Goal: Information Seeking & Learning: Learn about a topic

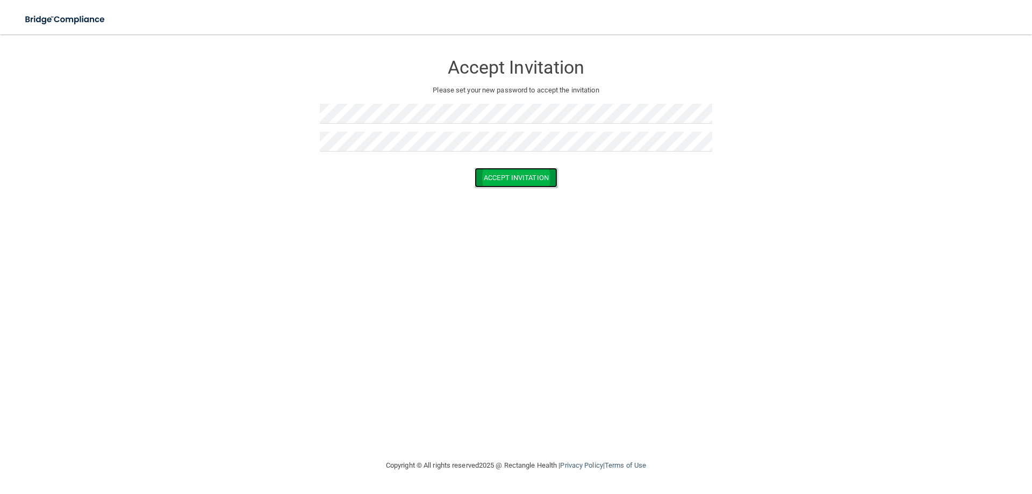
click at [489, 173] on button "Accept Invitation" at bounding box center [516, 178] width 83 height 20
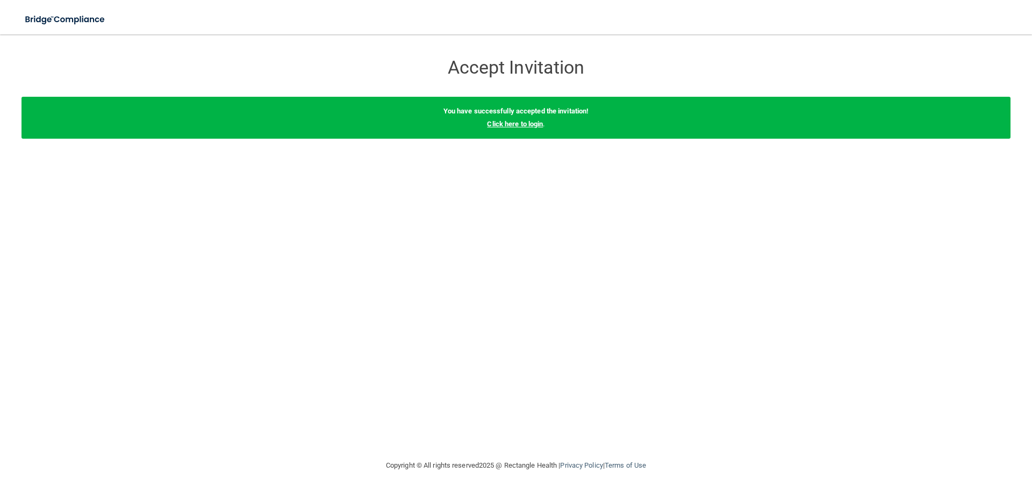
click at [502, 125] on link "Click here to login" at bounding box center [515, 124] width 56 height 8
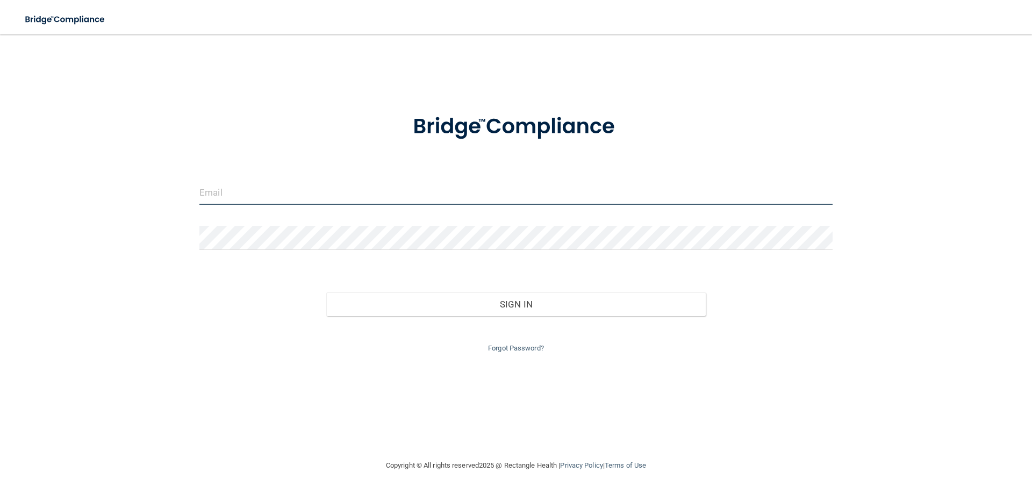
click at [437, 204] on input "email" at bounding box center [515, 193] width 633 height 24
type input "[EMAIL_ADDRESS][DOMAIN_NAME]"
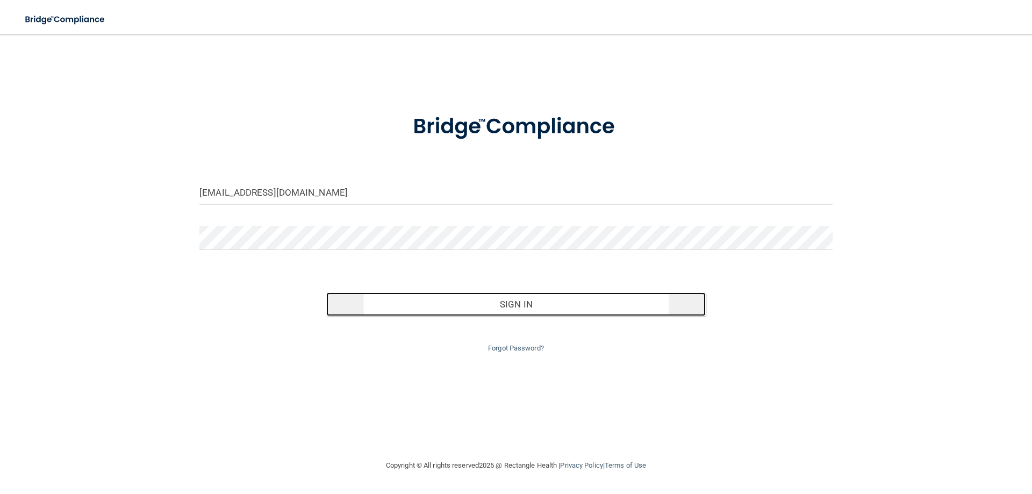
click at [501, 308] on button "Sign In" at bounding box center [516, 305] width 380 height 24
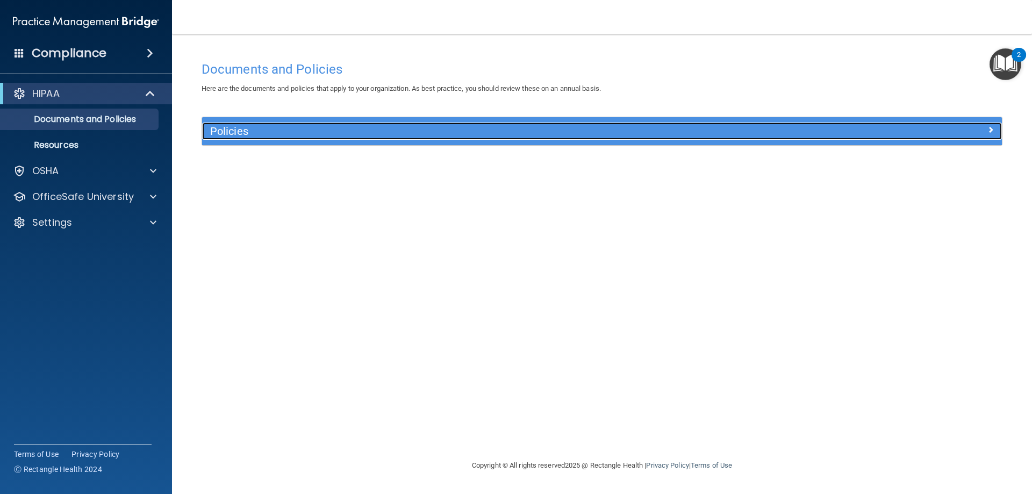
click at [365, 129] on h5 "Policies" at bounding box center [502, 131] width 584 height 12
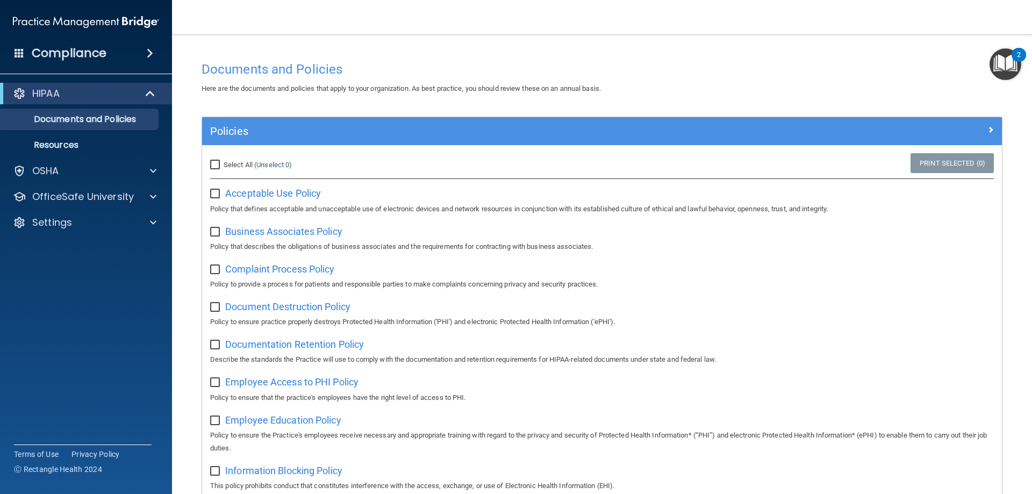
click at [217, 167] on input "Select All (Unselect 0) Unselect All" at bounding box center [216, 165] width 12 height 9
checkbox input "true"
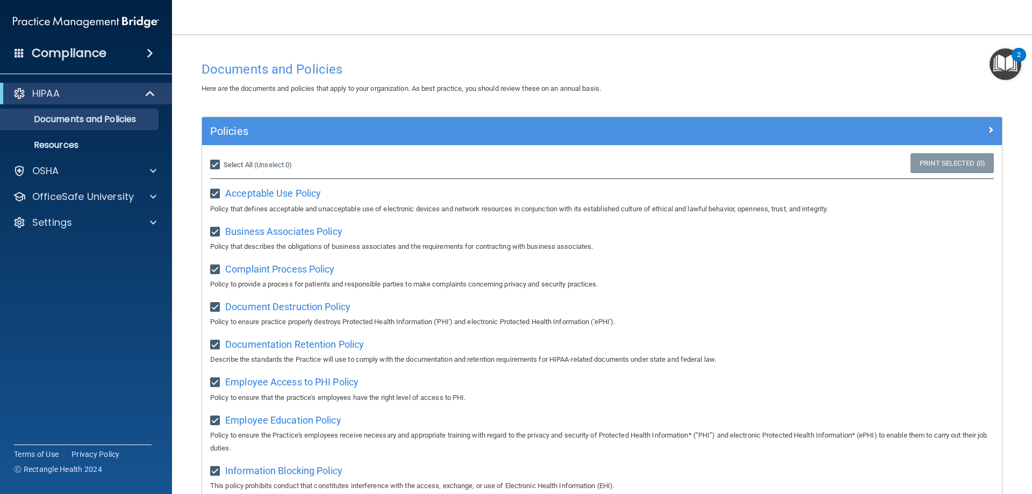
checkbox input "true"
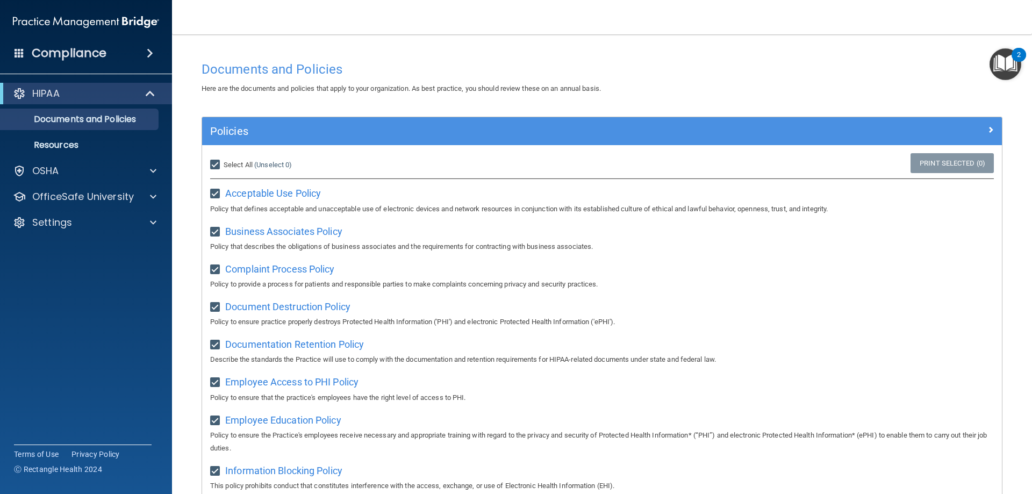
checkbox input "true"
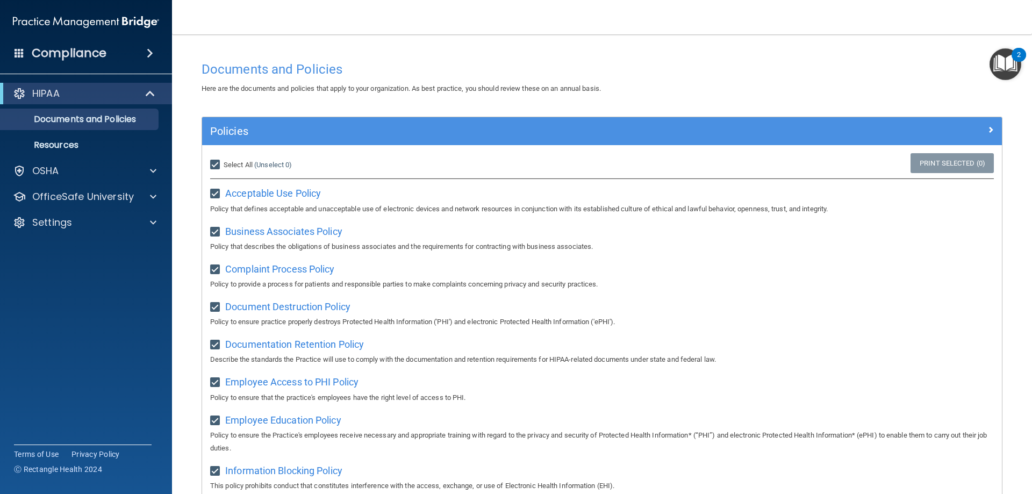
checkbox input "true"
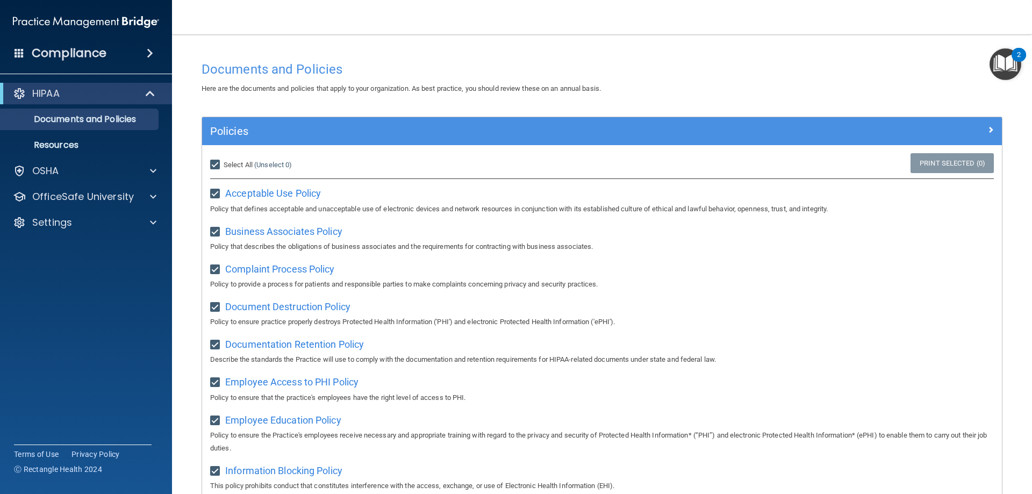
checkbox input "true"
click at [213, 166] on input "Select All (Unselect 21) Unselect All" at bounding box center [216, 165] width 12 height 9
checkbox input "false"
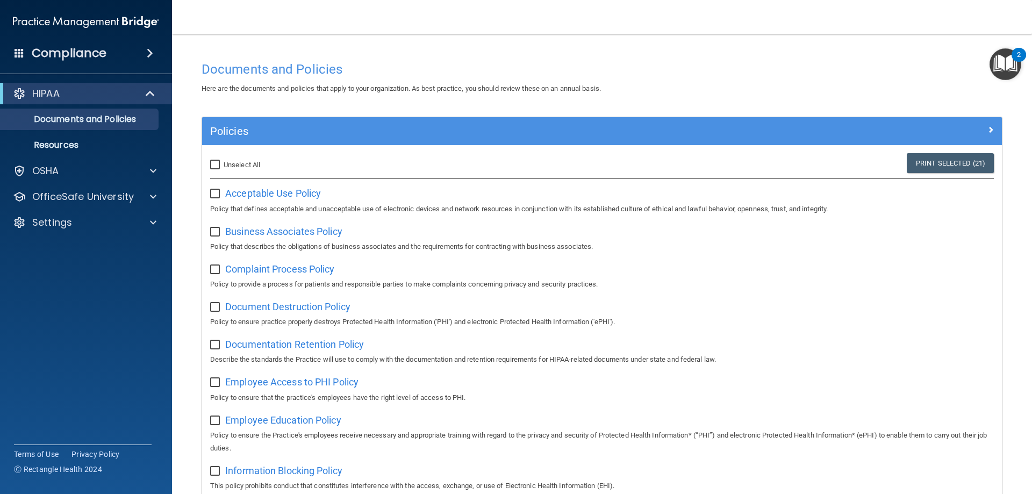
checkbox input "false"
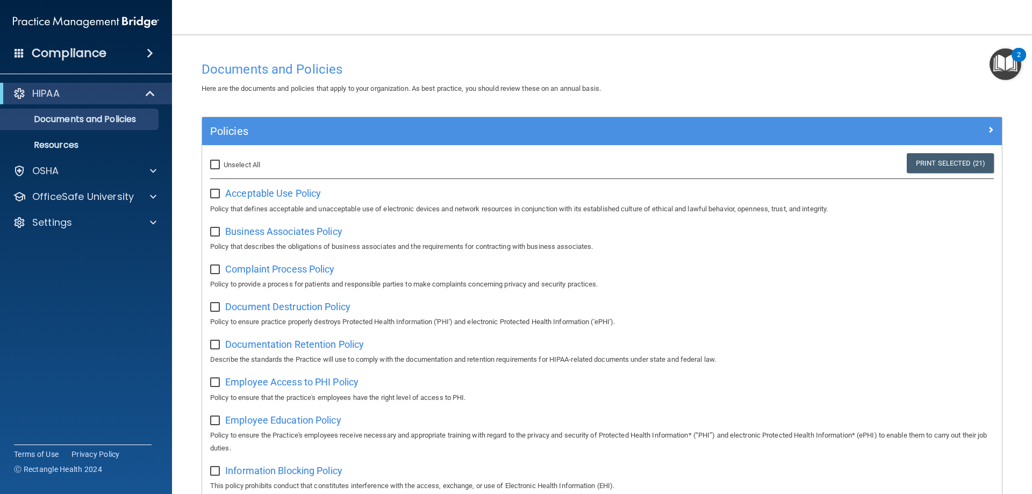
checkbox input "false"
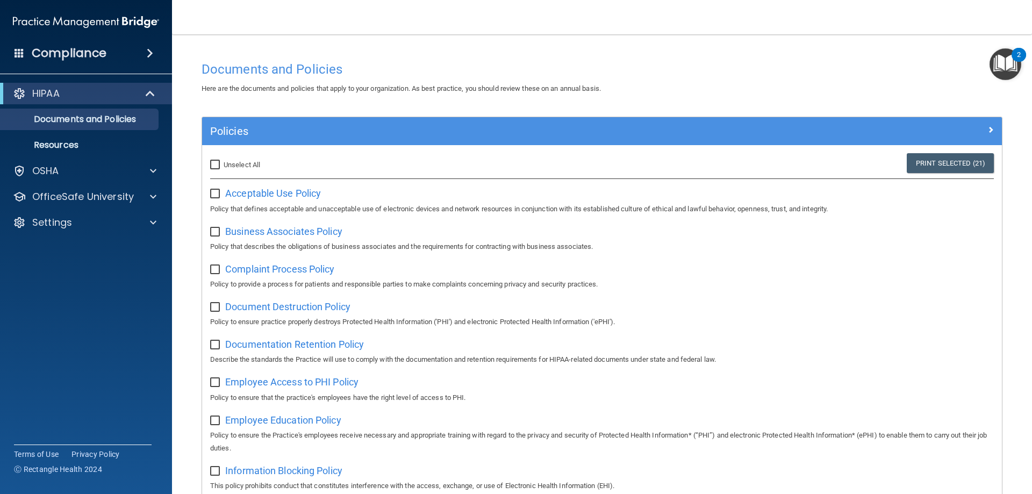
checkbox input "false"
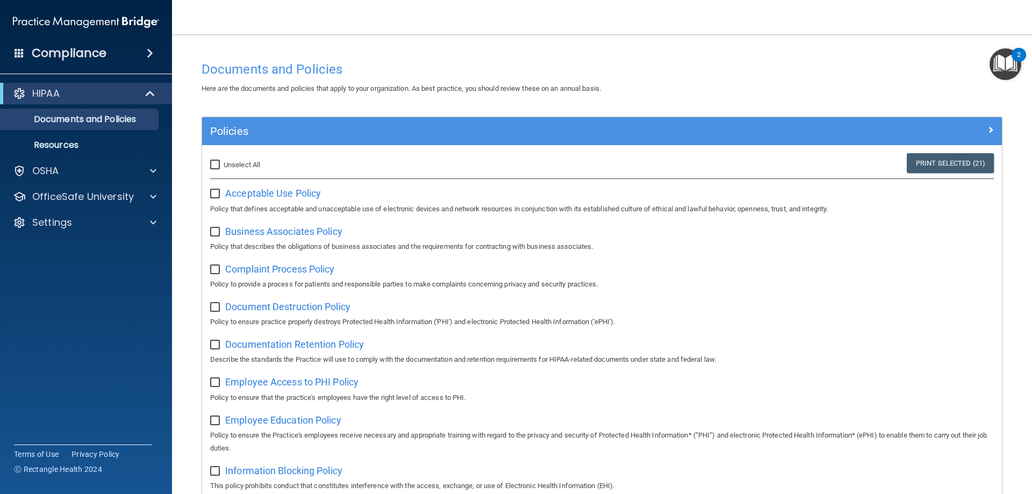
checkbox input "false"
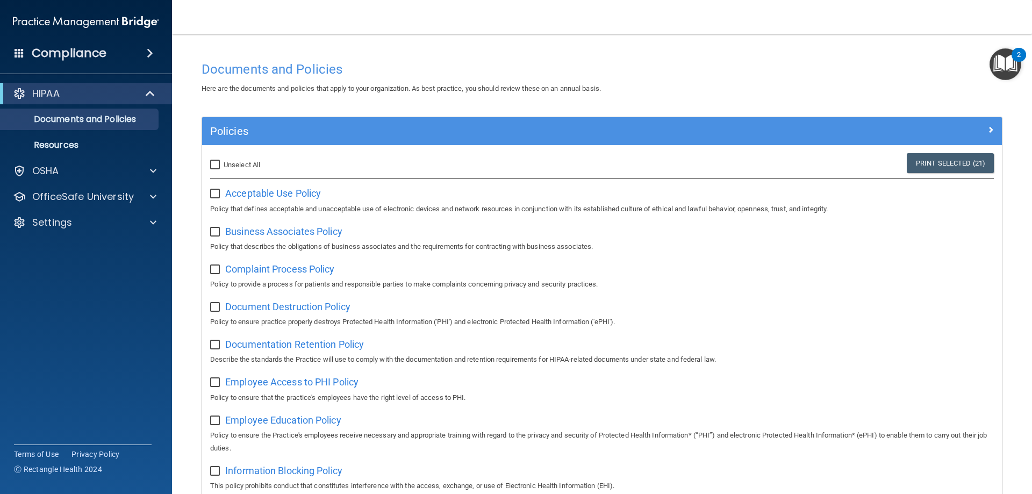
checkbox input "false"
click at [69, 140] on p "Resources" at bounding box center [80, 145] width 147 height 11
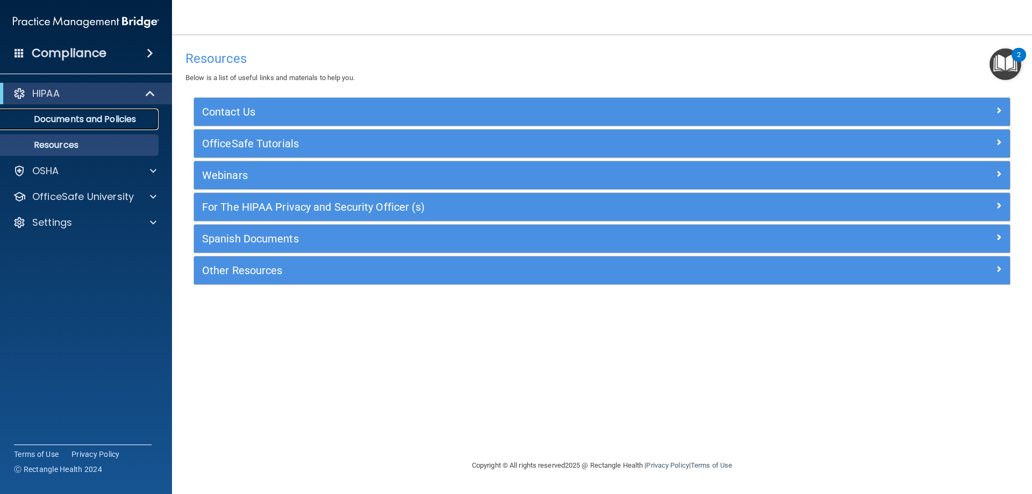
click at [92, 123] on p "Documents and Policies" at bounding box center [80, 119] width 147 height 11
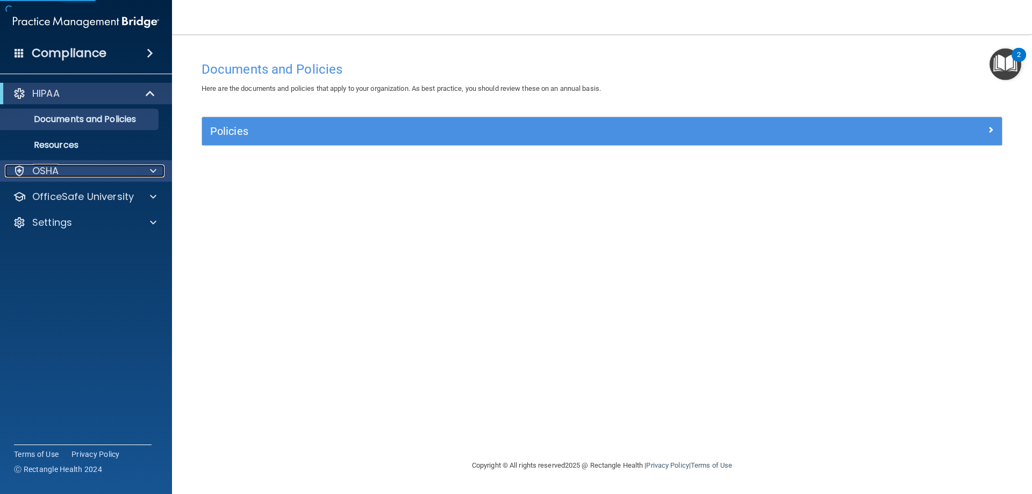
click at [101, 173] on div "OSHA" at bounding box center [71, 171] width 133 height 13
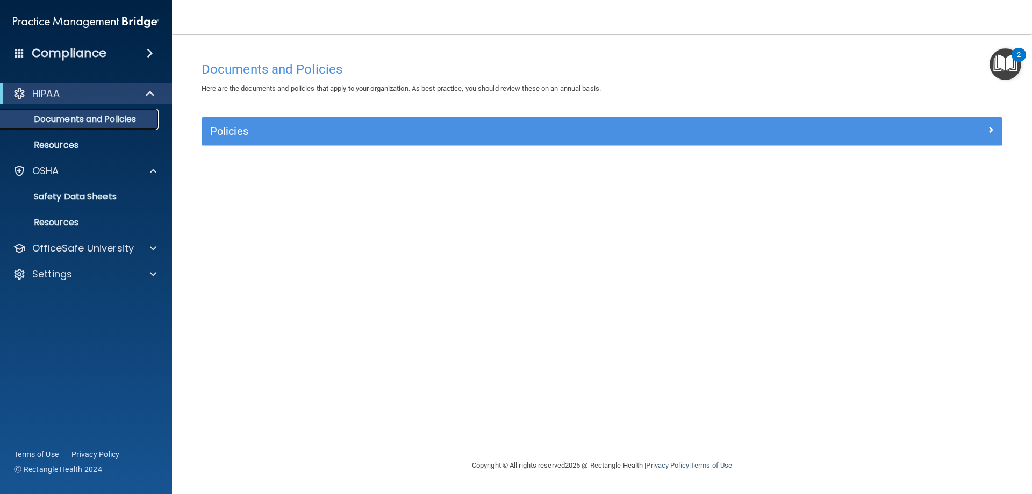
click at [108, 116] on p "Documents and Policies" at bounding box center [80, 119] width 147 height 11
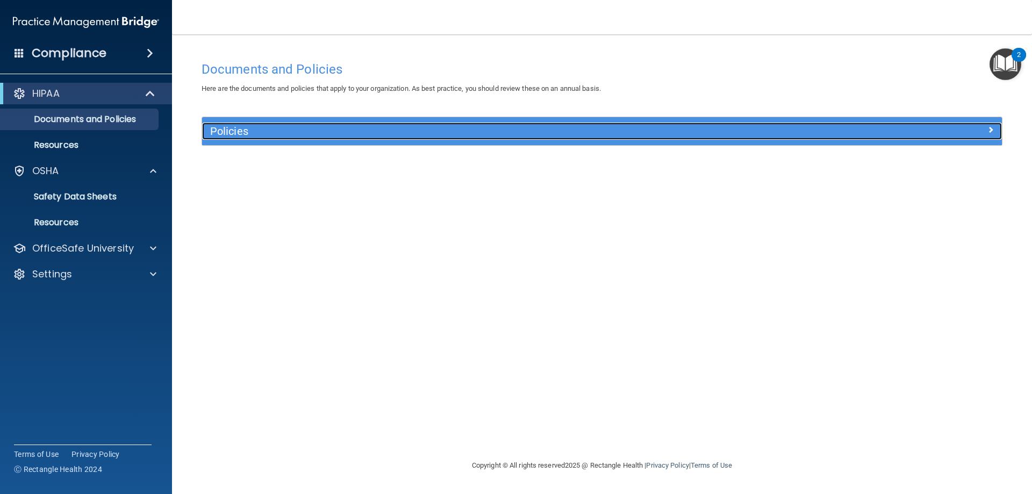
click at [240, 132] on h5 "Policies" at bounding box center [502, 131] width 584 height 12
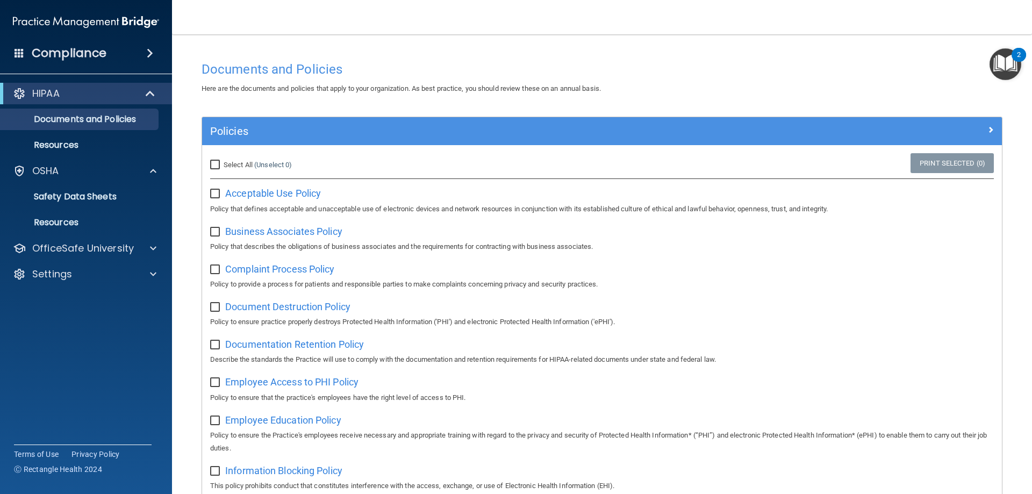
click at [147, 54] on span at bounding box center [150, 53] width 6 height 13
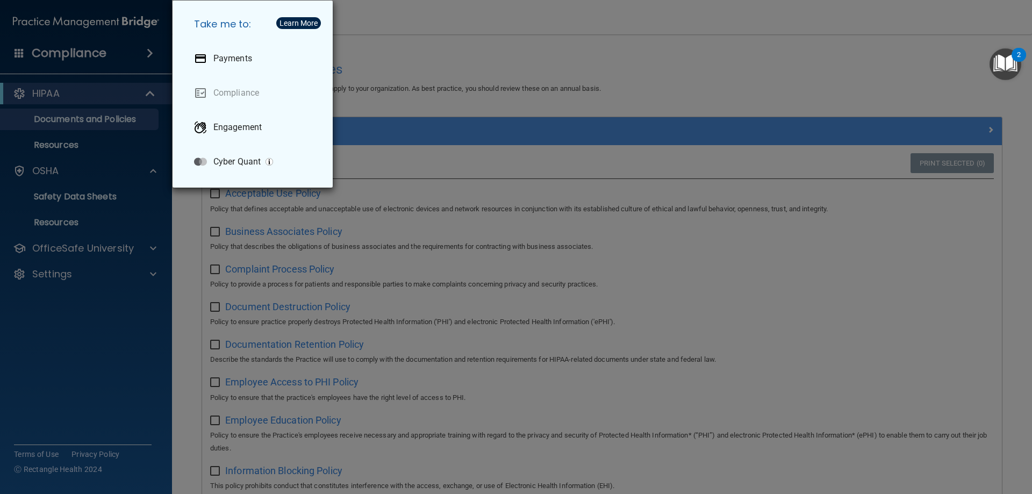
click at [130, 58] on div "Take me to: Payments Compliance Engagement Cyber Quant" at bounding box center [516, 247] width 1032 height 494
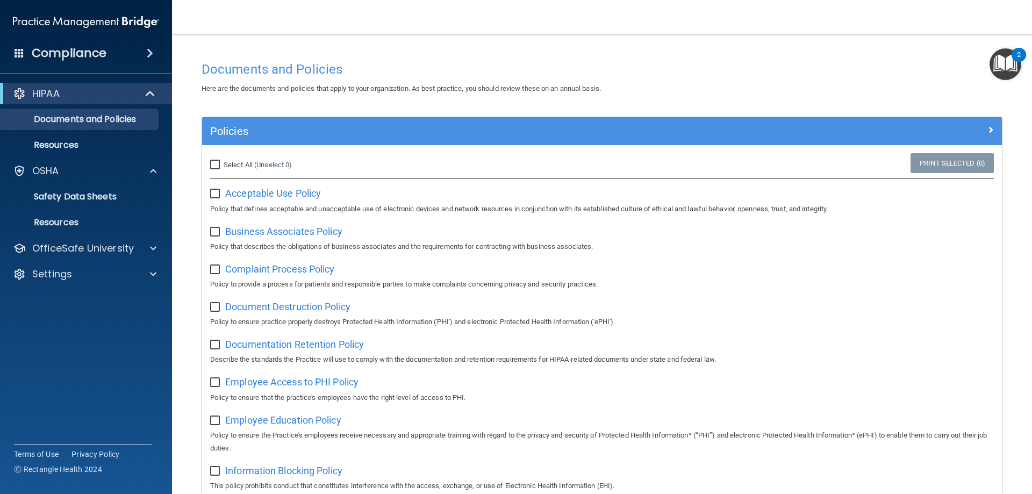
click at [218, 165] on input "Select All (Unselect 0) Unselect All" at bounding box center [216, 165] width 12 height 9
checkbox input "true"
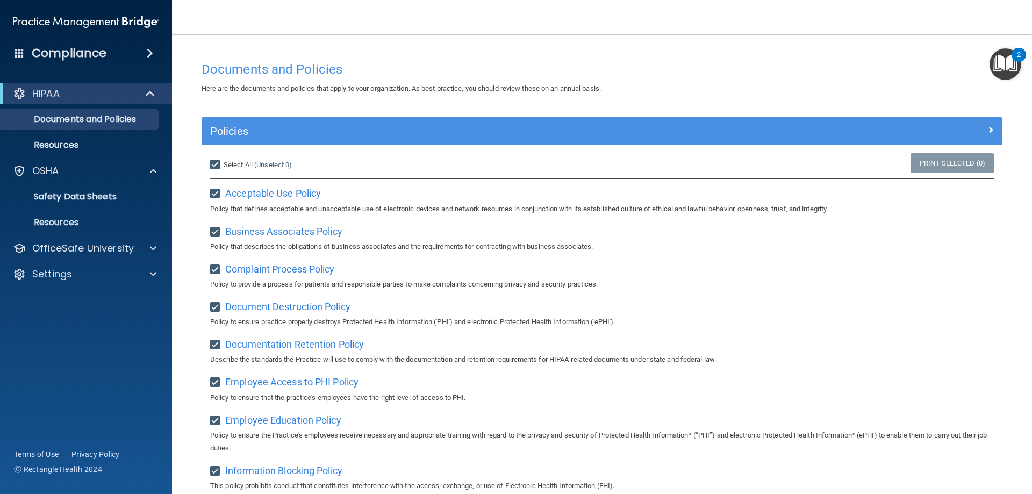
checkbox input "true"
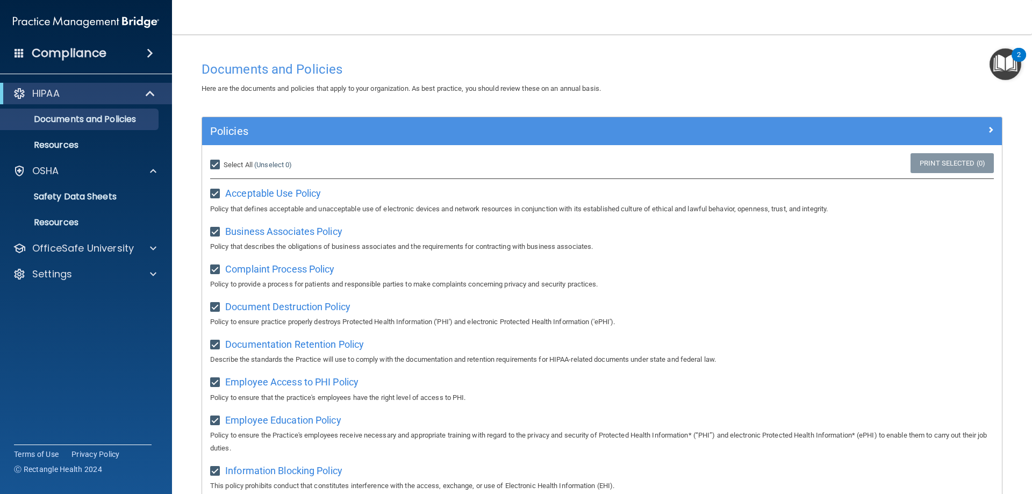
checkbox input "true"
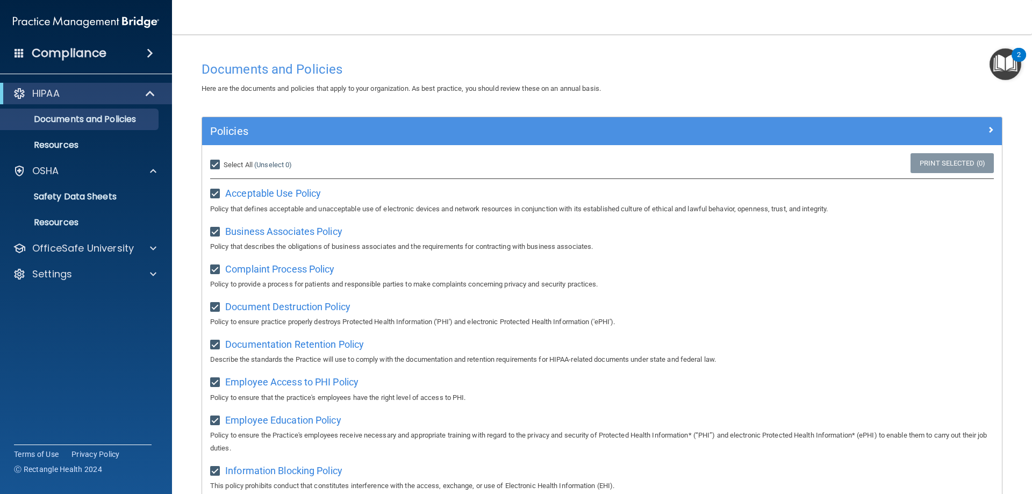
checkbox input "true"
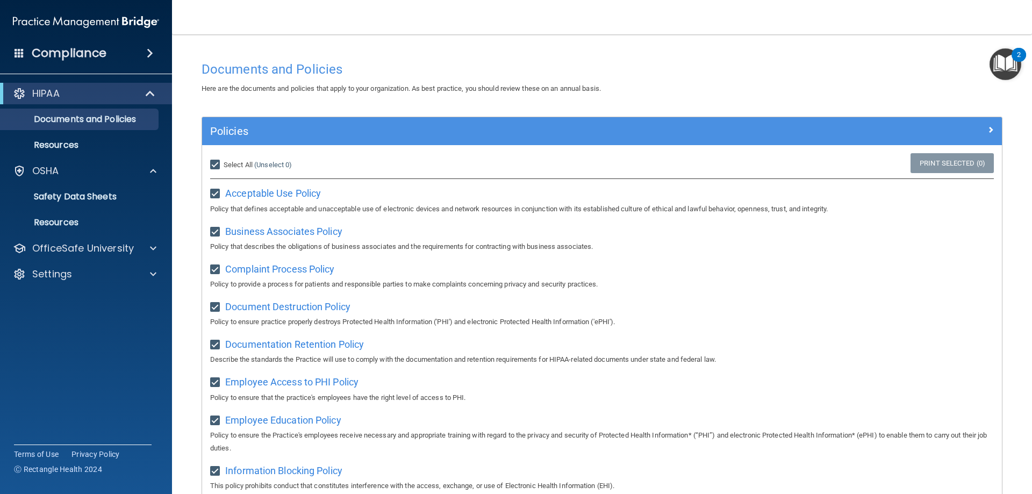
checkbox input "true"
click at [1002, 60] on img "Open Resource Center, 2 new notifications" at bounding box center [1006, 64] width 32 height 32
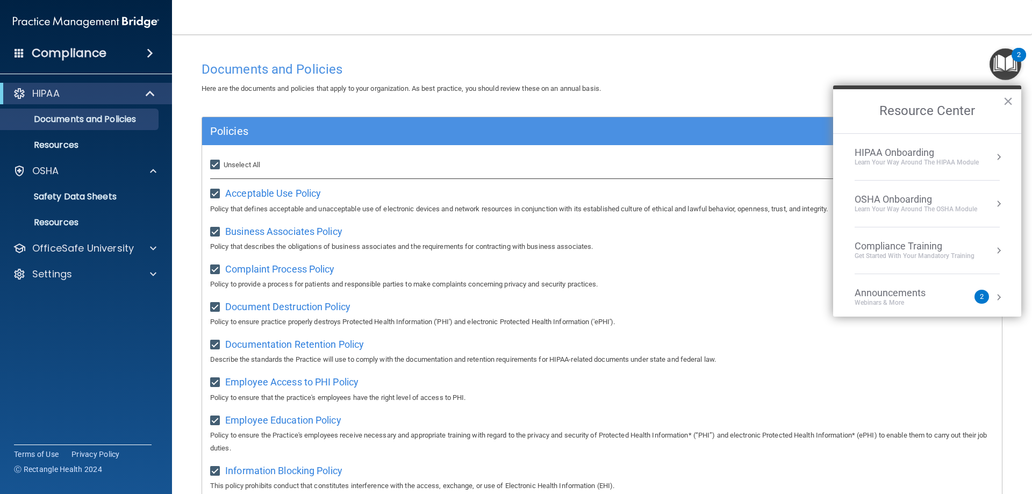
click at [186, 99] on main "Documents and Policies Here are the documents and policies that apply to your o…" at bounding box center [602, 264] width 860 height 460
click at [63, 142] on p "Resources" at bounding box center [80, 145] width 147 height 11
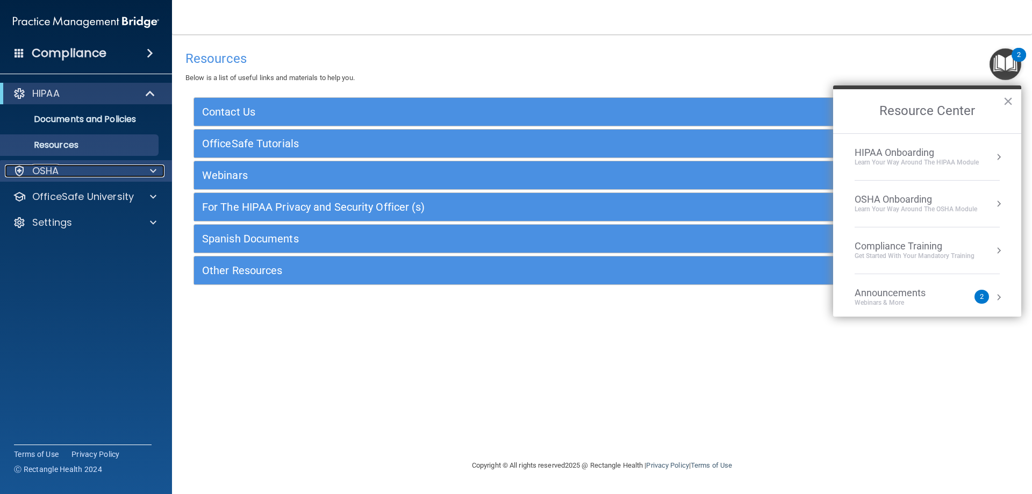
click at [127, 170] on div "OSHA" at bounding box center [71, 171] width 133 height 13
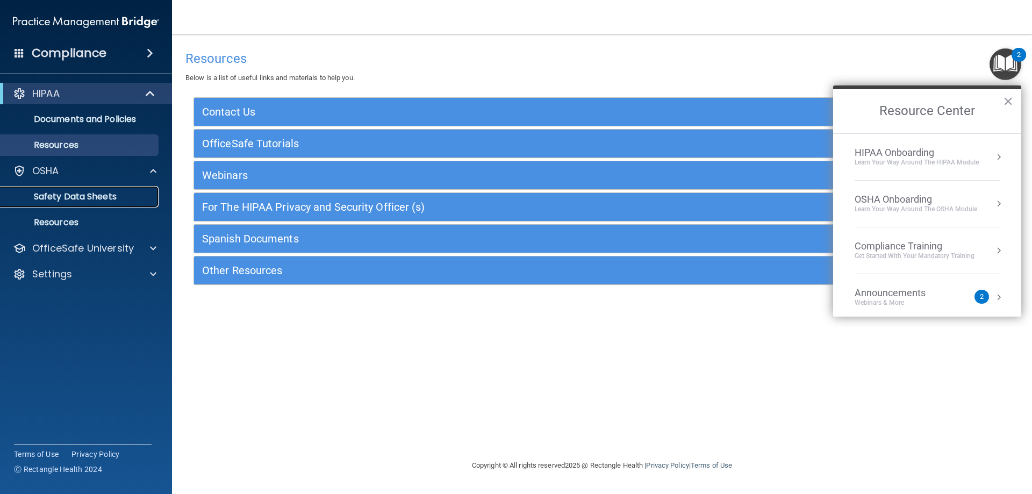
click at [117, 196] on p "Safety Data Sheets" at bounding box center [80, 196] width 147 height 11
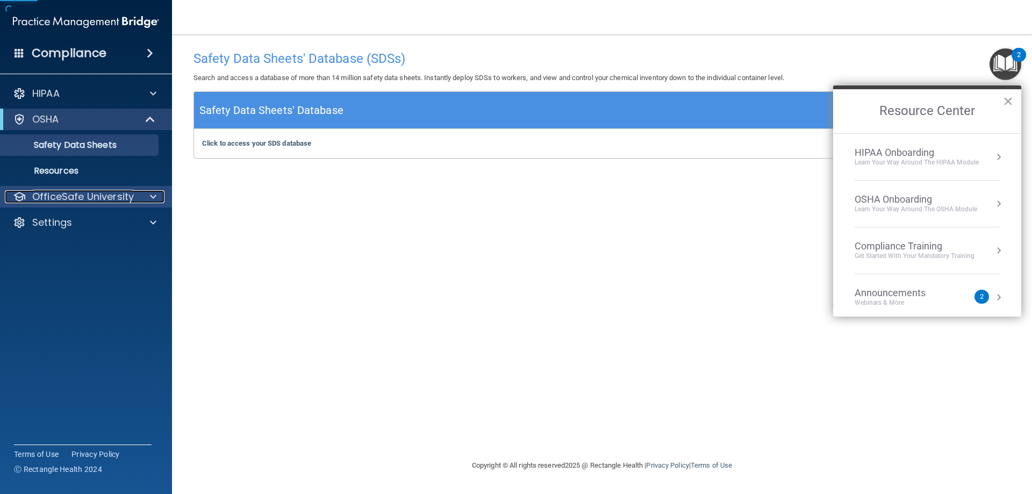
click at [123, 201] on p "OfficeSafe University" at bounding box center [83, 196] width 102 height 13
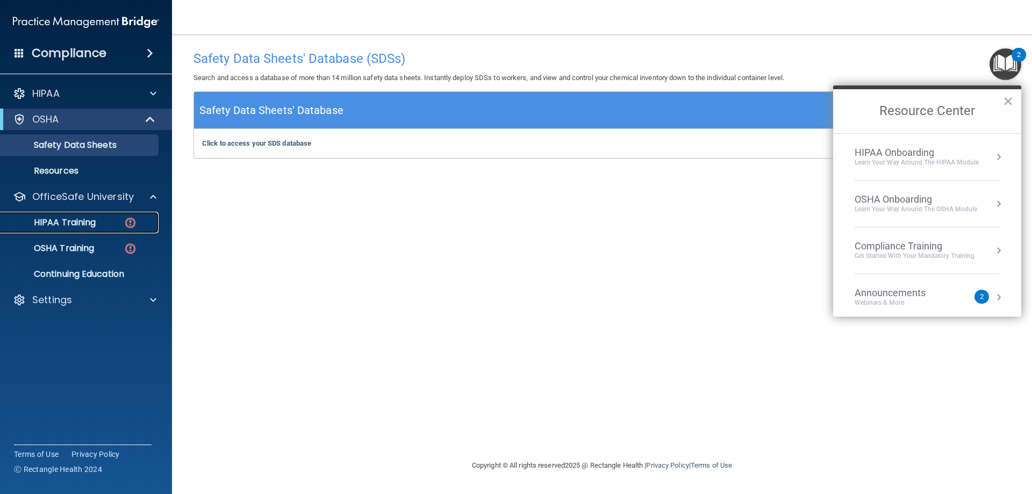
click at [116, 223] on div "HIPAA Training" at bounding box center [80, 222] width 147 height 11
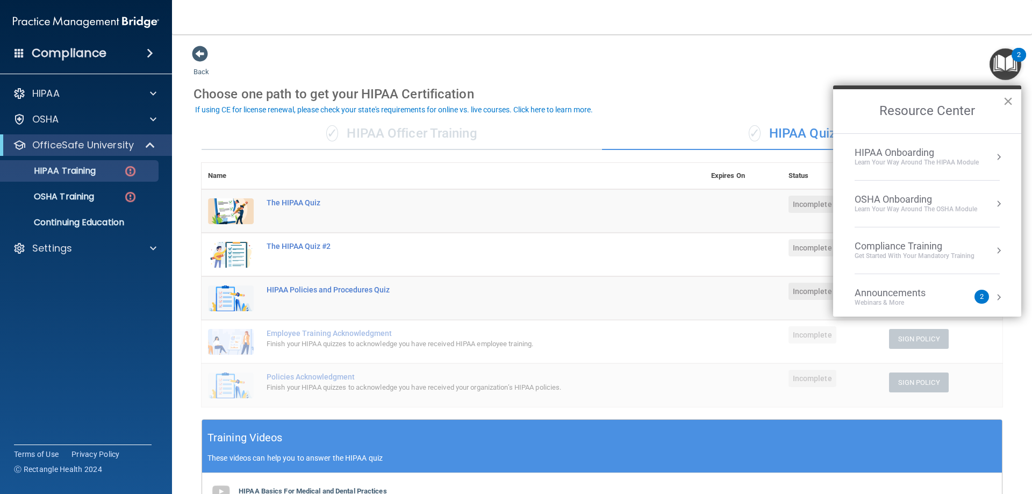
click at [1010, 103] on button "×" at bounding box center [1008, 100] width 10 height 17
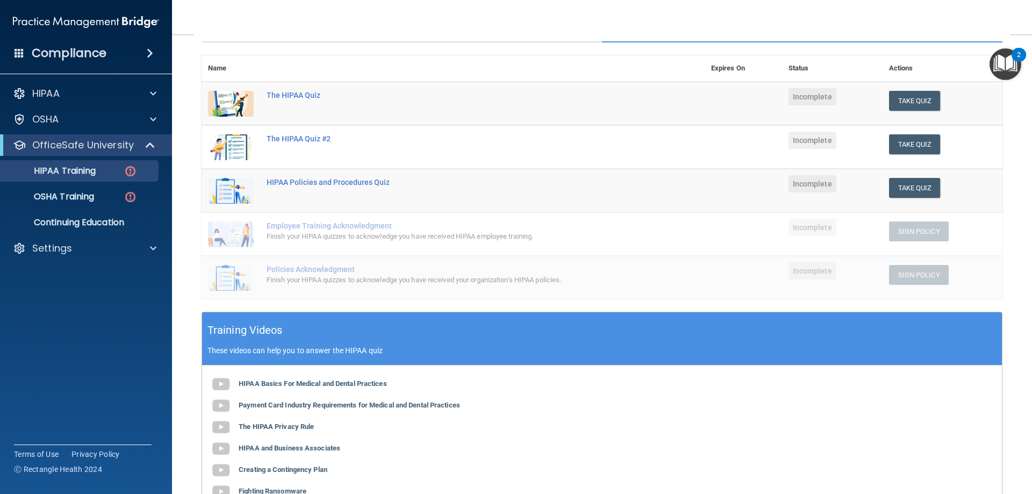
scroll to position [54, 0]
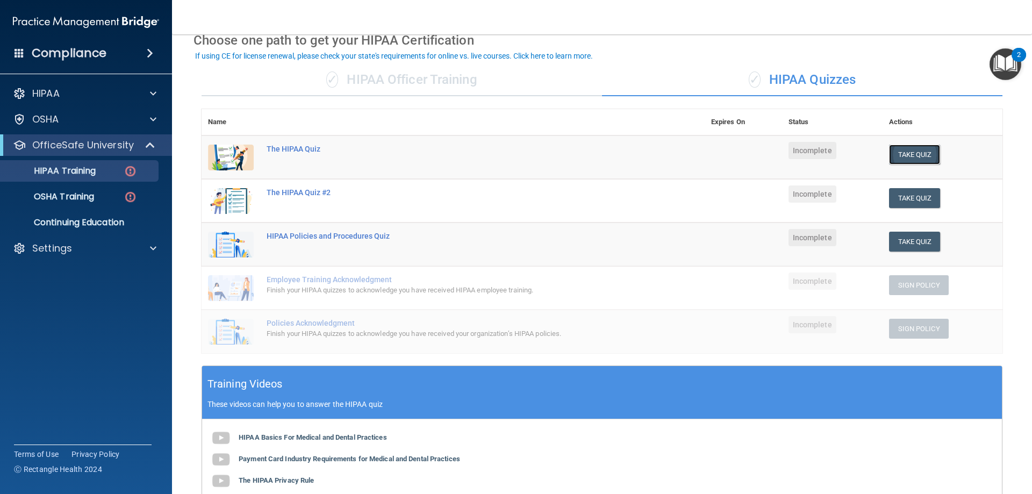
click at [920, 156] on button "Take Quiz" at bounding box center [915, 155] width 52 height 20
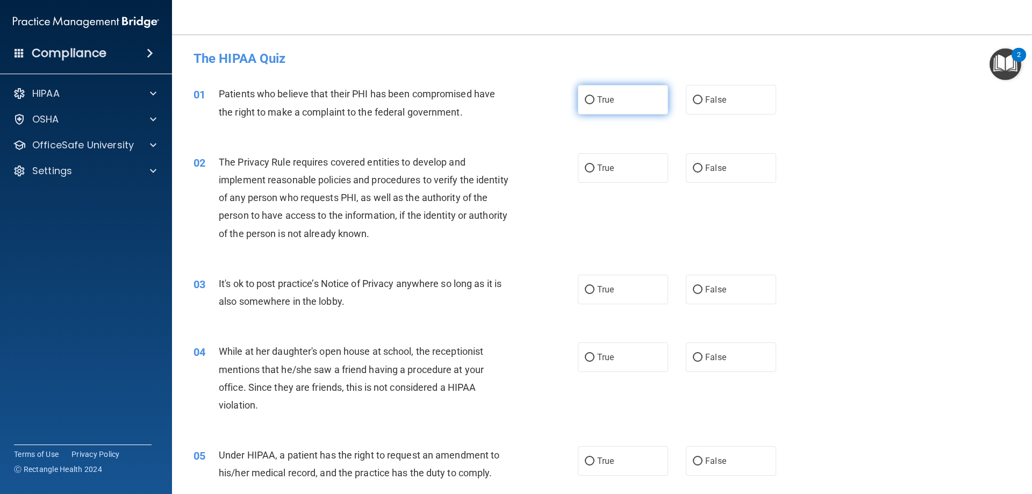
click at [598, 104] on span "True" at bounding box center [605, 100] width 17 height 10
click at [595, 104] on input "True" at bounding box center [590, 100] width 10 height 8
radio input "true"
click at [693, 286] on input "False" at bounding box center [698, 290] width 10 height 8
radio input "true"
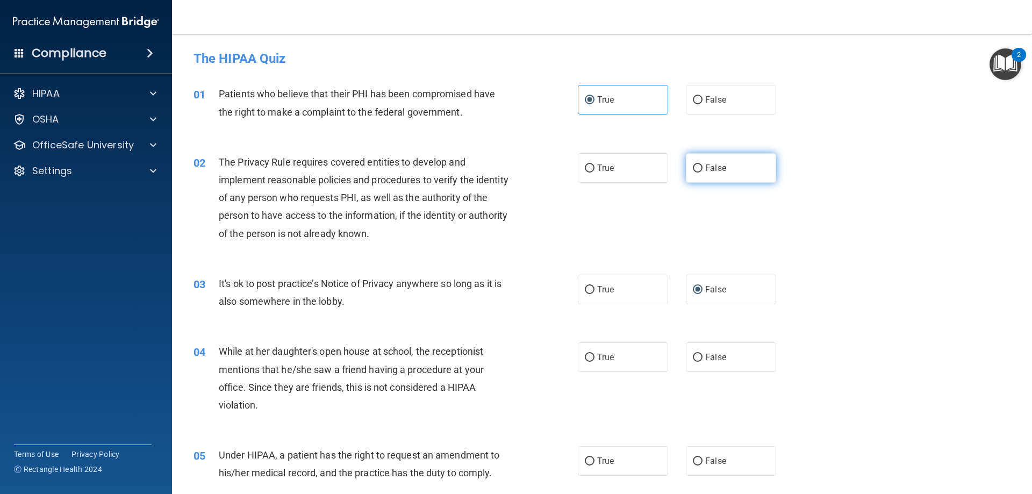
click at [717, 169] on span "False" at bounding box center [715, 168] width 21 height 10
click at [703, 169] on input "False" at bounding box center [698, 169] width 10 height 8
radio input "true"
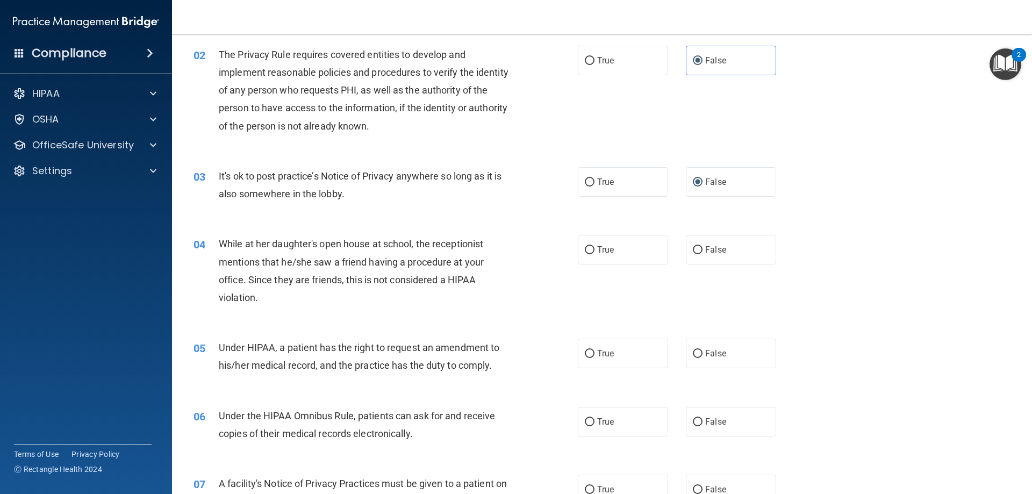
scroll to position [215, 0]
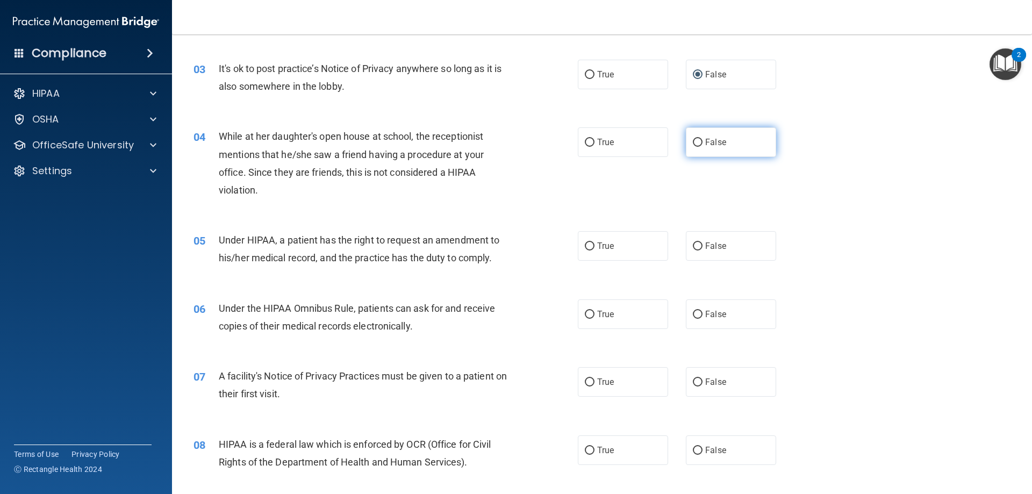
click at [693, 143] on input "False" at bounding box center [698, 143] width 10 height 8
radio input "true"
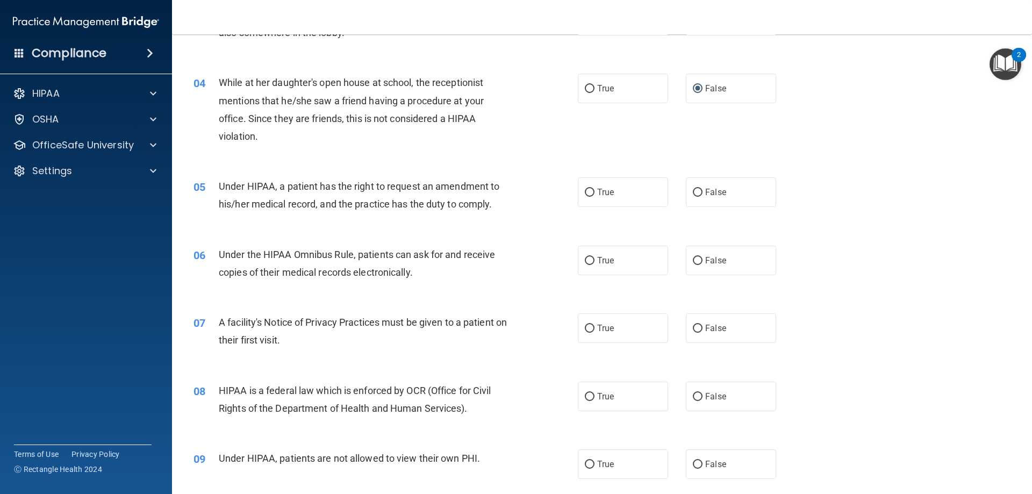
scroll to position [323, 0]
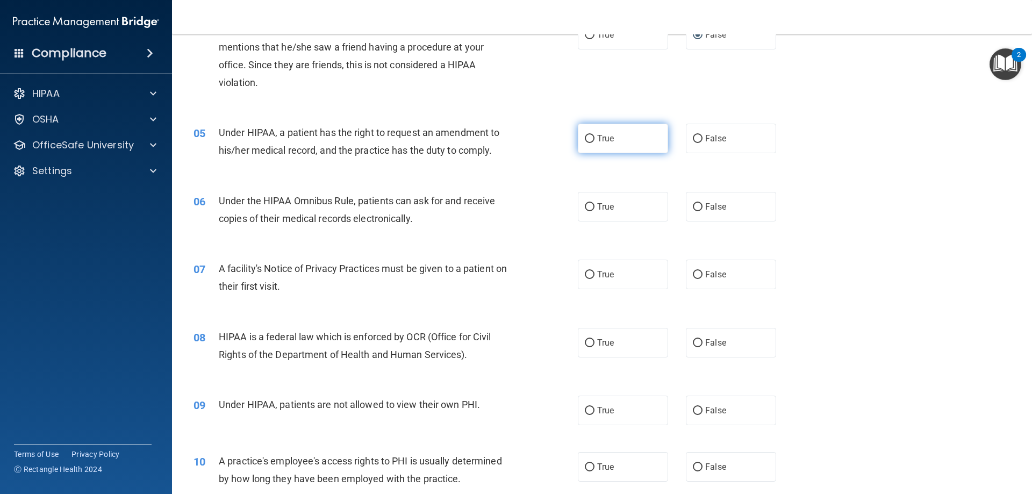
click at [597, 137] on span "True" at bounding box center [605, 138] width 17 height 10
click at [595, 137] on input "True" at bounding box center [590, 139] width 10 height 8
radio input "true"
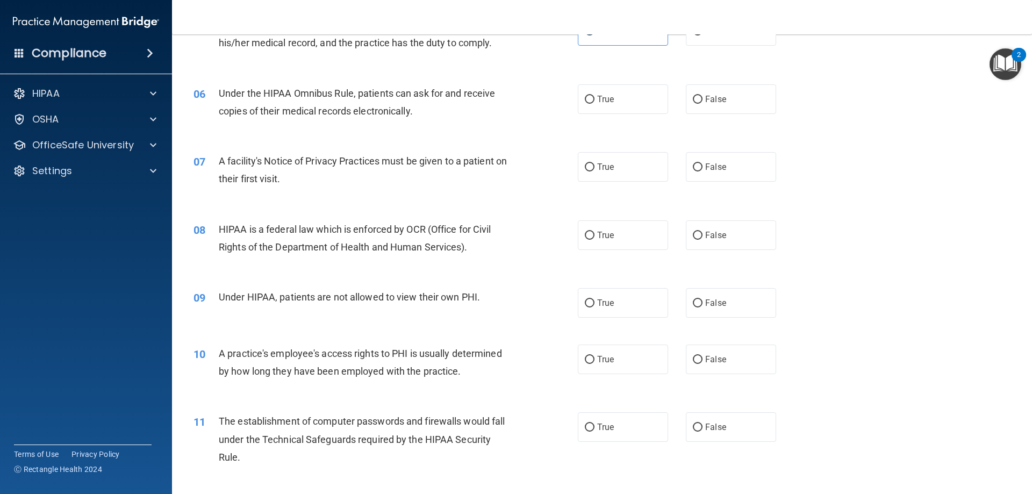
scroll to position [376, 0]
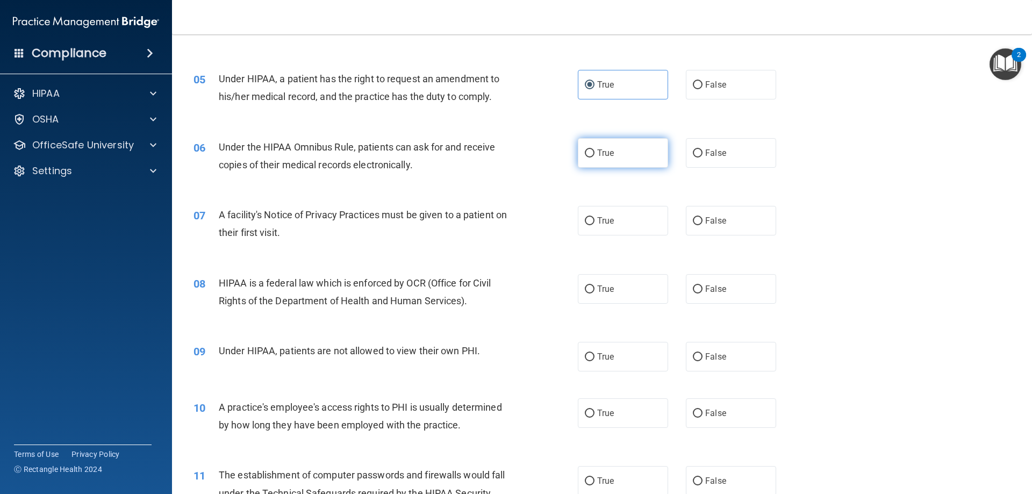
click at [585, 154] on input "True" at bounding box center [590, 153] width 10 height 8
radio input "true"
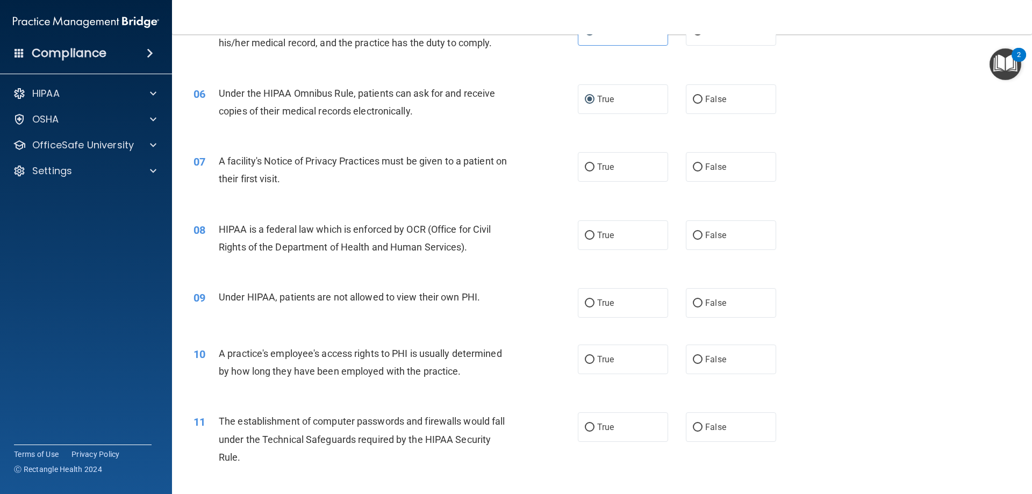
scroll to position [484, 0]
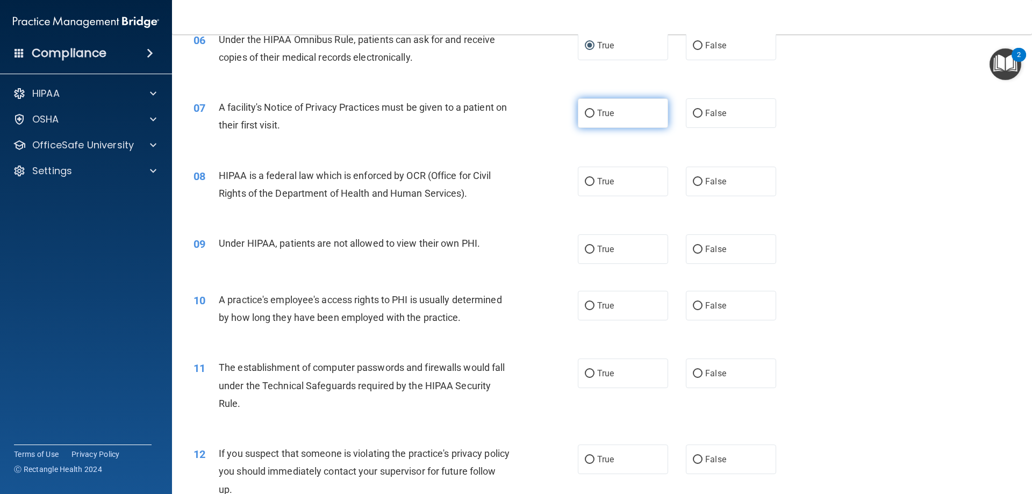
click at [597, 116] on span "True" at bounding box center [605, 113] width 17 height 10
click at [595, 116] on input "True" at bounding box center [590, 114] width 10 height 8
radio input "true"
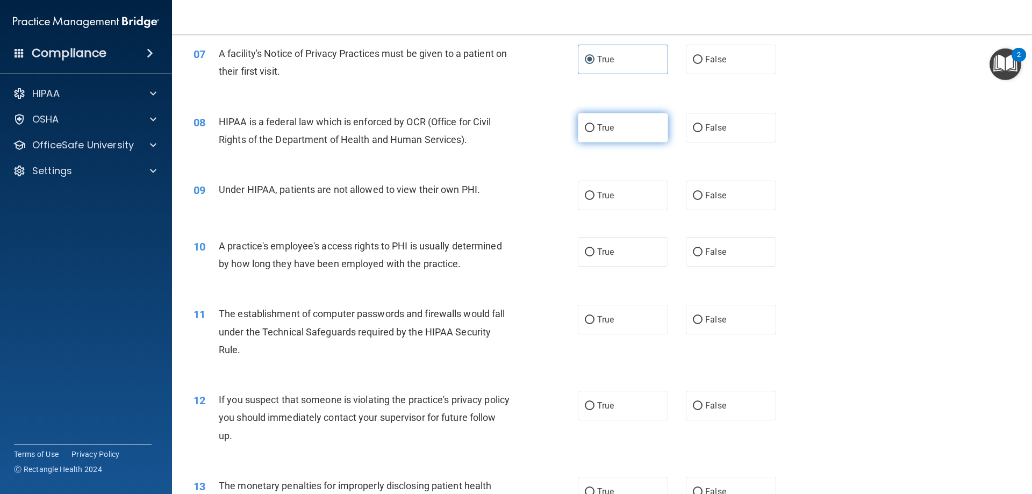
click at [592, 130] on label "True" at bounding box center [623, 128] width 90 height 30
click at [592, 130] on input "True" at bounding box center [590, 128] width 10 height 8
radio input "true"
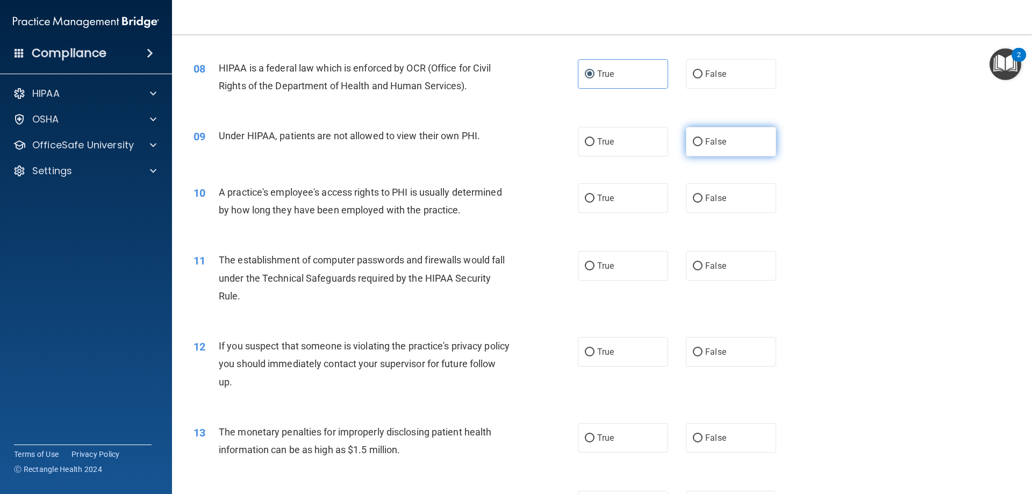
click at [693, 142] on input "False" at bounding box center [698, 142] width 10 height 8
radio input "true"
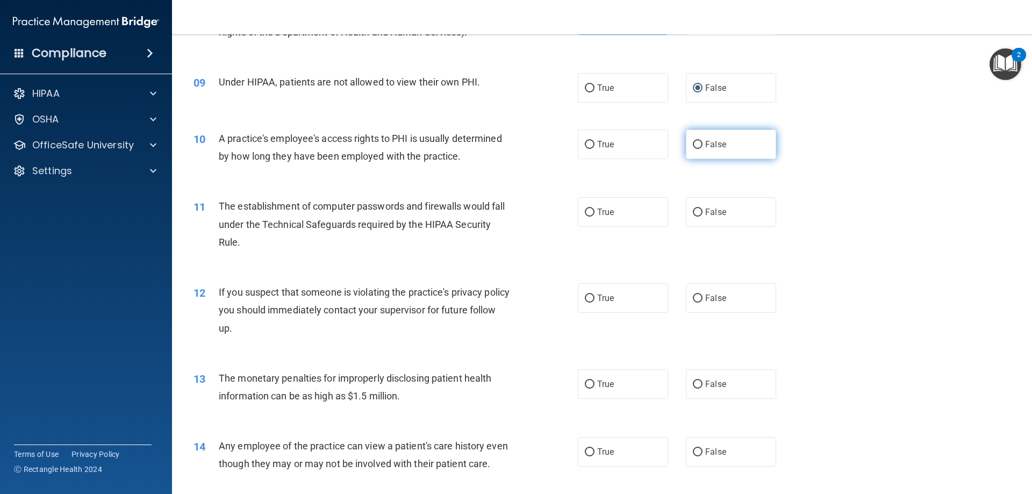
click at [698, 145] on label "False" at bounding box center [731, 145] width 90 height 30
click at [698, 145] on input "False" at bounding box center [698, 145] width 10 height 8
radio input "true"
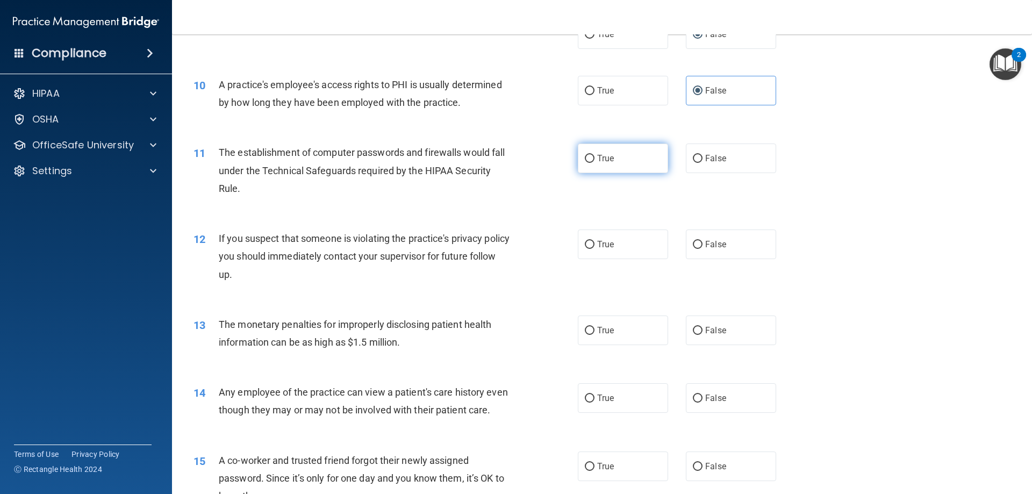
click at [597, 155] on span "True" at bounding box center [605, 158] width 17 height 10
click at [594, 155] on input "True" at bounding box center [590, 159] width 10 height 8
radio input "true"
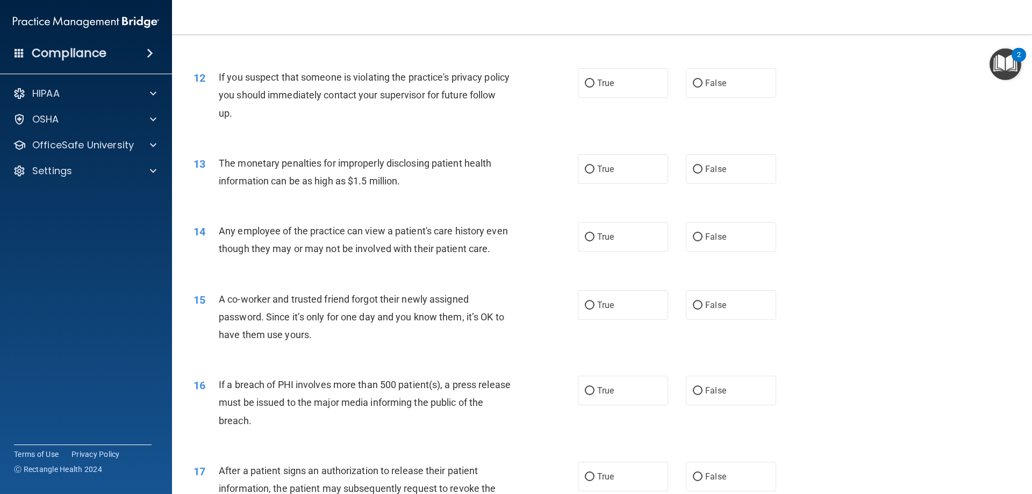
scroll to position [807, 0]
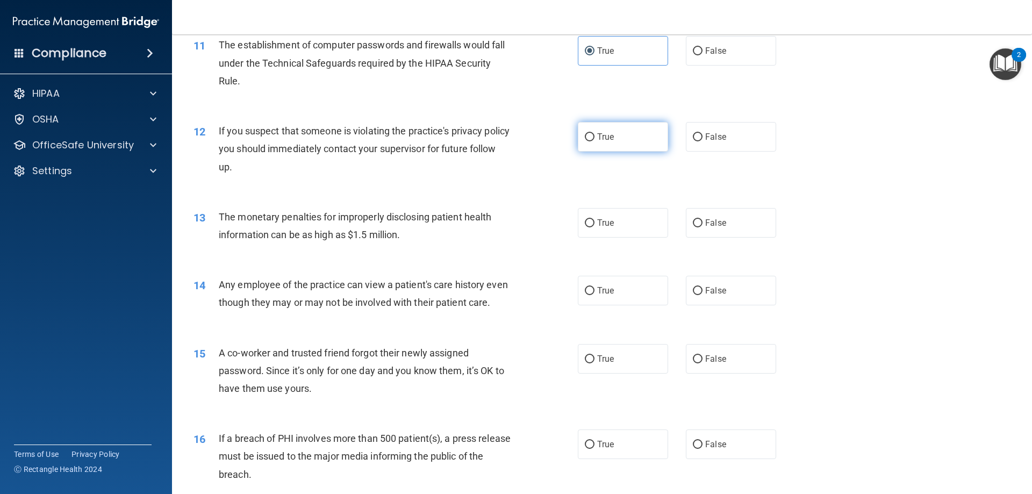
click at [602, 140] on span "True" at bounding box center [605, 137] width 17 height 10
click at [595, 140] on input "True" at bounding box center [590, 137] width 10 height 8
radio input "true"
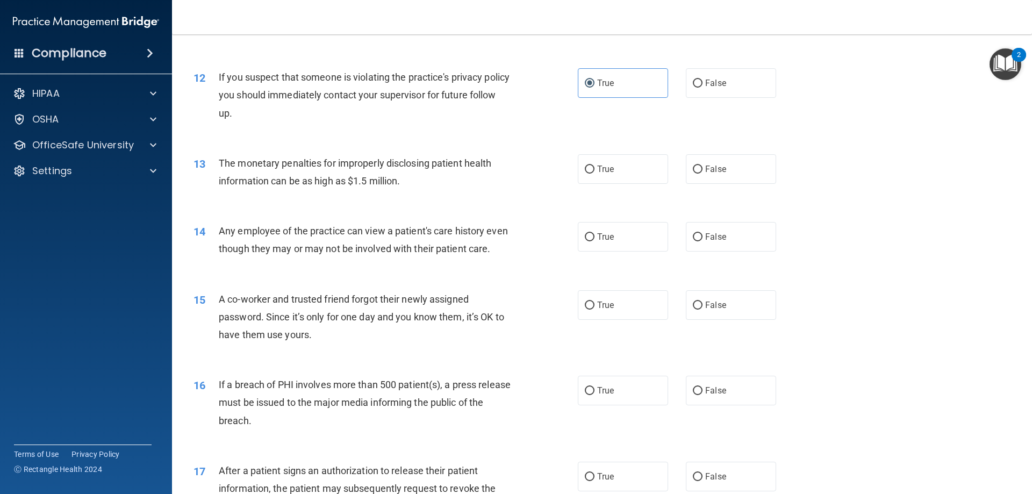
scroll to position [914, 0]
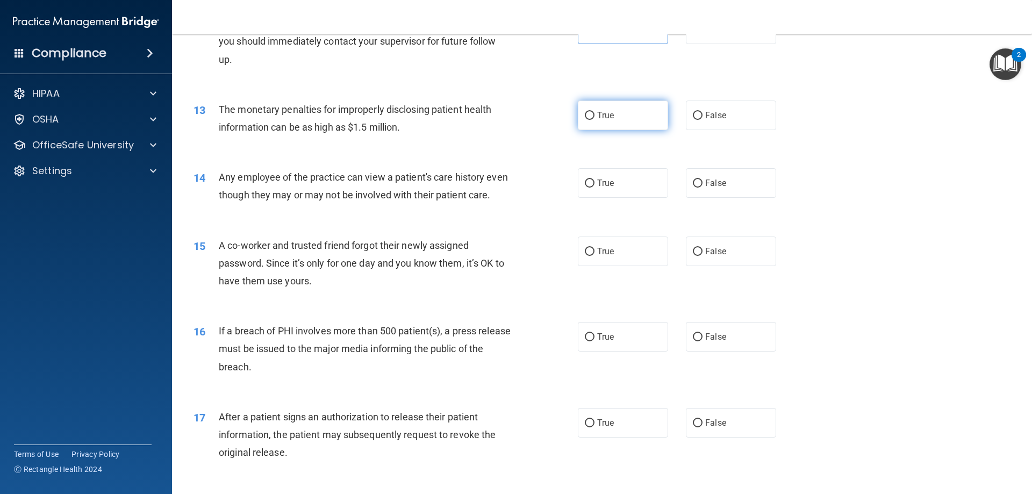
click at [590, 118] on input "True" at bounding box center [590, 116] width 10 height 8
radio input "true"
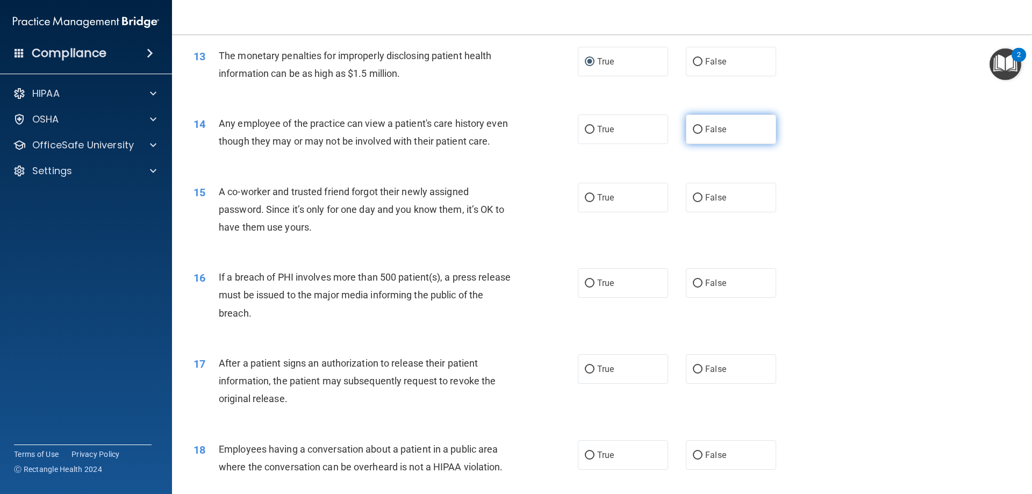
click at [693, 130] on input "False" at bounding box center [698, 130] width 10 height 8
radio input "true"
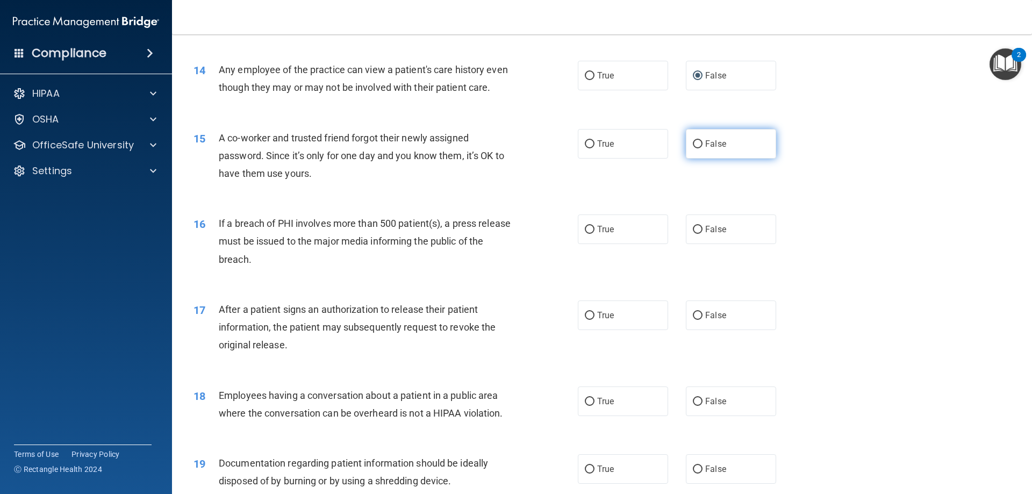
click at [693, 146] on input "False" at bounding box center [698, 144] width 10 height 8
radio input "true"
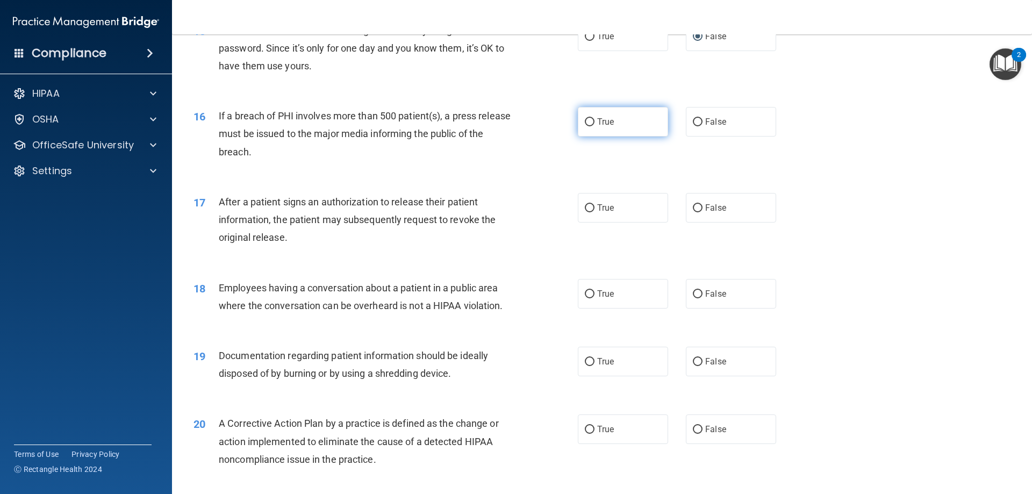
click at [602, 126] on span "True" at bounding box center [605, 122] width 17 height 10
click at [595, 126] on input "True" at bounding box center [590, 122] width 10 height 8
radio input "true"
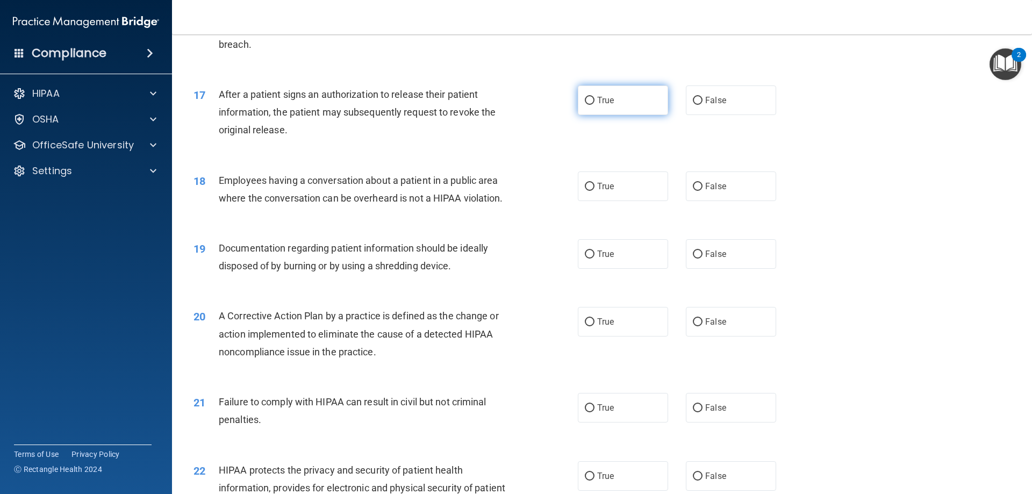
click at [604, 105] on span "True" at bounding box center [605, 100] width 17 height 10
click at [595, 105] on input "True" at bounding box center [590, 101] width 10 height 8
radio input "true"
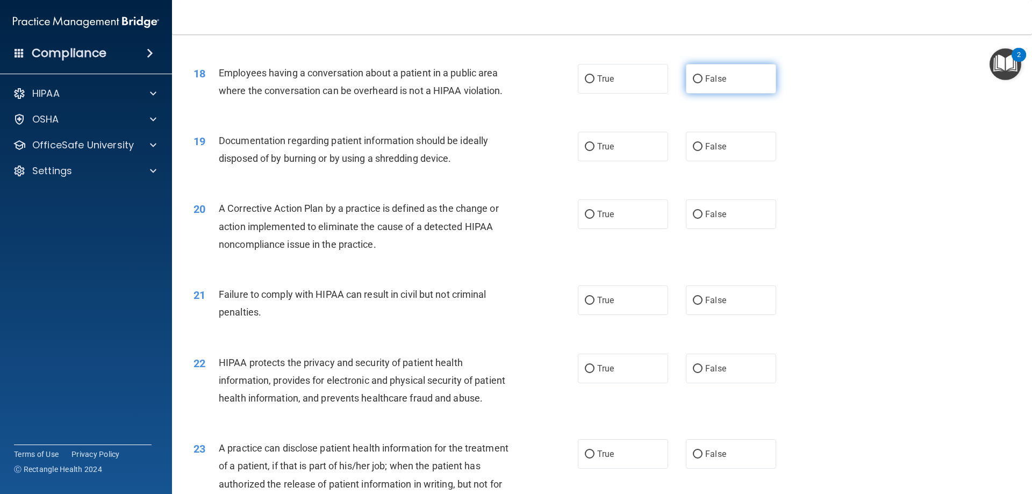
click at [686, 83] on label "False" at bounding box center [731, 79] width 90 height 30
click at [693, 83] on input "False" at bounding box center [698, 79] width 10 height 8
radio input "true"
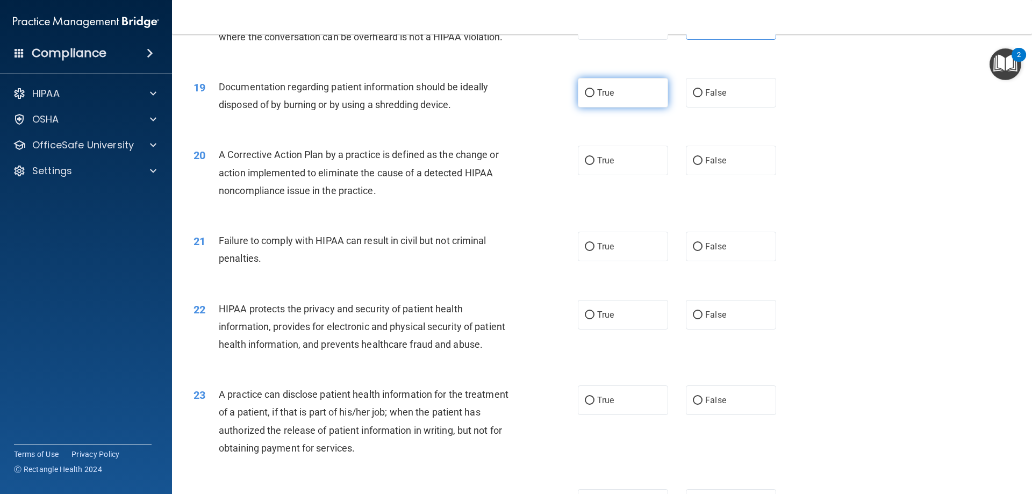
click at [590, 94] on input "True" at bounding box center [590, 93] width 10 height 8
radio input "true"
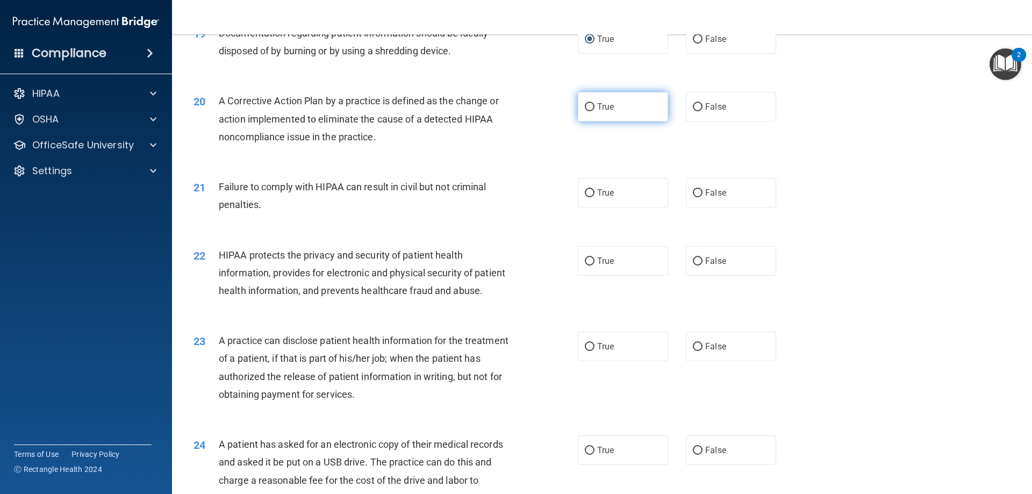
click at [597, 111] on span "True" at bounding box center [605, 107] width 17 height 10
click at [594, 111] on input "True" at bounding box center [590, 107] width 10 height 8
radio input "true"
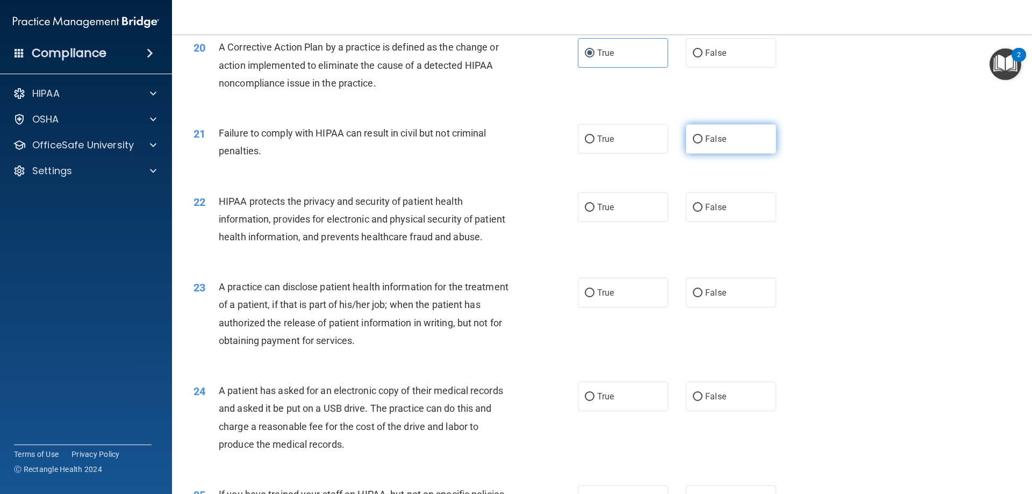
click at [694, 141] on input "False" at bounding box center [698, 140] width 10 height 8
radio input "true"
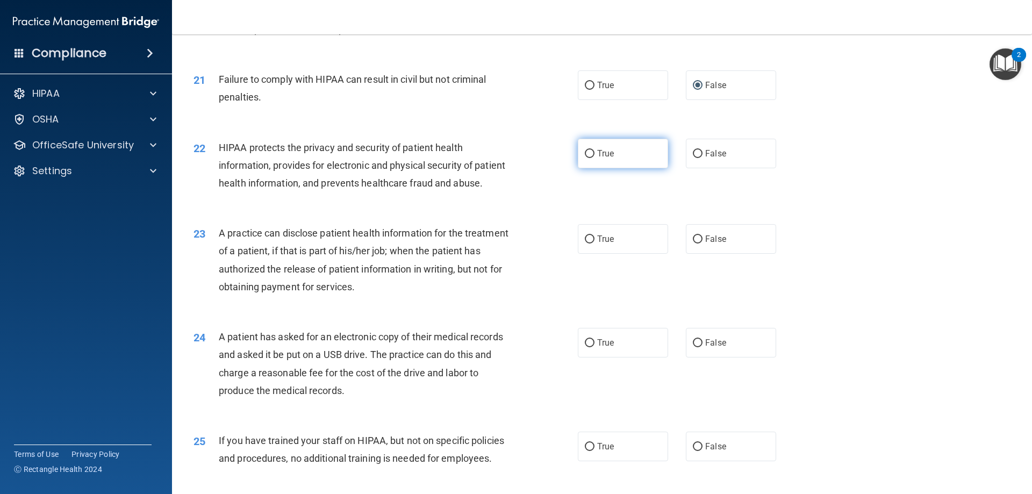
click at [592, 149] on label "True" at bounding box center [623, 154] width 90 height 30
click at [592, 150] on input "True" at bounding box center [590, 154] width 10 height 8
radio input "true"
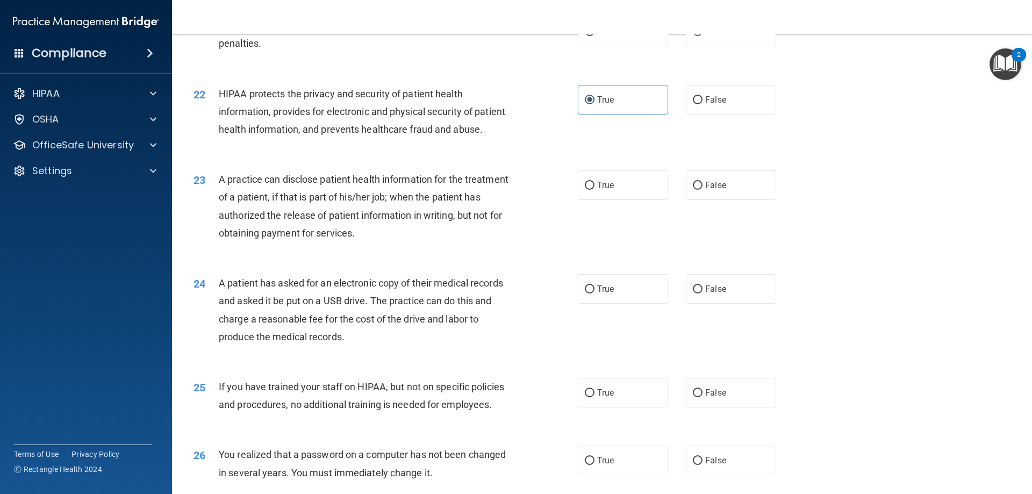
scroll to position [1667, 0]
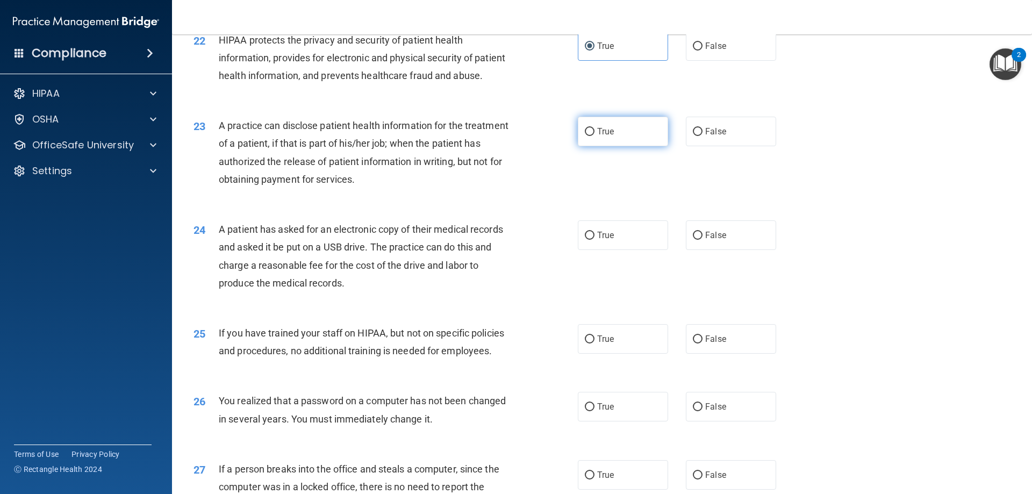
click at [590, 130] on input "True" at bounding box center [590, 132] width 10 height 8
radio input "true"
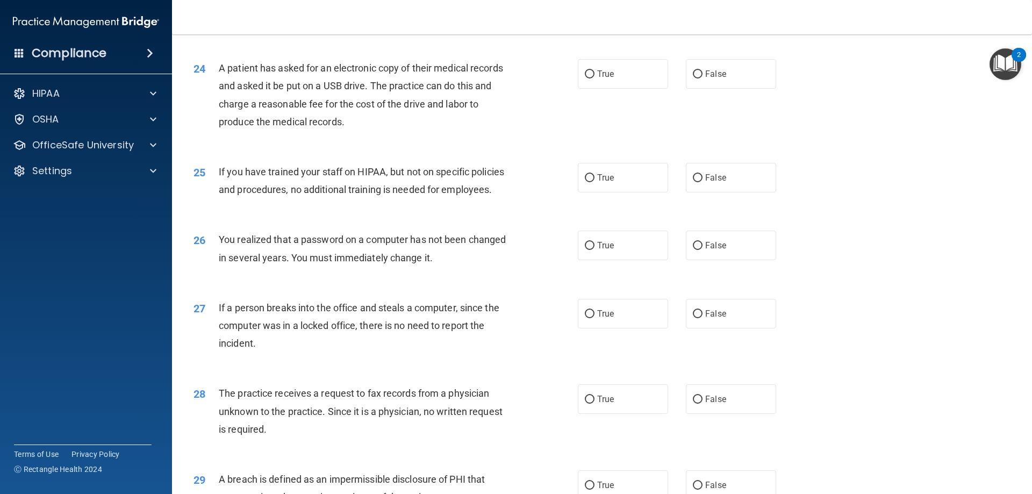
scroll to position [1774, 0]
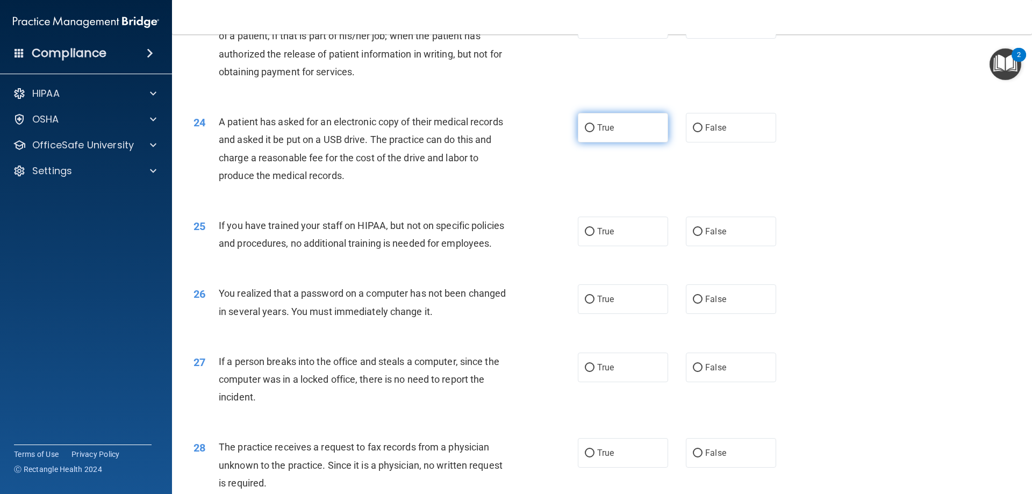
click at [585, 127] on input "True" at bounding box center [590, 128] width 10 height 8
radio input "true"
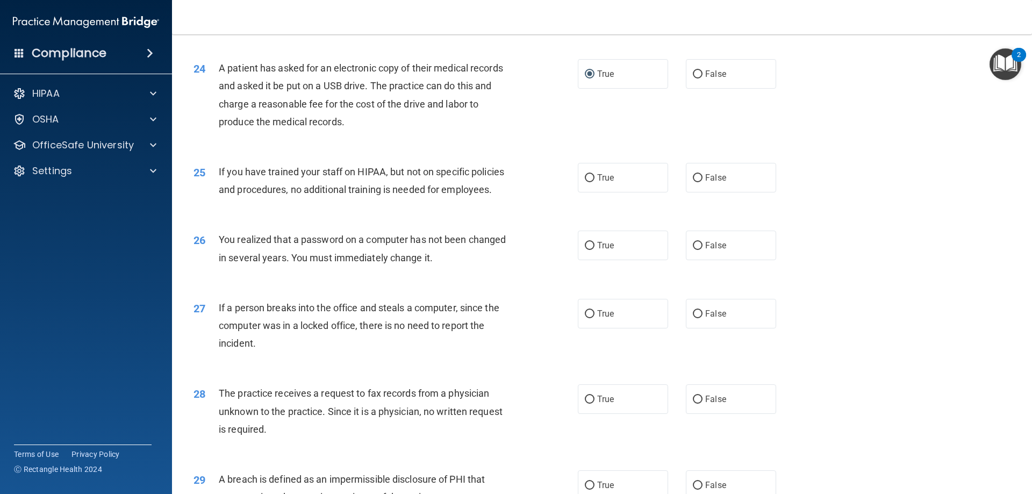
scroll to position [1882, 0]
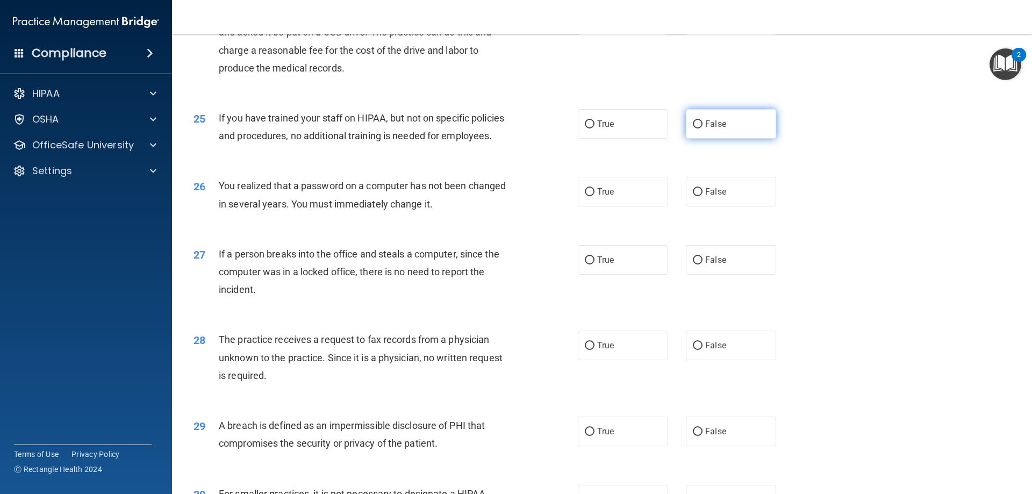
click at [705, 125] on span "False" at bounding box center [715, 124] width 21 height 10
click at [703, 125] on input "False" at bounding box center [698, 124] width 10 height 8
radio input "true"
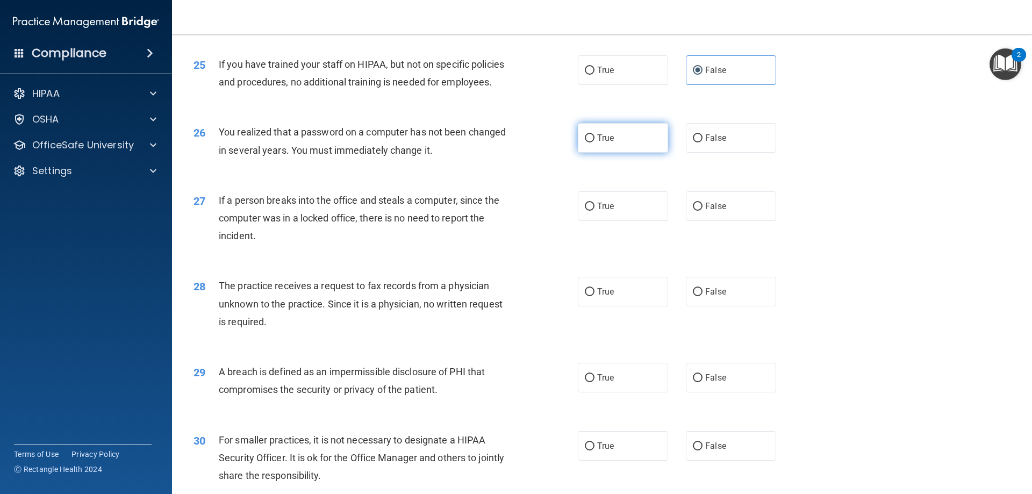
click at [588, 138] on input "True" at bounding box center [590, 138] width 10 height 8
radio input "true"
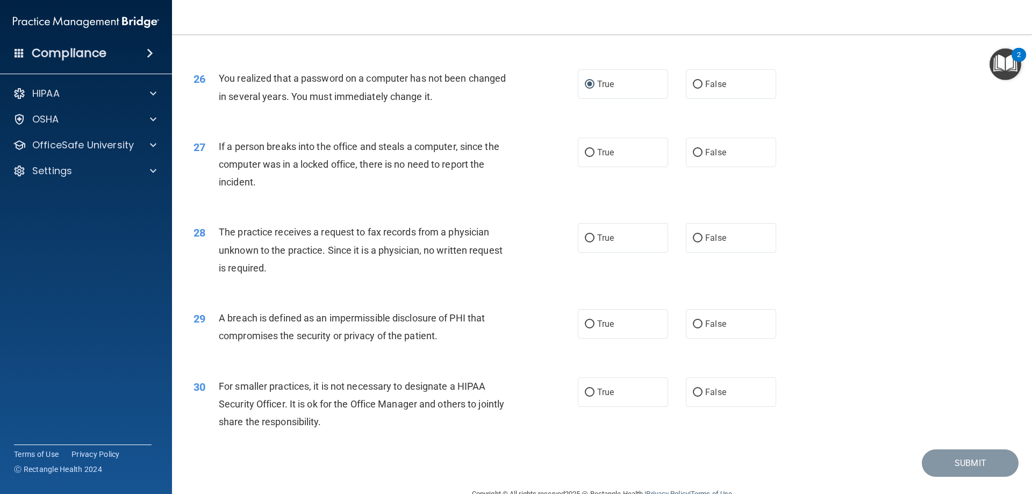
scroll to position [2015, 0]
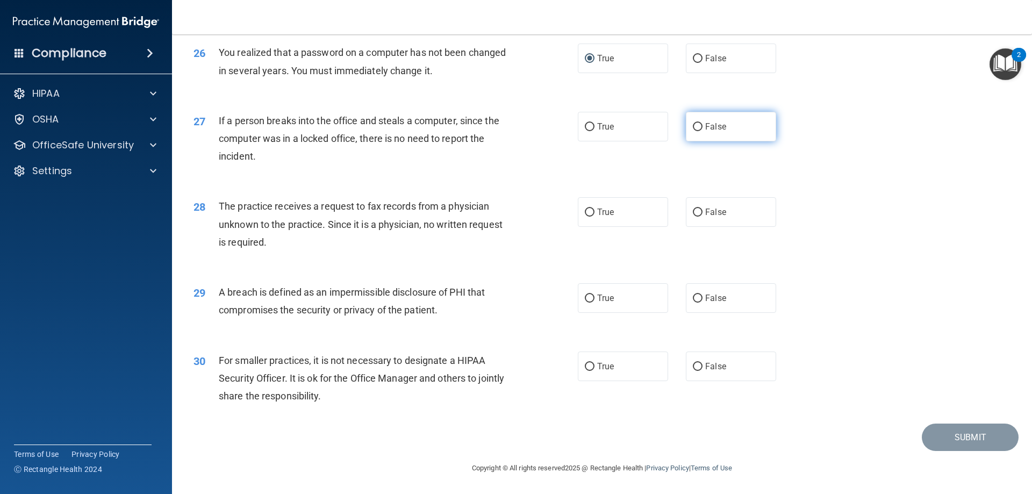
click at [693, 129] on input "False" at bounding box center [698, 127] width 10 height 8
radio input "true"
click at [697, 209] on input "False" at bounding box center [698, 213] width 10 height 8
radio input "true"
click at [593, 301] on label "True" at bounding box center [623, 298] width 90 height 30
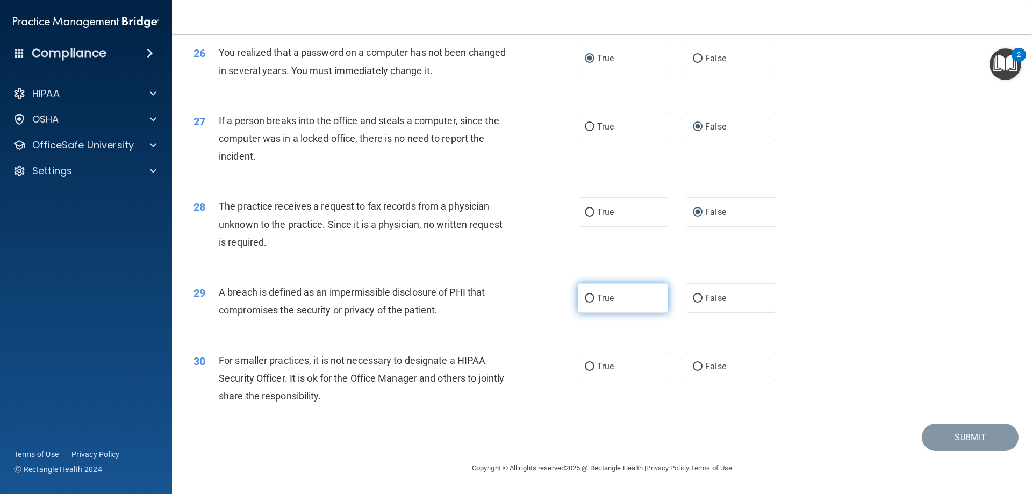
click at [593, 301] on input "True" at bounding box center [590, 299] width 10 height 8
radio input "true"
click at [710, 372] on label "False" at bounding box center [731, 367] width 90 height 30
click at [703, 371] on input "False" at bounding box center [698, 367] width 10 height 8
radio input "true"
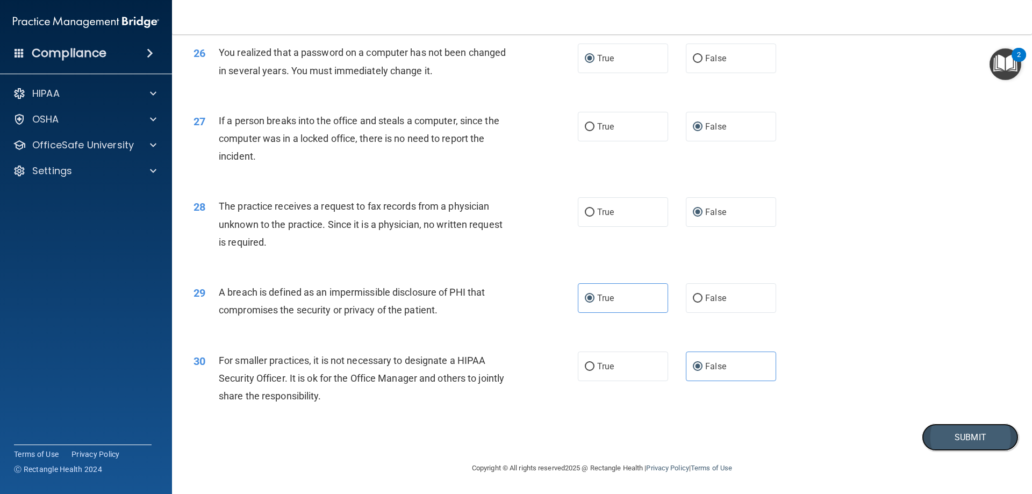
click at [943, 437] on button "Submit" at bounding box center [970, 437] width 97 height 27
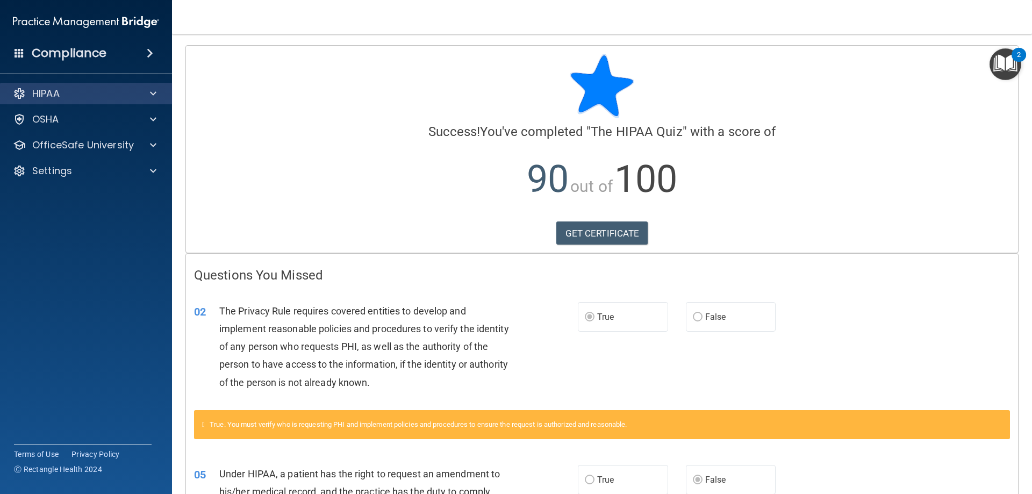
click at [120, 101] on div "HIPAA" at bounding box center [86, 94] width 173 height 22
click at [155, 94] on span at bounding box center [153, 93] width 6 height 13
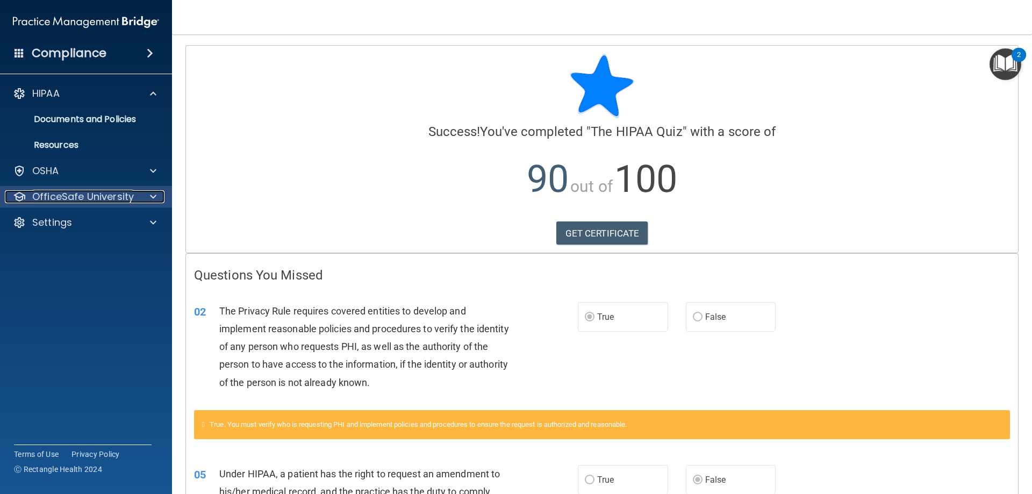
click at [151, 196] on span at bounding box center [153, 196] width 6 height 13
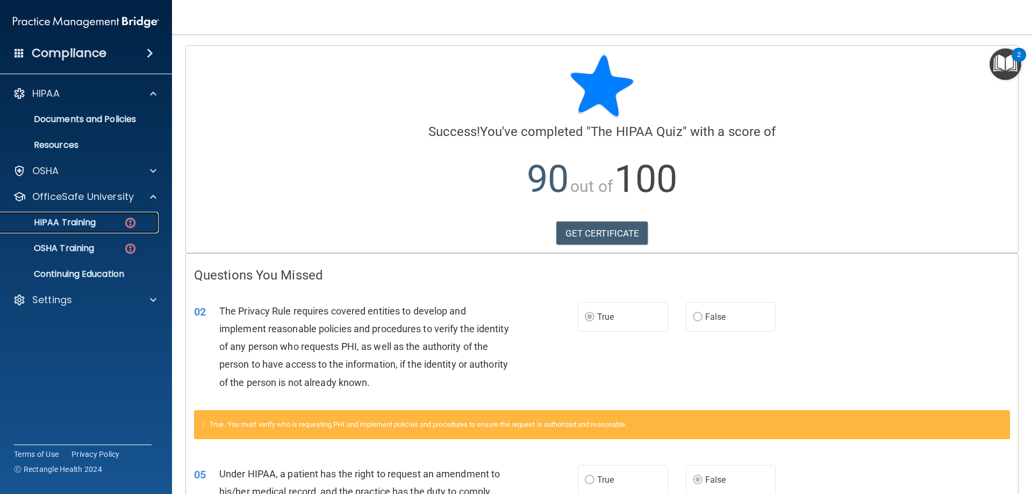
click at [109, 221] on div "HIPAA Training" at bounding box center [80, 222] width 147 height 11
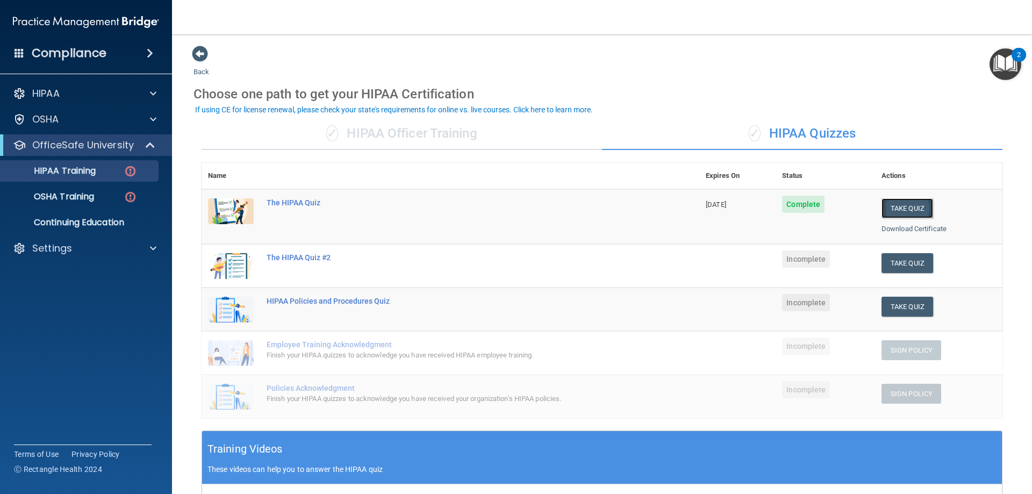
click at [901, 205] on button "Take Quiz" at bounding box center [908, 208] width 52 height 20
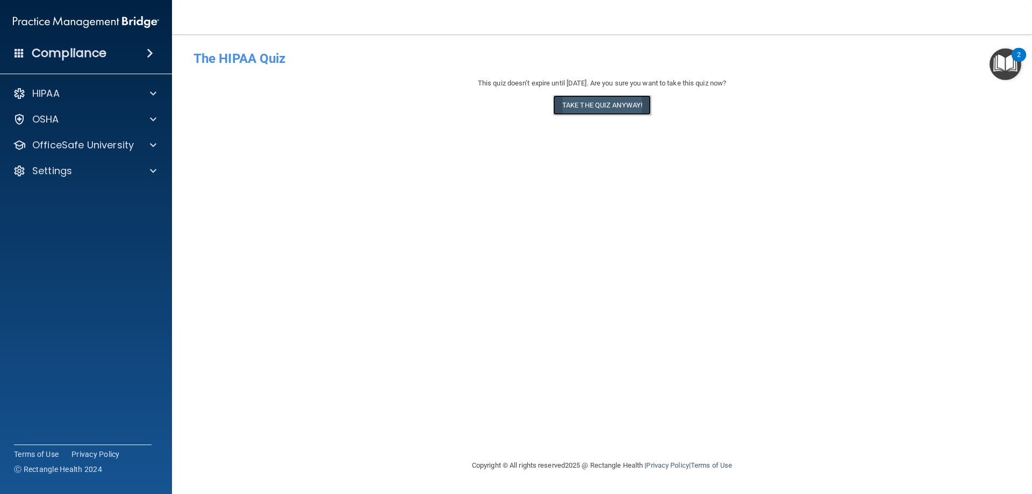
click at [632, 108] on button "Take the quiz anyway!" at bounding box center [602, 105] width 98 height 20
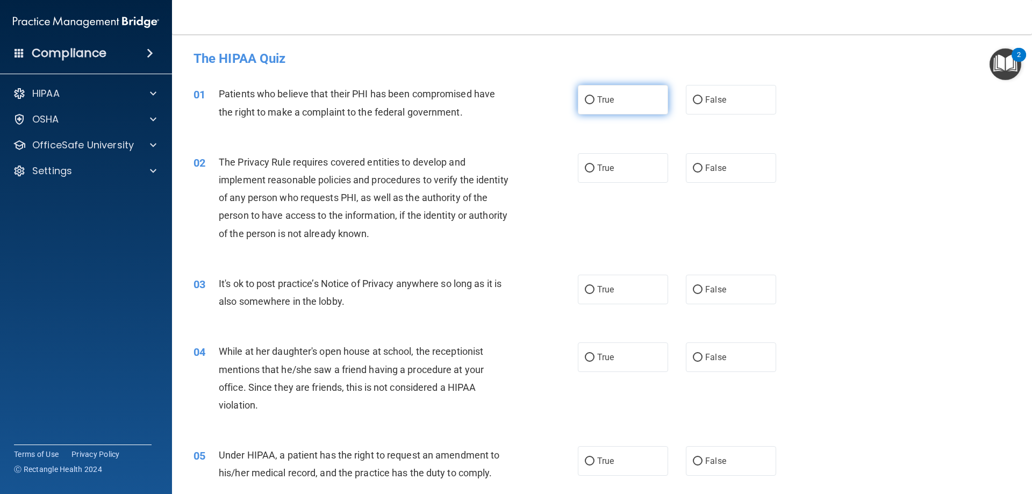
click at [591, 103] on label "True" at bounding box center [623, 100] width 90 height 30
click at [591, 103] on input "True" at bounding box center [590, 100] width 10 height 8
radio input "true"
click at [615, 173] on label "True" at bounding box center [623, 168] width 90 height 30
click at [595, 173] on input "True" at bounding box center [590, 169] width 10 height 8
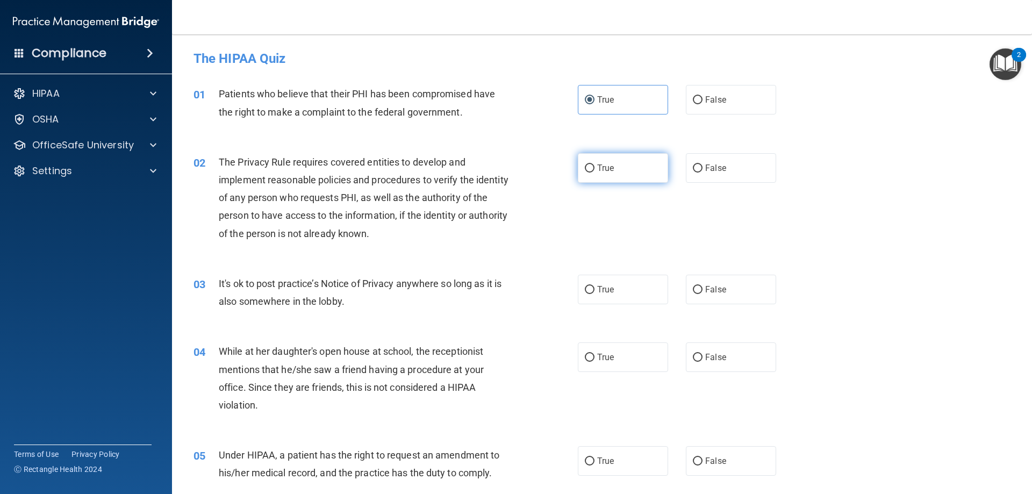
radio input "true"
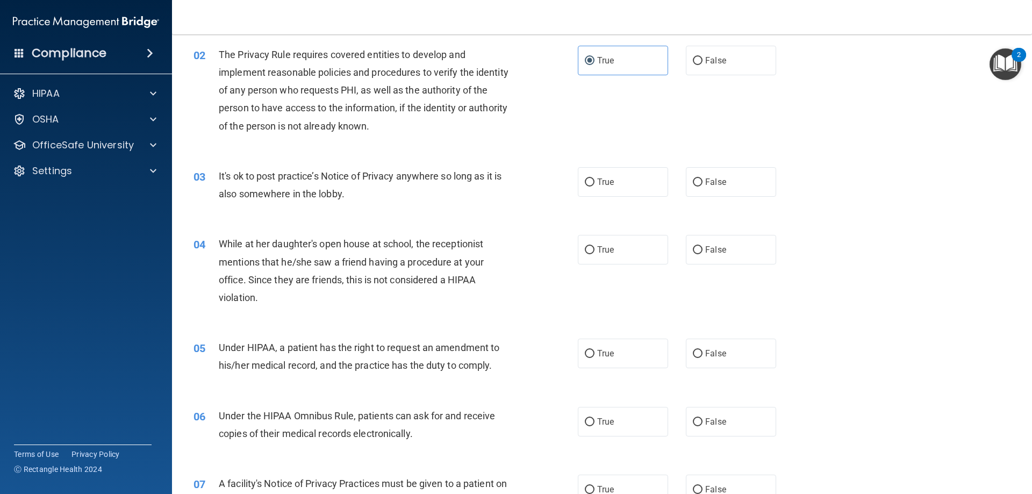
scroll to position [161, 0]
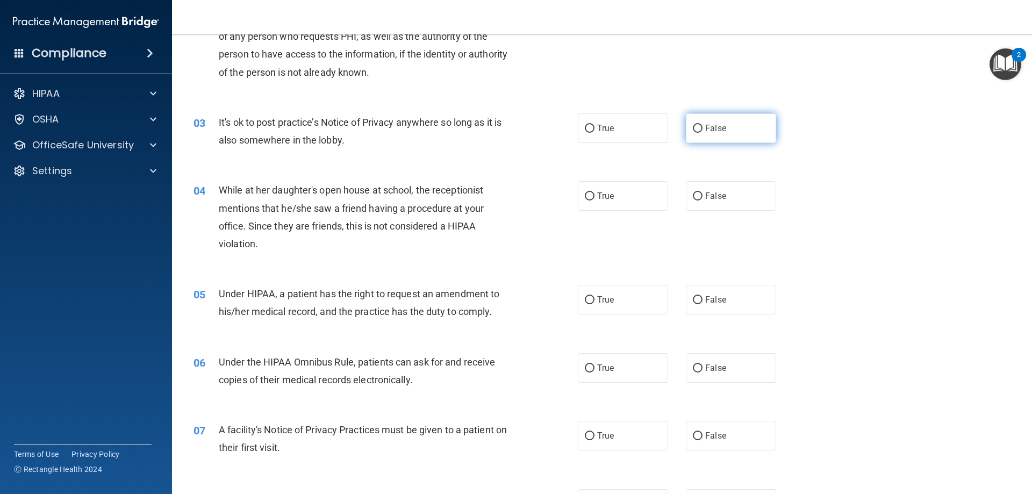
click at [698, 130] on label "False" at bounding box center [731, 128] width 90 height 30
click at [698, 130] on input "False" at bounding box center [698, 129] width 10 height 8
radio input "true"
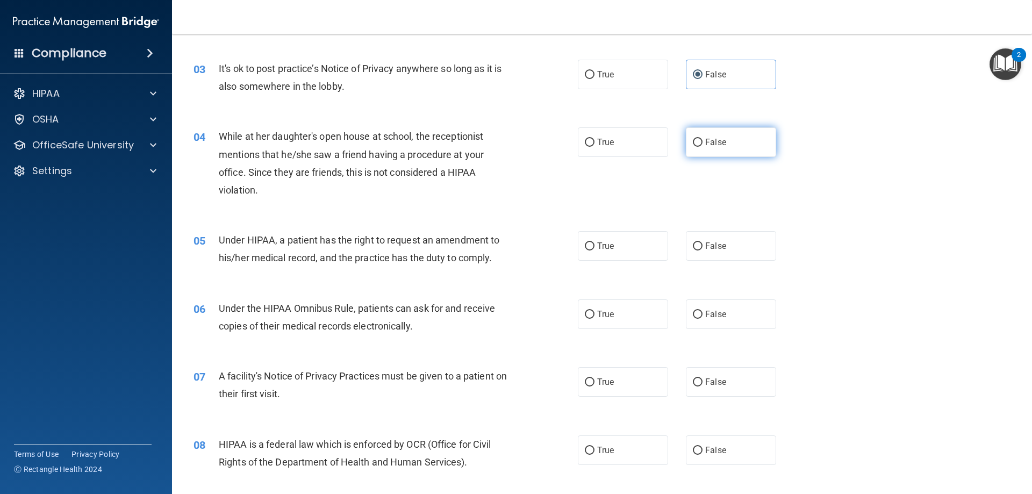
click at [714, 140] on span "False" at bounding box center [715, 142] width 21 height 10
click at [703, 140] on input "False" at bounding box center [698, 143] width 10 height 8
radio input "true"
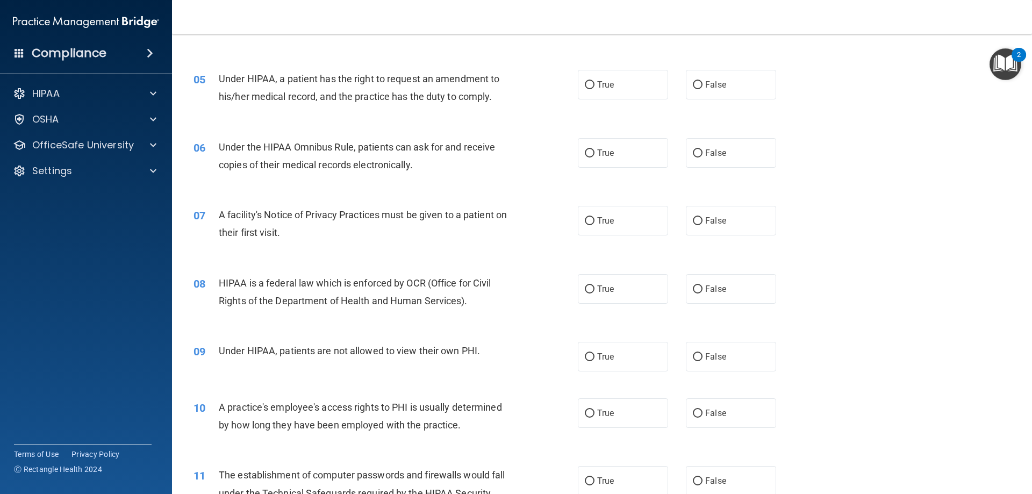
scroll to position [323, 0]
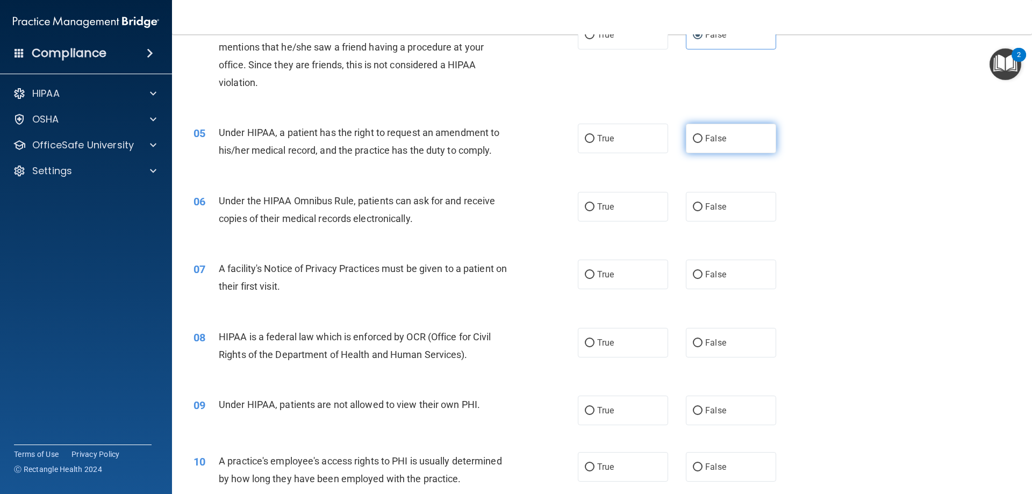
click at [705, 141] on span "False" at bounding box center [715, 138] width 21 height 10
click at [701, 141] on input "False" at bounding box center [698, 139] width 10 height 8
radio input "true"
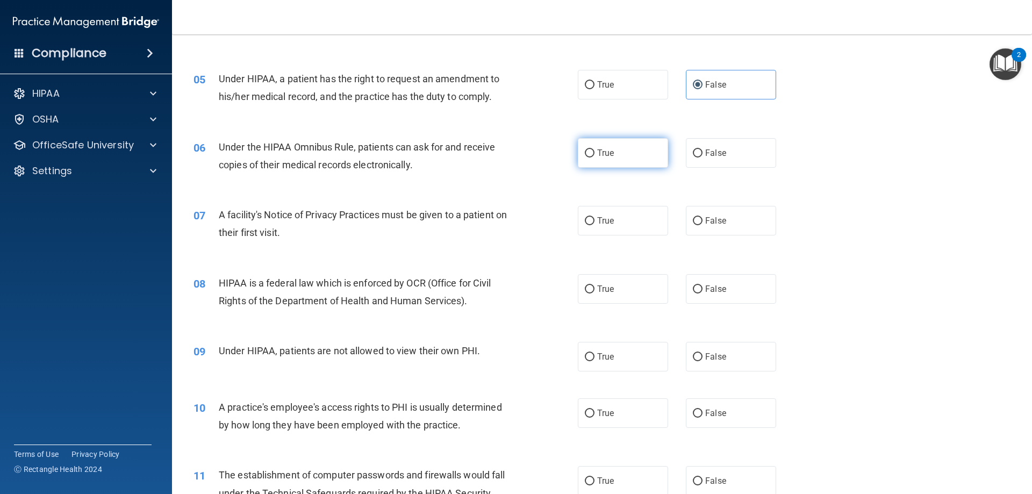
click at [609, 158] on label "True" at bounding box center [623, 153] width 90 height 30
click at [595, 158] on input "True" at bounding box center [590, 153] width 10 height 8
radio input "true"
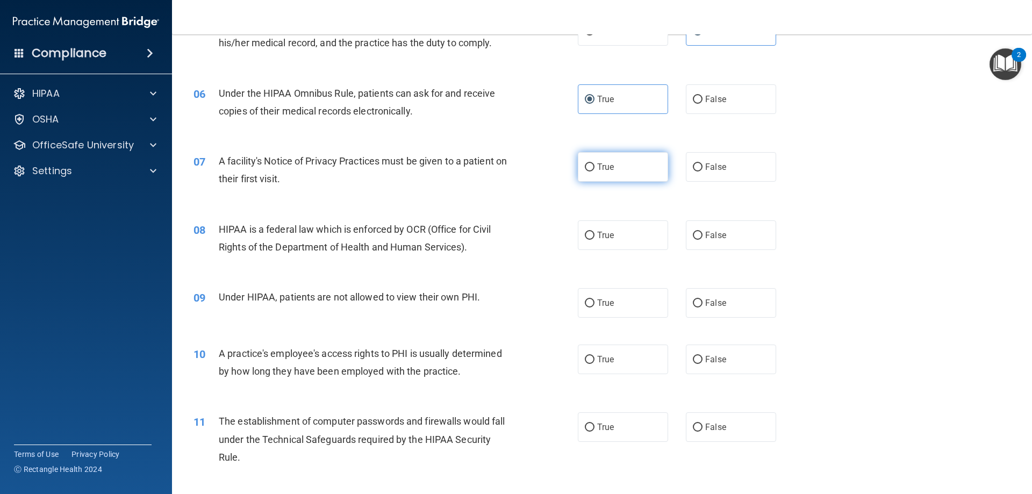
click at [608, 174] on label "True" at bounding box center [623, 167] width 90 height 30
click at [595, 172] on input "True" at bounding box center [590, 167] width 10 height 8
radio input "true"
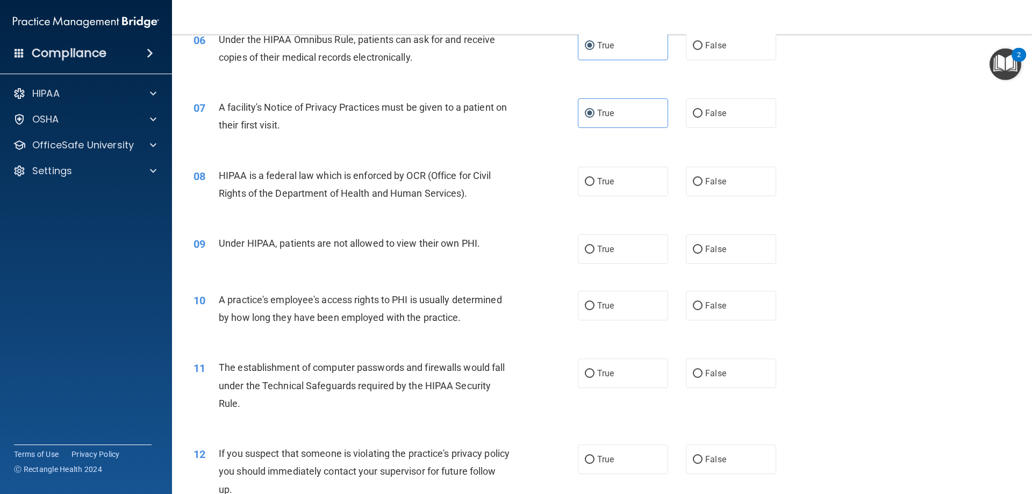
scroll to position [538, 0]
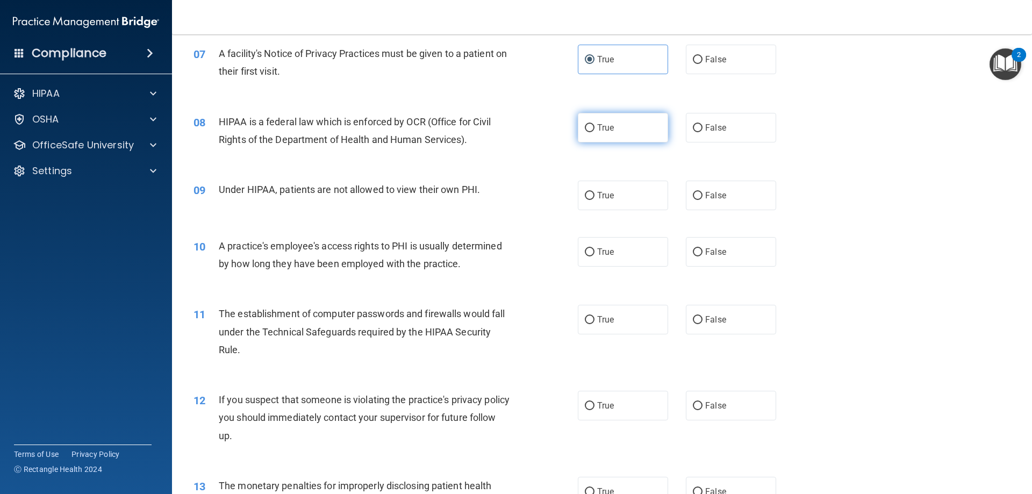
click at [586, 127] on input "True" at bounding box center [590, 128] width 10 height 8
radio input "true"
click at [699, 197] on label "False" at bounding box center [731, 196] width 90 height 30
click at [699, 197] on input "False" at bounding box center [698, 196] width 10 height 8
radio input "true"
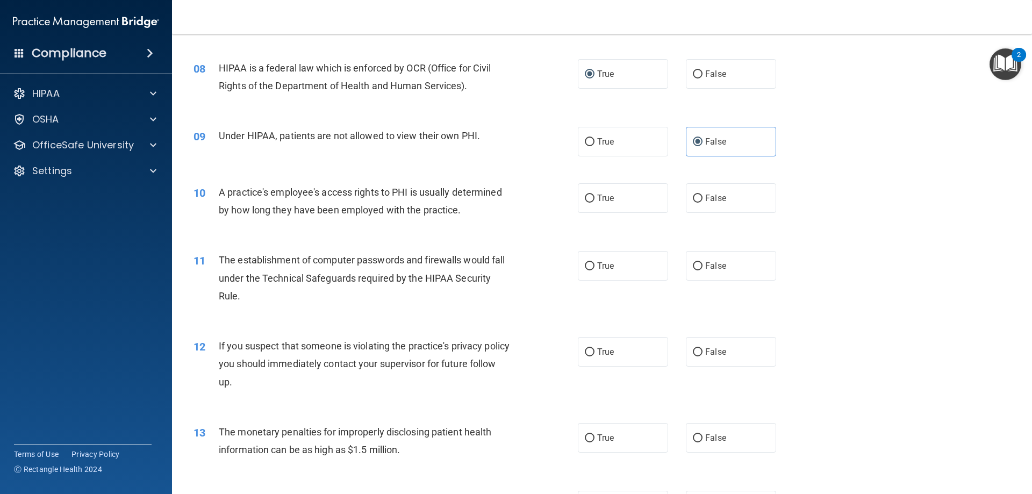
scroll to position [645, 0]
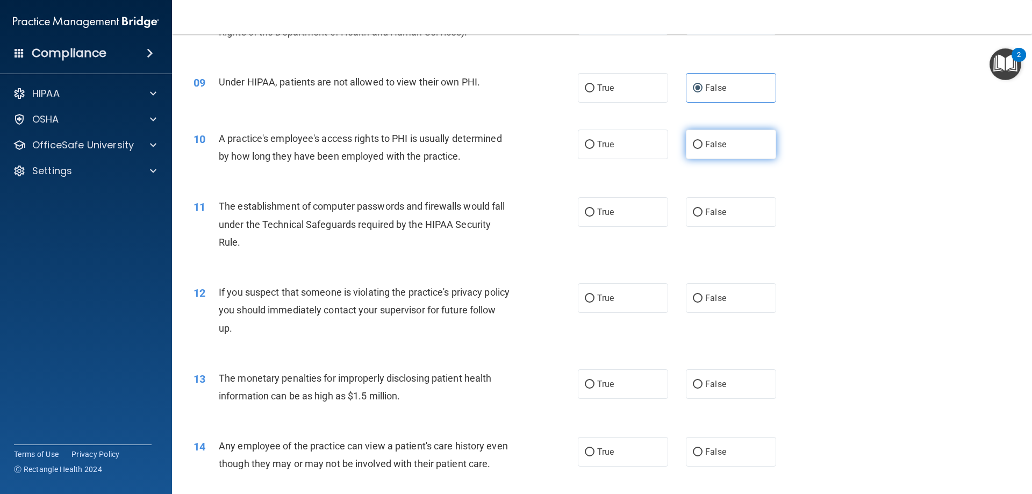
click at [691, 146] on label "False" at bounding box center [731, 145] width 90 height 30
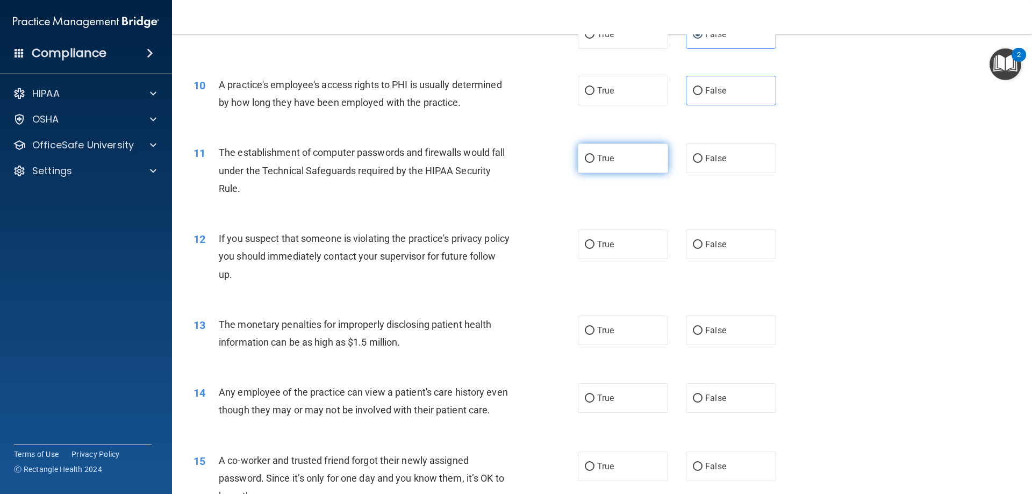
click at [590, 157] on input "True" at bounding box center [590, 159] width 10 height 8
radio input "true"
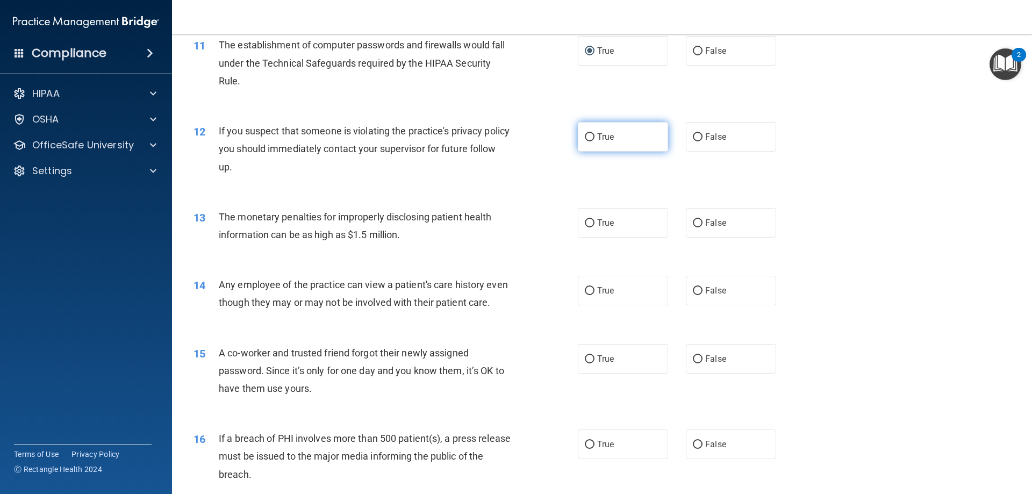
click at [610, 139] on label "True" at bounding box center [623, 137] width 90 height 30
click at [595, 139] on input "True" at bounding box center [590, 137] width 10 height 8
radio input "true"
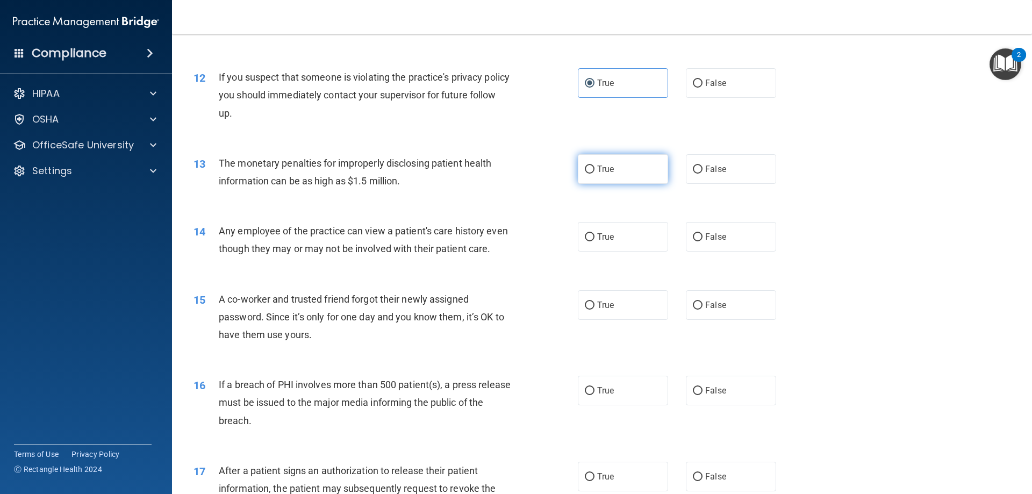
click at [588, 172] on input "True" at bounding box center [590, 170] width 10 height 8
radio input "true"
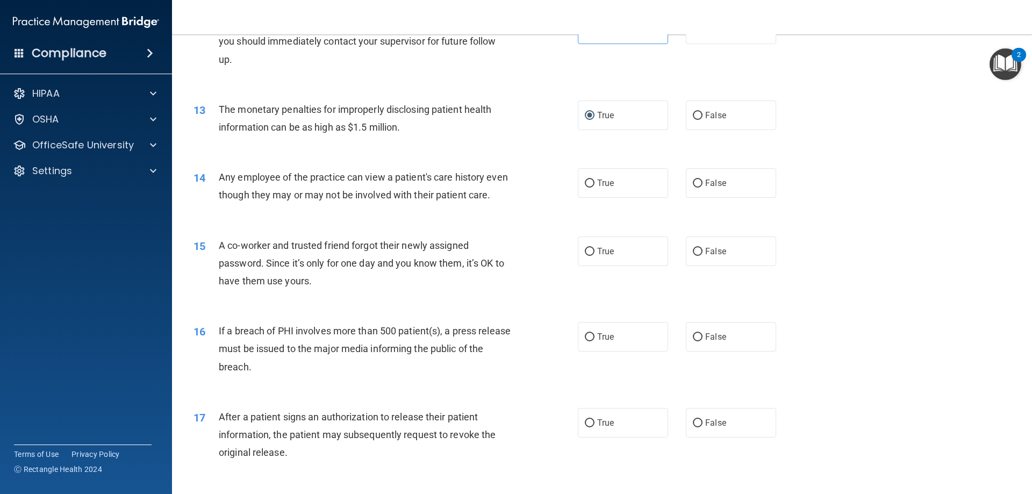
scroll to position [968, 0]
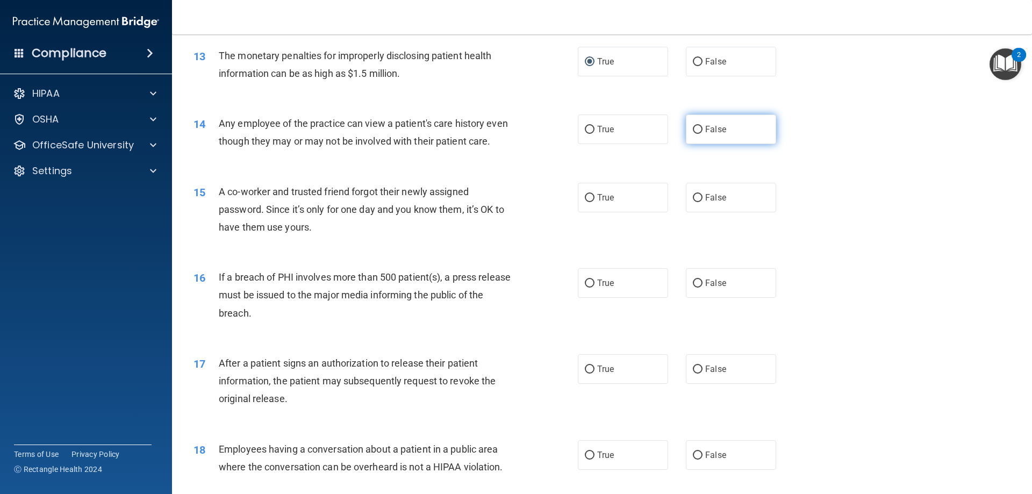
click at [709, 133] on span "False" at bounding box center [715, 129] width 21 height 10
click at [703, 133] on input "False" at bounding box center [698, 130] width 10 height 8
radio input "true"
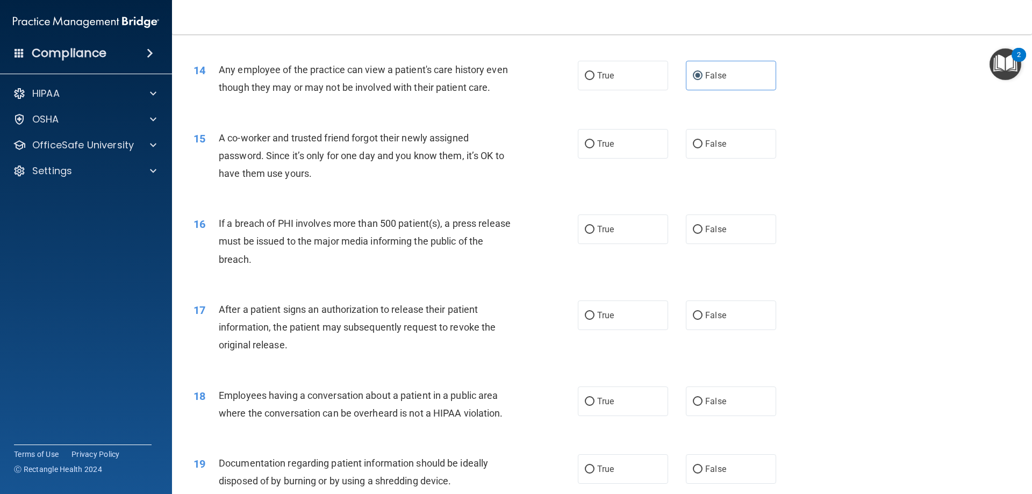
scroll to position [1075, 0]
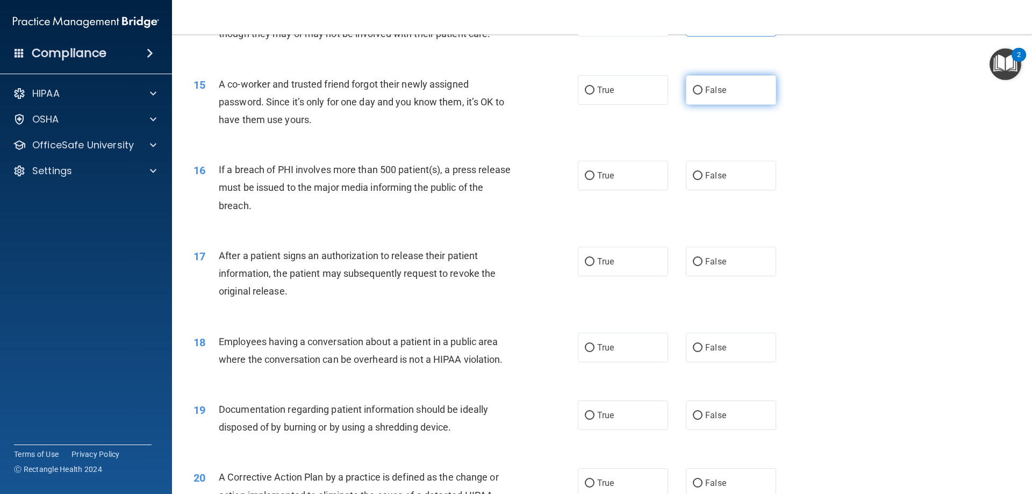
click at [715, 94] on span "False" at bounding box center [715, 90] width 21 height 10
click at [703, 94] on input "False" at bounding box center [698, 91] width 10 height 8
radio input "true"
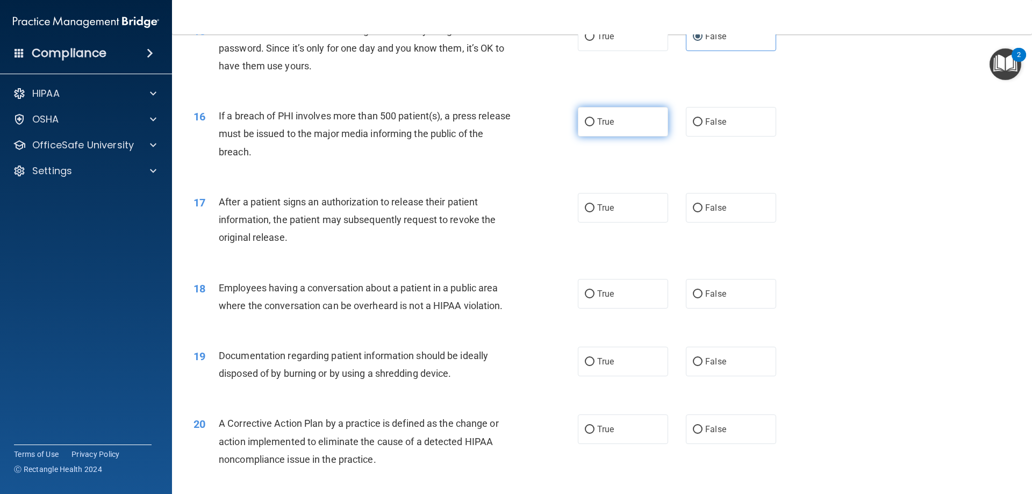
click at [585, 123] on input "True" at bounding box center [590, 122] width 10 height 8
radio input "true"
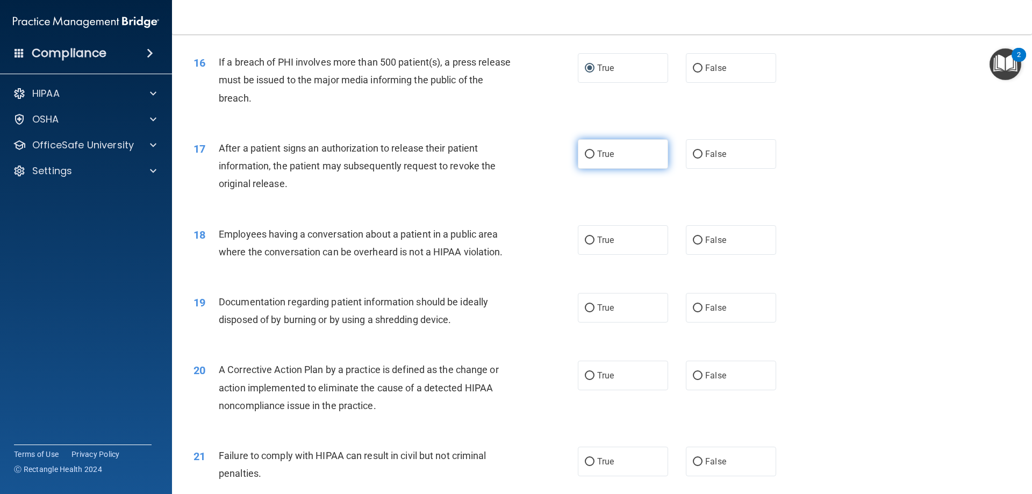
click at [605, 156] on span "True" at bounding box center [605, 154] width 17 height 10
click at [595, 156] on input "True" at bounding box center [590, 155] width 10 height 8
radio input "true"
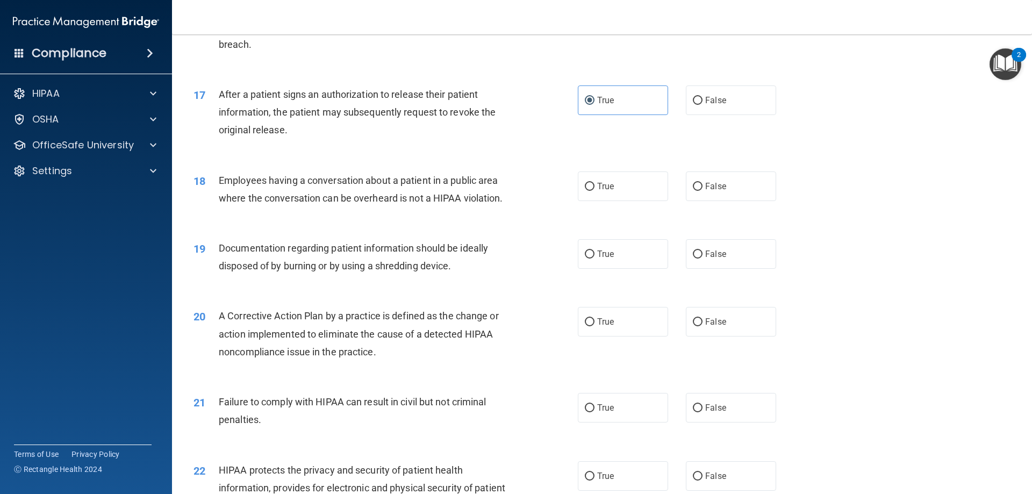
scroll to position [1291, 0]
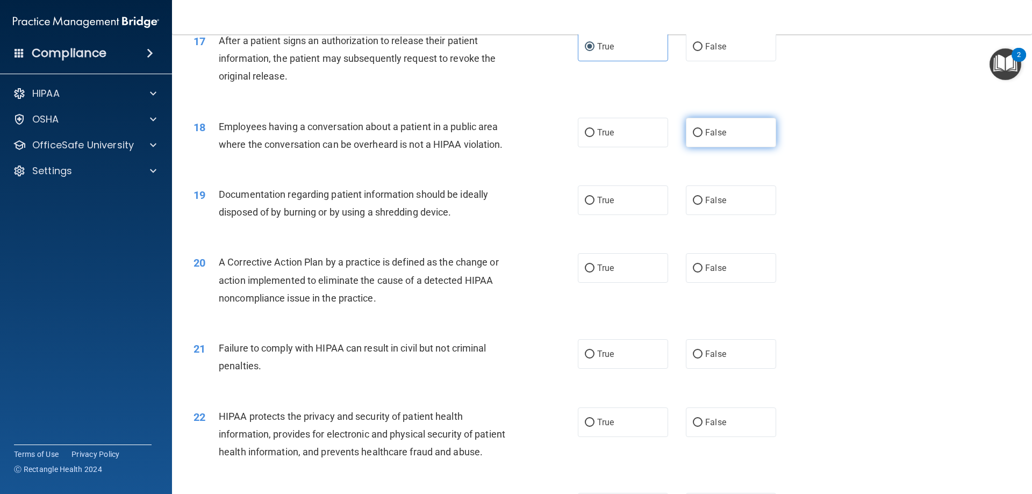
click at [687, 139] on label "False" at bounding box center [731, 133] width 90 height 30
click at [693, 137] on input "False" at bounding box center [698, 133] width 10 height 8
radio input "true"
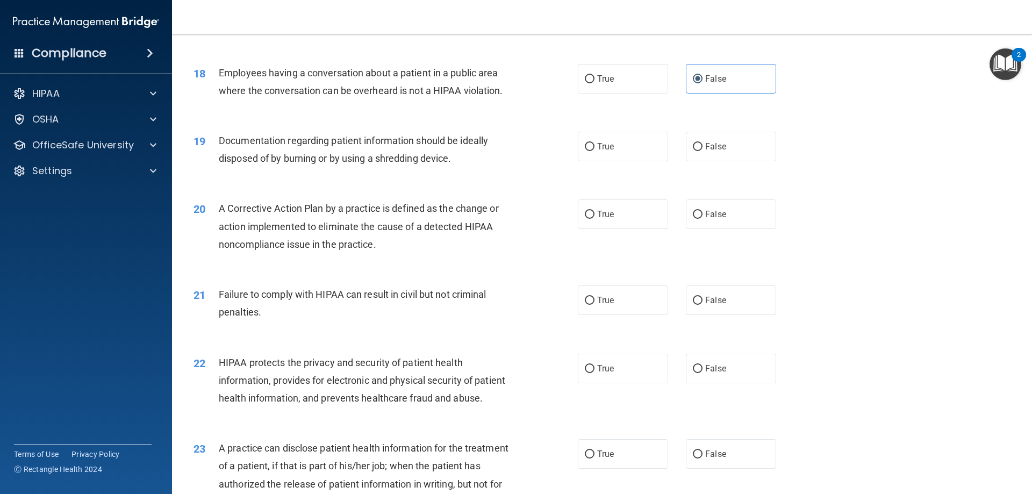
scroll to position [1398, 0]
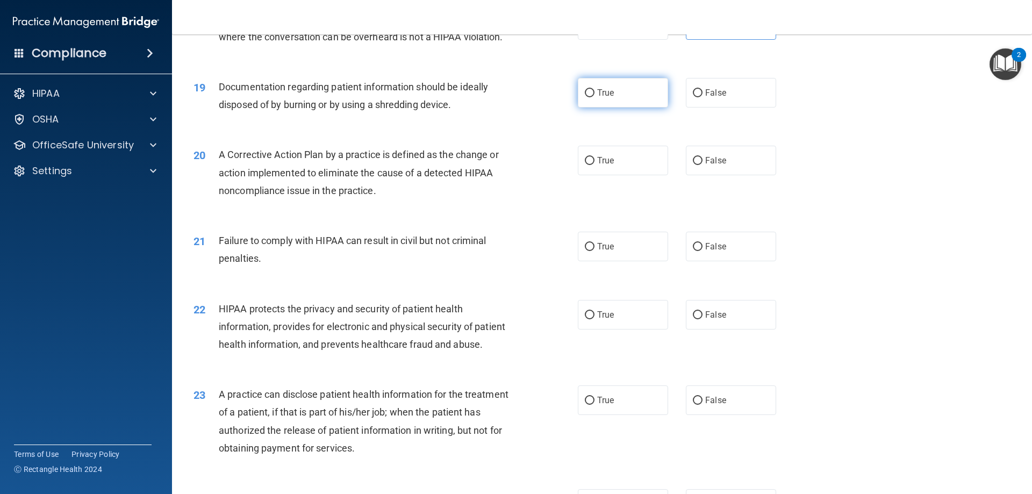
click at [619, 97] on label "True" at bounding box center [623, 93] width 90 height 30
click at [595, 97] on input "True" at bounding box center [590, 93] width 10 height 8
radio input "true"
click at [591, 170] on label "True" at bounding box center [623, 161] width 90 height 30
click at [591, 165] on input "True" at bounding box center [590, 161] width 10 height 8
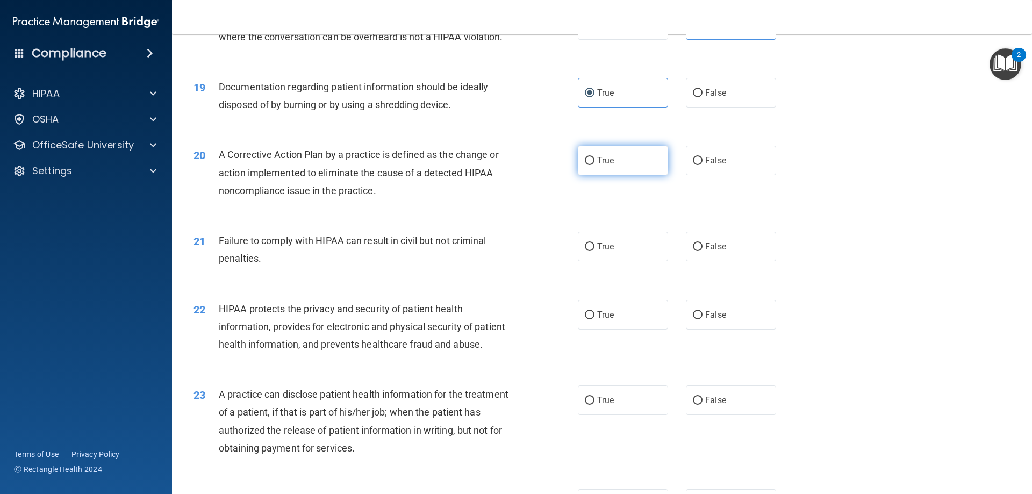
radio input "true"
click at [693, 244] on input "False" at bounding box center [698, 247] width 10 height 8
radio input "true"
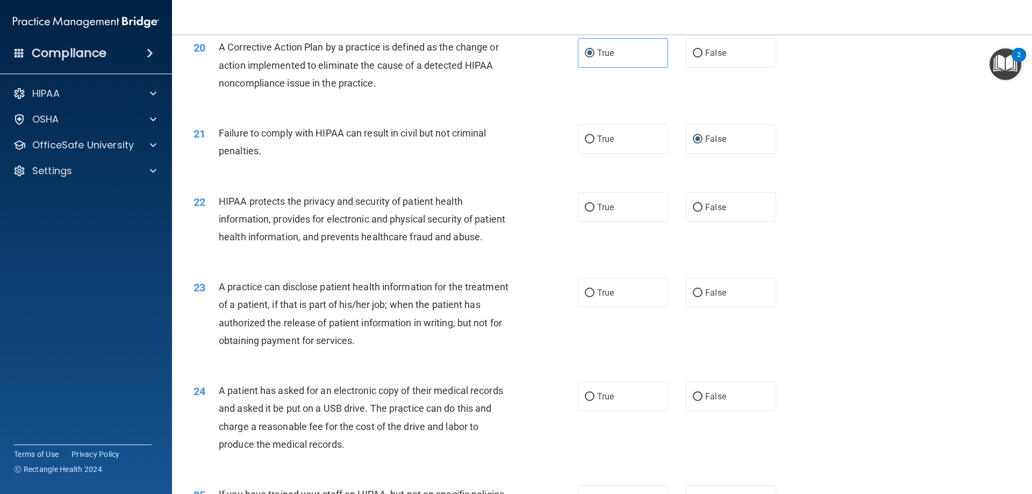
scroll to position [1559, 0]
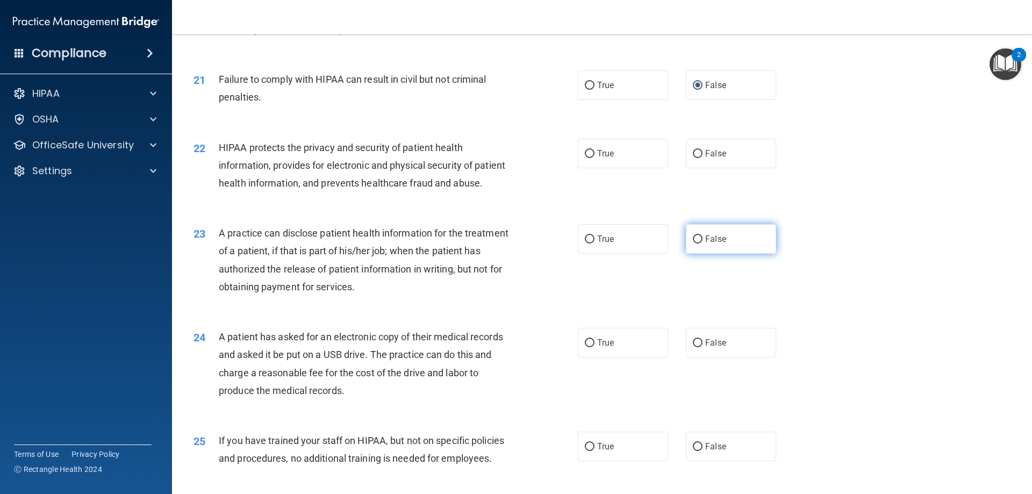
click at [693, 237] on input "False" at bounding box center [698, 240] width 10 height 8
radio input "true"
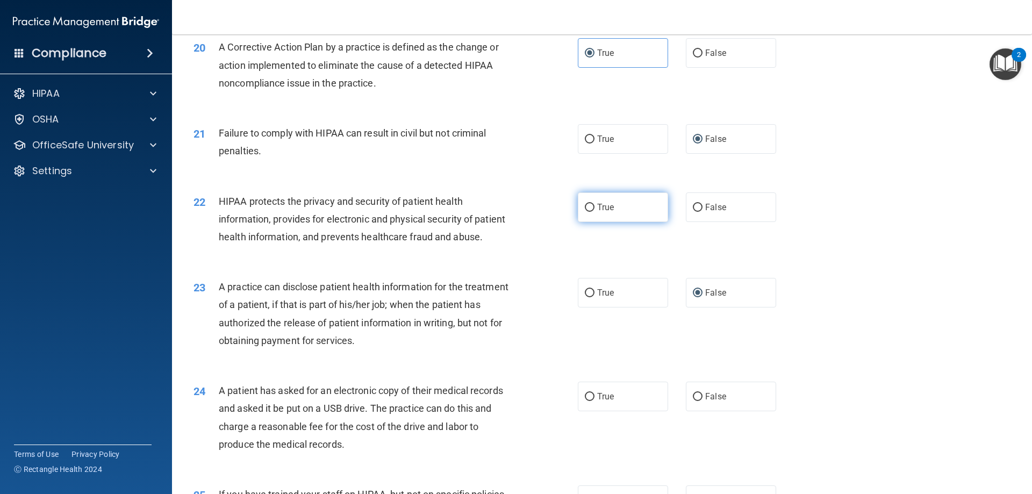
click at [585, 207] on input "True" at bounding box center [590, 208] width 10 height 8
radio input "true"
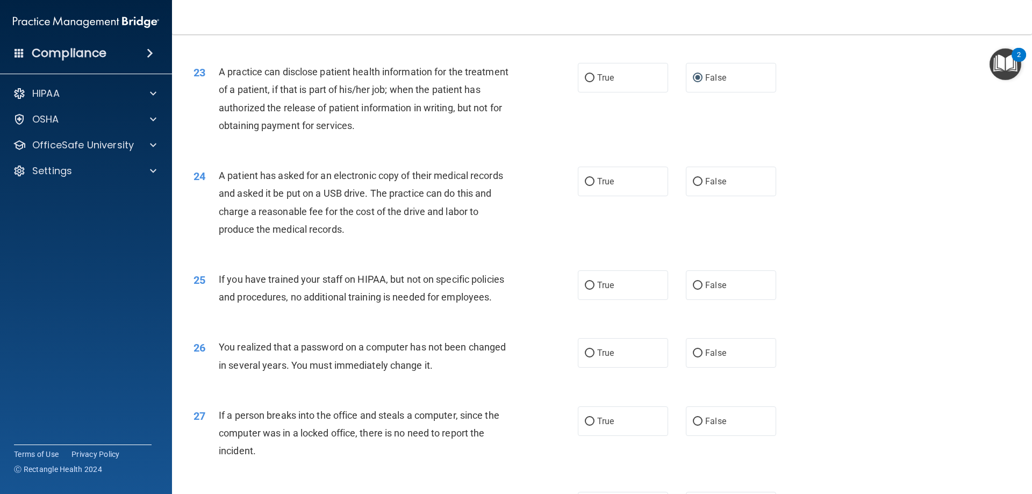
scroll to position [1774, 0]
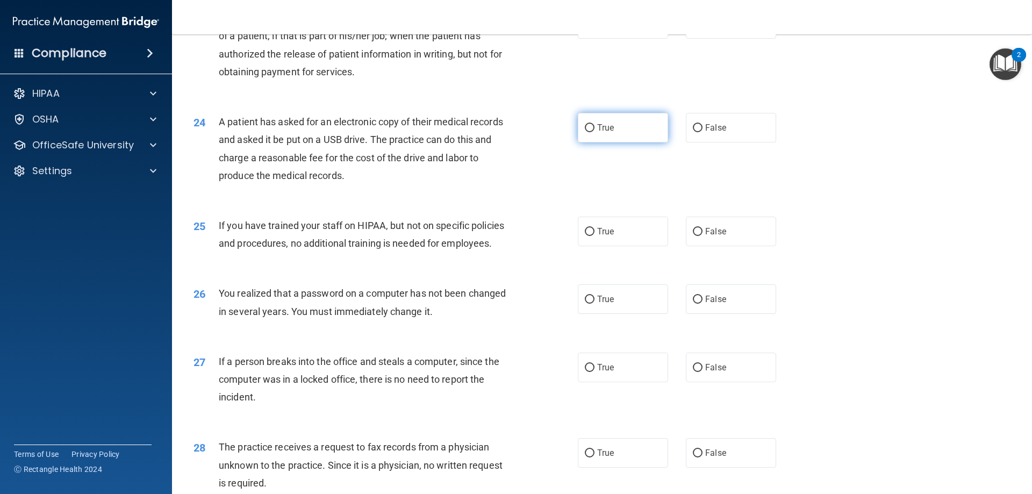
click at [580, 125] on label "True" at bounding box center [623, 128] width 90 height 30
click at [585, 125] on input "True" at bounding box center [590, 128] width 10 height 8
radio input "true"
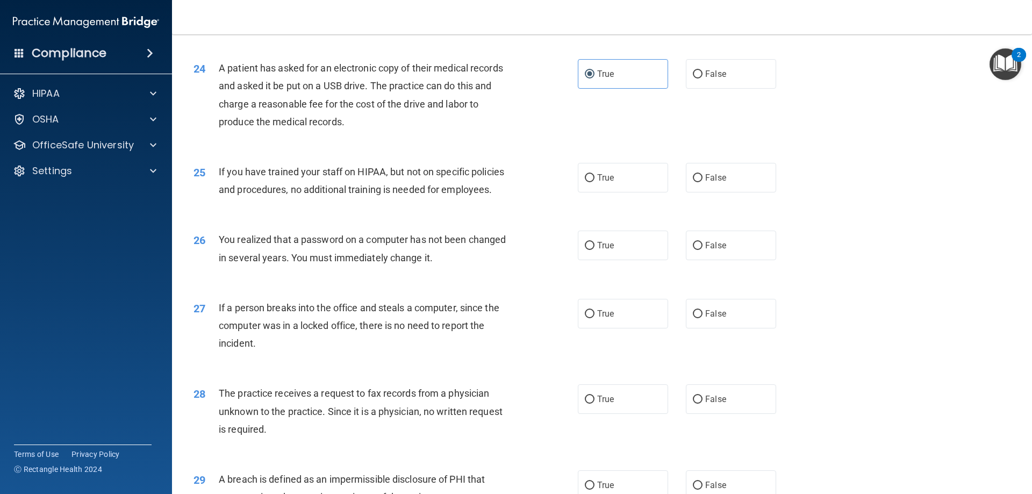
scroll to position [1882, 0]
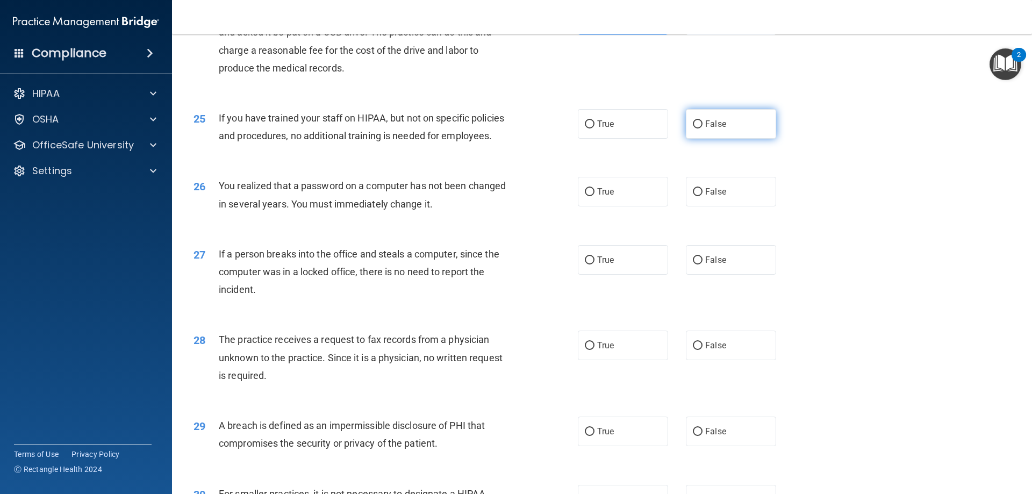
click at [706, 127] on span "False" at bounding box center [715, 124] width 21 height 10
click at [703, 127] on input "False" at bounding box center [698, 124] width 10 height 8
radio input "true"
click at [617, 195] on label "True" at bounding box center [623, 192] width 90 height 30
click at [595, 195] on input "True" at bounding box center [590, 192] width 10 height 8
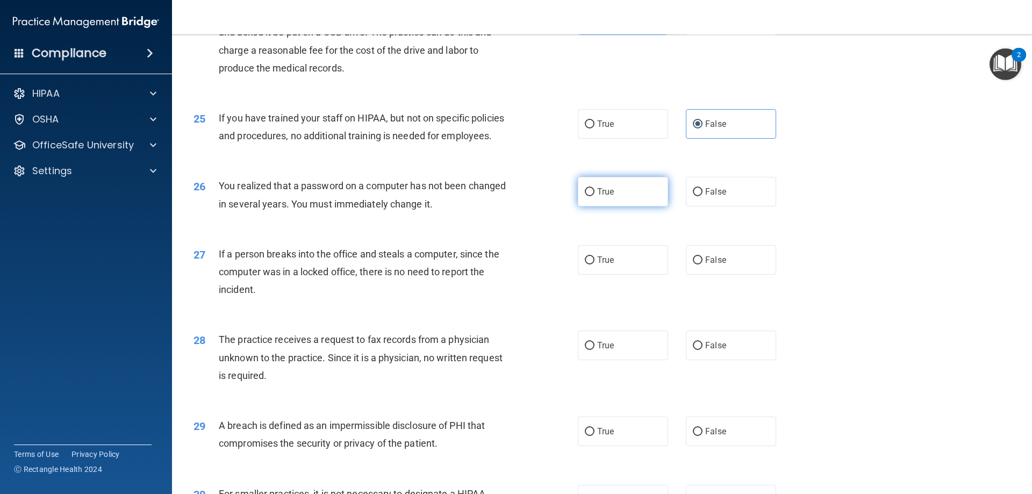
radio input "true"
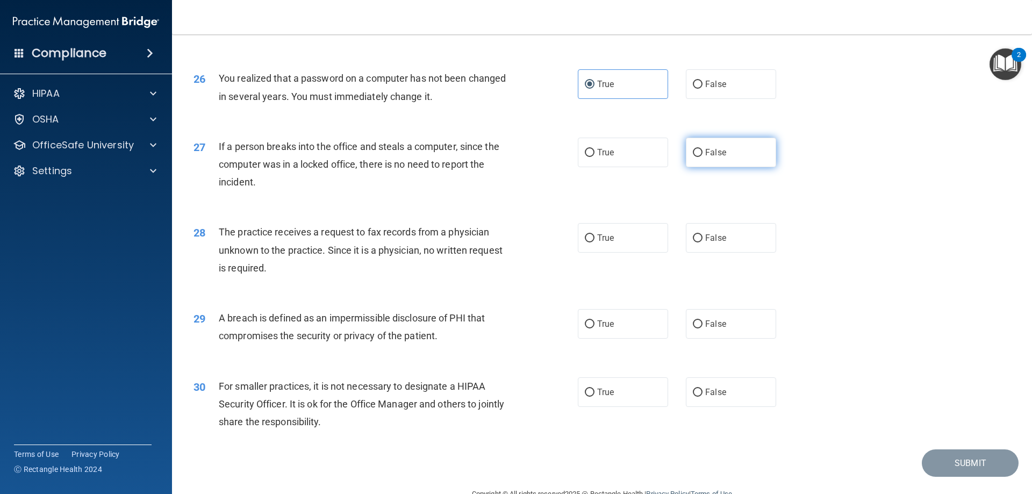
click at [693, 156] on input "False" at bounding box center [698, 153] width 10 height 8
radio input "true"
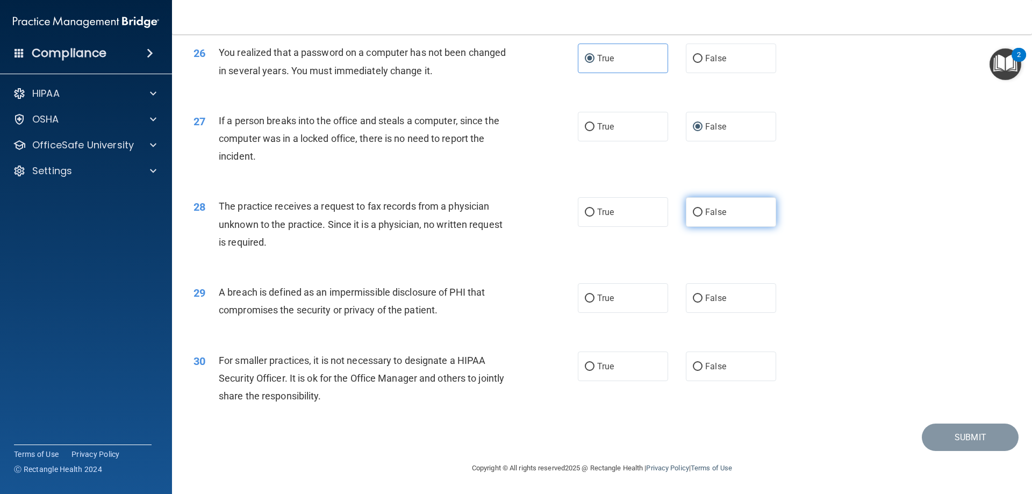
click at [686, 215] on label "False" at bounding box center [731, 212] width 90 height 30
click at [693, 215] on input "False" at bounding box center [698, 213] width 10 height 8
radio input "true"
click at [611, 299] on label "True" at bounding box center [623, 298] width 90 height 30
click at [595, 299] on input "True" at bounding box center [590, 299] width 10 height 8
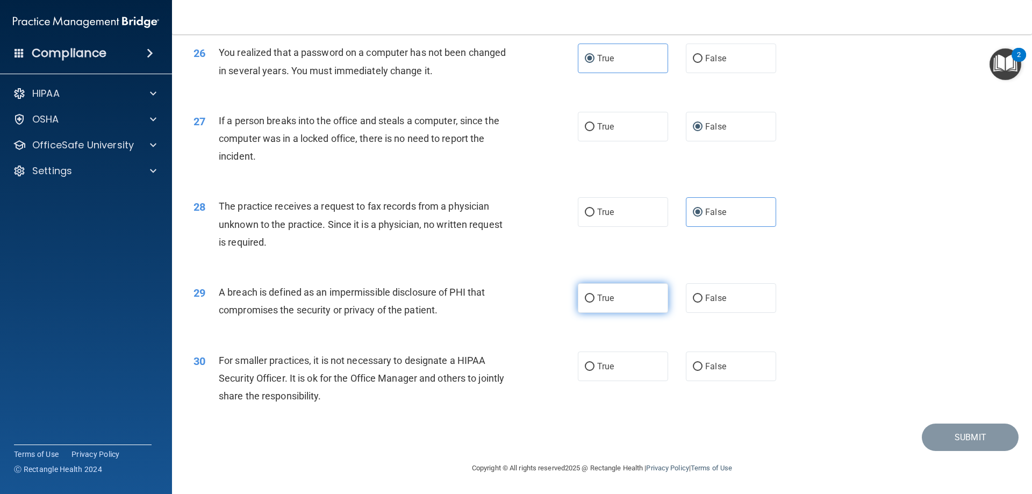
radio input "true"
click at [711, 364] on span "False" at bounding box center [715, 366] width 21 height 10
click at [703, 364] on input "False" at bounding box center [698, 367] width 10 height 8
radio input "true"
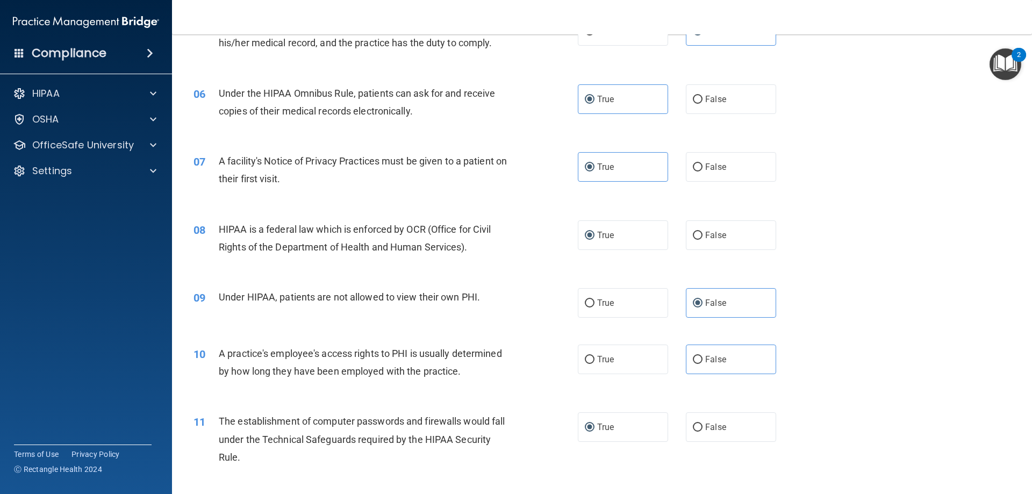
scroll to position [484, 0]
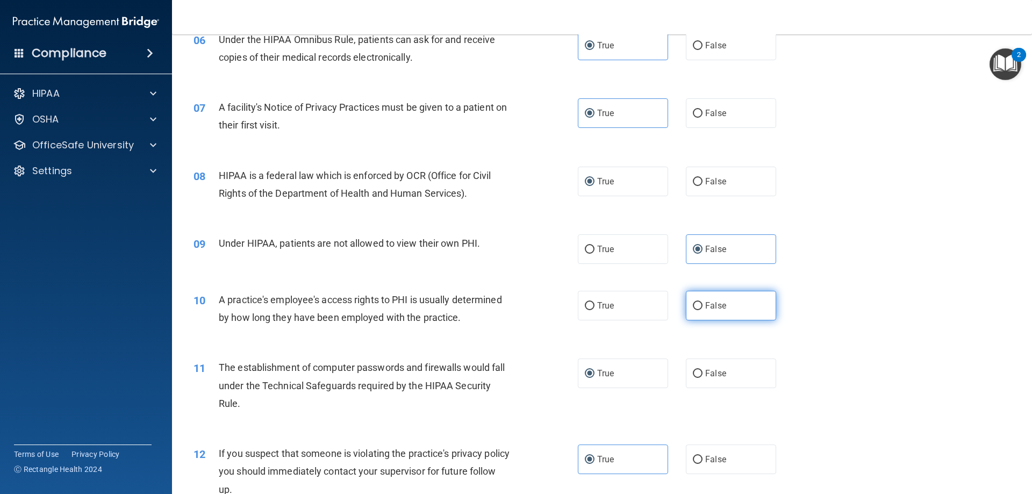
click at [708, 309] on span "False" at bounding box center [715, 306] width 21 height 10
click at [703, 309] on input "False" at bounding box center [698, 306] width 10 height 8
radio input "true"
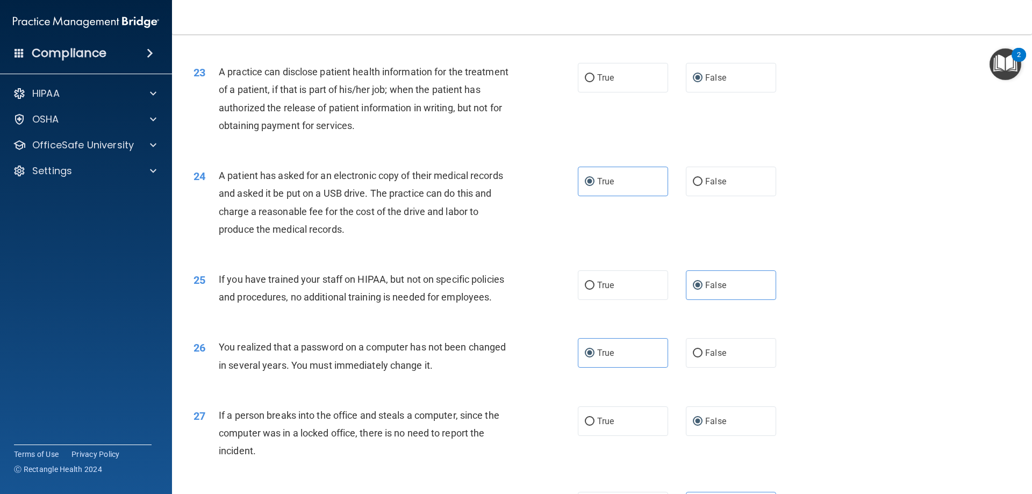
scroll to position [2015, 0]
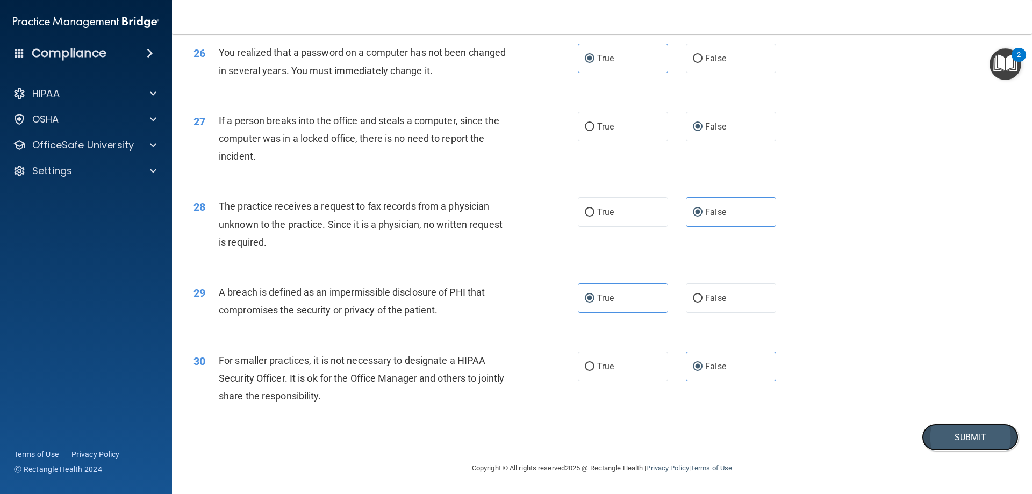
click at [959, 439] on button "Submit" at bounding box center [970, 437] width 97 height 27
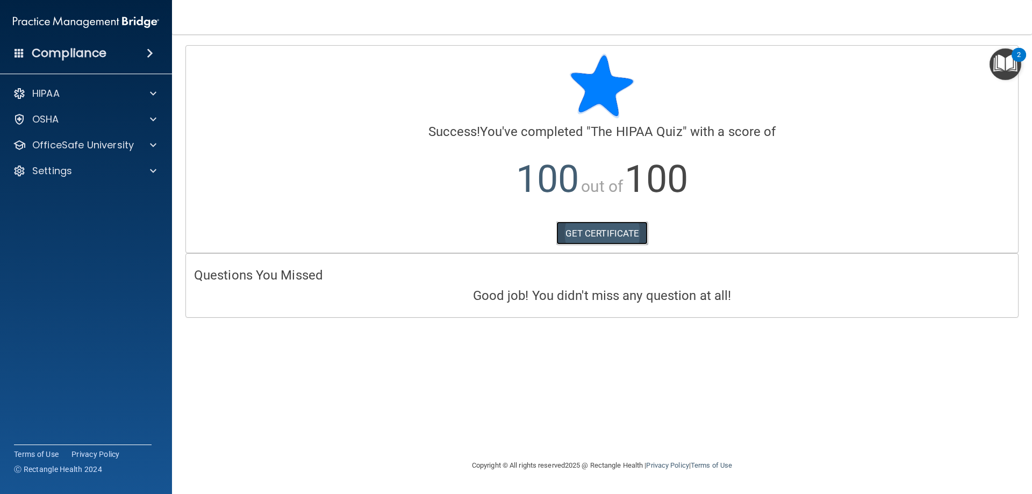
click at [579, 231] on link "GET CERTIFICATE" at bounding box center [603, 234] width 92 height 24
click at [55, 151] on p "OfficeSafe University" at bounding box center [83, 145] width 102 height 13
click at [126, 172] on img at bounding box center [130, 171] width 13 height 13
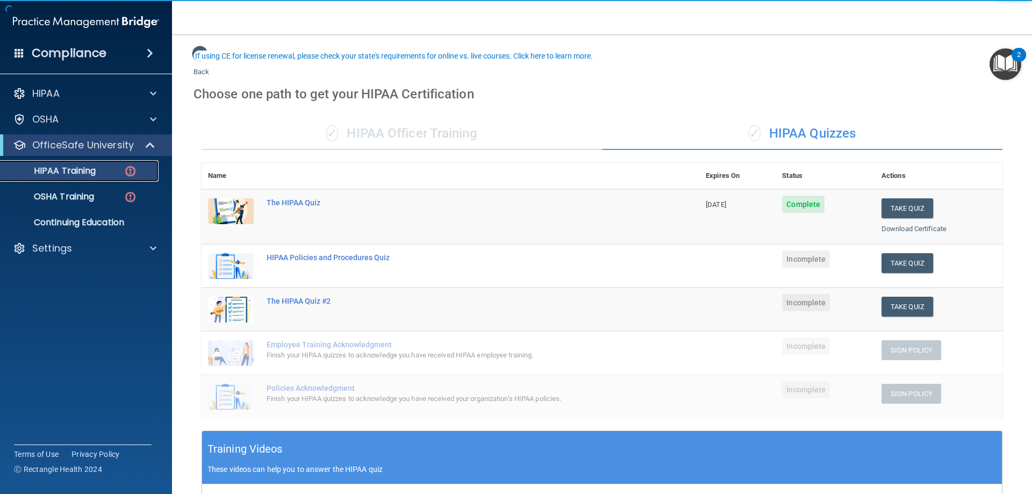
scroll to position [54, 0]
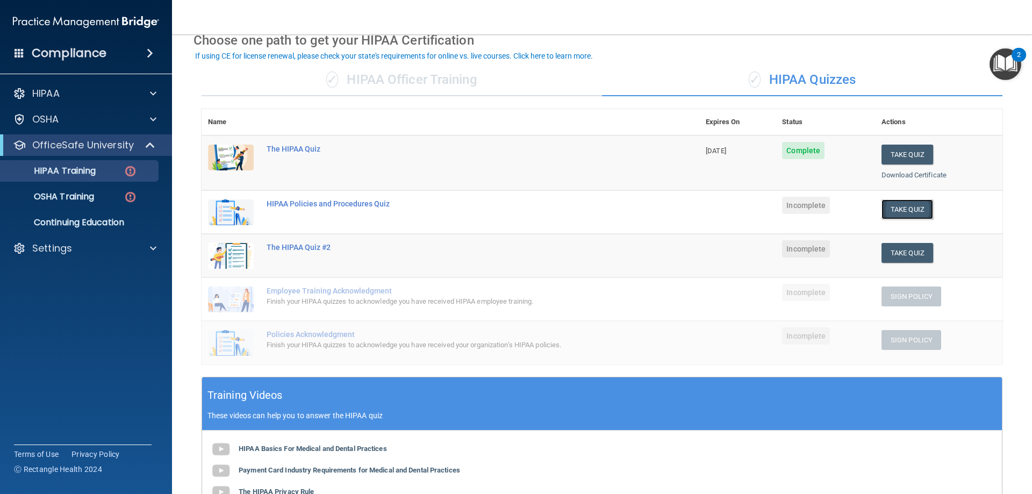
click at [913, 212] on button "Take Quiz" at bounding box center [908, 209] width 52 height 20
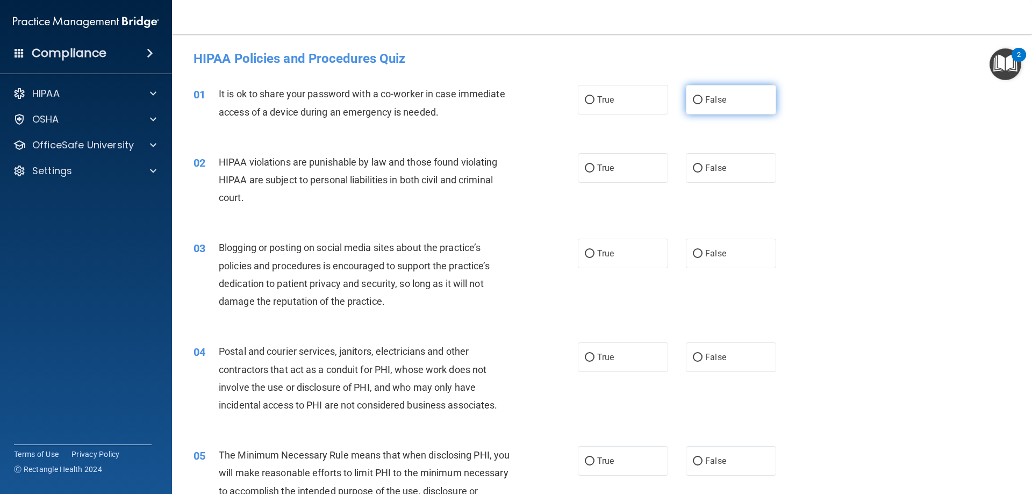
click at [702, 107] on label "False" at bounding box center [731, 100] width 90 height 30
click at [702, 104] on input "False" at bounding box center [698, 100] width 10 height 8
radio input "true"
click at [637, 167] on label "True" at bounding box center [623, 168] width 90 height 30
click at [595, 167] on input "True" at bounding box center [590, 169] width 10 height 8
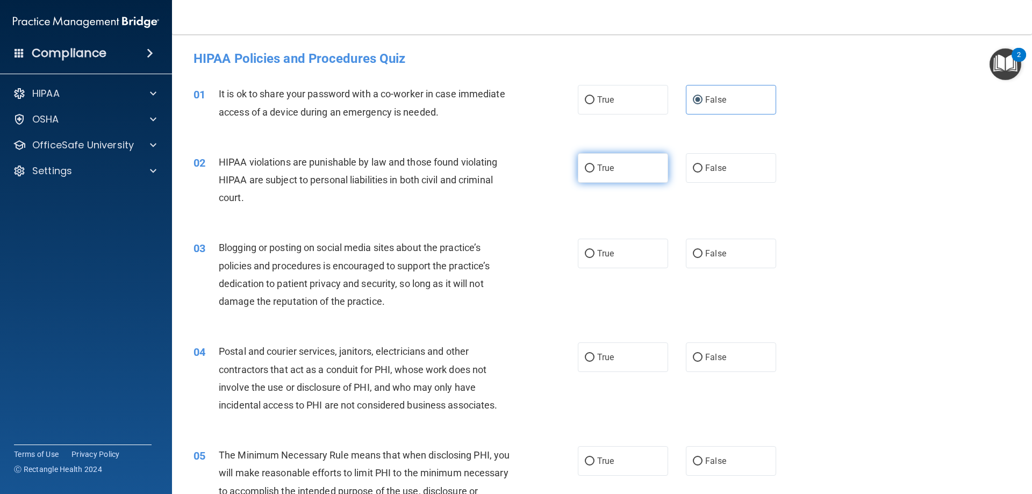
radio input "true"
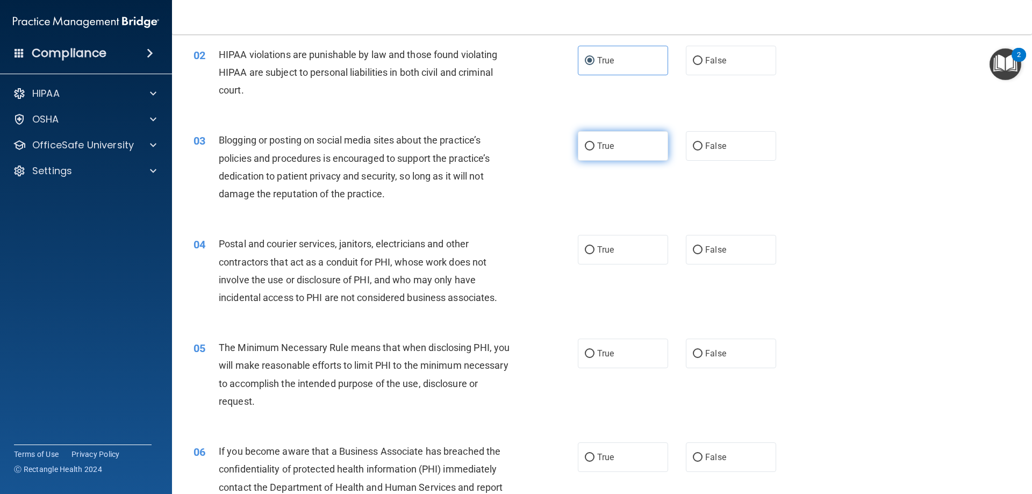
click at [626, 149] on label "True" at bounding box center [623, 146] width 90 height 30
click at [595, 149] on input "True" at bounding box center [590, 146] width 10 height 8
radio input "true"
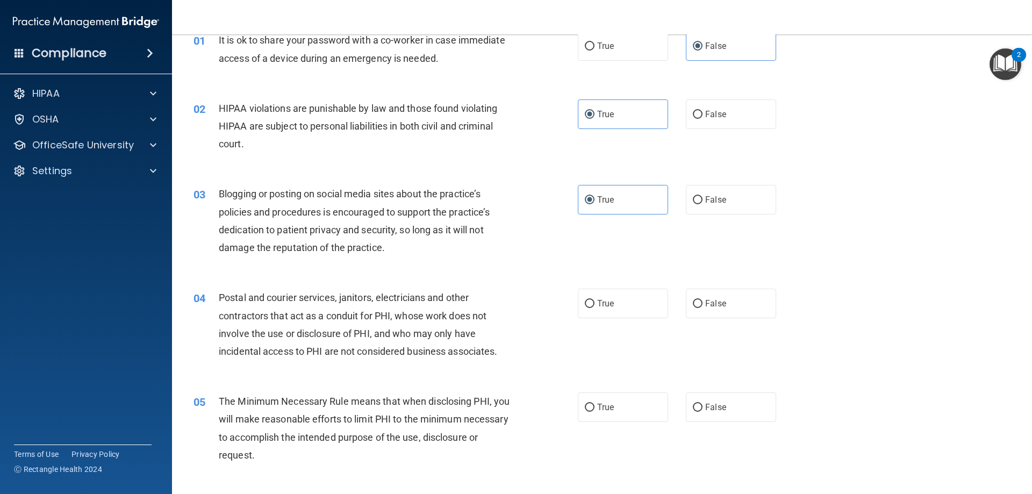
scroll to position [0, 0]
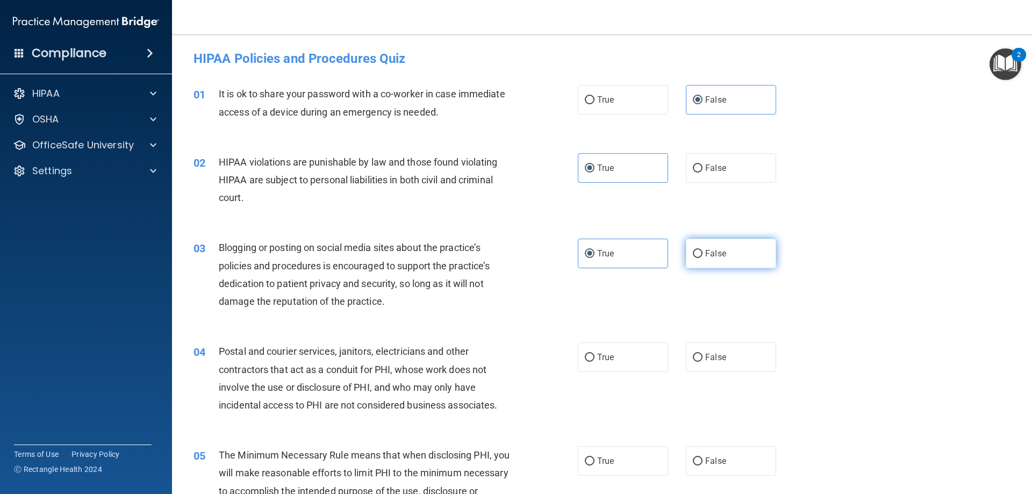
click at [693, 250] on input "False" at bounding box center [698, 254] width 10 height 8
radio input "true"
radio input "false"
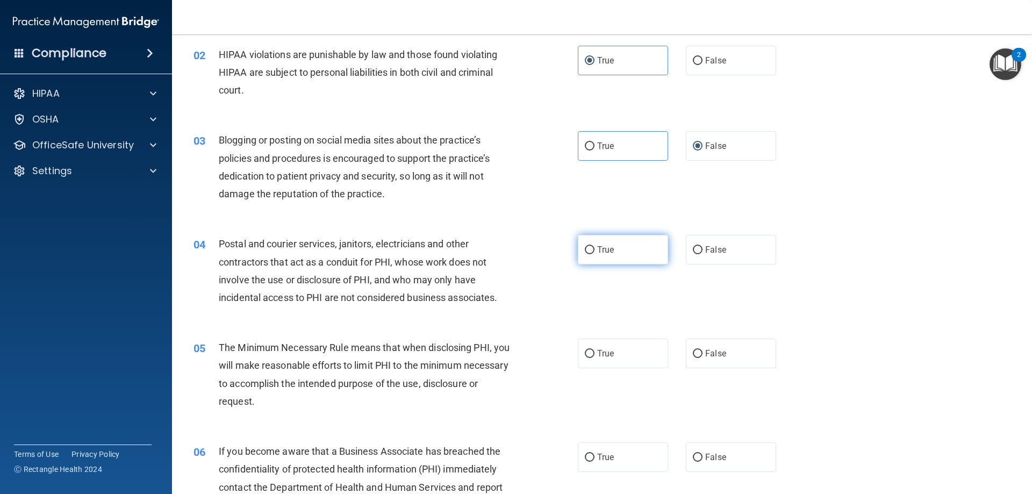
scroll to position [161, 0]
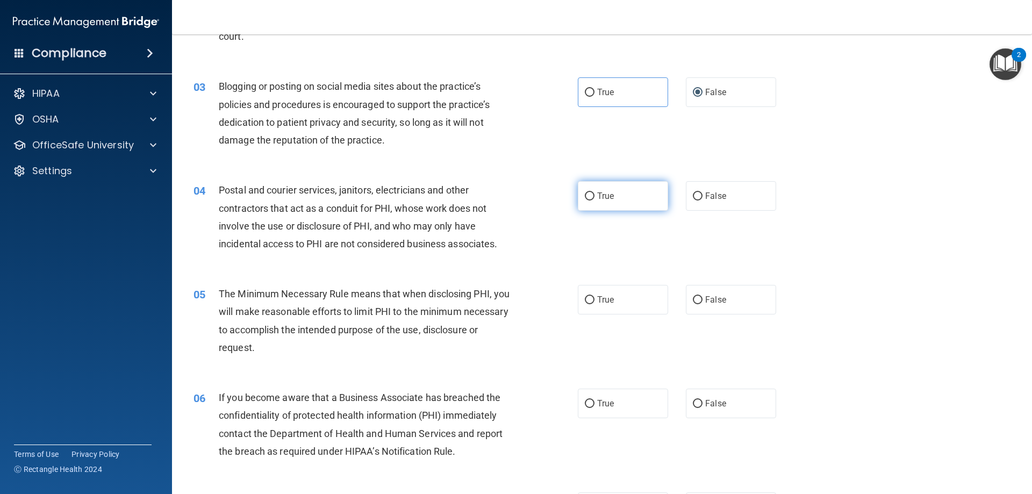
click at [597, 200] on span "True" at bounding box center [605, 196] width 17 height 10
click at [594, 200] on input "True" at bounding box center [590, 197] width 10 height 8
radio input "true"
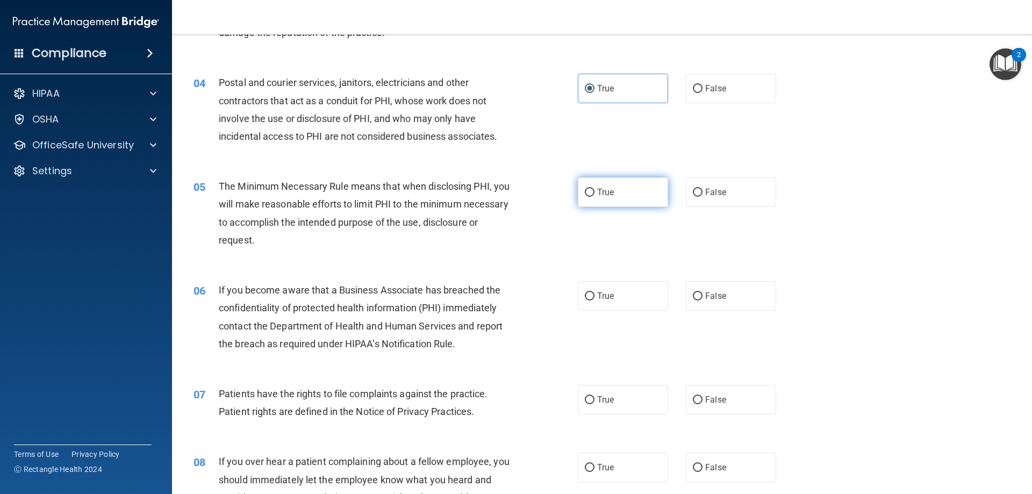
click at [631, 185] on label "True" at bounding box center [623, 192] width 90 height 30
click at [595, 189] on input "True" at bounding box center [590, 193] width 10 height 8
radio input "true"
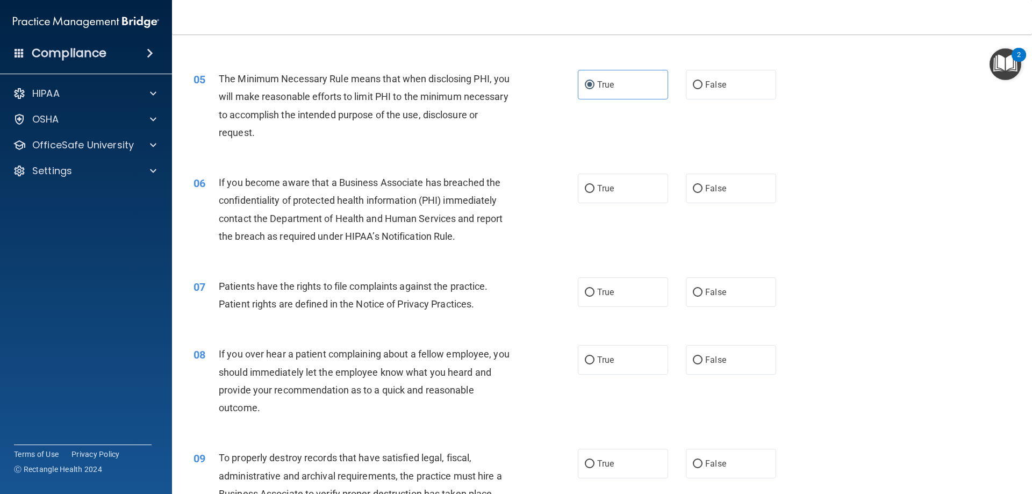
scroll to position [484, 0]
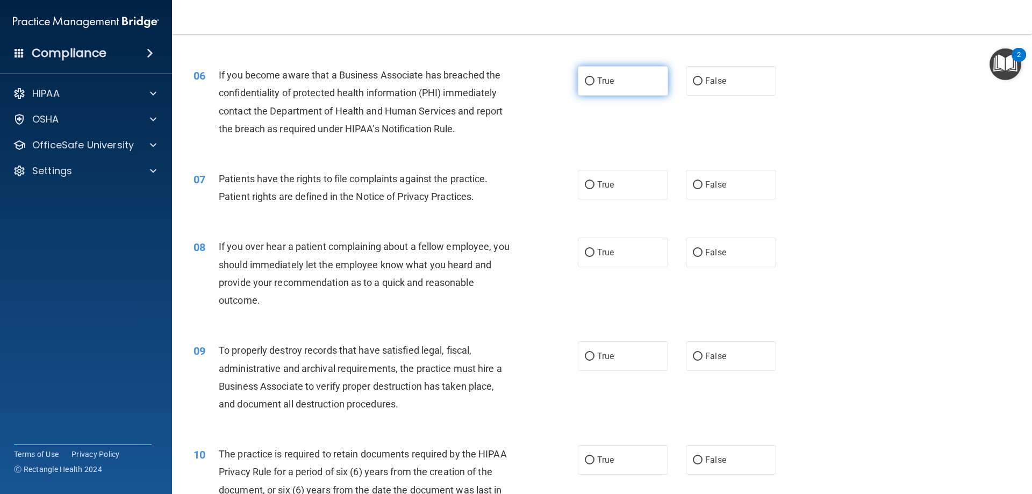
click at [605, 85] on span "True" at bounding box center [605, 81] width 17 height 10
click at [595, 85] on input "True" at bounding box center [590, 81] width 10 height 8
radio input "true"
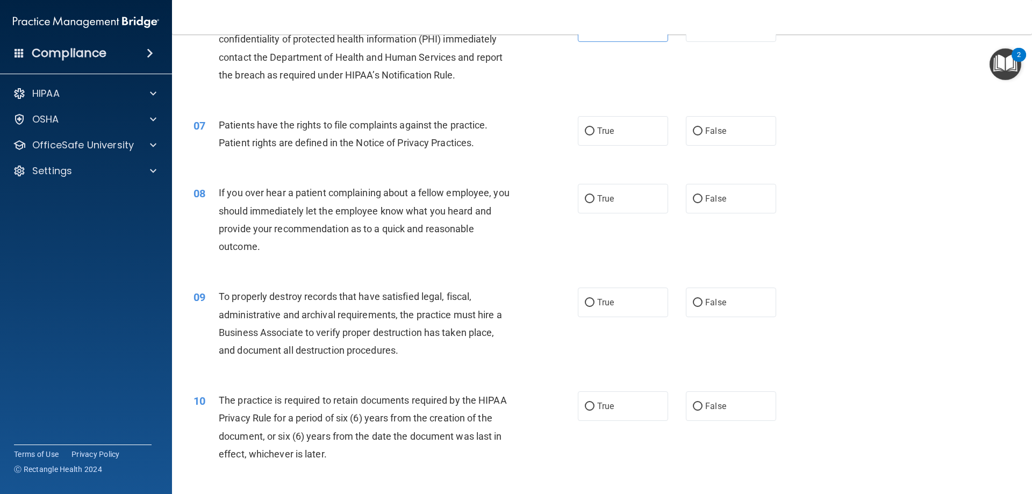
scroll to position [591, 0]
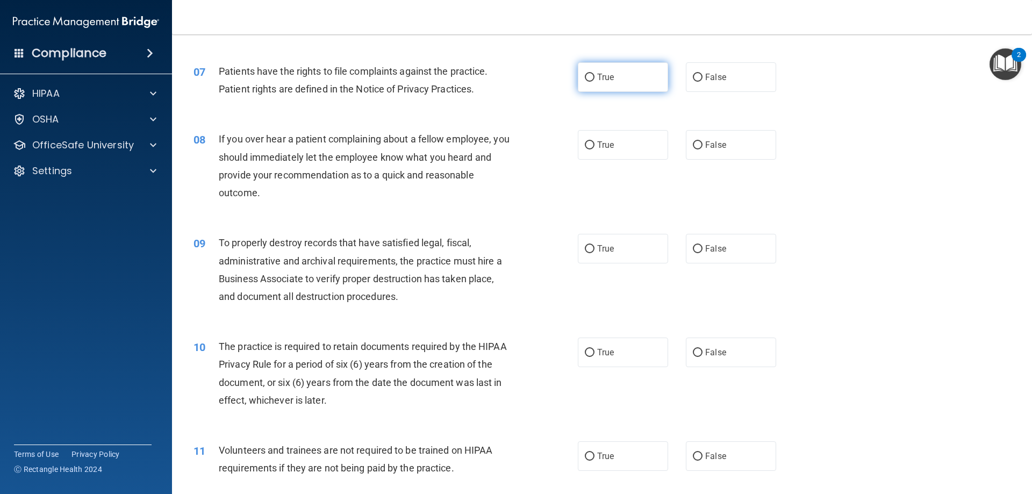
click at [588, 81] on input "True" at bounding box center [590, 78] width 10 height 8
radio input "true"
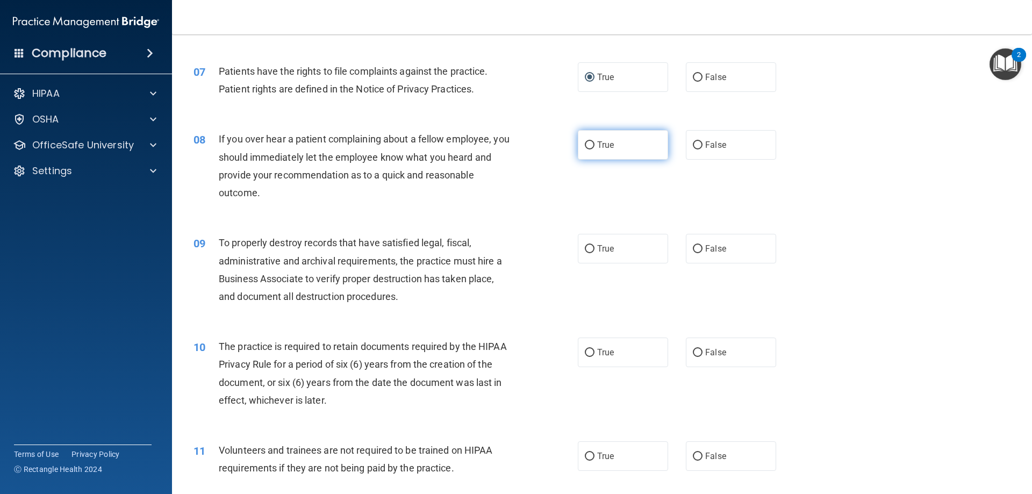
click at [616, 148] on label "True" at bounding box center [623, 145] width 90 height 30
click at [595, 148] on input "True" at bounding box center [590, 145] width 10 height 8
radio input "true"
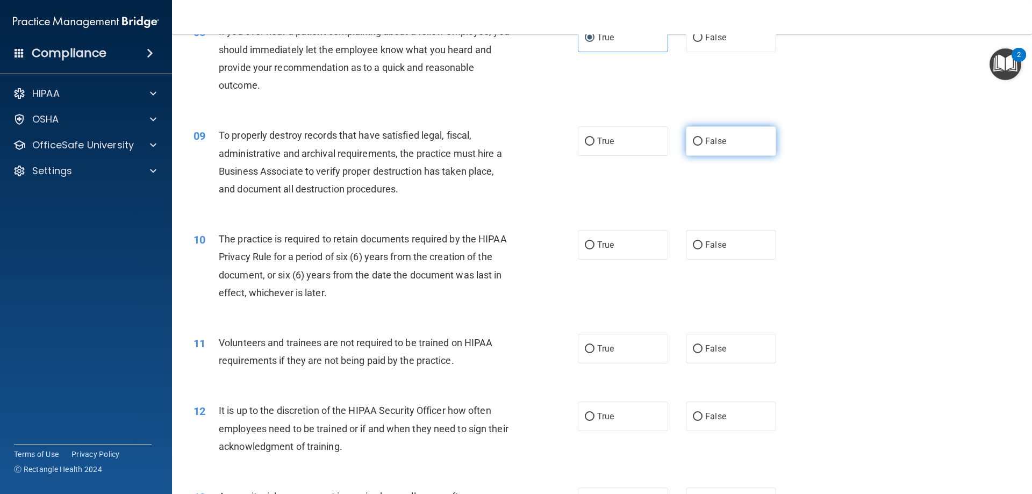
click at [714, 141] on span "False" at bounding box center [715, 141] width 21 height 10
click at [703, 141] on input "False" at bounding box center [698, 142] width 10 height 8
radio input "true"
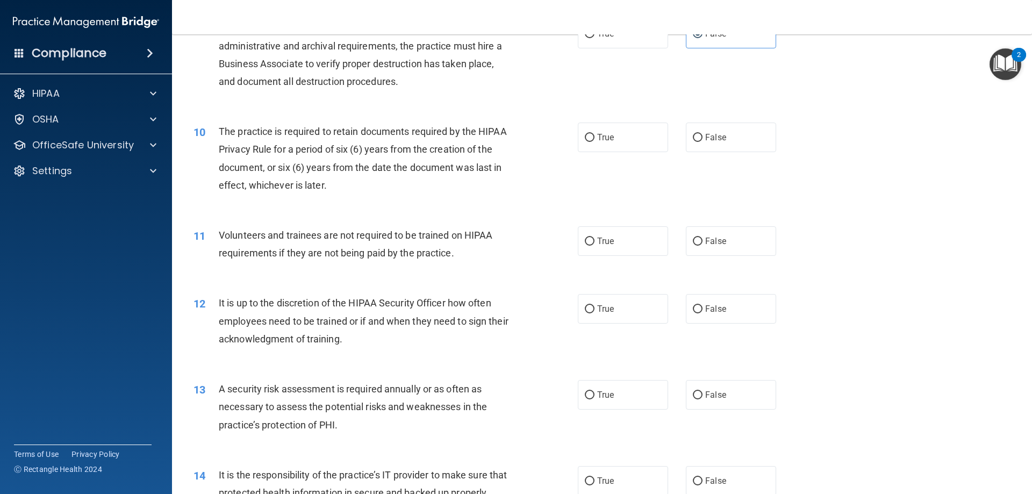
scroll to position [860, 0]
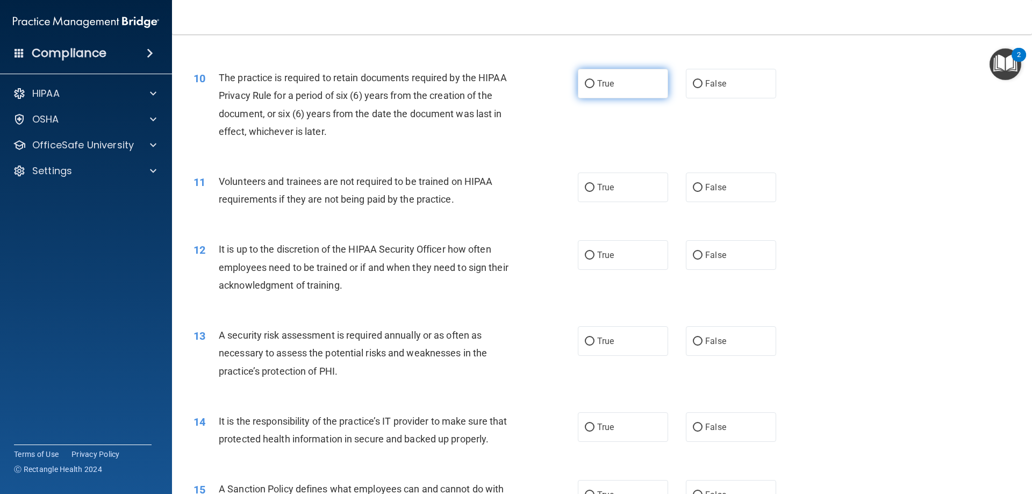
click at [621, 91] on label "True" at bounding box center [623, 84] width 90 height 30
click at [595, 88] on input "True" at bounding box center [590, 84] width 10 height 8
radio input "true"
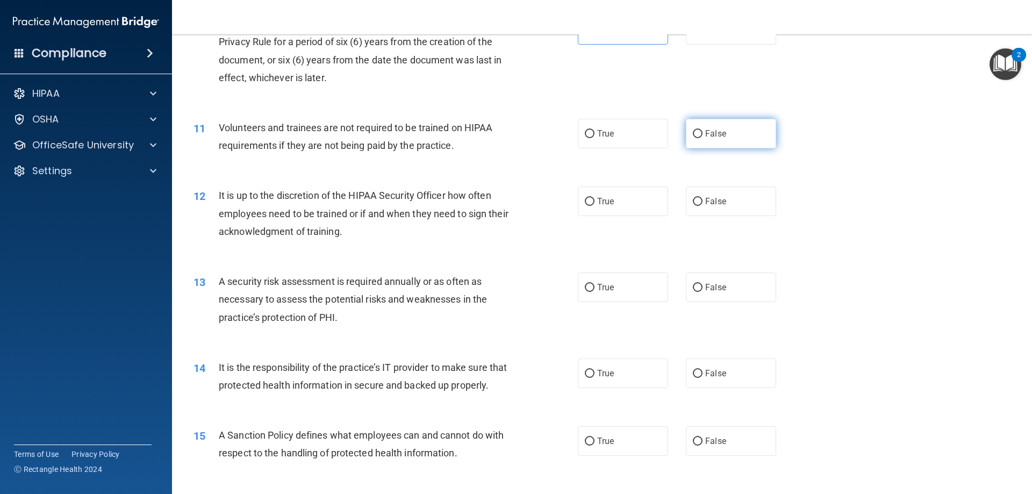
click at [692, 142] on label "False" at bounding box center [731, 134] width 90 height 30
click at [693, 138] on input "False" at bounding box center [698, 134] width 10 height 8
radio input "true"
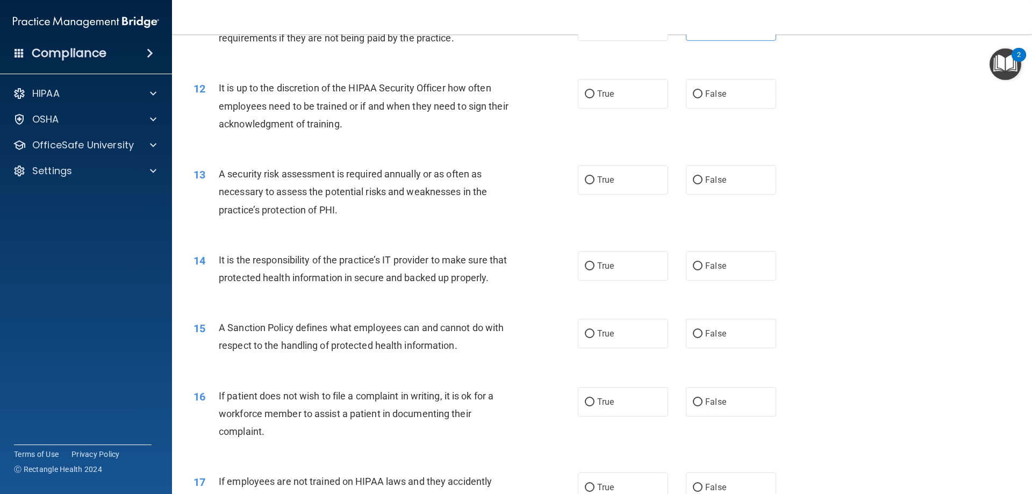
scroll to position [968, 0]
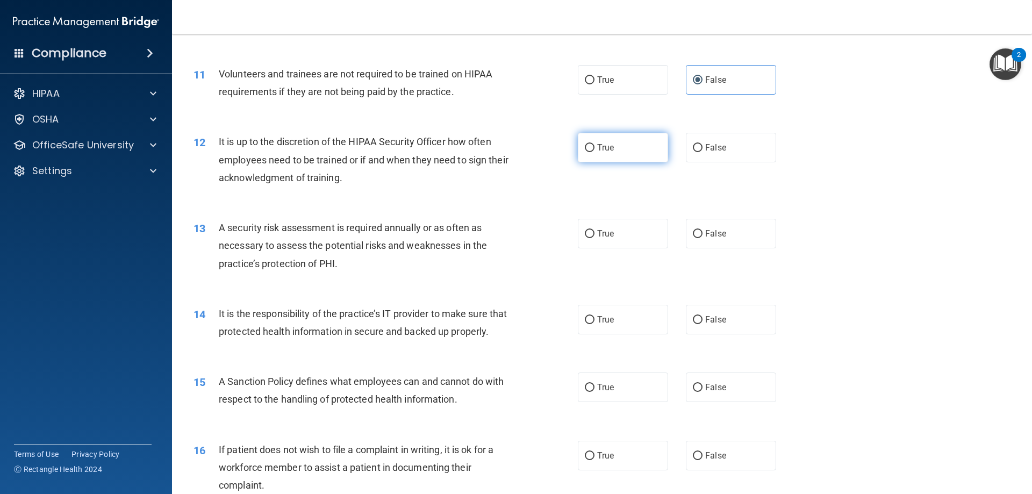
click at [624, 147] on label "True" at bounding box center [623, 148] width 90 height 30
click at [595, 147] on input "True" at bounding box center [590, 148] width 10 height 8
radio input "true"
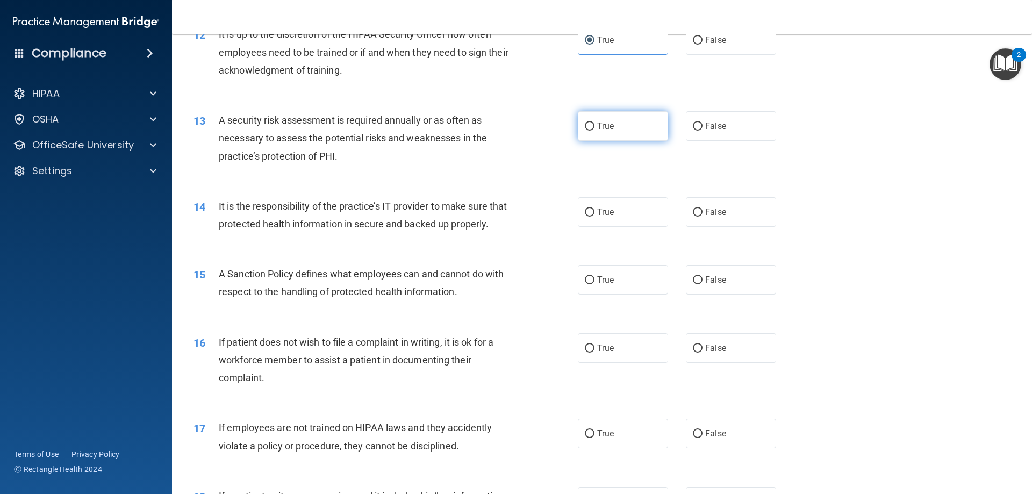
click at [612, 131] on label "True" at bounding box center [623, 126] width 90 height 30
click at [595, 131] on input "True" at bounding box center [590, 127] width 10 height 8
radio input "true"
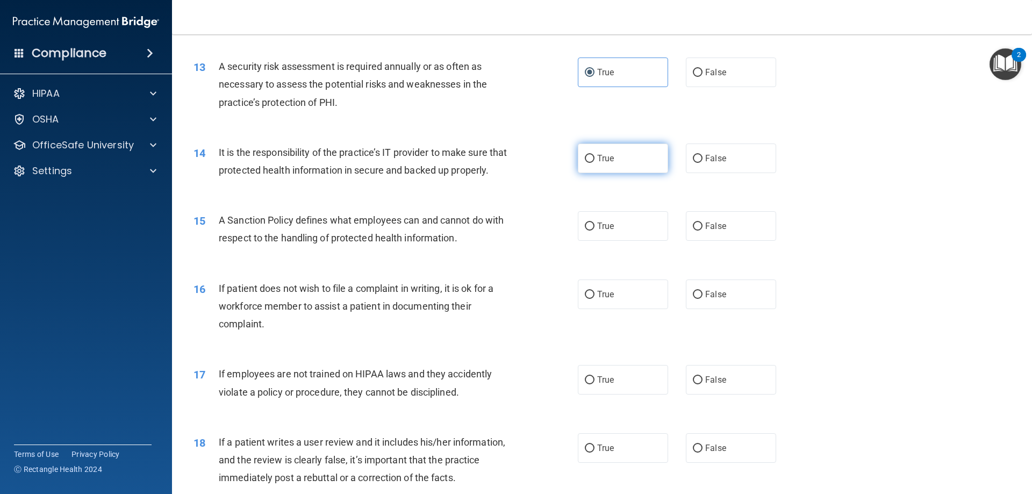
click at [604, 159] on span "True" at bounding box center [605, 158] width 17 height 10
click at [595, 159] on input "True" at bounding box center [590, 159] width 10 height 8
radio input "true"
click at [693, 162] on input "False" at bounding box center [698, 159] width 10 height 8
radio input "true"
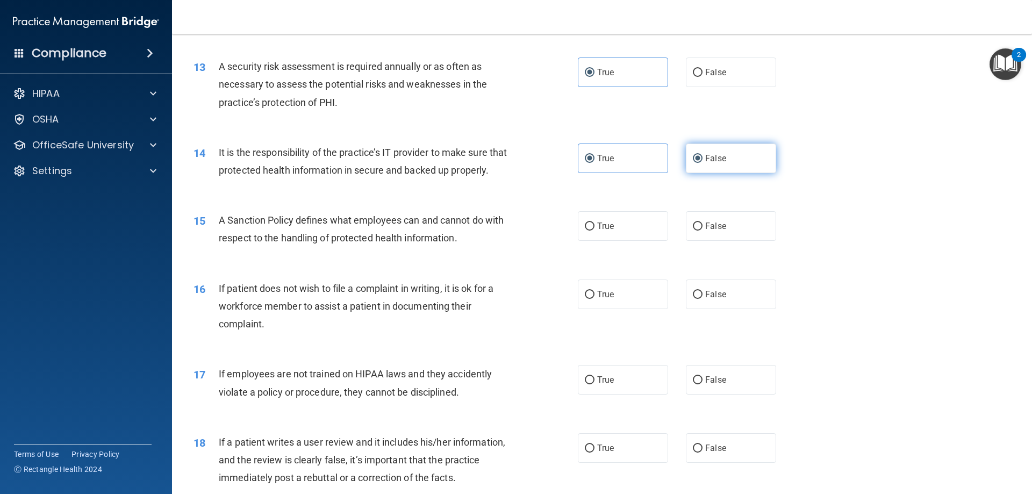
radio input "false"
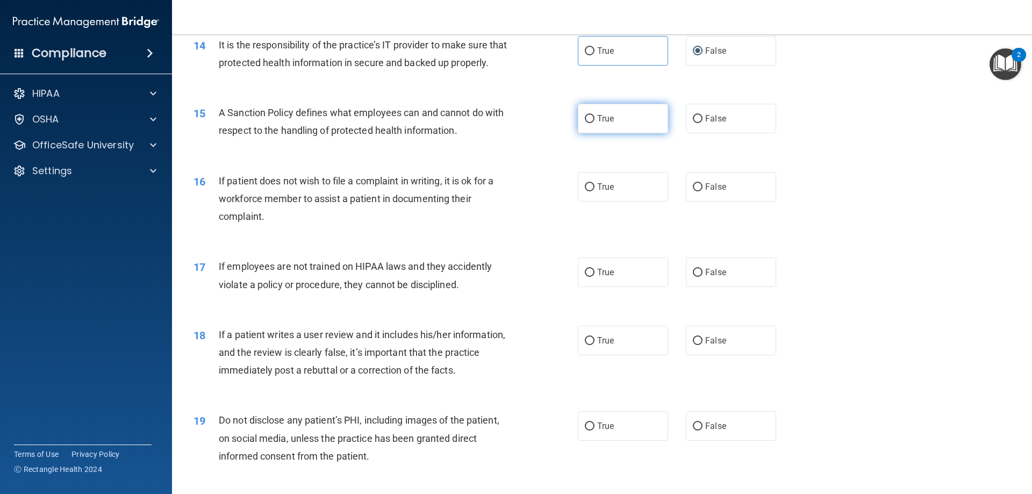
click at [603, 124] on label "True" at bounding box center [623, 119] width 90 height 30
click at [595, 123] on input "True" at bounding box center [590, 119] width 10 height 8
radio input "true"
click at [710, 196] on label "False" at bounding box center [731, 187] width 90 height 30
click at [703, 191] on input "False" at bounding box center [698, 187] width 10 height 8
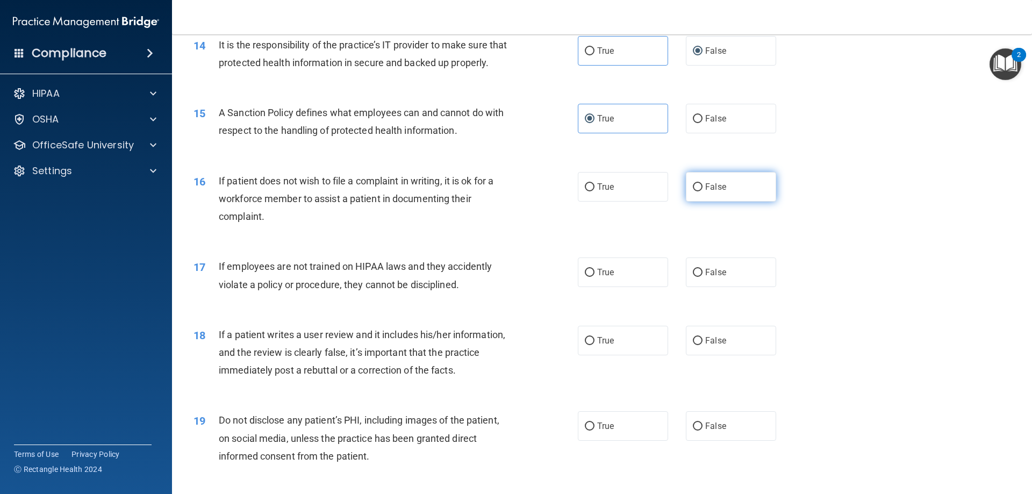
radio input "true"
click at [604, 193] on label "True" at bounding box center [623, 187] width 90 height 30
click at [595, 191] on input "True" at bounding box center [590, 187] width 10 height 8
radio input "true"
radio input "false"
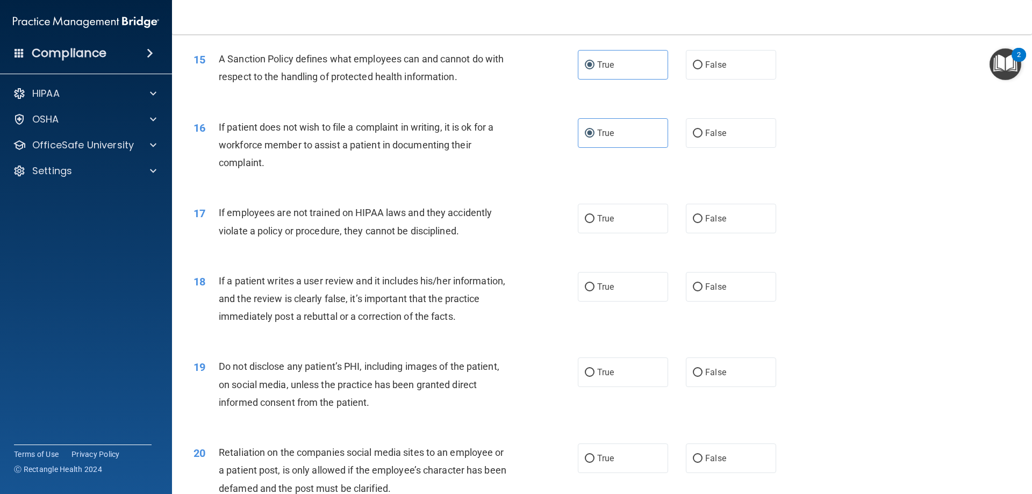
scroll to position [1344, 0]
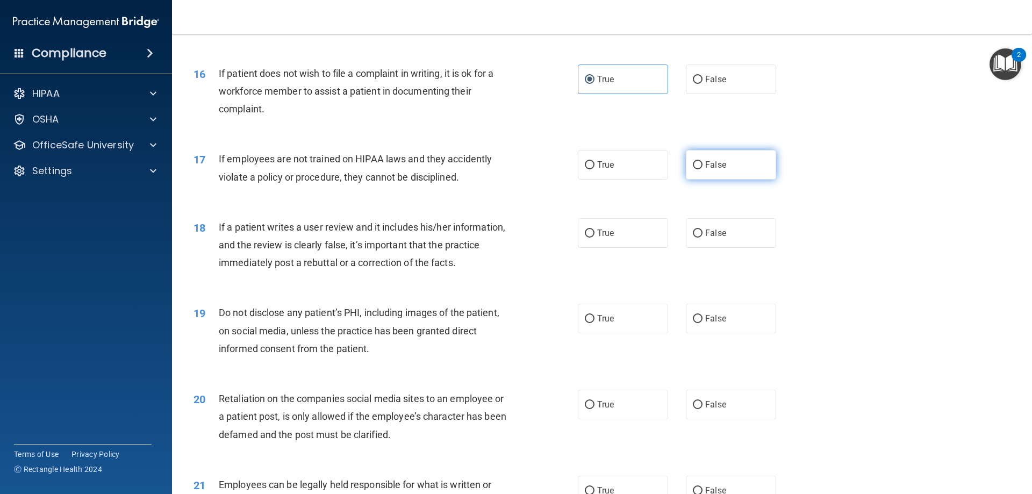
click at [729, 164] on label "False" at bounding box center [731, 165] width 90 height 30
click at [703, 164] on input "False" at bounding box center [698, 165] width 10 height 8
radio input "true"
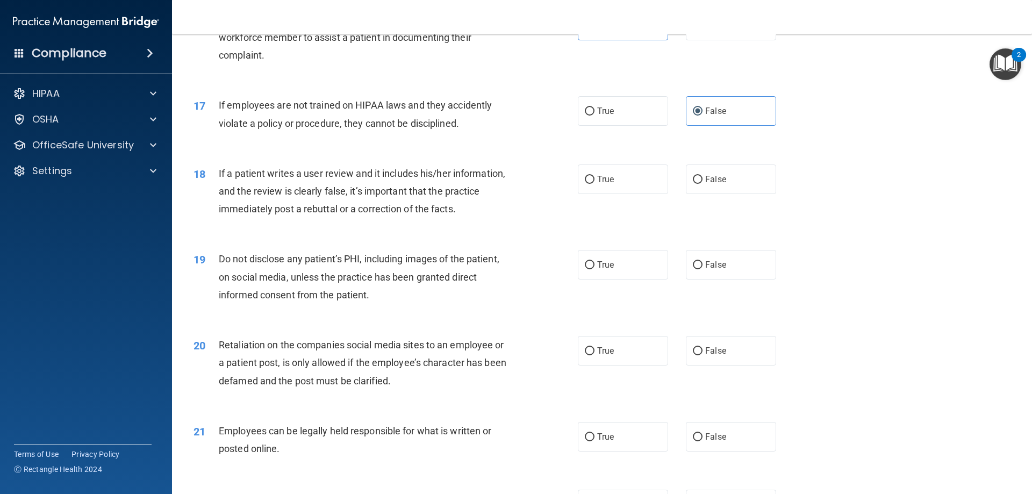
scroll to position [1452, 0]
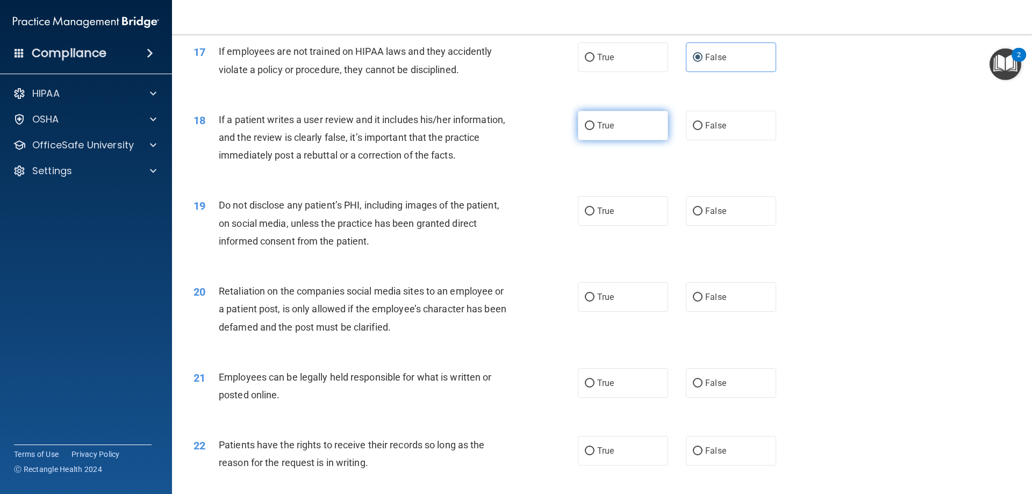
click at [605, 129] on span "True" at bounding box center [605, 125] width 17 height 10
click at [595, 129] on input "True" at bounding box center [590, 126] width 10 height 8
radio input "true"
click at [692, 119] on label "False" at bounding box center [731, 126] width 90 height 30
click at [693, 122] on input "False" at bounding box center [698, 126] width 10 height 8
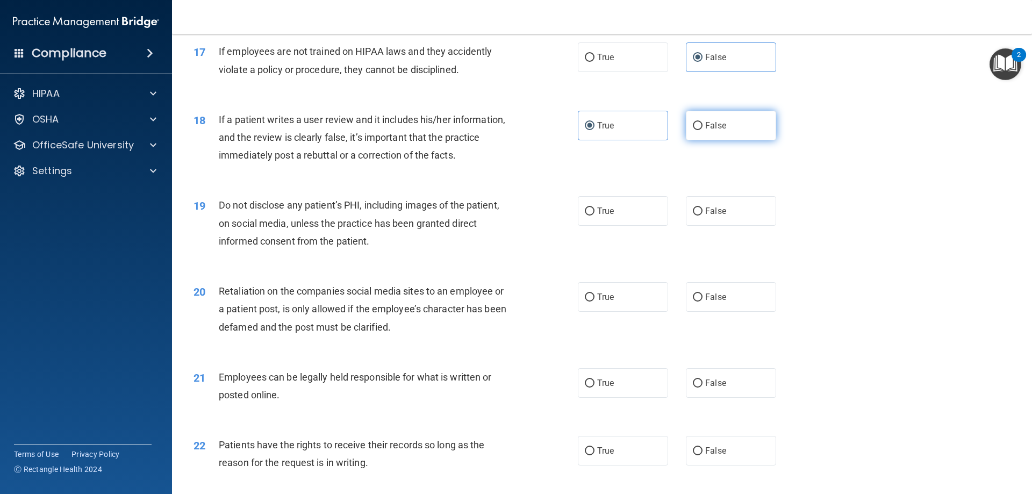
radio input "true"
radio input "false"
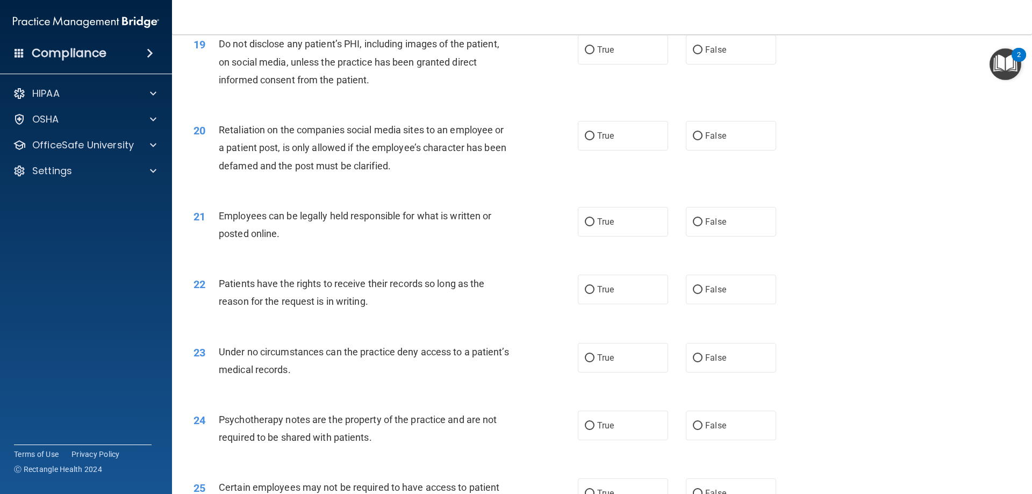
scroll to position [1559, 0]
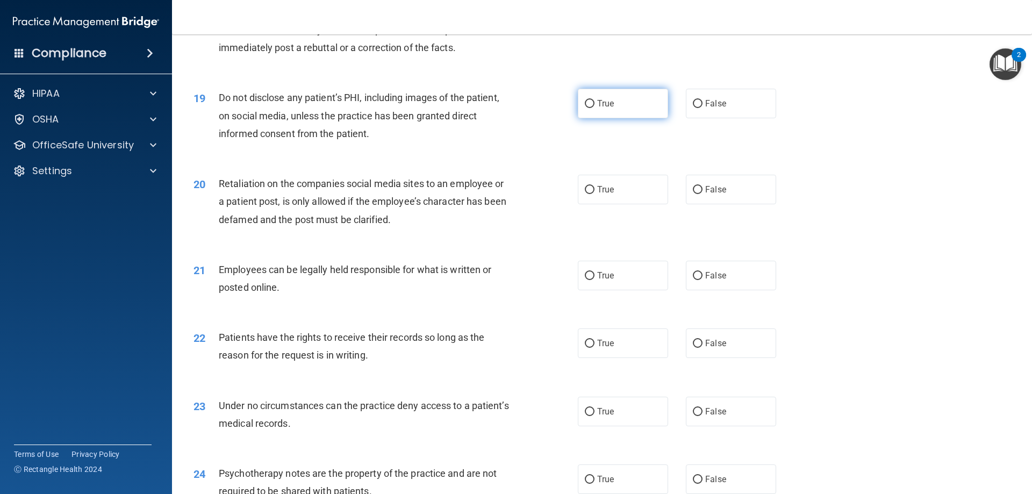
click at [604, 110] on label "True" at bounding box center [623, 104] width 90 height 30
click at [595, 108] on input "True" at bounding box center [590, 104] width 10 height 8
radio input "true"
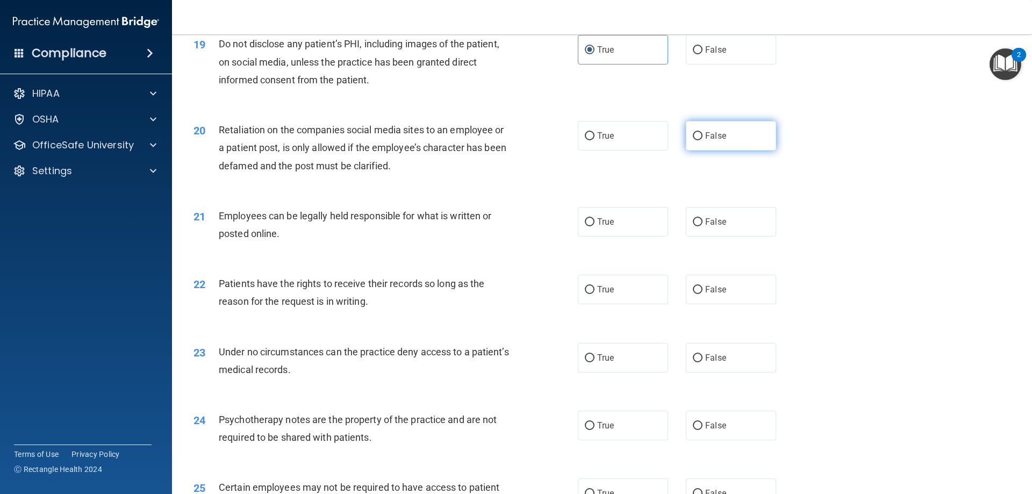
click at [738, 142] on label "False" at bounding box center [731, 136] width 90 height 30
click at [703, 140] on input "False" at bounding box center [698, 136] width 10 height 8
radio input "true"
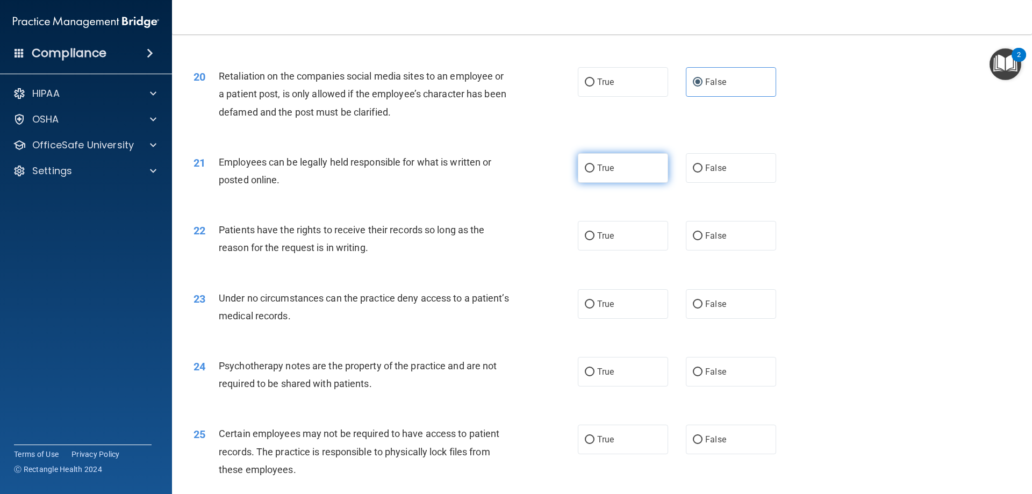
click at [608, 170] on span "True" at bounding box center [605, 168] width 17 height 10
click at [595, 170] on input "True" at bounding box center [590, 169] width 10 height 8
radio input "true"
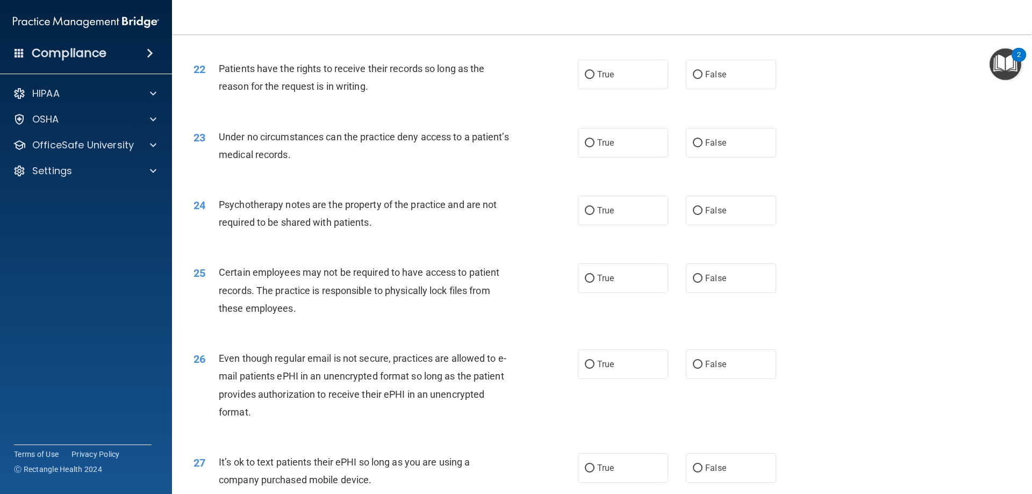
scroll to position [1774, 0]
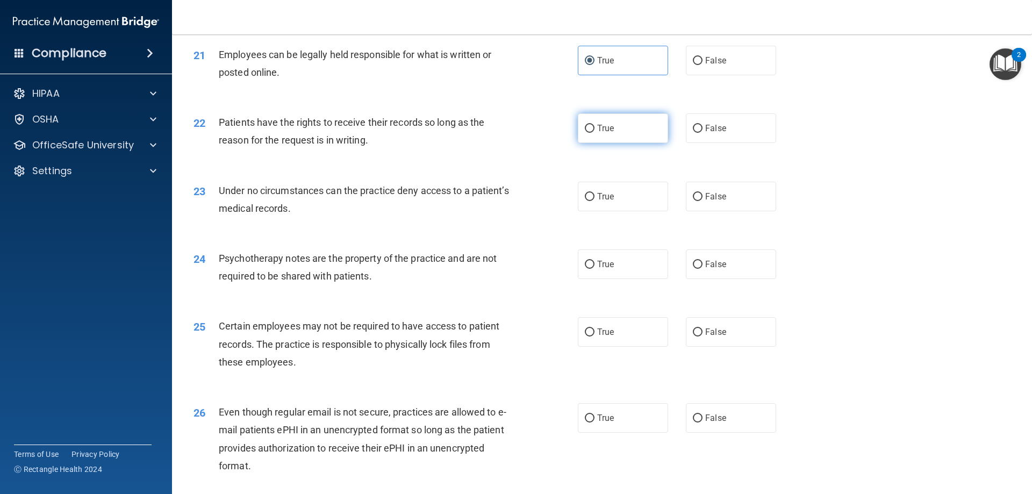
click at [608, 127] on span "True" at bounding box center [605, 128] width 17 height 10
click at [595, 127] on input "True" at bounding box center [590, 129] width 10 height 8
radio input "true"
click at [743, 201] on label "False" at bounding box center [731, 197] width 90 height 30
click at [703, 201] on input "False" at bounding box center [698, 197] width 10 height 8
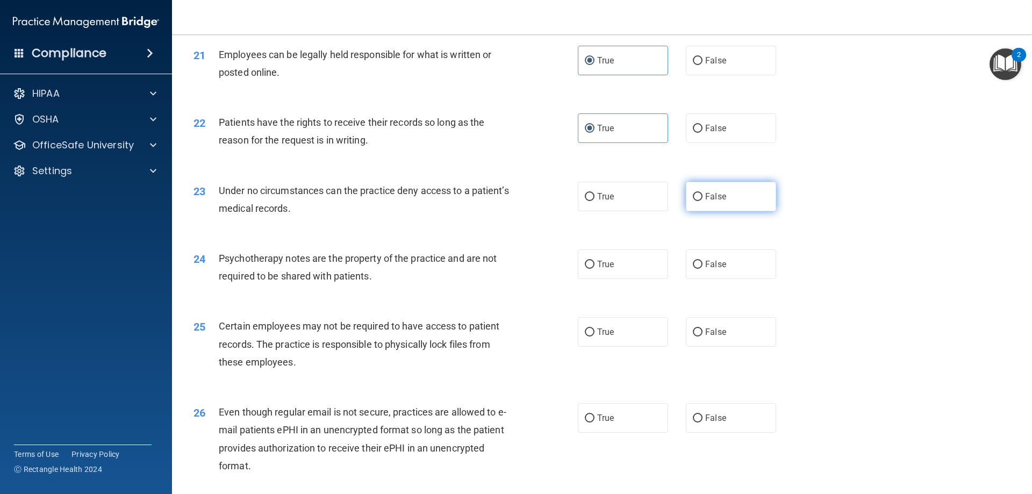
radio input "true"
click at [694, 267] on input "False" at bounding box center [698, 265] width 10 height 8
radio input "true"
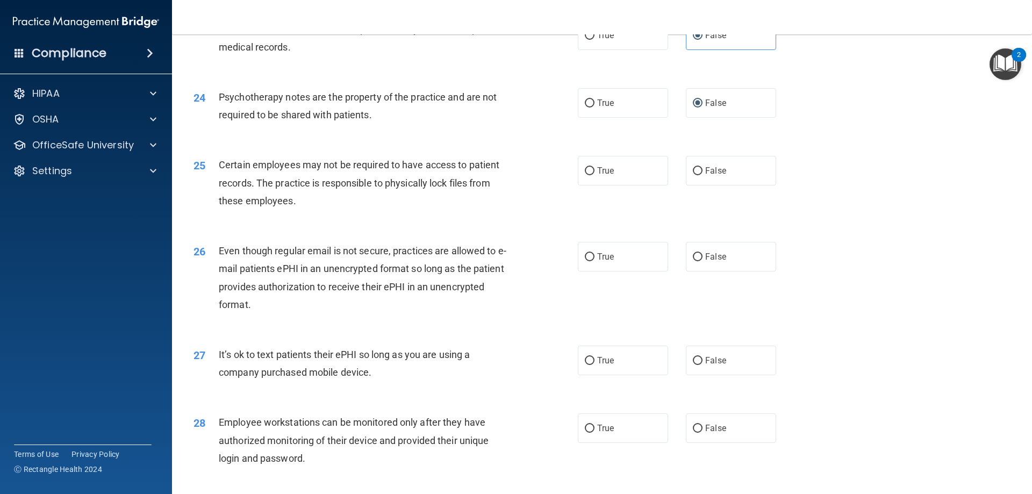
scroll to position [1990, 0]
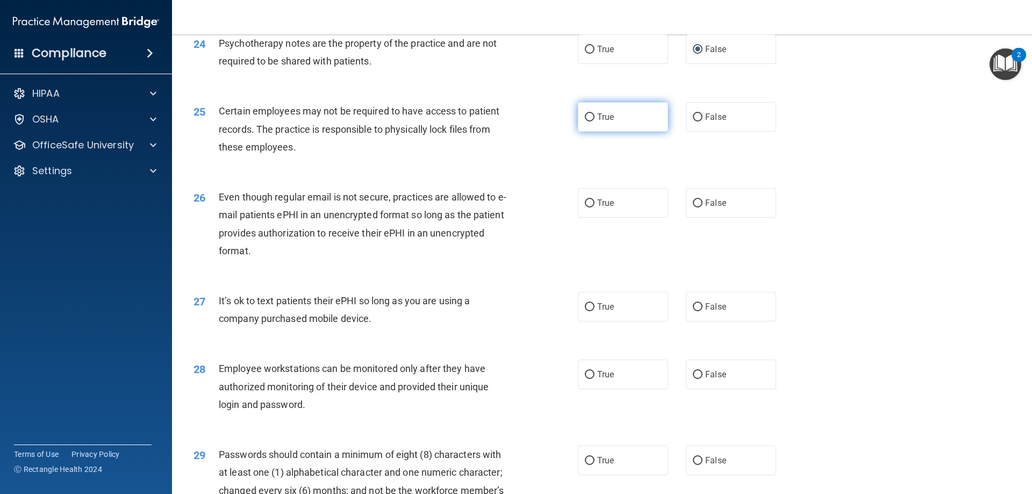
click at [614, 122] on label "True" at bounding box center [623, 117] width 90 height 30
click at [595, 122] on input "True" at bounding box center [590, 117] width 10 height 8
radio input "true"
click at [705, 201] on span "False" at bounding box center [715, 203] width 21 height 10
click at [703, 201] on input "False" at bounding box center [698, 203] width 10 height 8
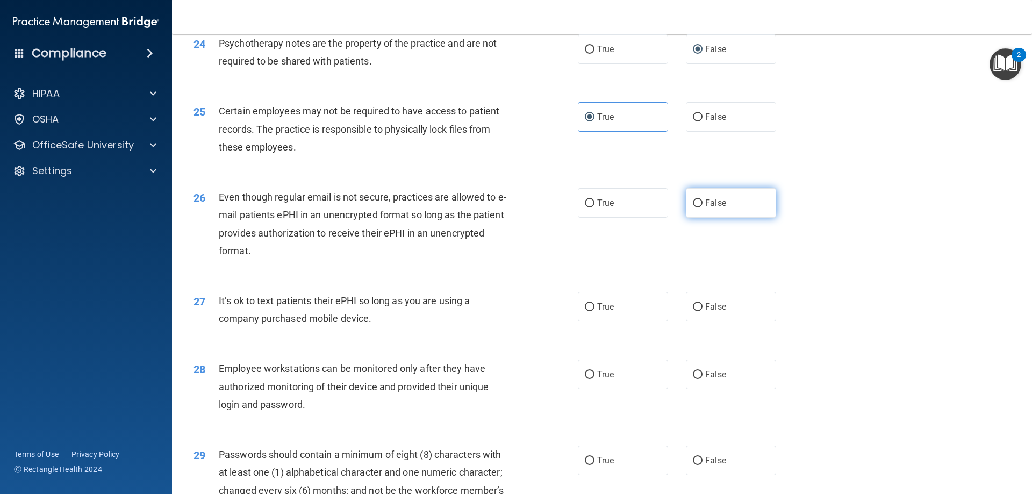
radio input "true"
click at [698, 310] on label "False" at bounding box center [731, 307] width 90 height 30
click at [698, 310] on input "False" at bounding box center [698, 307] width 10 height 8
radio input "true"
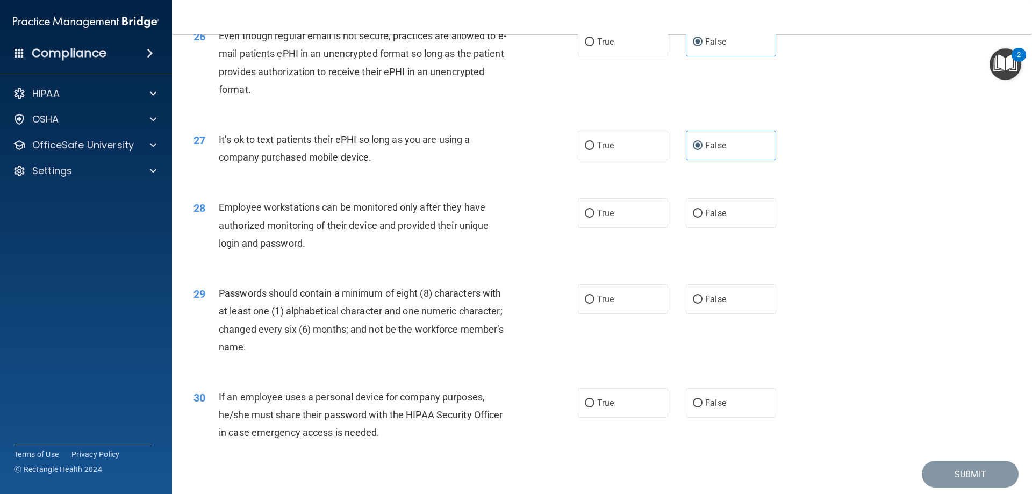
scroll to position [2187, 0]
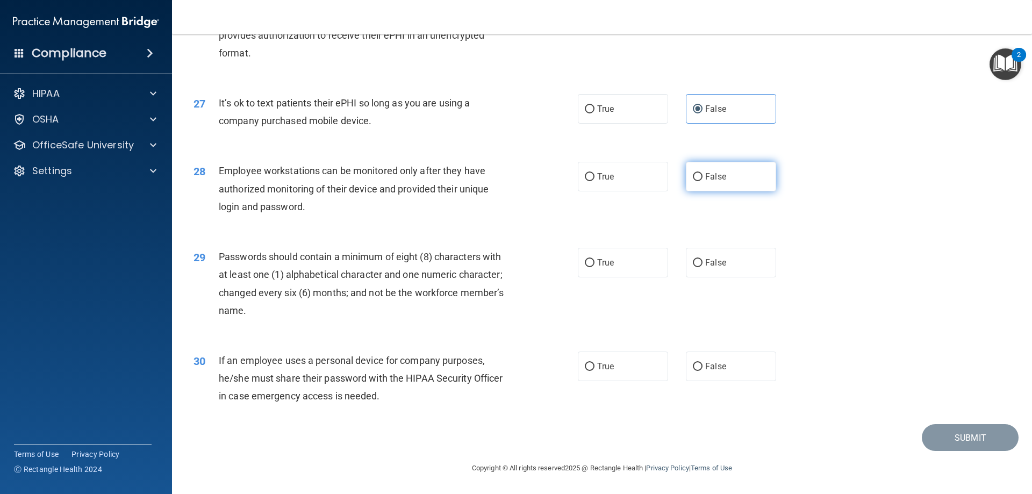
click at [705, 174] on span "False" at bounding box center [715, 177] width 21 height 10
click at [703, 174] on input "False" at bounding box center [698, 177] width 10 height 8
radio input "true"
click at [605, 263] on span "True" at bounding box center [605, 263] width 17 height 10
click at [595, 263] on input "True" at bounding box center [590, 263] width 10 height 8
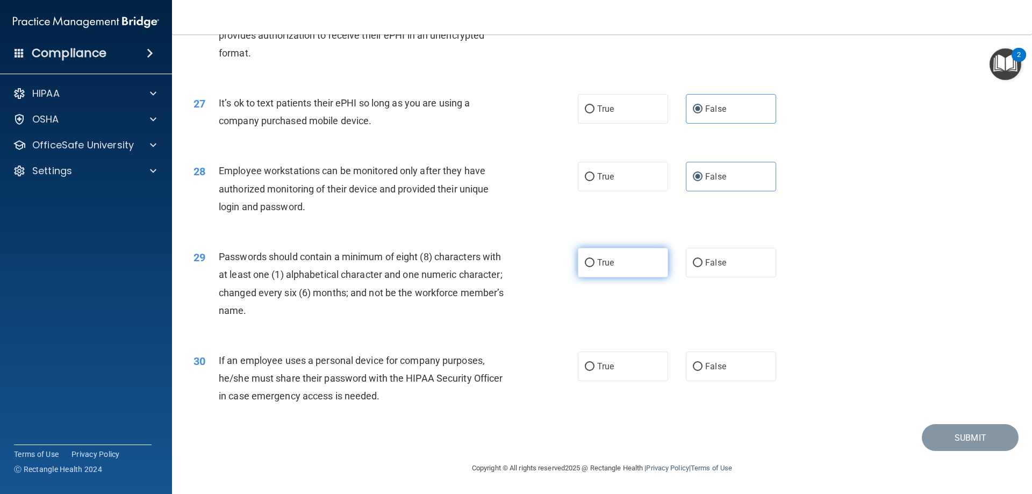
radio input "true"
click at [721, 372] on label "False" at bounding box center [731, 367] width 90 height 30
click at [703, 371] on input "False" at bounding box center [698, 367] width 10 height 8
radio input "true"
click at [950, 436] on button "Submit" at bounding box center [970, 437] width 97 height 27
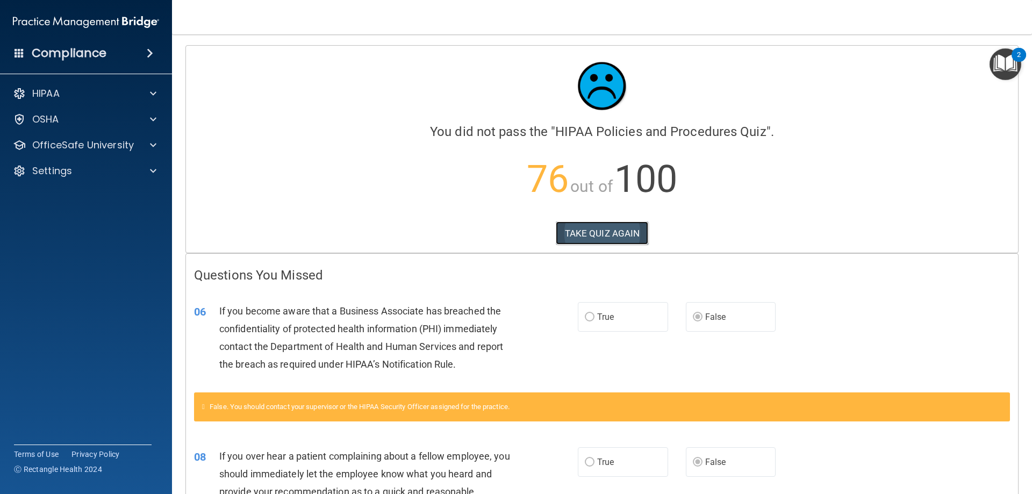
click at [582, 239] on button "TAKE QUIZ AGAIN" at bounding box center [602, 234] width 93 height 24
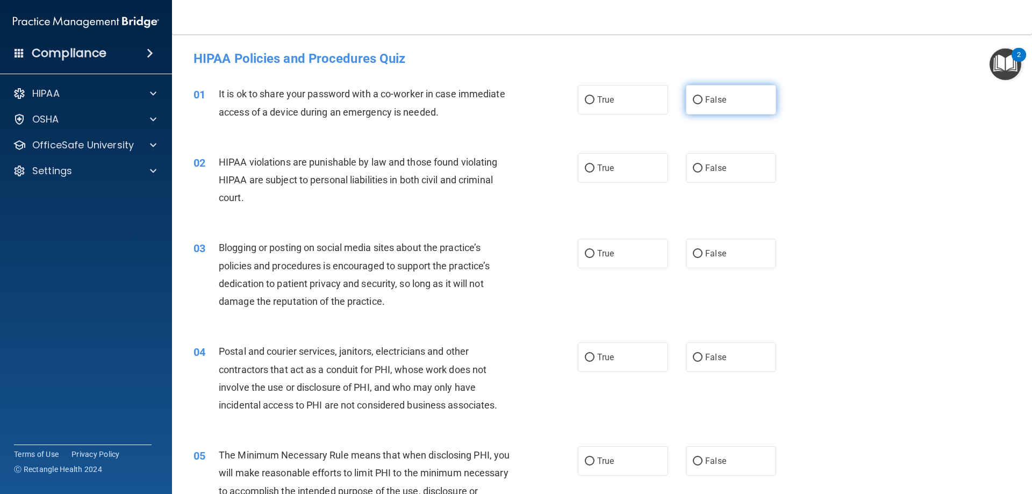
click at [745, 94] on label "False" at bounding box center [731, 100] width 90 height 30
click at [703, 96] on input "False" at bounding box center [698, 100] width 10 height 8
radio input "true"
click at [622, 171] on label "True" at bounding box center [623, 168] width 90 height 30
click at [595, 171] on input "True" at bounding box center [590, 169] width 10 height 8
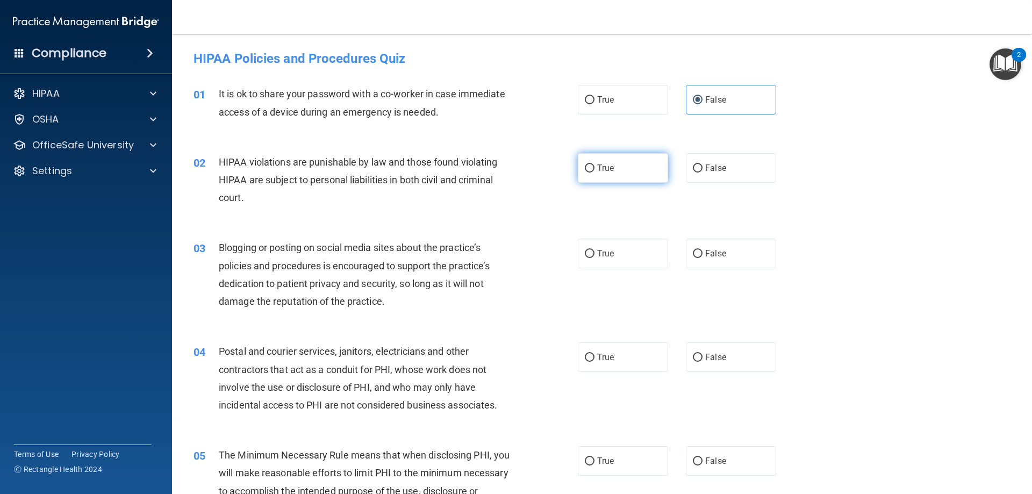
radio input "true"
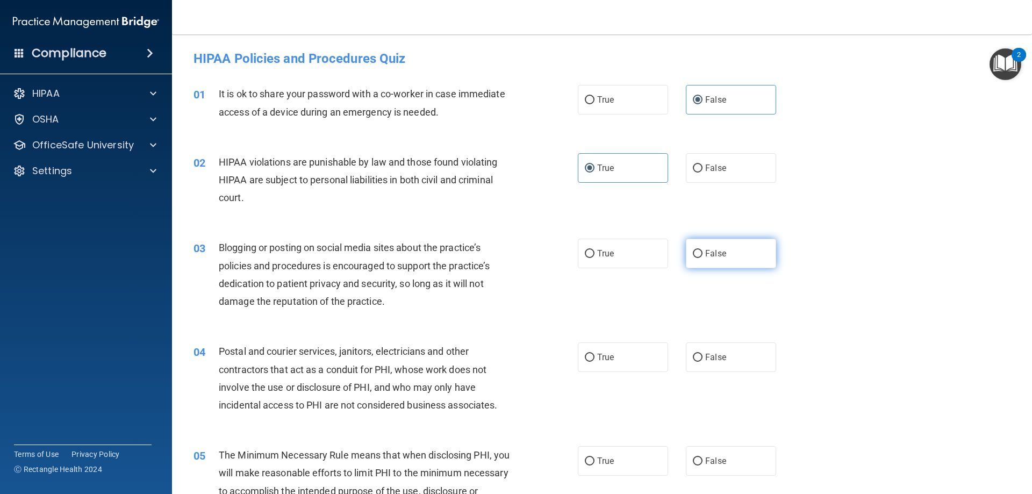
click at [697, 259] on label "False" at bounding box center [731, 254] width 90 height 30
click at [697, 258] on input "False" at bounding box center [698, 254] width 10 height 8
radio input "true"
click at [585, 358] on input "True" at bounding box center [590, 358] width 10 height 8
radio input "true"
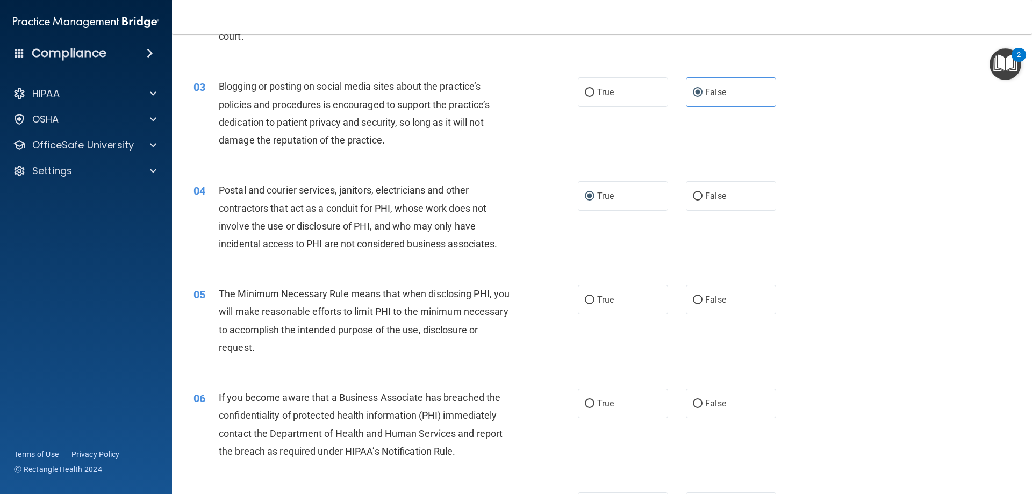
scroll to position [215, 0]
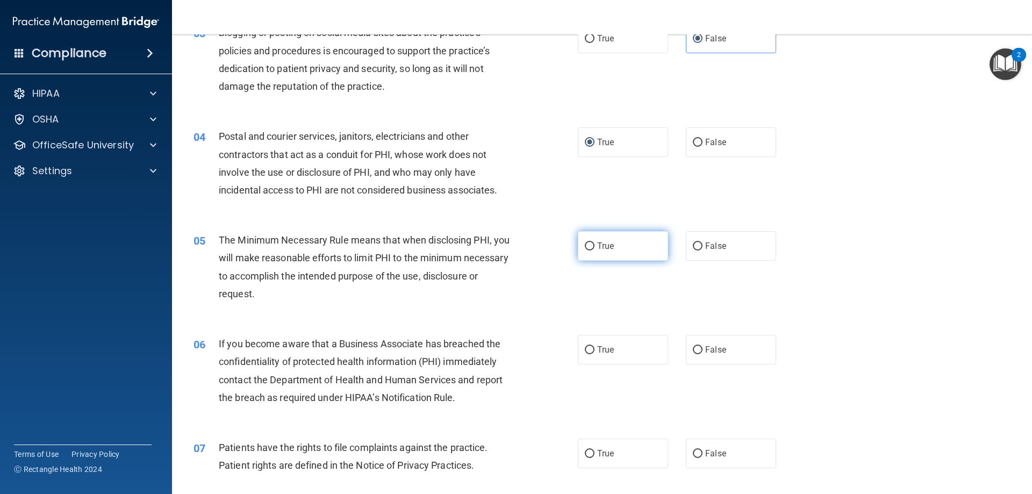
click at [604, 246] on span "True" at bounding box center [605, 246] width 17 height 10
click at [595, 246] on input "True" at bounding box center [590, 247] width 10 height 8
radio input "true"
click at [712, 358] on label "False" at bounding box center [731, 350] width 90 height 30
click at [703, 354] on input "False" at bounding box center [698, 350] width 10 height 8
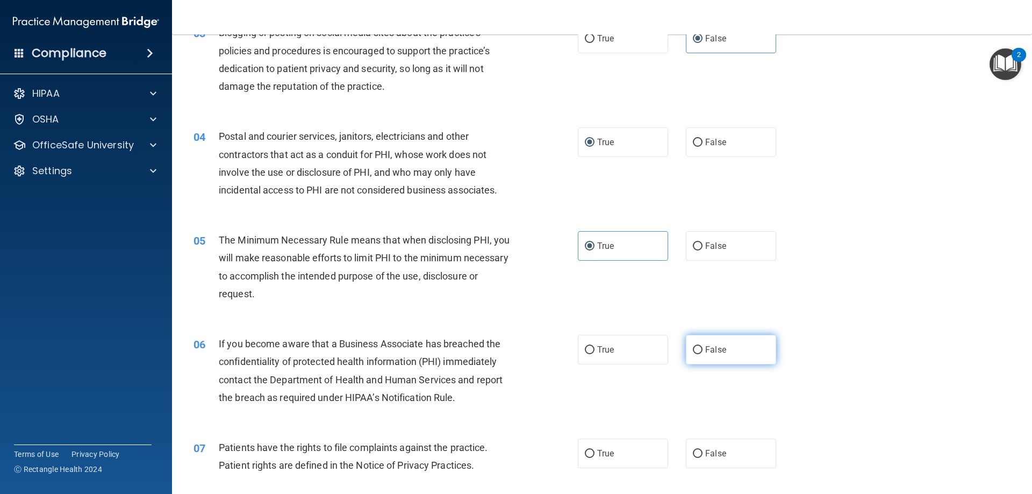
radio input "true"
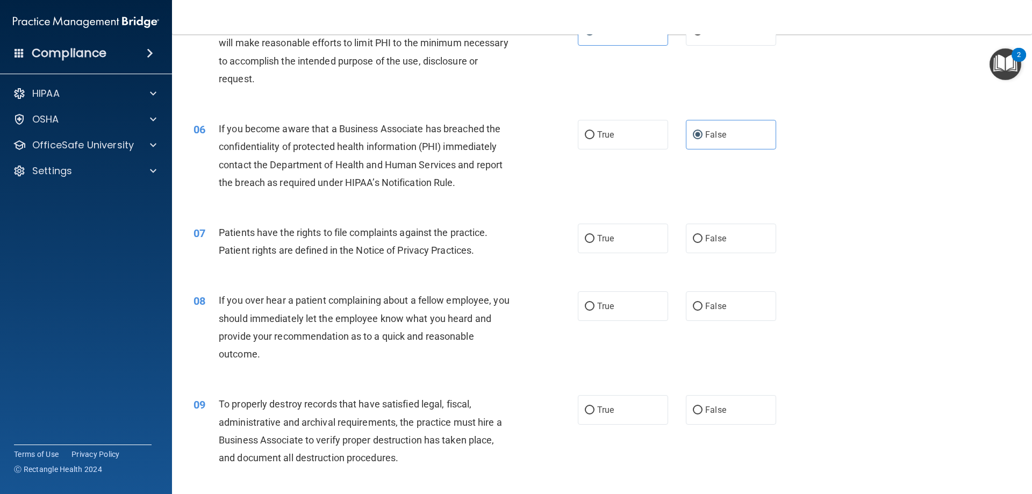
scroll to position [484, 0]
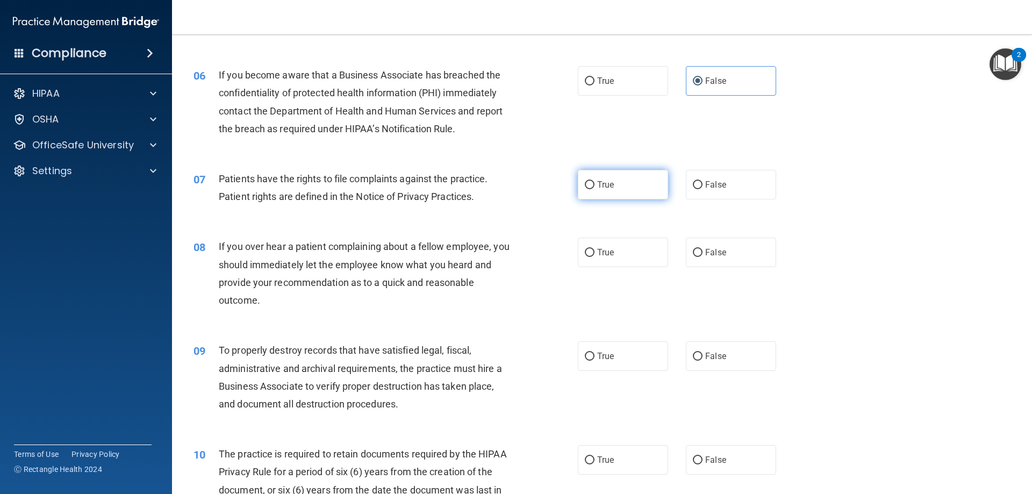
click at [636, 183] on label "True" at bounding box center [623, 185] width 90 height 30
click at [595, 183] on input "True" at bounding box center [590, 185] width 10 height 8
radio input "true"
click at [705, 258] on label "False" at bounding box center [731, 253] width 90 height 30
click at [703, 257] on input "False" at bounding box center [698, 253] width 10 height 8
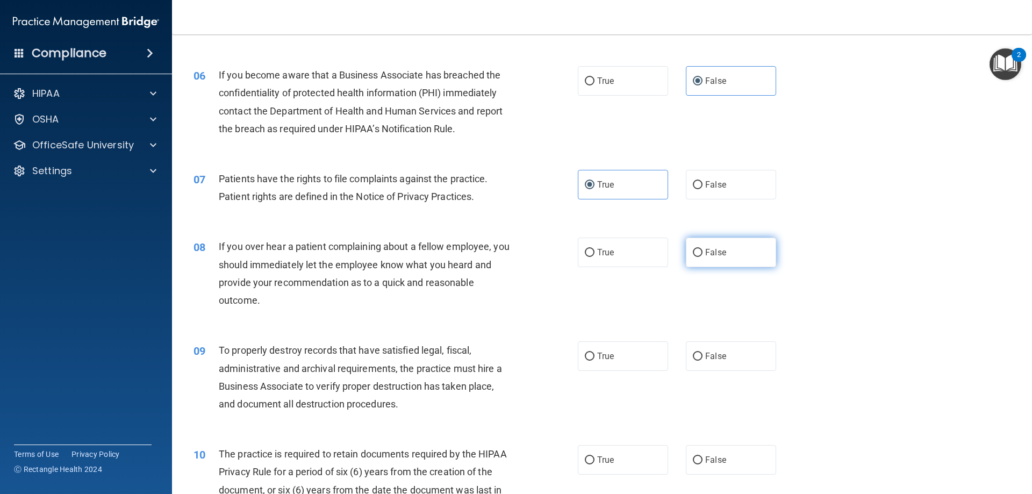
radio input "true"
click at [694, 362] on label "False" at bounding box center [731, 356] width 90 height 30
click at [694, 361] on input "False" at bounding box center [698, 357] width 10 height 8
radio input "true"
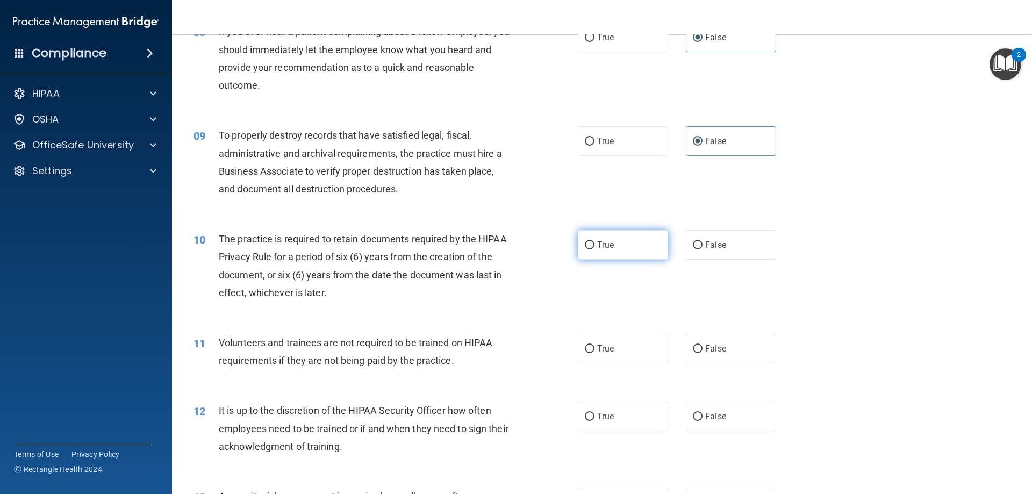
click at [620, 246] on label "True" at bounding box center [623, 245] width 90 height 30
click at [595, 246] on input "True" at bounding box center [590, 245] width 10 height 8
radio input "true"
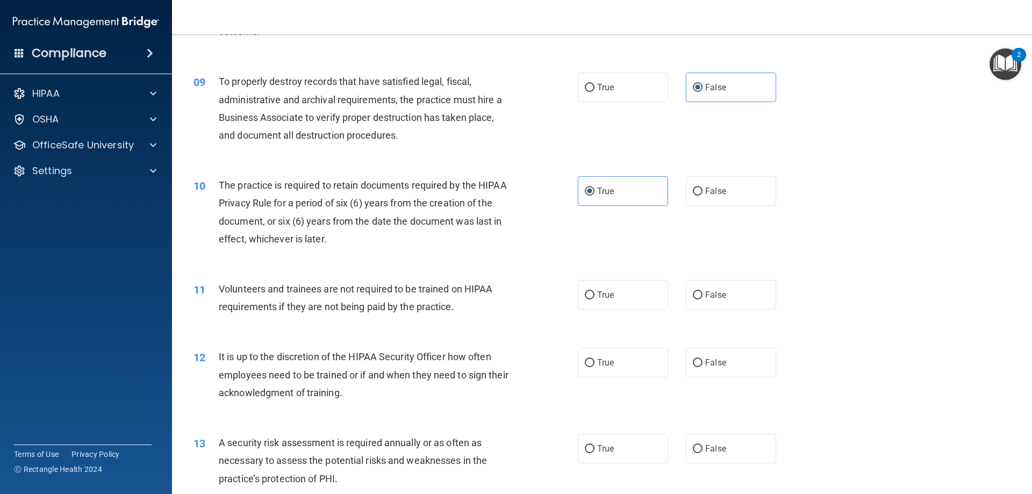
scroll to position [807, 0]
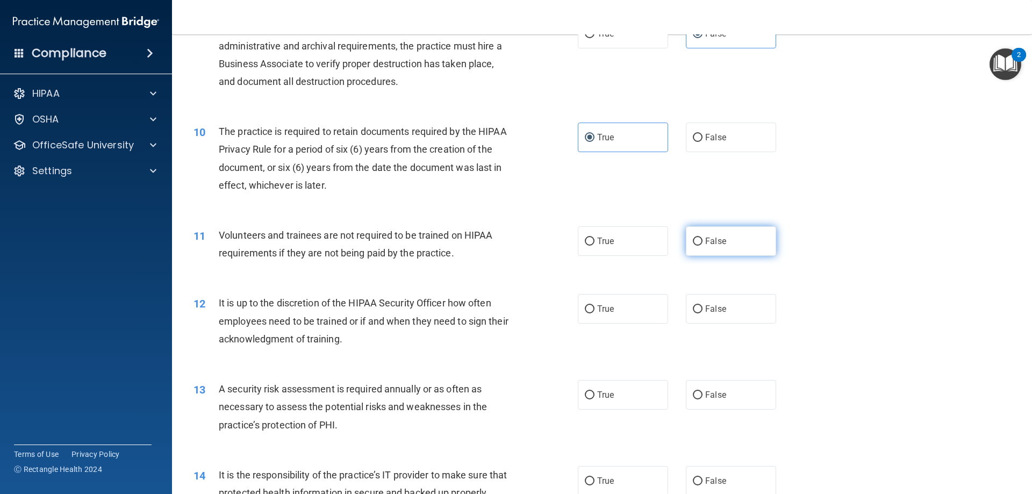
click at [697, 247] on label "False" at bounding box center [731, 241] width 90 height 30
click at [697, 246] on input "False" at bounding box center [698, 242] width 10 height 8
radio input "true"
click at [705, 304] on span "False" at bounding box center [715, 309] width 21 height 10
click at [702, 305] on input "False" at bounding box center [698, 309] width 10 height 8
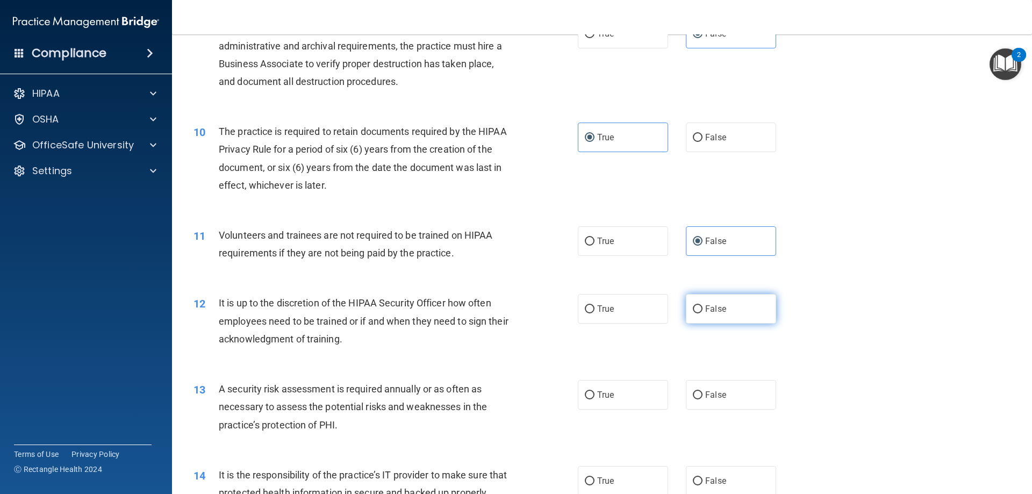
radio input "true"
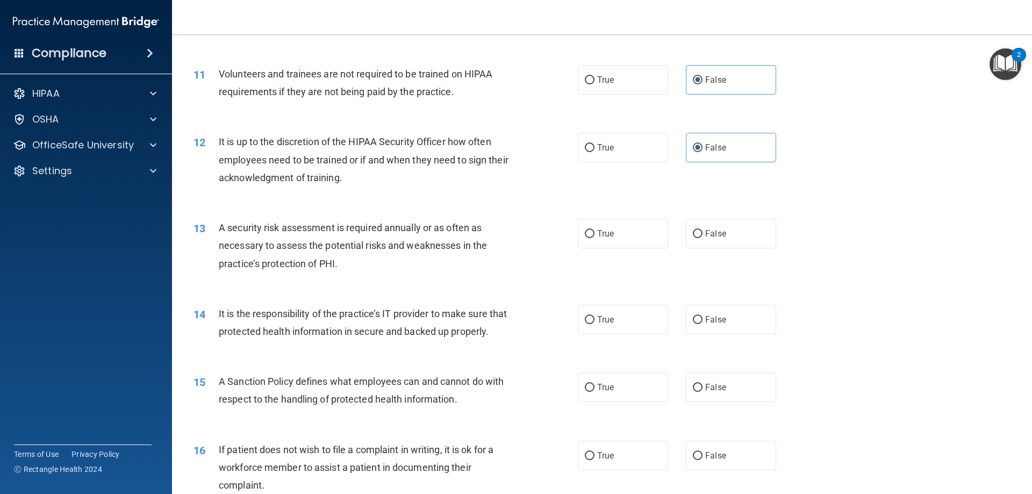
scroll to position [1022, 0]
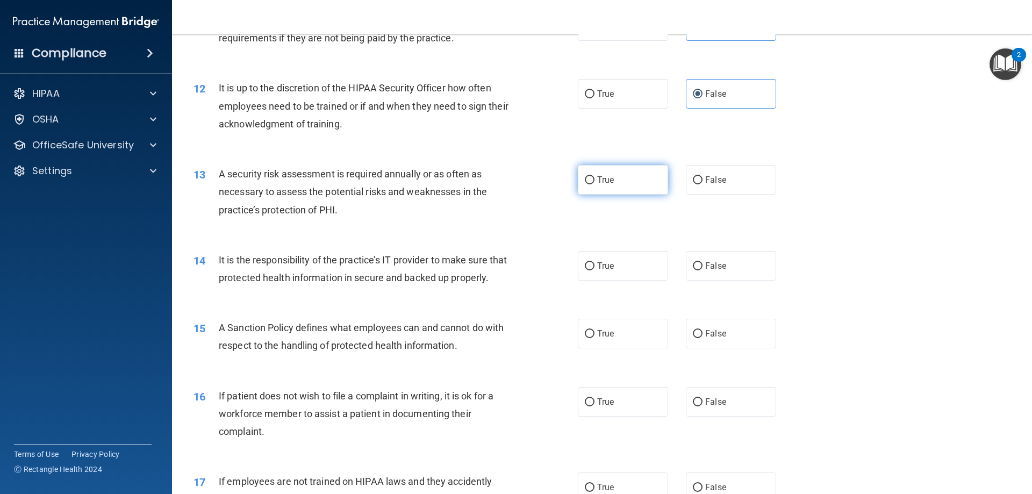
click at [623, 180] on label "True" at bounding box center [623, 180] width 90 height 30
click at [595, 180] on input "True" at bounding box center [590, 180] width 10 height 8
radio input "true"
click at [701, 272] on label "False" at bounding box center [731, 266] width 90 height 30
click at [701, 270] on input "False" at bounding box center [698, 266] width 10 height 8
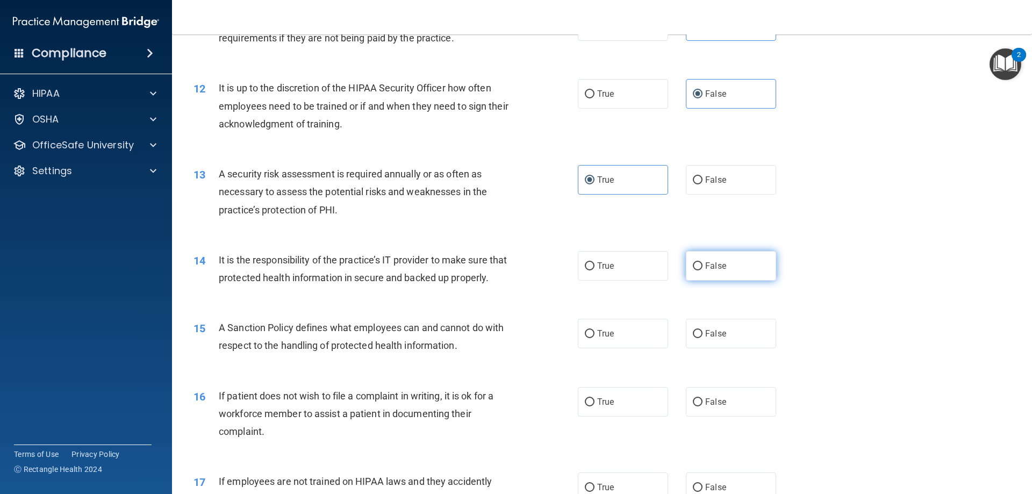
radio input "true"
click at [694, 339] on label "False" at bounding box center [731, 334] width 90 height 30
click at [694, 338] on input "False" at bounding box center [698, 334] width 10 height 8
radio input "true"
click at [586, 399] on input "True" at bounding box center [590, 402] width 10 height 8
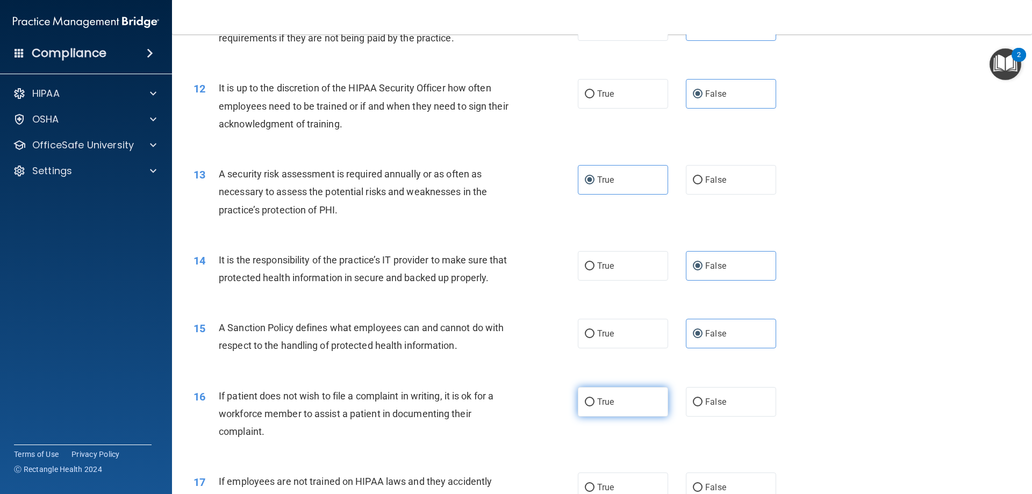
radio input "true"
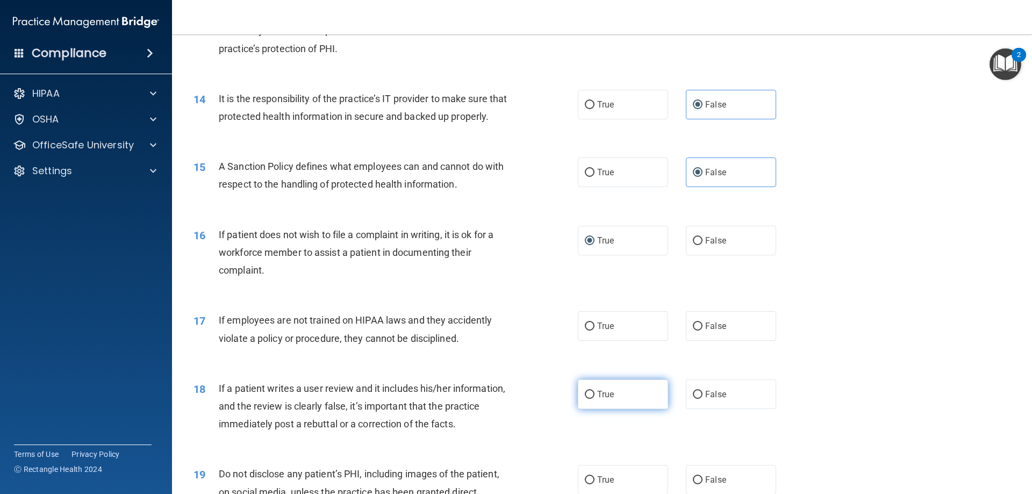
scroll to position [1291, 0]
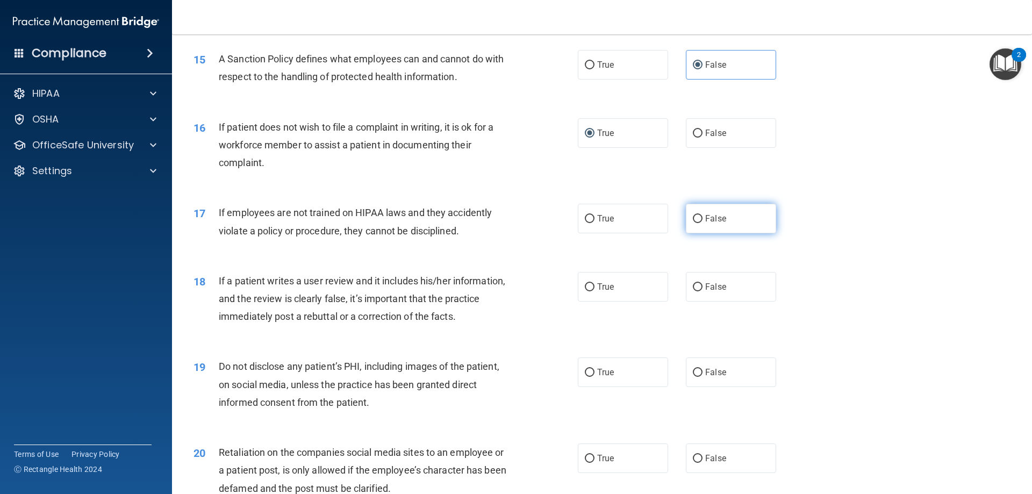
click at [710, 225] on label "False" at bounding box center [731, 219] width 90 height 30
click at [703, 223] on input "False" at bounding box center [698, 219] width 10 height 8
radio input "true"
click at [705, 286] on span "False" at bounding box center [715, 287] width 21 height 10
click at [703, 286] on input "False" at bounding box center [698, 287] width 10 height 8
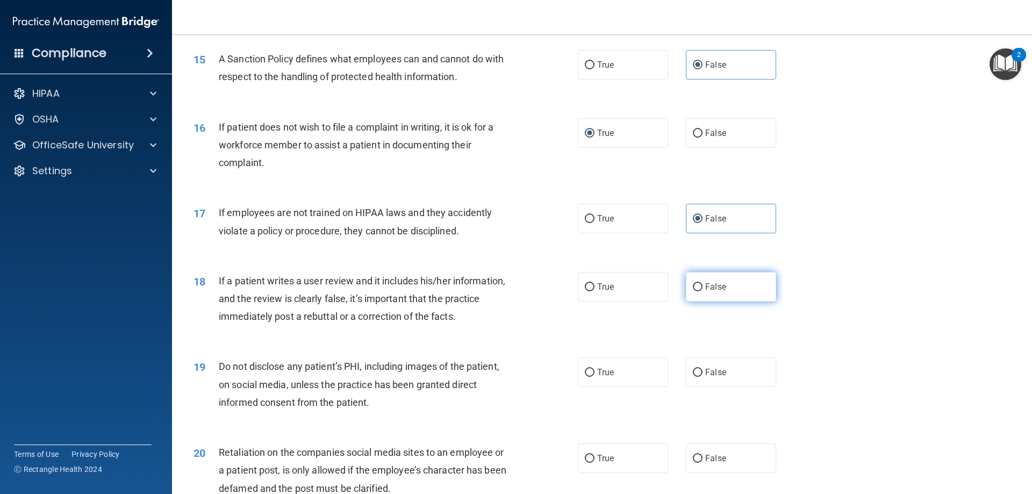
radio input "true"
click at [632, 372] on label "True" at bounding box center [623, 373] width 90 height 30
click at [595, 372] on input "True" at bounding box center [590, 373] width 10 height 8
radio input "true"
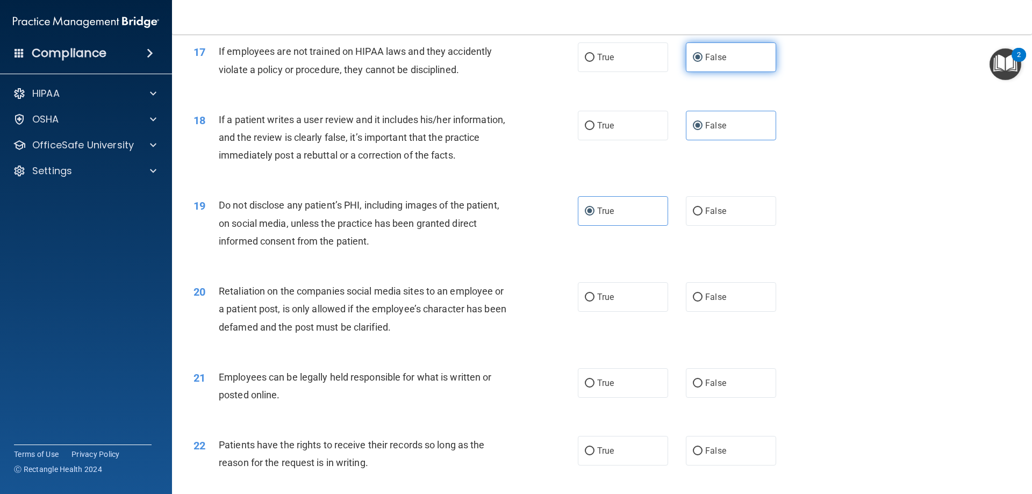
scroll to position [1506, 0]
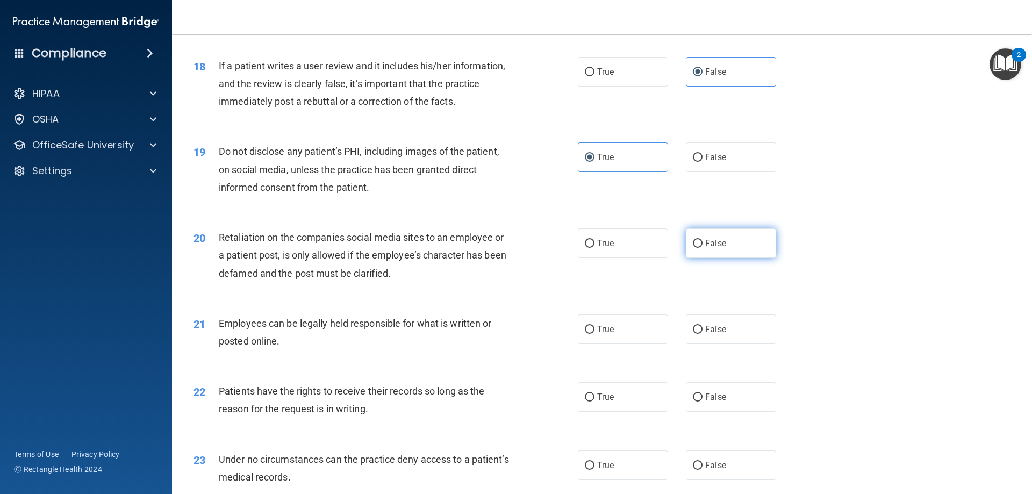
click at [705, 248] on label "False" at bounding box center [731, 244] width 90 height 30
click at [703, 248] on input "False" at bounding box center [698, 244] width 10 height 8
radio input "true"
click at [611, 330] on label "True" at bounding box center [623, 330] width 90 height 30
click at [595, 330] on input "True" at bounding box center [590, 330] width 10 height 8
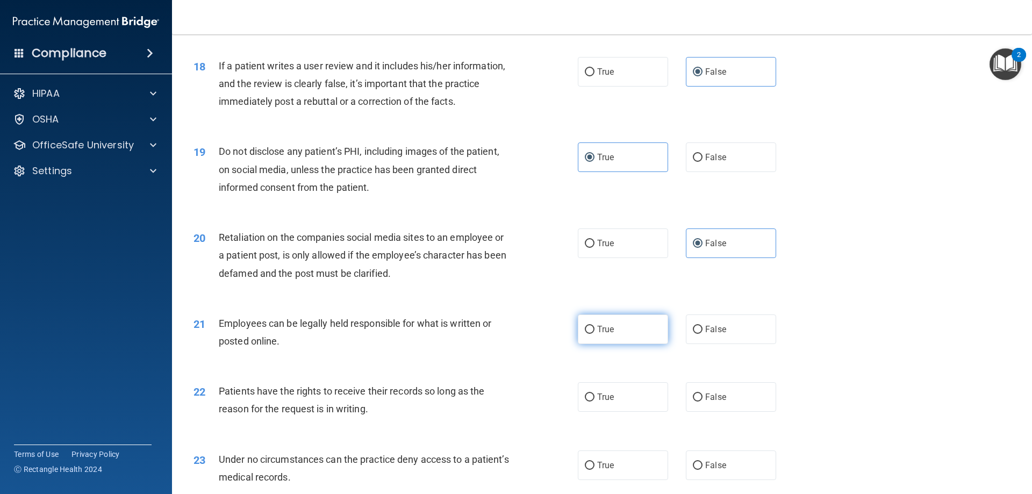
radio input "true"
click at [622, 326] on label "True" at bounding box center [623, 330] width 90 height 30
click at [595, 326] on input "True" at bounding box center [590, 330] width 10 height 8
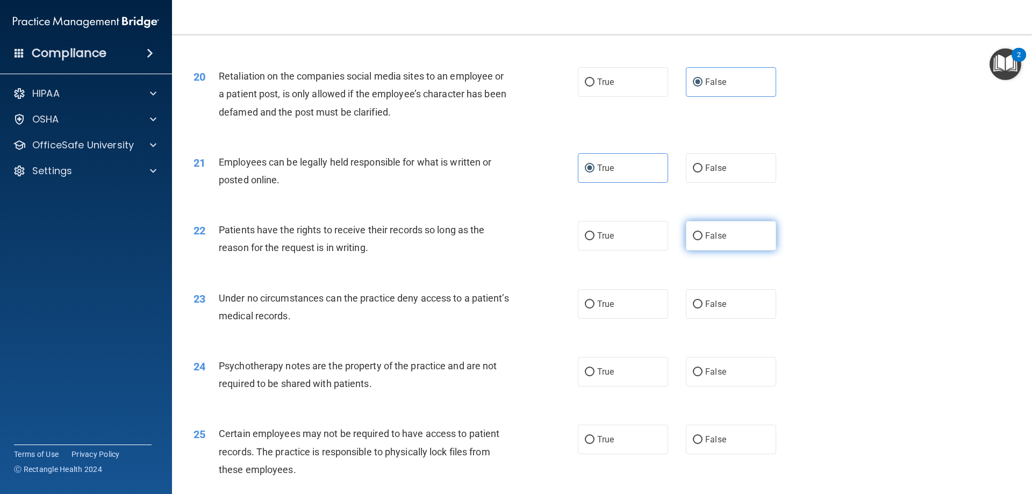
click at [707, 234] on span "False" at bounding box center [715, 236] width 21 height 10
click at [703, 234] on input "False" at bounding box center [698, 236] width 10 height 8
radio input "true"
click at [698, 301] on label "False" at bounding box center [731, 304] width 90 height 30
click at [698, 301] on input "False" at bounding box center [698, 305] width 10 height 8
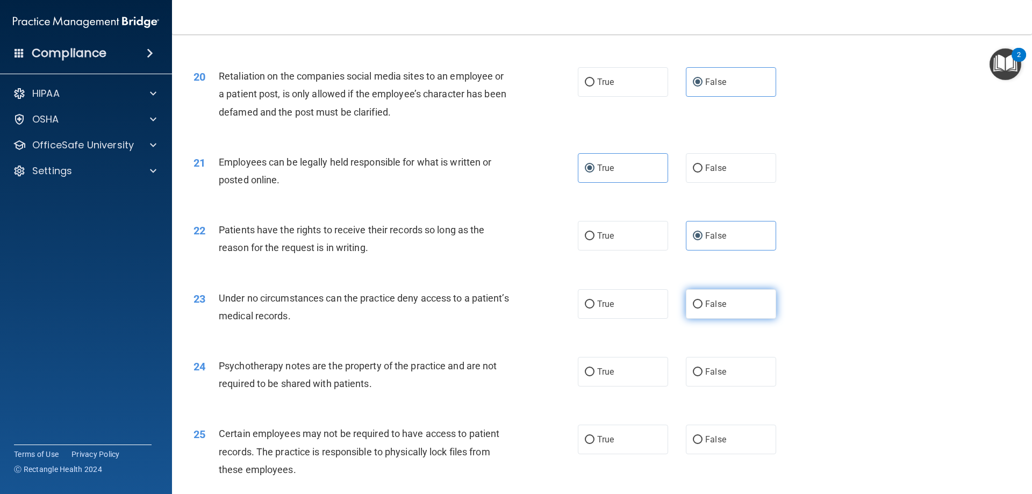
radio input "true"
click at [598, 370] on span "True" at bounding box center [605, 372] width 17 height 10
click at [595, 370] on input "True" at bounding box center [590, 372] width 10 height 8
radio input "true"
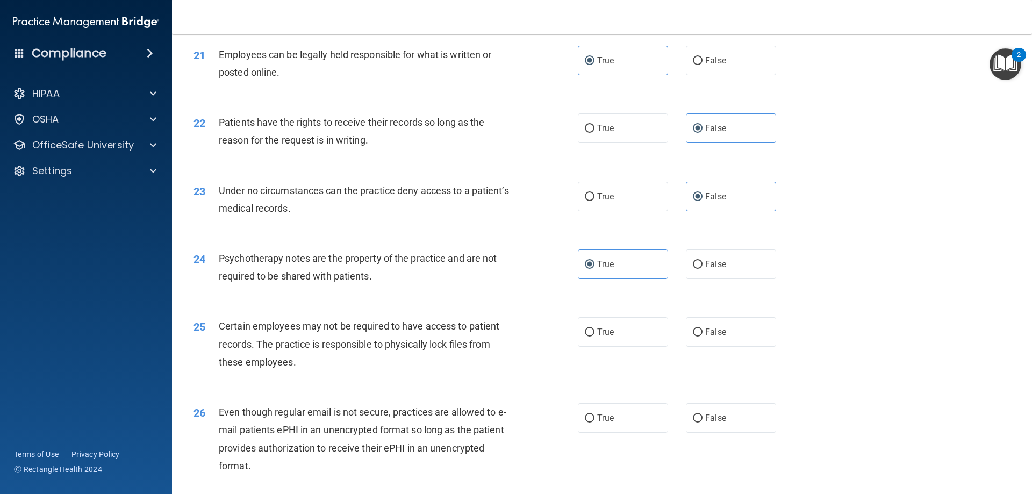
scroll to position [1828, 0]
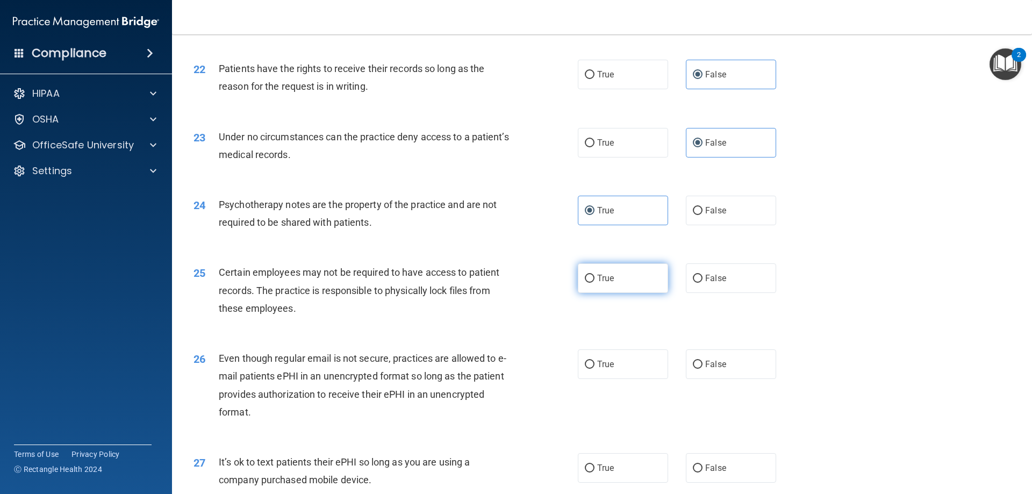
click at [629, 279] on label "True" at bounding box center [623, 278] width 90 height 30
click at [595, 279] on input "True" at bounding box center [590, 279] width 10 height 8
radio input "true"
click at [627, 360] on label "True" at bounding box center [623, 365] width 90 height 30
click at [595, 361] on input "True" at bounding box center [590, 365] width 10 height 8
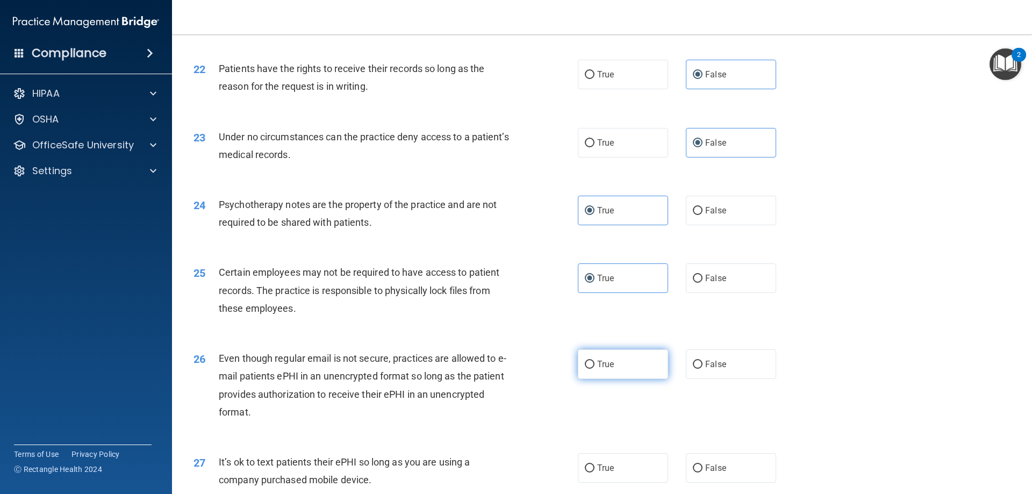
radio input "true"
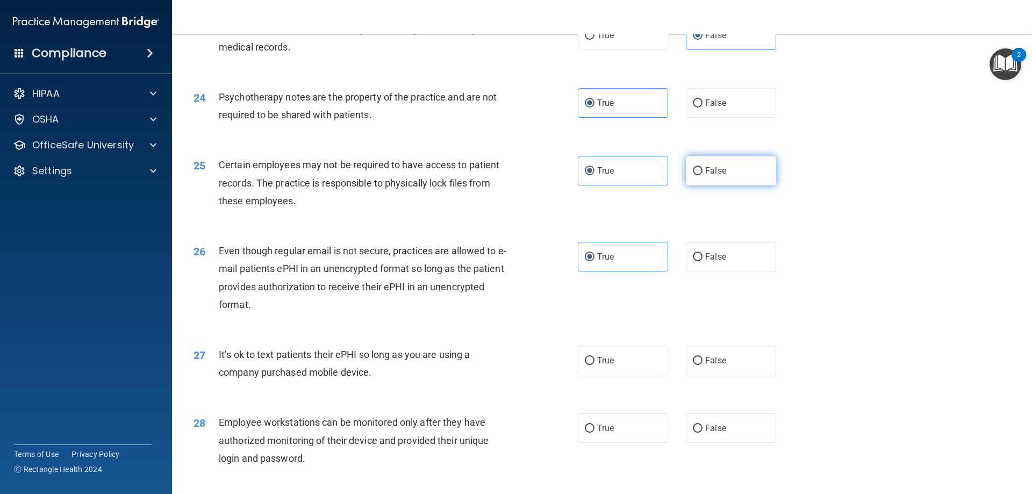
scroll to position [1990, 0]
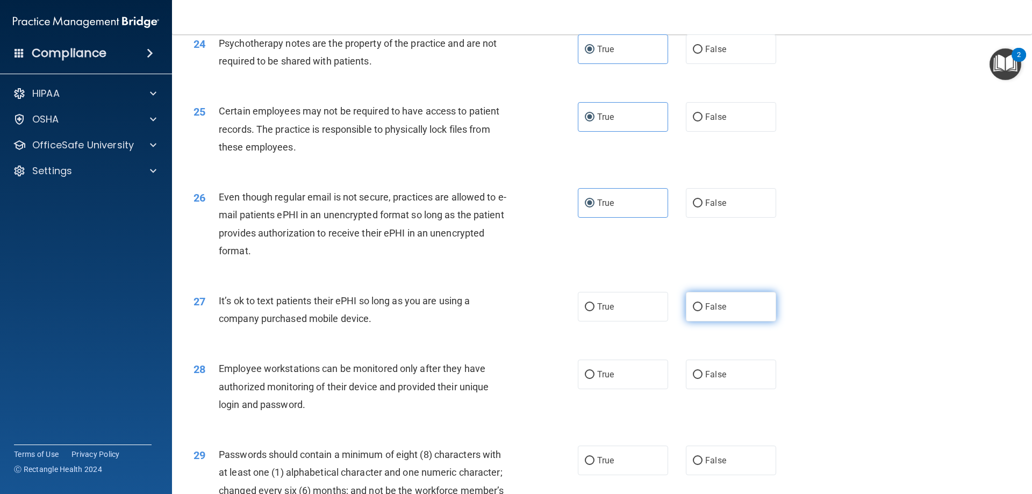
click at [708, 308] on span "False" at bounding box center [715, 307] width 21 height 10
click at [703, 308] on input "False" at bounding box center [698, 307] width 10 height 8
radio input "true"
click at [695, 375] on input "False" at bounding box center [698, 375] width 10 height 8
radio input "true"
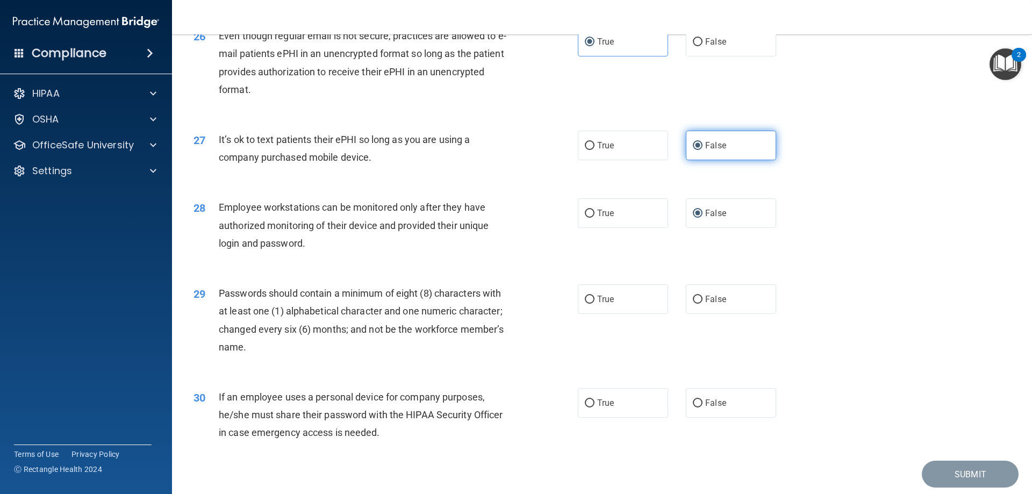
scroll to position [2187, 0]
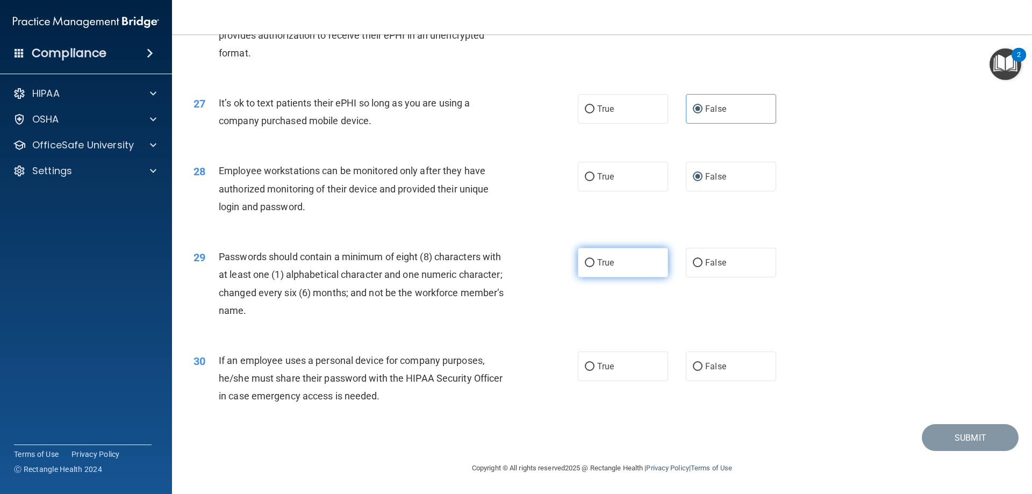
click at [604, 261] on span "True" at bounding box center [605, 263] width 17 height 10
click at [595, 261] on input "True" at bounding box center [590, 263] width 10 height 8
radio input "true"
click at [737, 366] on label "False" at bounding box center [731, 367] width 90 height 30
click at [703, 366] on input "False" at bounding box center [698, 367] width 10 height 8
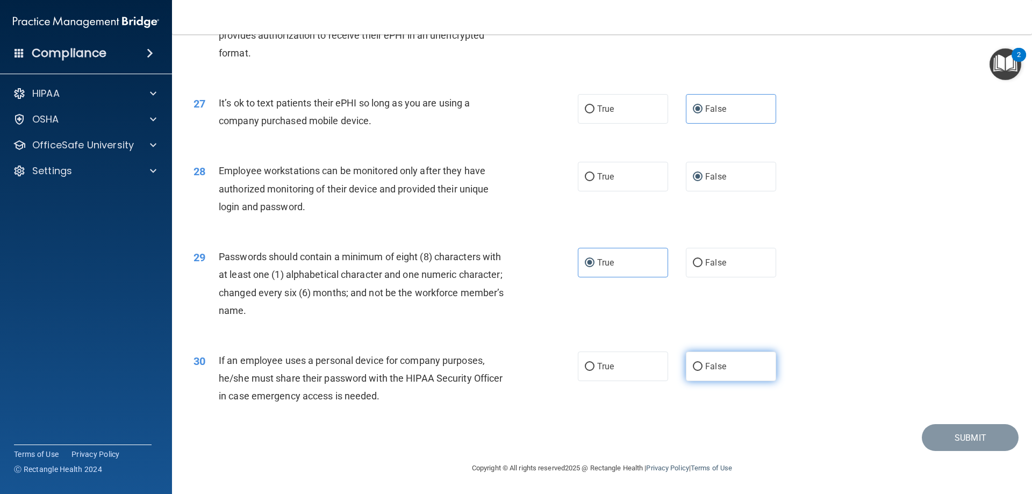
radio input "true"
click at [962, 438] on button "Submit" at bounding box center [970, 437] width 97 height 27
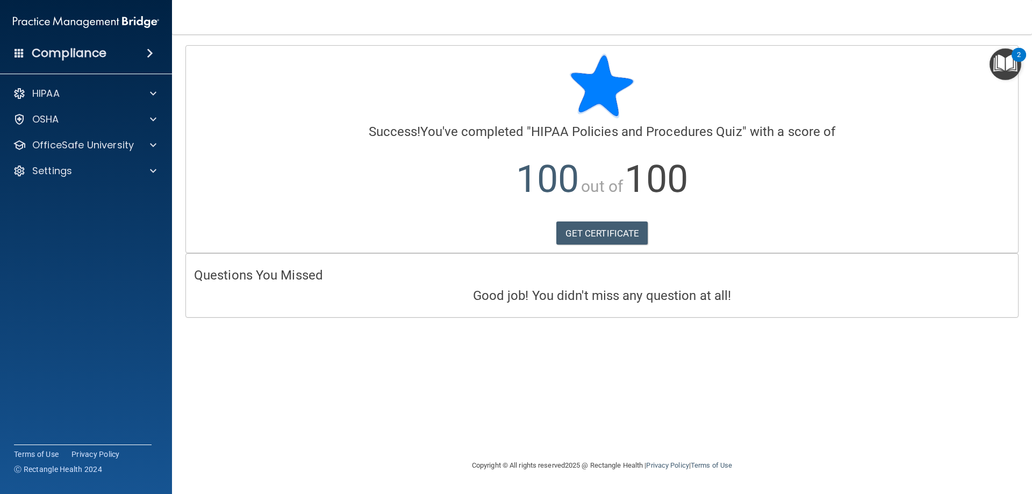
click at [996, 62] on img "Open Resource Center, 2 new notifications" at bounding box center [1006, 64] width 32 height 32
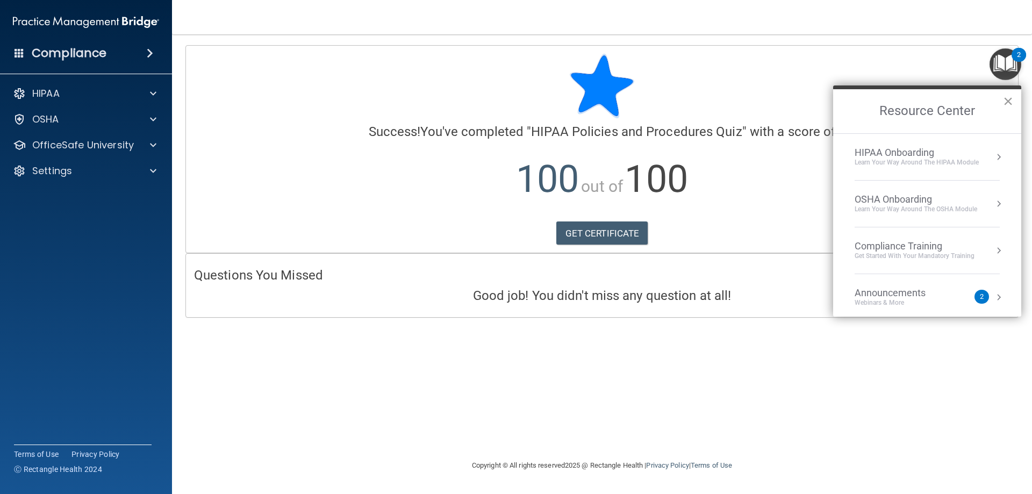
click at [1009, 99] on button "×" at bounding box center [1008, 100] width 10 height 17
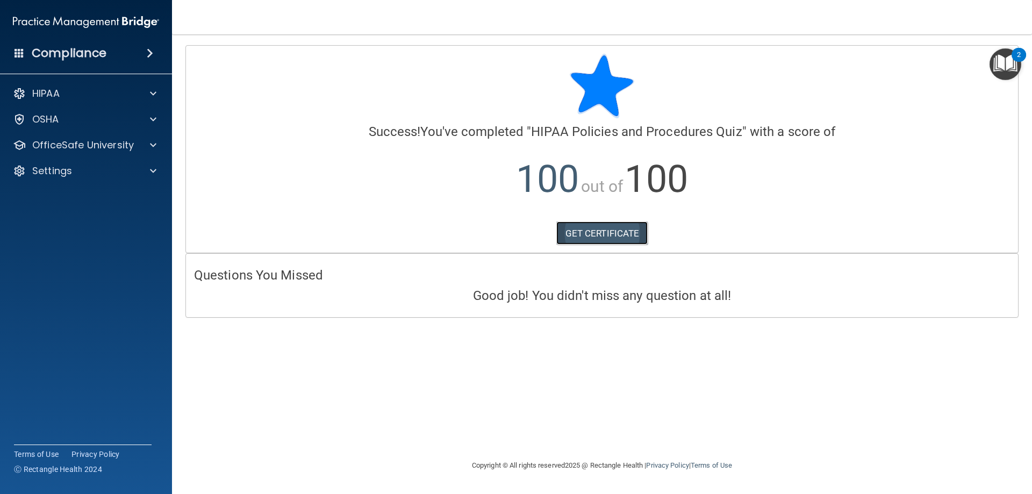
click at [592, 231] on link "GET CERTIFICATE" at bounding box center [603, 234] width 92 height 24
click at [150, 149] on span at bounding box center [153, 145] width 6 height 13
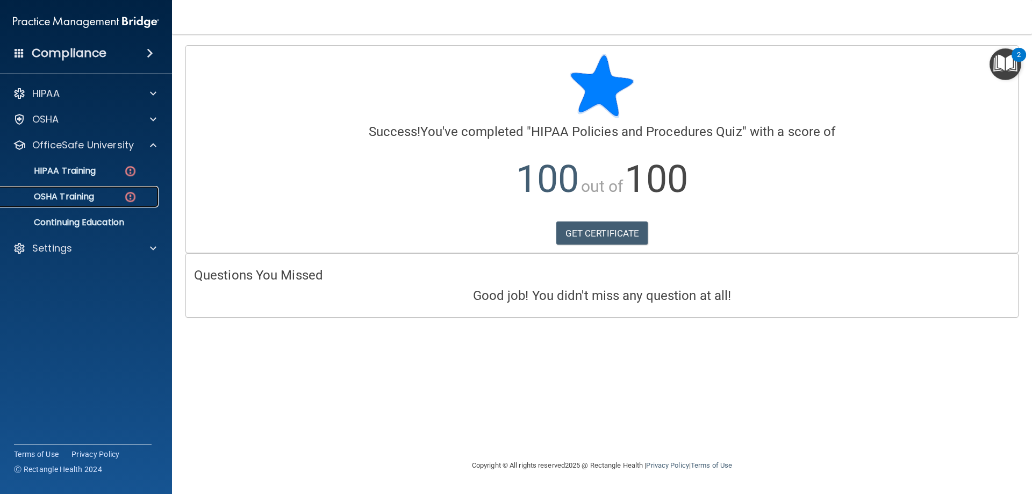
click at [125, 197] on img at bounding box center [130, 196] width 13 height 13
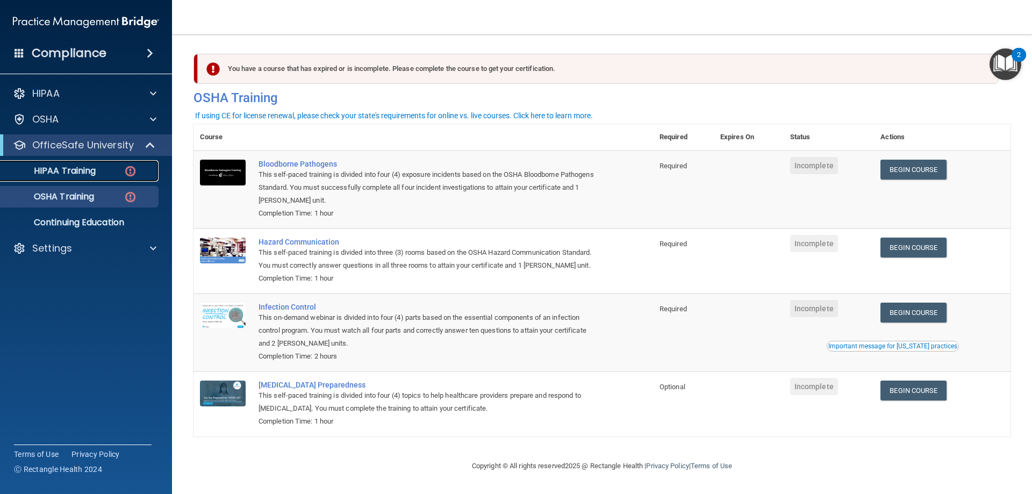
click at [129, 169] on img at bounding box center [130, 171] width 13 height 13
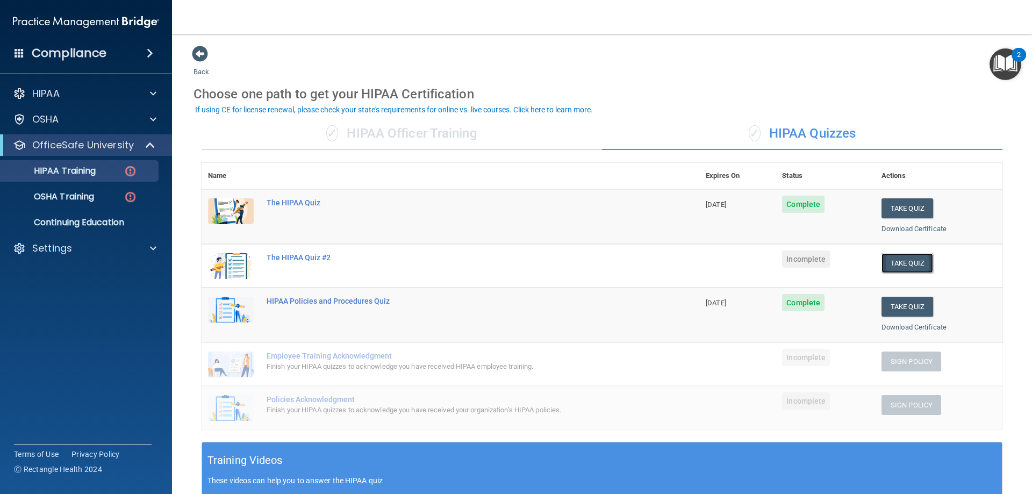
click at [900, 263] on button "Take Quiz" at bounding box center [908, 263] width 52 height 20
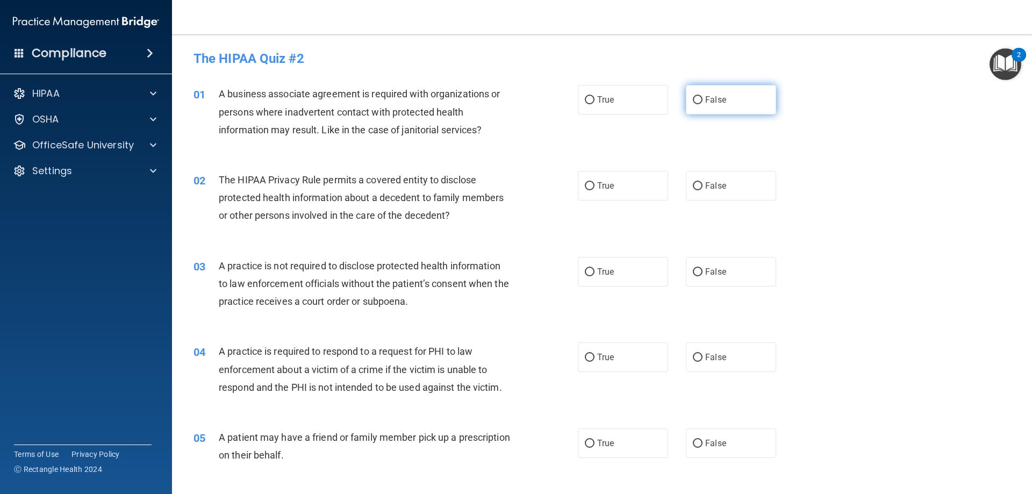
click at [686, 96] on label "False" at bounding box center [731, 100] width 90 height 30
click at [693, 96] on input "False" at bounding box center [698, 100] width 10 height 8
radio input "true"
click at [622, 108] on label "True" at bounding box center [623, 100] width 90 height 30
click at [595, 104] on input "True" at bounding box center [590, 100] width 10 height 8
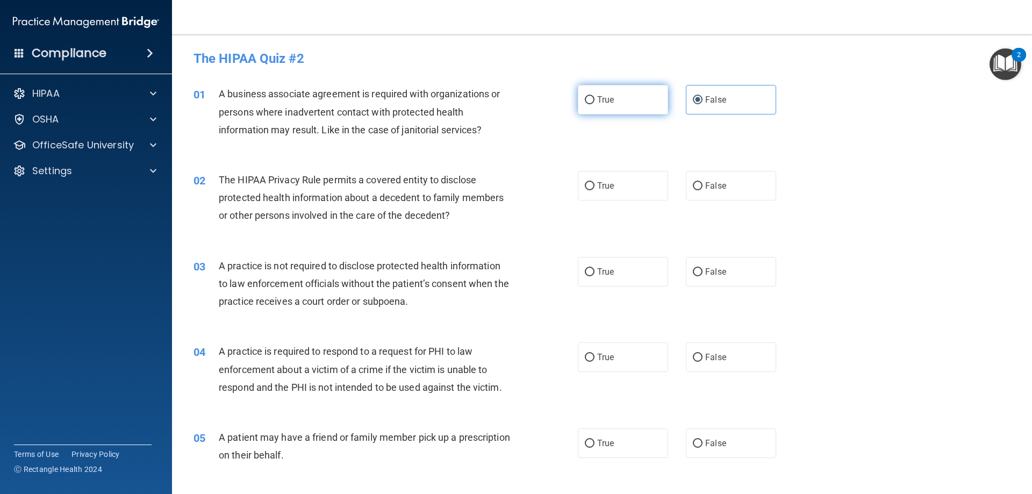
radio input "true"
radio input "false"
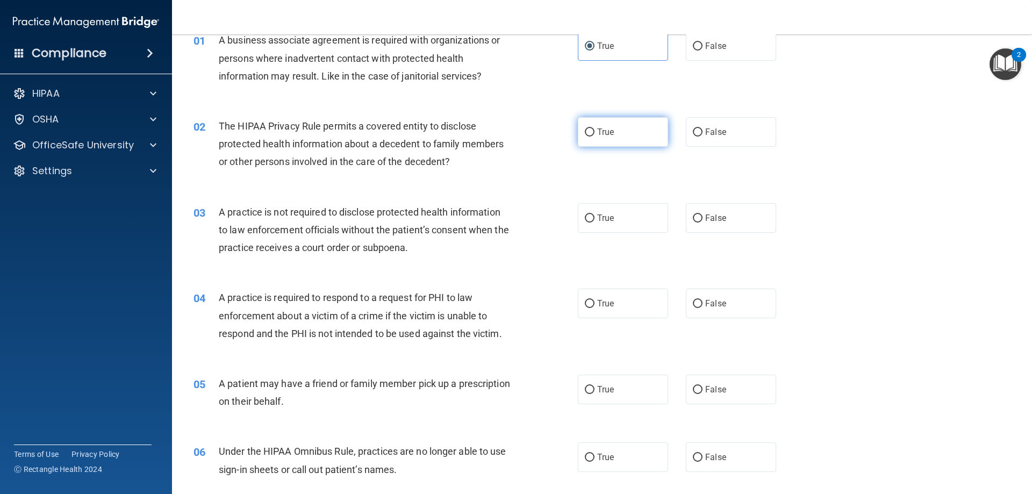
click at [597, 129] on span "True" at bounding box center [605, 132] width 17 height 10
click at [594, 129] on input "True" at bounding box center [590, 133] width 10 height 8
radio input "true"
click at [610, 214] on label "True" at bounding box center [623, 218] width 90 height 30
click at [595, 215] on input "True" at bounding box center [590, 219] width 10 height 8
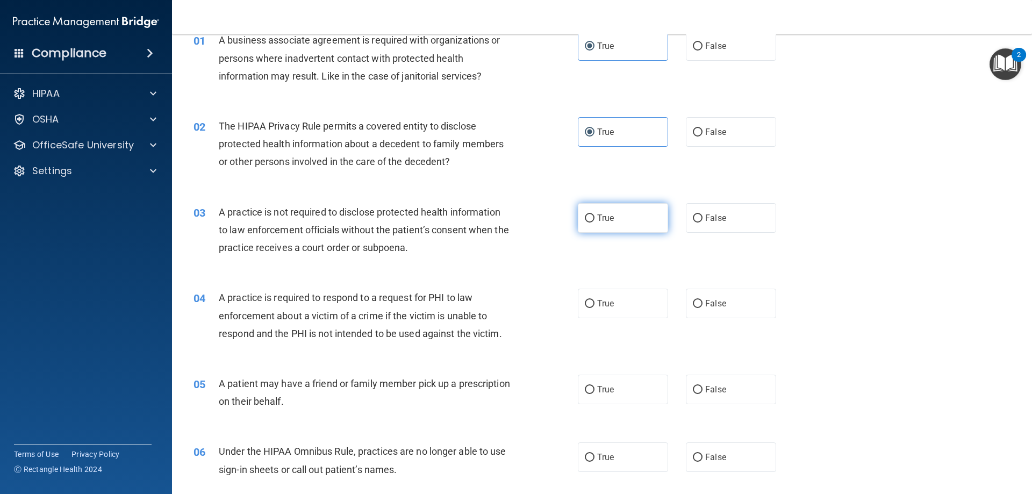
radio input "true"
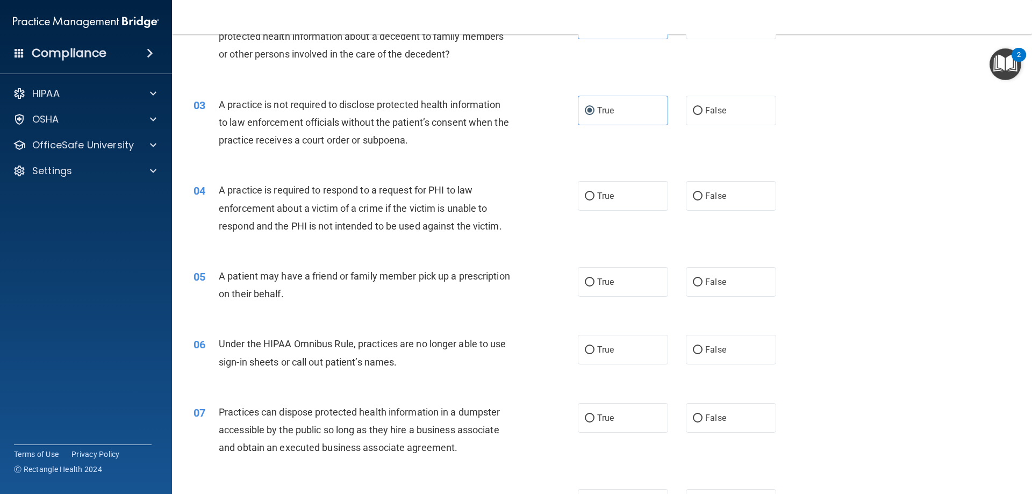
scroll to position [215, 0]
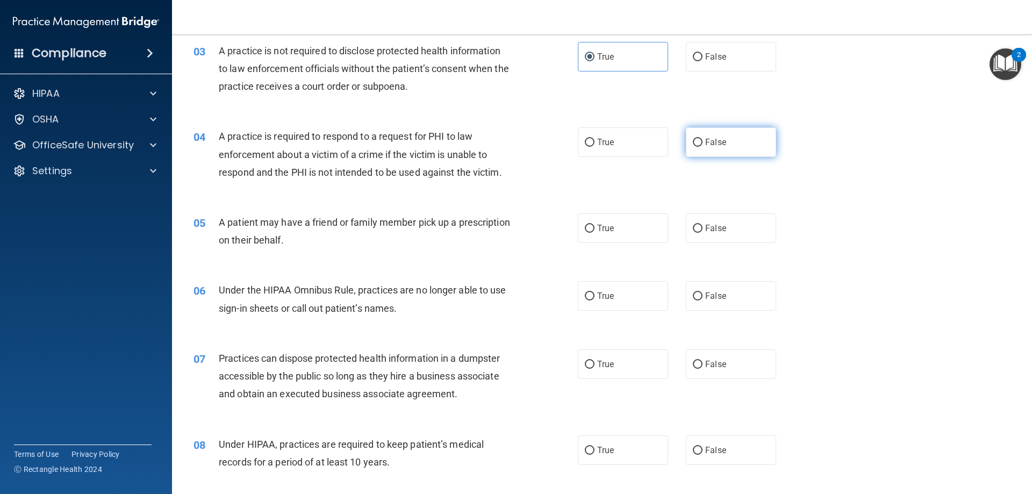
click at [707, 149] on label "False" at bounding box center [731, 142] width 90 height 30
click at [703, 147] on input "False" at bounding box center [698, 143] width 10 height 8
click at [630, 228] on label "True" at bounding box center [623, 228] width 90 height 30
click at [595, 228] on input "True" at bounding box center [590, 229] width 10 height 8
click at [726, 228] on label "False" at bounding box center [731, 228] width 90 height 30
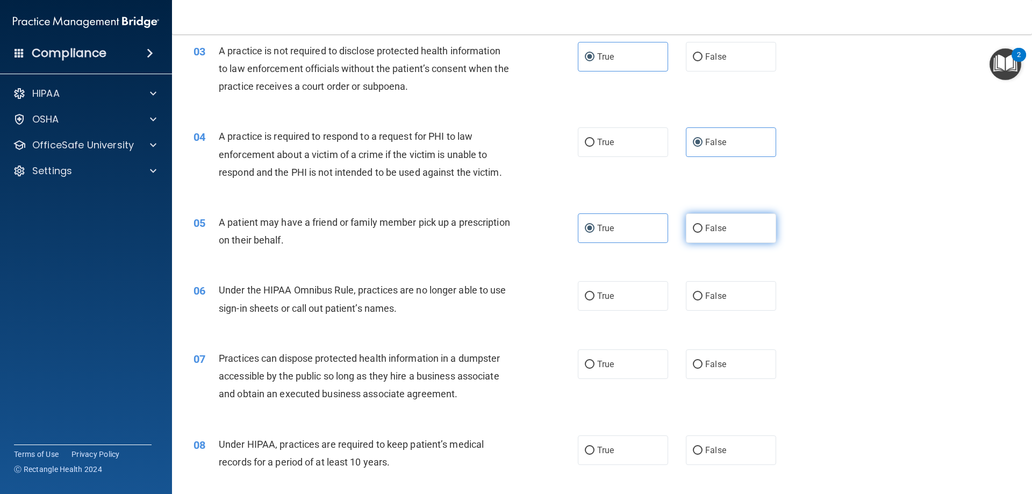
click at [703, 228] on input "False" at bounding box center [698, 229] width 10 height 8
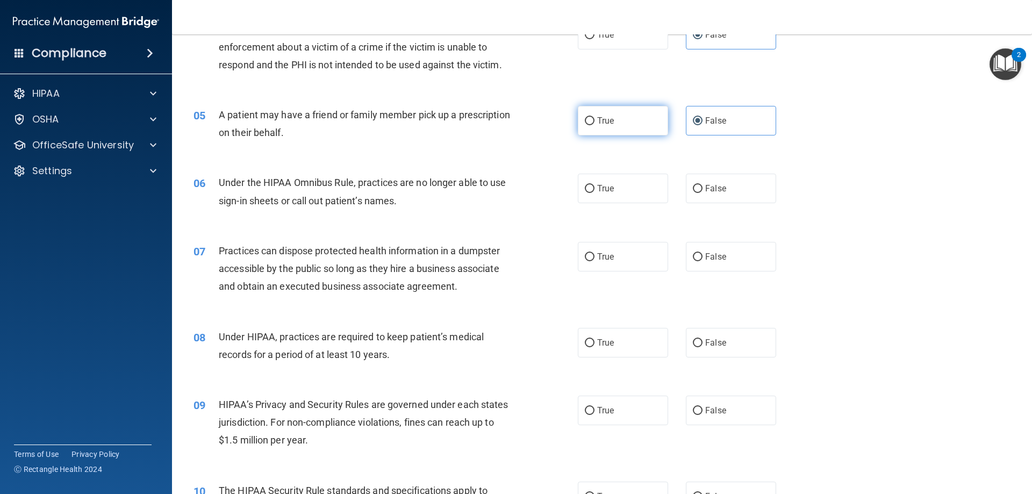
click at [630, 120] on label "True" at bounding box center [623, 121] width 90 height 30
click at [595, 120] on input "True" at bounding box center [590, 121] width 10 height 8
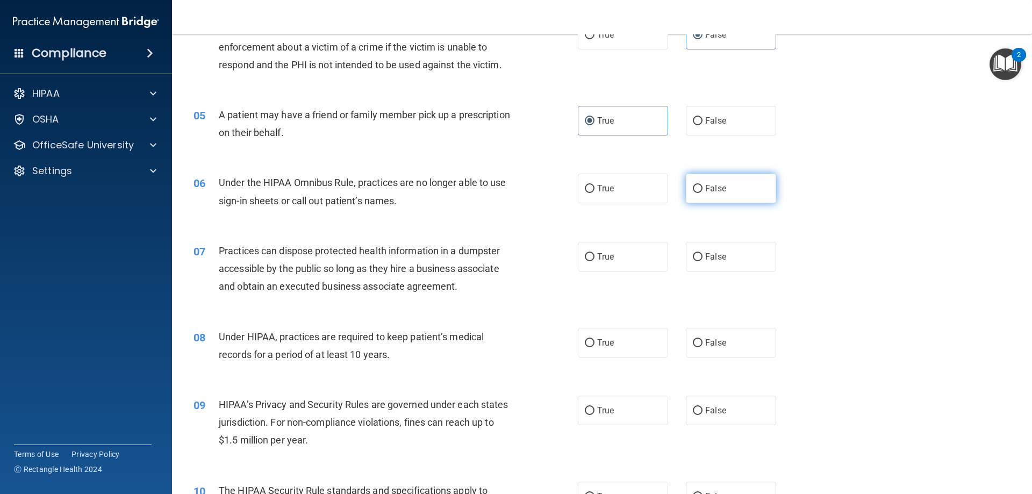
click at [708, 194] on label "False" at bounding box center [731, 189] width 90 height 30
click at [703, 193] on input "False" at bounding box center [698, 189] width 10 height 8
click at [708, 259] on span "False" at bounding box center [715, 257] width 21 height 10
click at [703, 259] on input "False" at bounding box center [698, 257] width 10 height 8
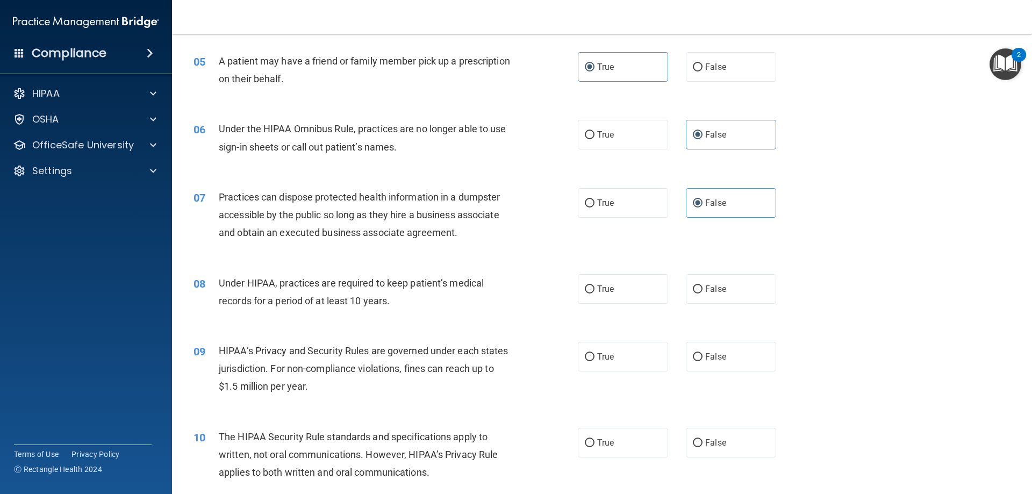
scroll to position [430, 0]
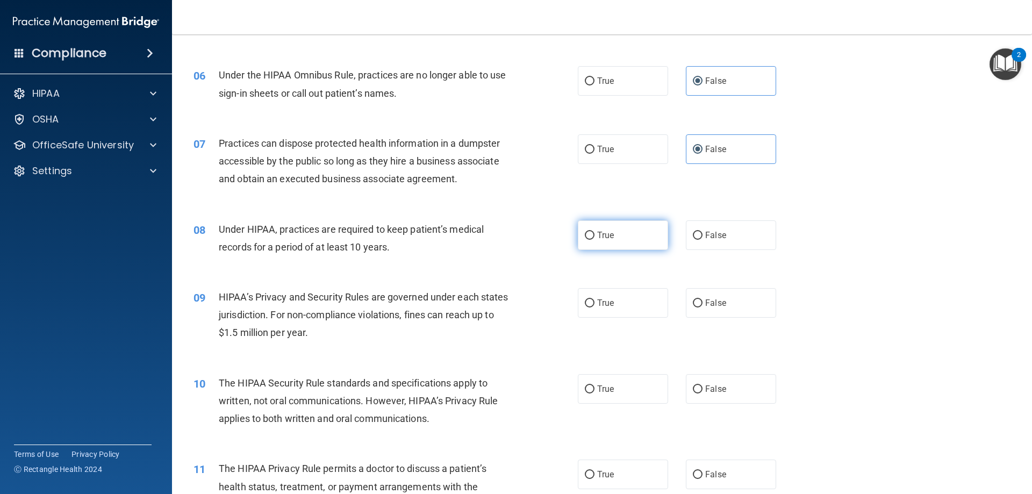
click at [588, 239] on input "True" at bounding box center [590, 236] width 10 height 8
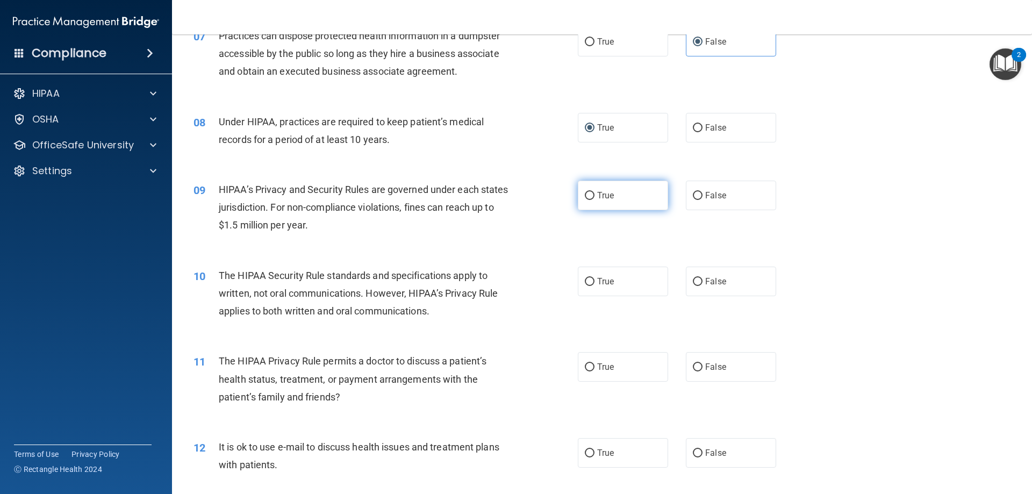
click at [602, 201] on label "True" at bounding box center [623, 196] width 90 height 30
click at [595, 200] on input "True" at bounding box center [590, 196] width 10 height 8
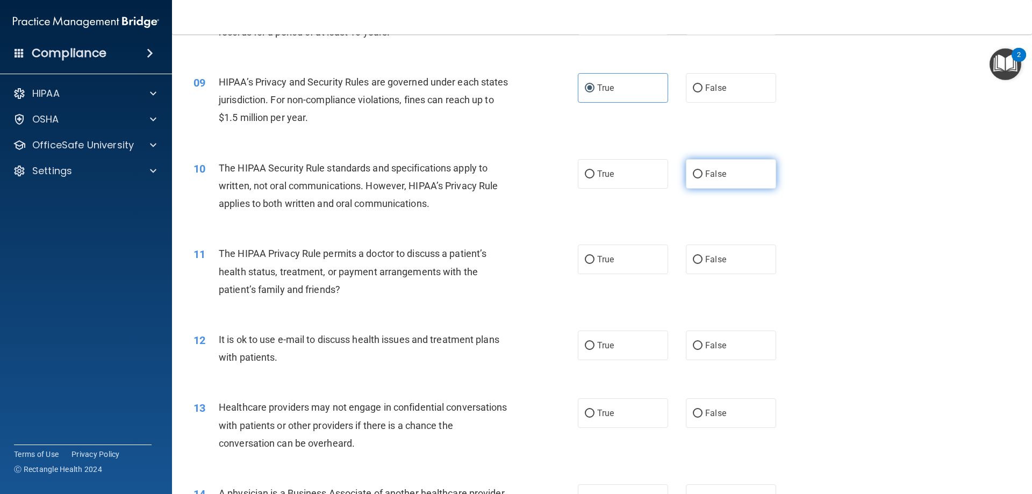
click at [733, 173] on label "False" at bounding box center [731, 174] width 90 height 30
click at [703, 173] on input "False" at bounding box center [698, 174] width 10 height 8
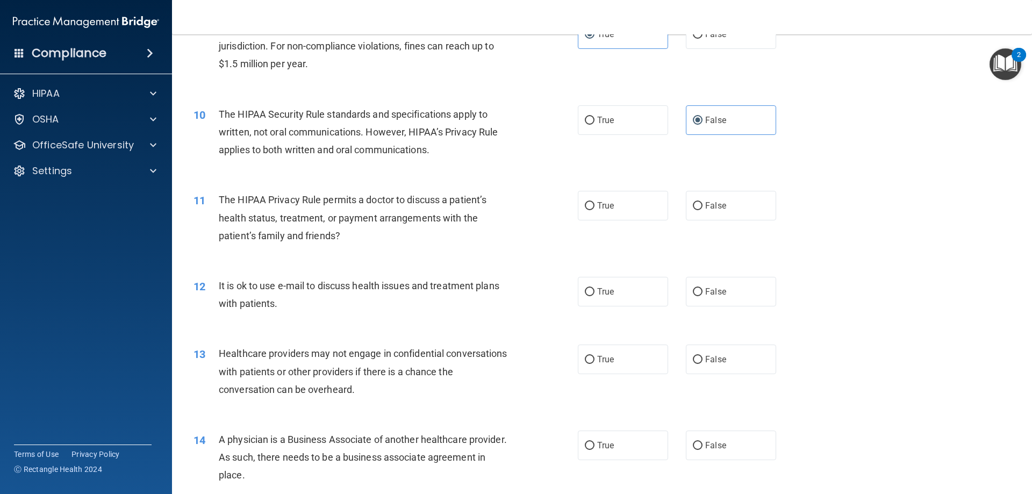
scroll to position [753, 0]
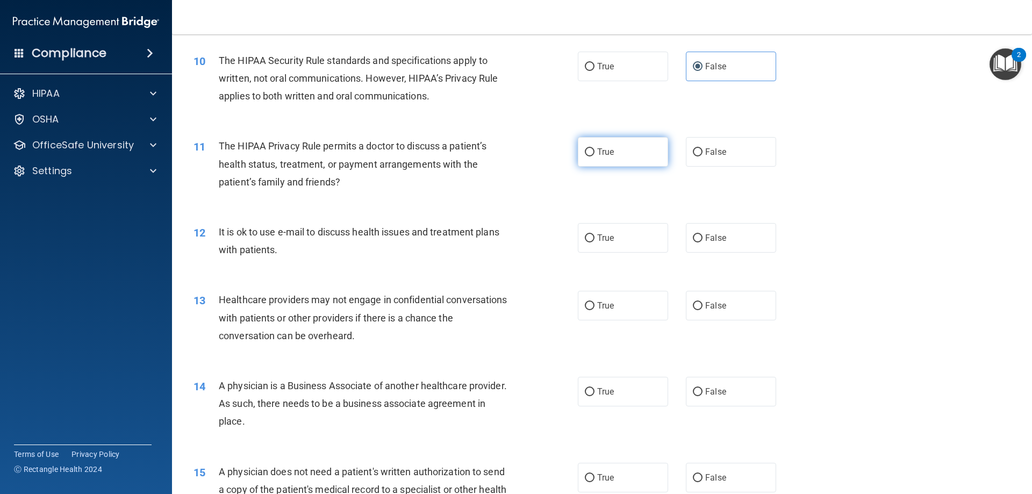
click at [646, 155] on label "True" at bounding box center [623, 152] width 90 height 30
click at [595, 155] on input "True" at bounding box center [590, 152] width 10 height 8
click at [699, 242] on label "False" at bounding box center [731, 238] width 90 height 30
click at [699, 242] on input "False" at bounding box center [698, 238] width 10 height 8
click at [585, 308] on input "True" at bounding box center [590, 306] width 10 height 8
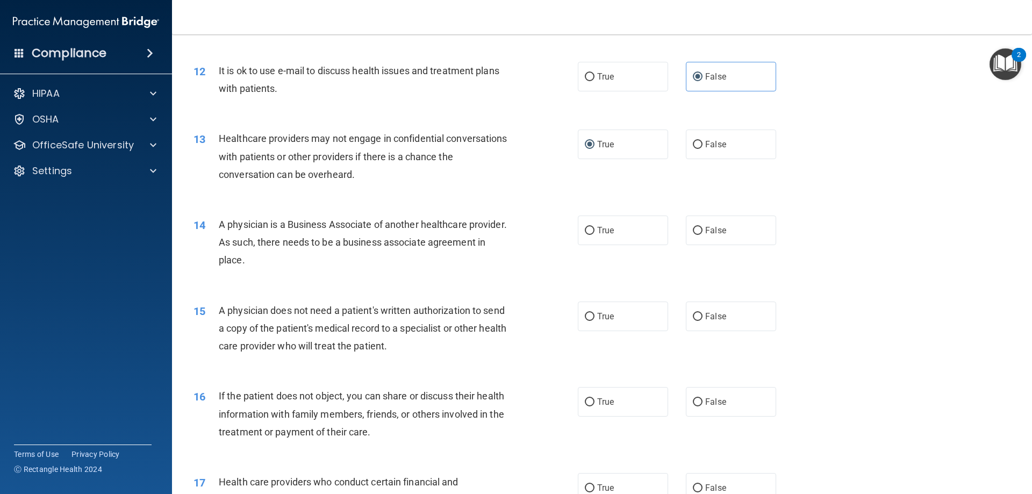
scroll to position [968, 0]
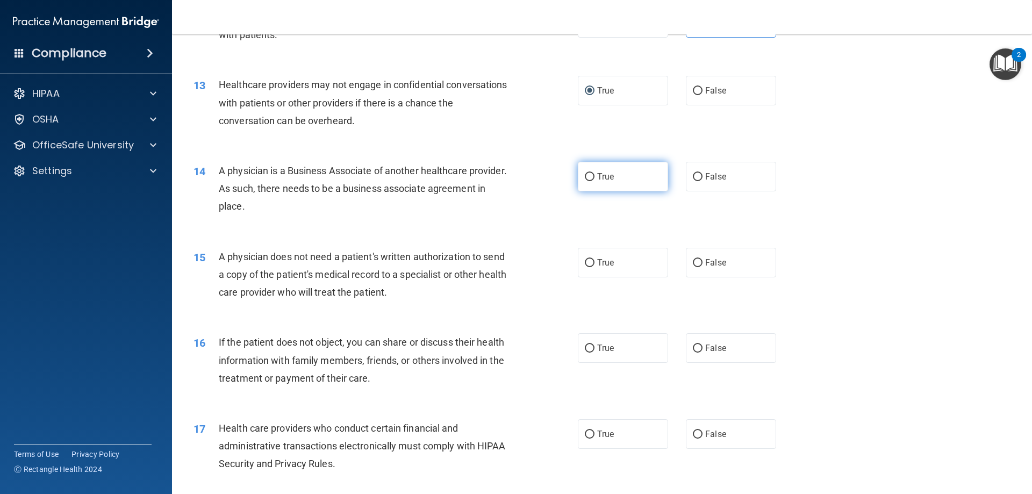
click at [614, 183] on label "True" at bounding box center [623, 177] width 90 height 30
click at [595, 181] on input "True" at bounding box center [590, 177] width 10 height 8
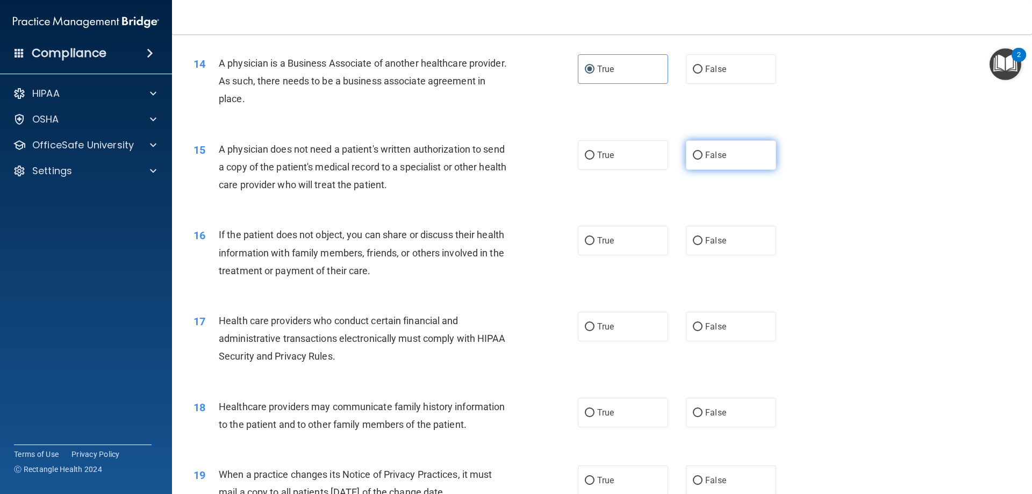
click at [701, 162] on label "False" at bounding box center [731, 155] width 90 height 30
click at [701, 160] on input "False" at bounding box center [698, 156] width 10 height 8
click at [607, 233] on label "True" at bounding box center [623, 241] width 90 height 30
click at [597, 243] on span "True" at bounding box center [605, 241] width 17 height 10
click at [595, 243] on input "True" at bounding box center [590, 241] width 10 height 8
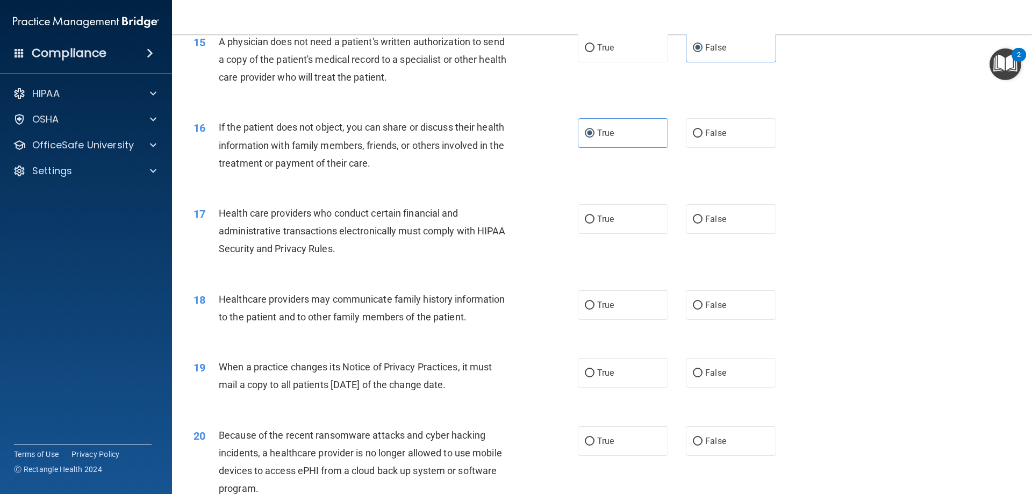
scroll to position [1237, 0]
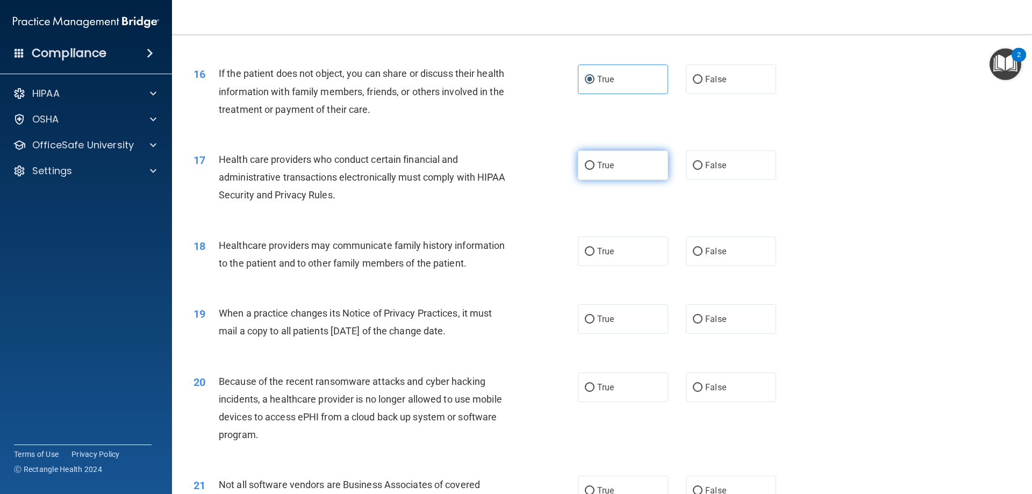
click at [607, 174] on label "True" at bounding box center [623, 166] width 90 height 30
click at [595, 170] on input "True" at bounding box center [590, 166] width 10 height 8
drag, startPoint x: 725, startPoint y: 254, endPoint x: 720, endPoint y: 257, distance: 6.3
click at [720, 257] on label "False" at bounding box center [731, 252] width 90 height 30
click at [703, 256] on input "False" at bounding box center [698, 252] width 10 height 8
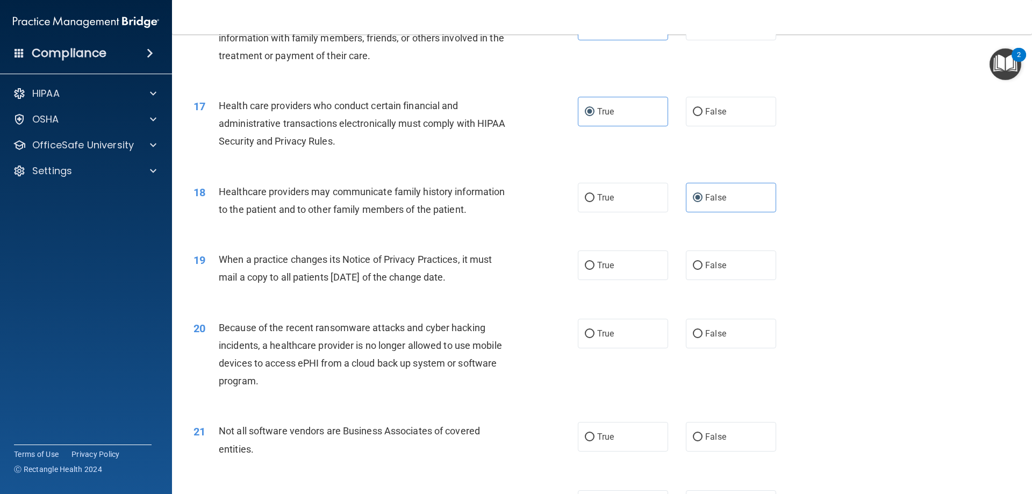
scroll to position [1344, 0]
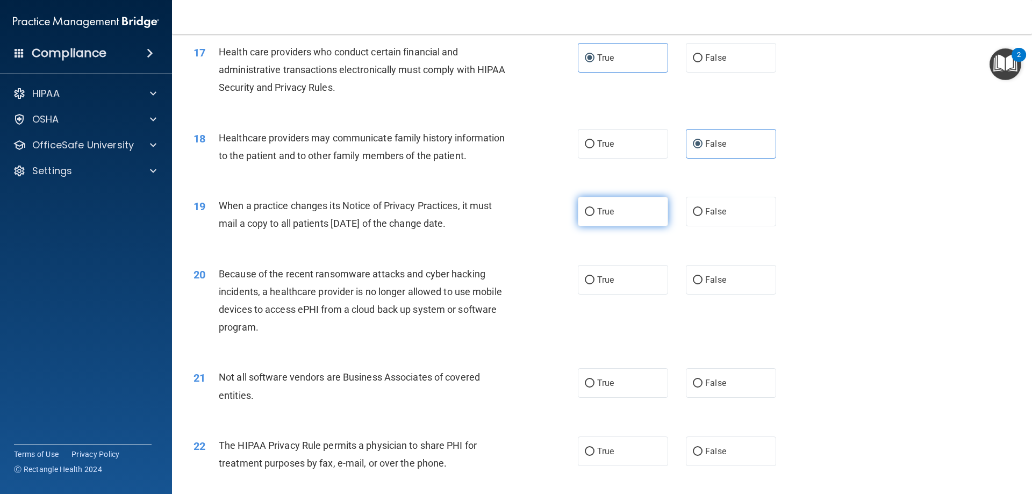
click at [590, 215] on input "True" at bounding box center [590, 212] width 10 height 8
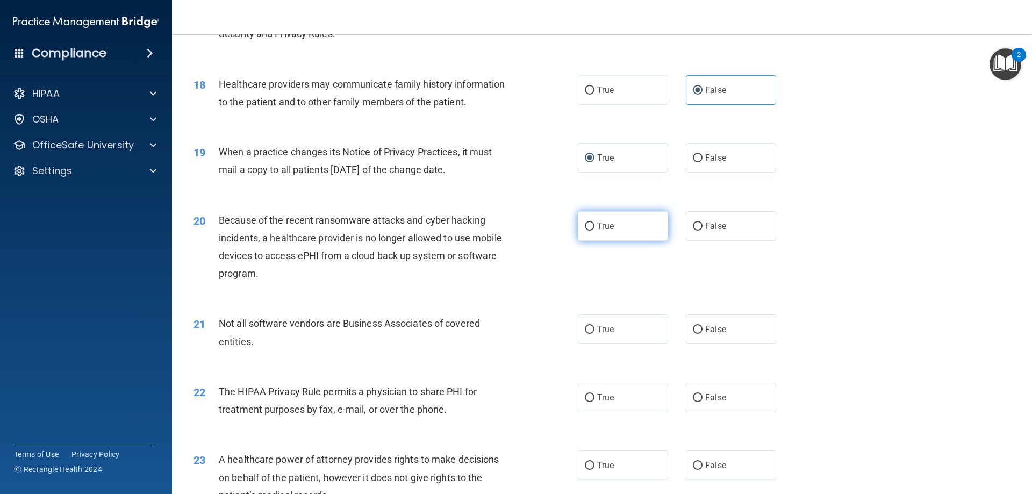
click at [607, 229] on span "True" at bounding box center [605, 226] width 17 height 10
click at [595, 229] on input "True" at bounding box center [590, 227] width 10 height 8
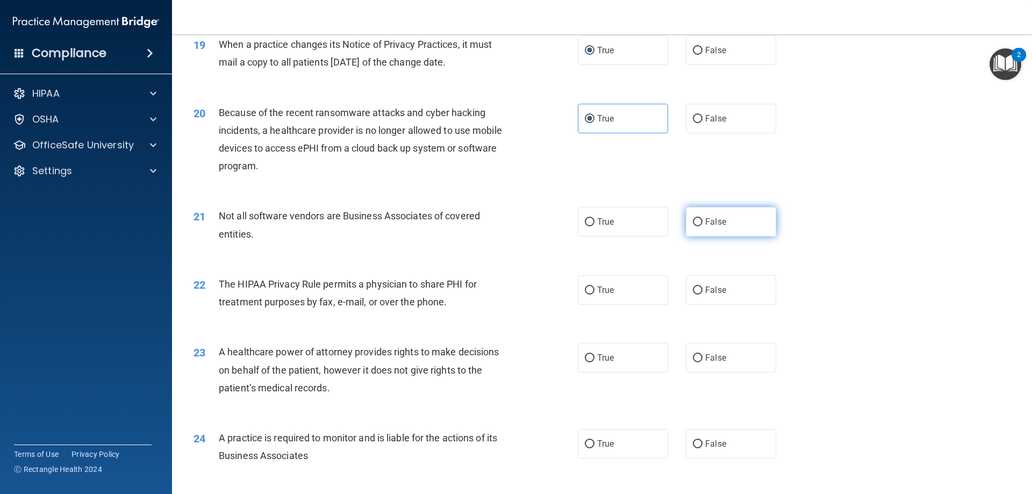
click at [696, 222] on input "False" at bounding box center [698, 222] width 10 height 8
click at [617, 222] on label "True" at bounding box center [623, 222] width 90 height 30
click at [595, 222] on input "True" at bounding box center [590, 222] width 10 height 8
click at [698, 291] on label "False" at bounding box center [731, 290] width 90 height 30
click at [698, 291] on input "False" at bounding box center [698, 291] width 10 height 8
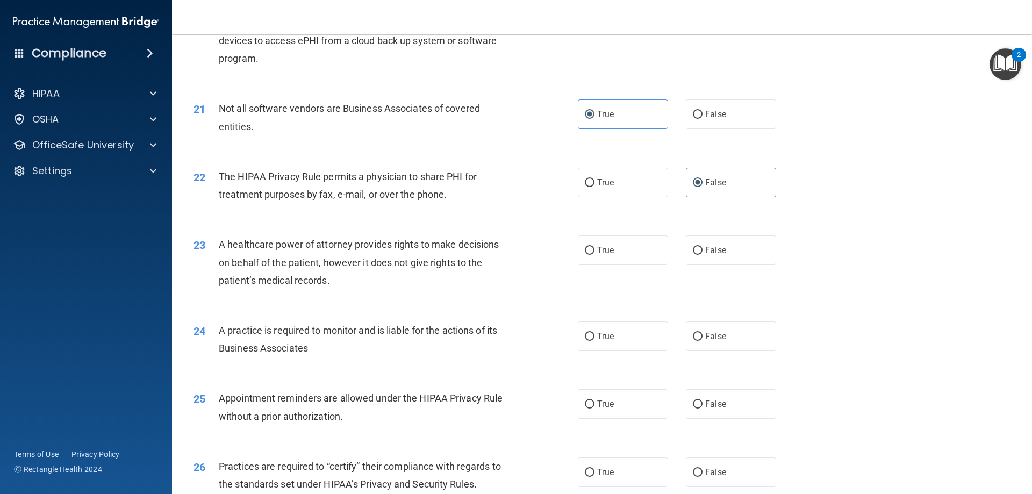
scroll to position [1667, 0]
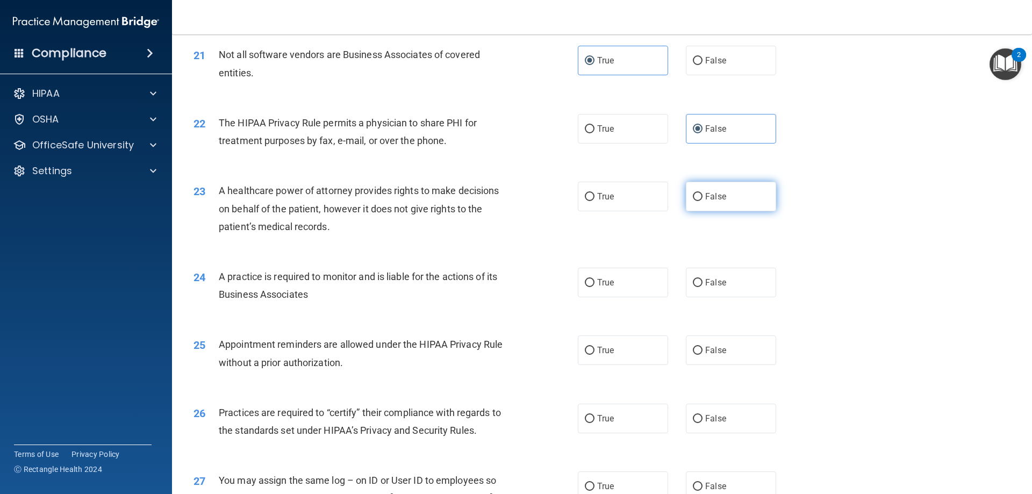
click at [702, 204] on label "False" at bounding box center [731, 197] width 90 height 30
click at [702, 201] on input "False" at bounding box center [698, 197] width 10 height 8
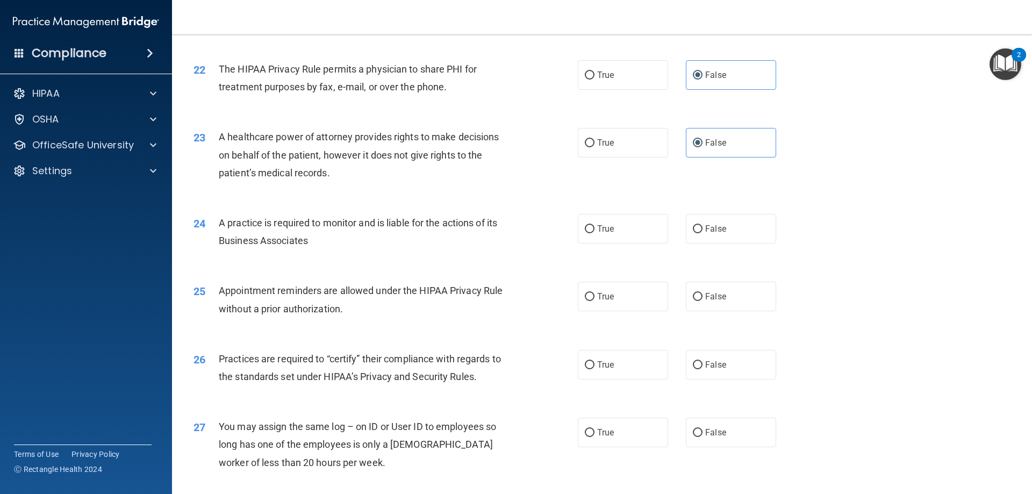
scroll to position [1774, 0]
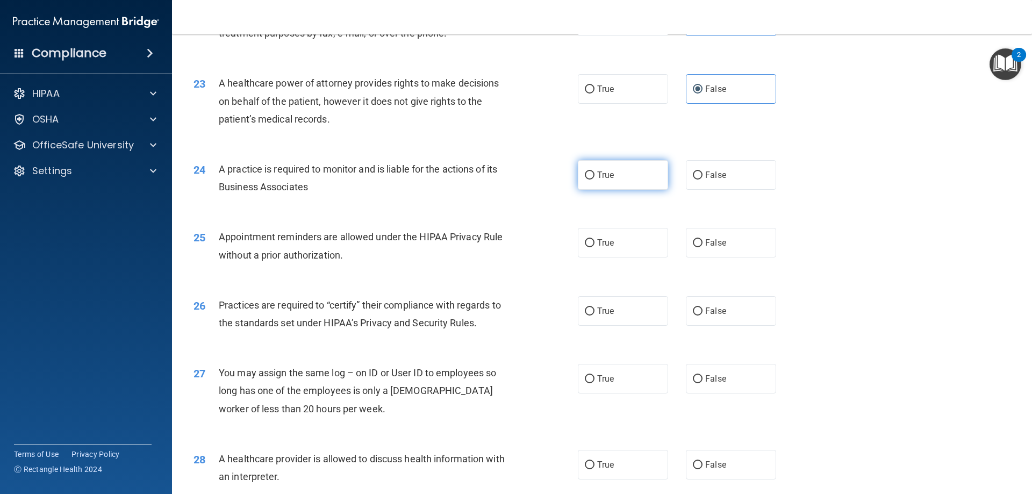
click at [618, 181] on label "True" at bounding box center [623, 175] width 90 height 30
click at [595, 180] on input "True" at bounding box center [590, 176] width 10 height 8
click at [741, 251] on label "False" at bounding box center [731, 243] width 90 height 30
click at [703, 247] on input "False" at bounding box center [698, 243] width 10 height 8
click at [602, 246] on span "True" at bounding box center [605, 243] width 17 height 10
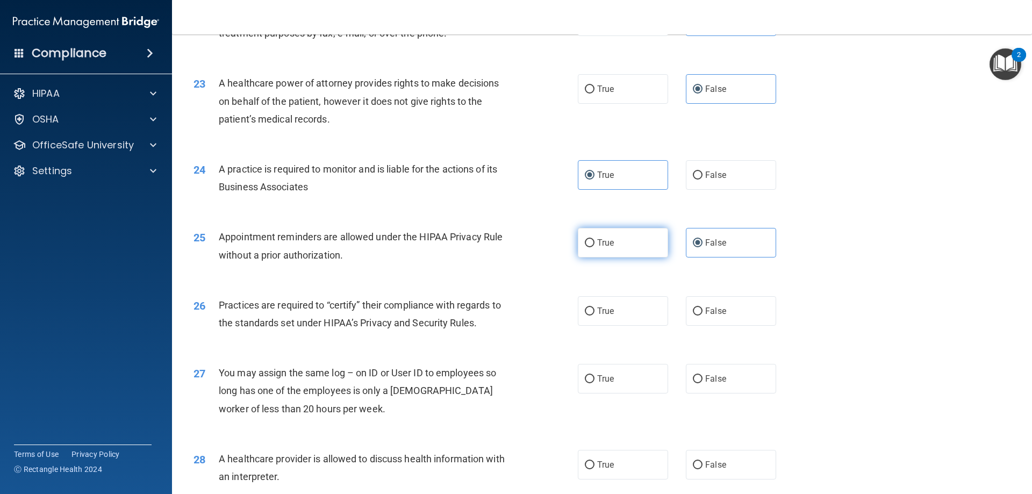
click at [595, 246] on input "True" at bounding box center [590, 243] width 10 height 8
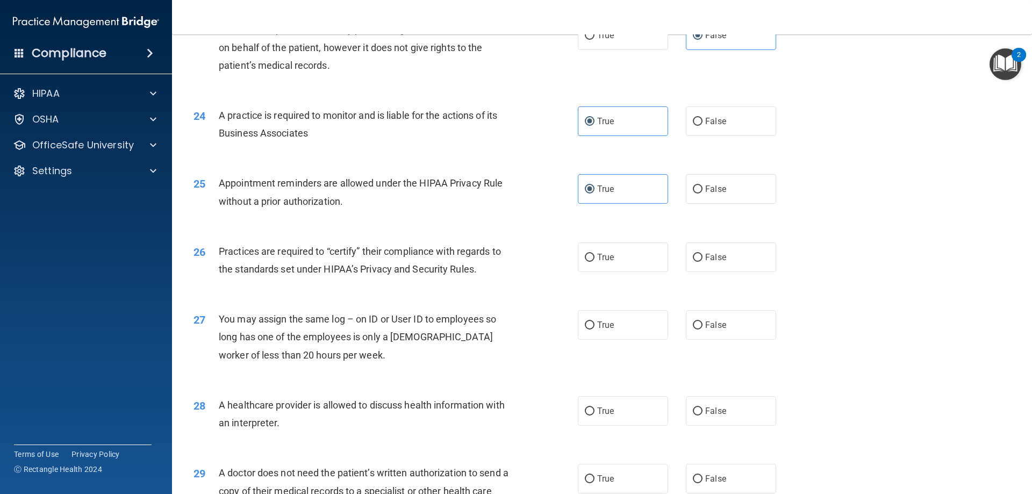
scroll to position [1882, 0]
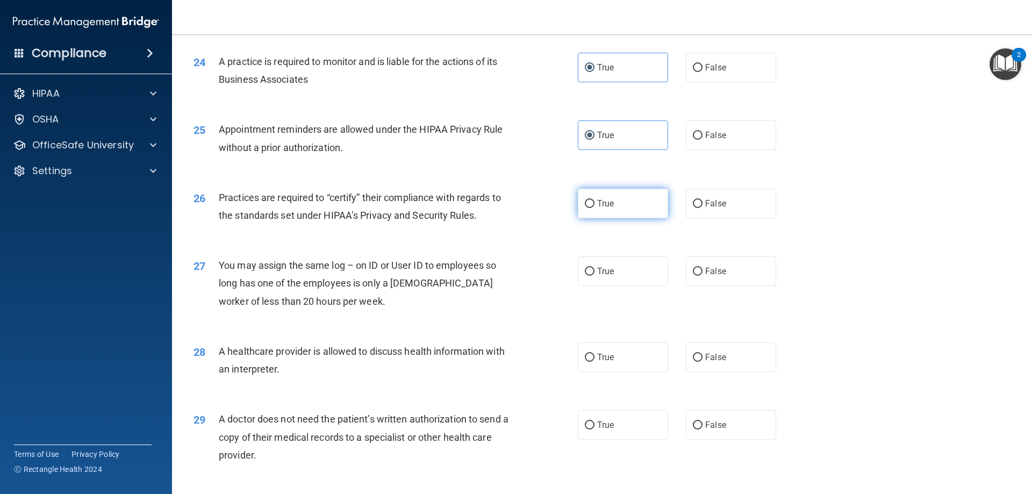
click at [602, 208] on span "True" at bounding box center [605, 203] width 17 height 10
click at [595, 208] on input "True" at bounding box center [590, 204] width 10 height 8
click at [710, 271] on span "False" at bounding box center [715, 271] width 21 height 10
click at [703, 271] on input "False" at bounding box center [698, 272] width 10 height 8
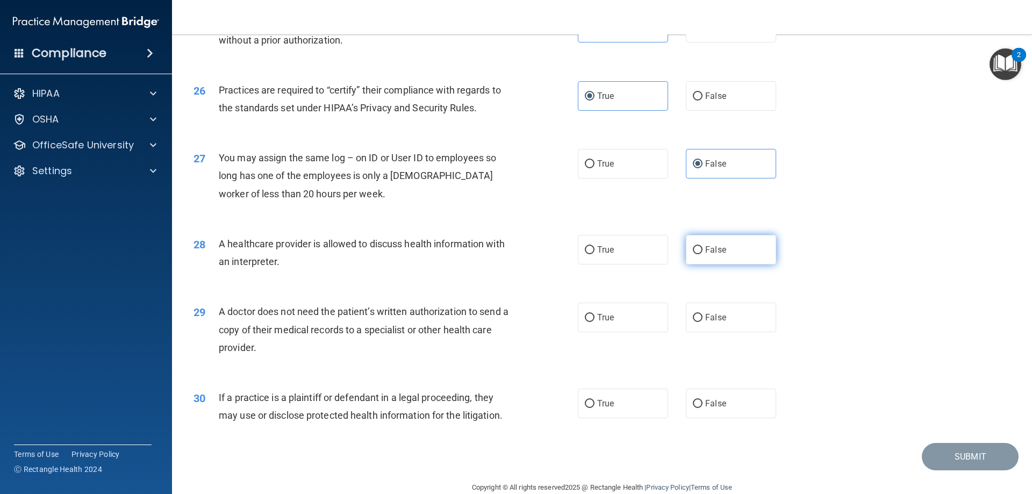
click at [756, 250] on label "False" at bounding box center [731, 250] width 90 height 30
click at [703, 250] on input "False" at bounding box center [698, 250] width 10 height 8
click at [698, 319] on label "False" at bounding box center [731, 318] width 90 height 30
click at [698, 319] on input "False" at bounding box center [698, 318] width 10 height 8
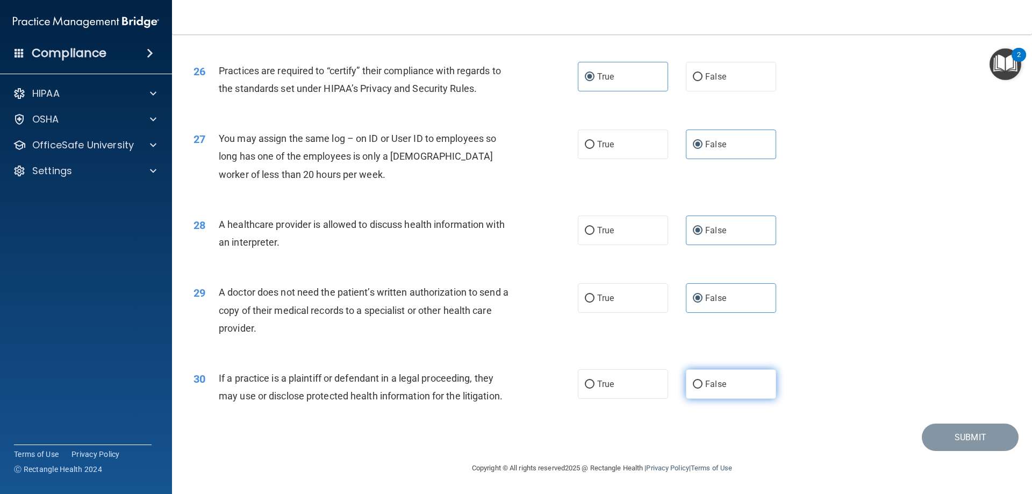
click at [715, 384] on span "False" at bounding box center [715, 384] width 21 height 10
click at [703, 384] on input "False" at bounding box center [698, 385] width 10 height 8
click at [948, 445] on button "Submit" at bounding box center [970, 437] width 97 height 27
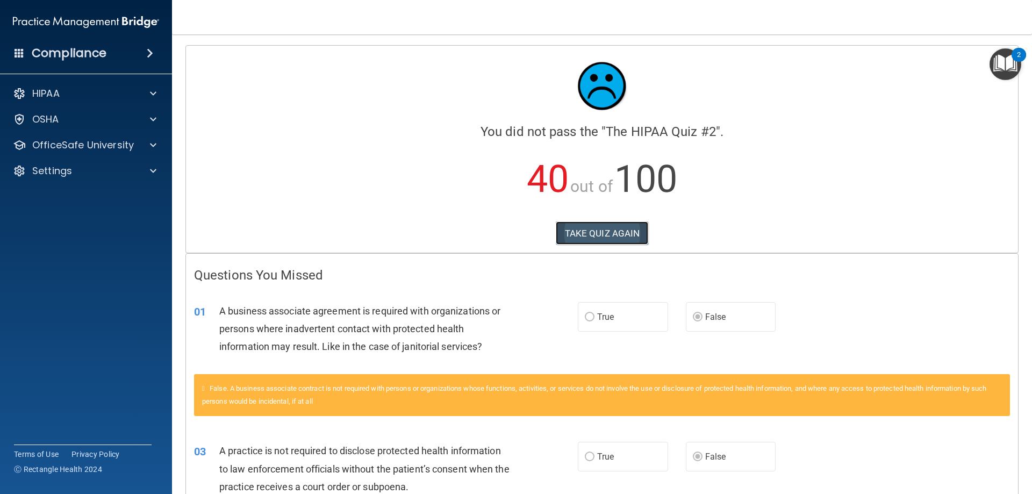
click at [579, 234] on button "TAKE QUIZ AGAIN" at bounding box center [602, 234] width 93 height 24
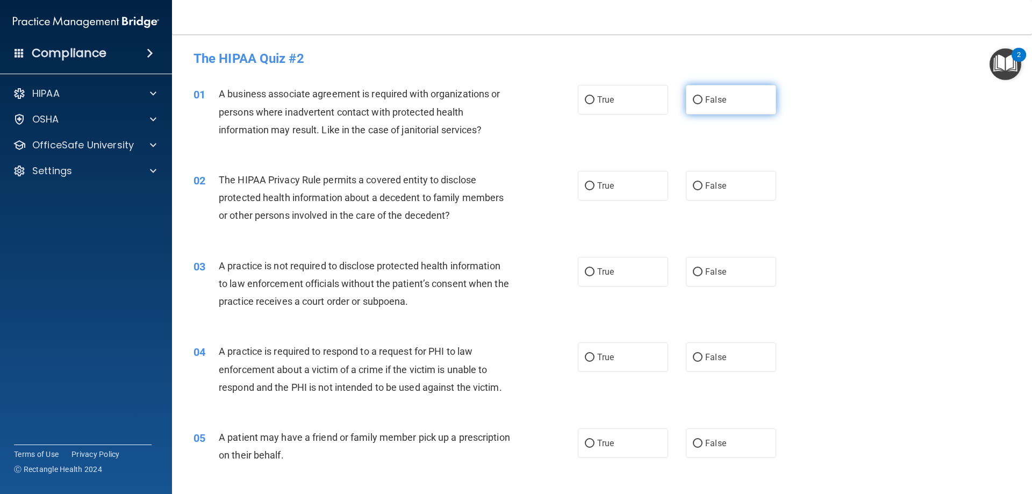
click at [705, 98] on span "False" at bounding box center [715, 100] width 21 height 10
click at [703, 98] on input "False" at bounding box center [698, 100] width 10 height 8
click at [621, 186] on label "True" at bounding box center [623, 186] width 90 height 30
click at [595, 186] on input "True" at bounding box center [590, 186] width 10 height 8
click at [705, 283] on label "False" at bounding box center [731, 272] width 90 height 30
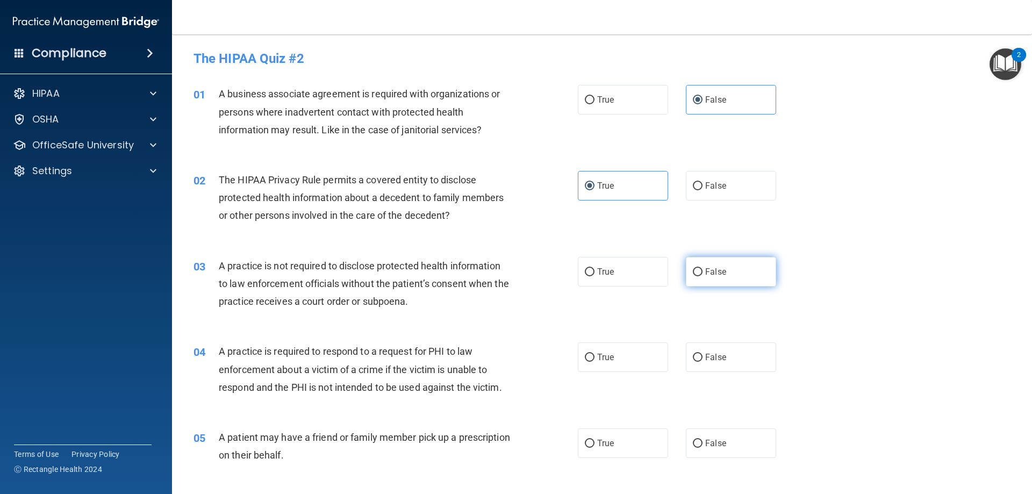
click at [703, 276] on input "False" at bounding box center [698, 272] width 10 height 8
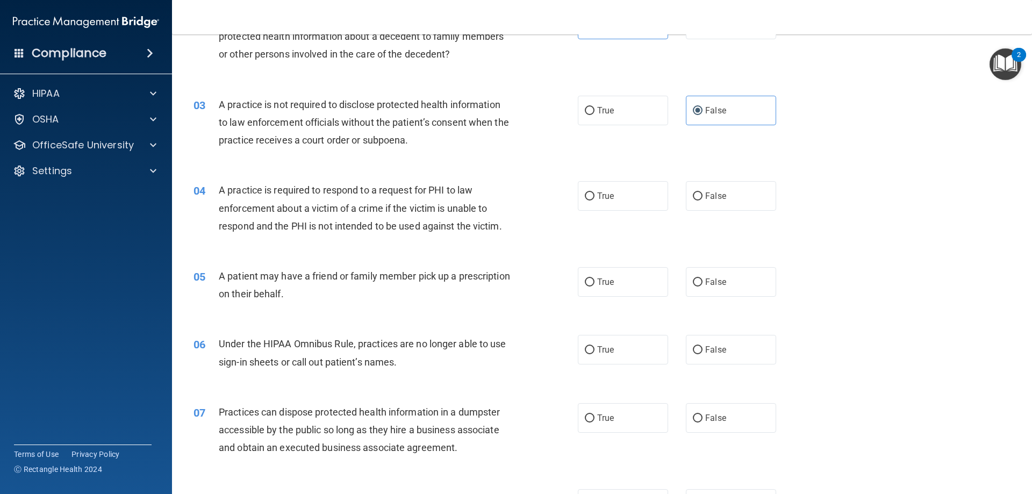
scroll to position [215, 0]
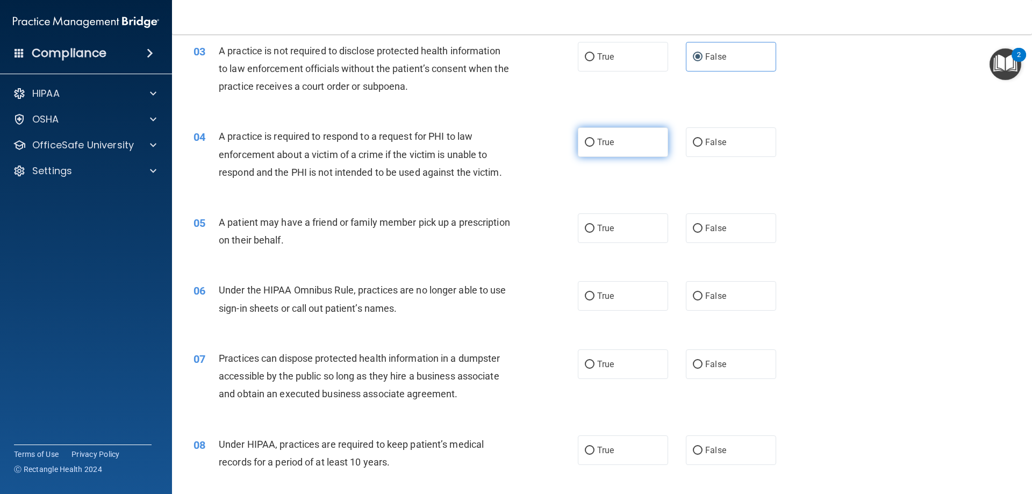
click at [611, 149] on label "True" at bounding box center [623, 142] width 90 height 30
click at [595, 147] on input "True" at bounding box center [590, 143] width 10 height 8
click at [728, 231] on label "False" at bounding box center [731, 228] width 90 height 30
click at [703, 231] on input "False" at bounding box center [698, 229] width 10 height 8
click at [704, 290] on label "False" at bounding box center [731, 296] width 90 height 30
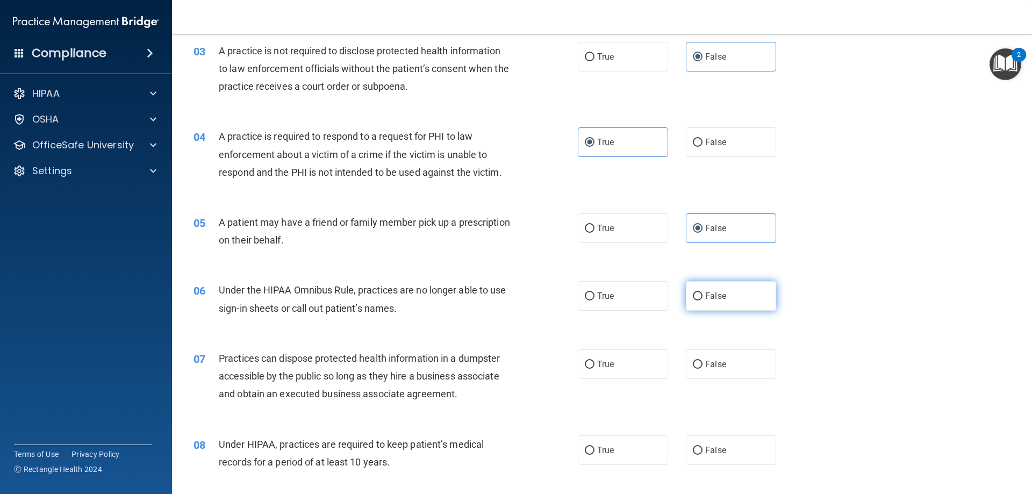
click at [703, 293] on input "False" at bounding box center [698, 297] width 10 height 8
click at [697, 366] on input "False" at bounding box center [698, 365] width 10 height 8
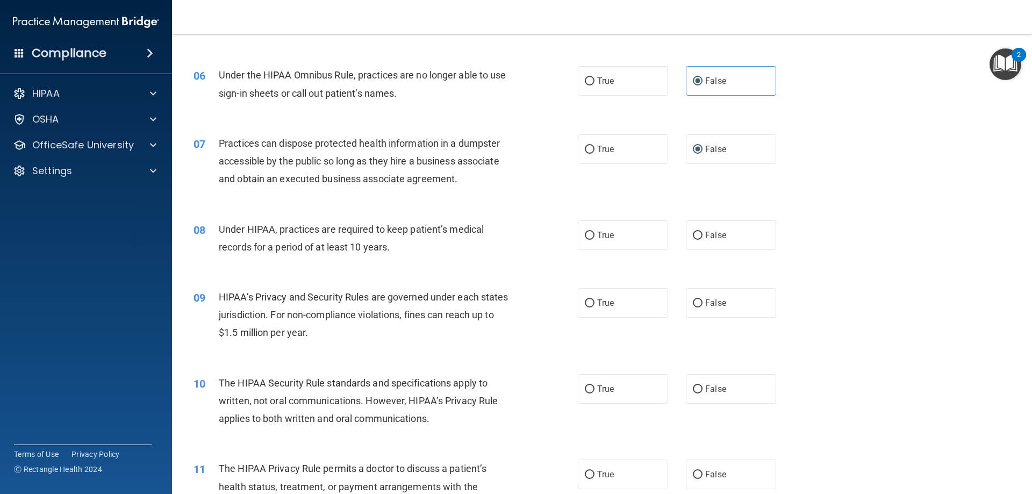
scroll to position [538, 0]
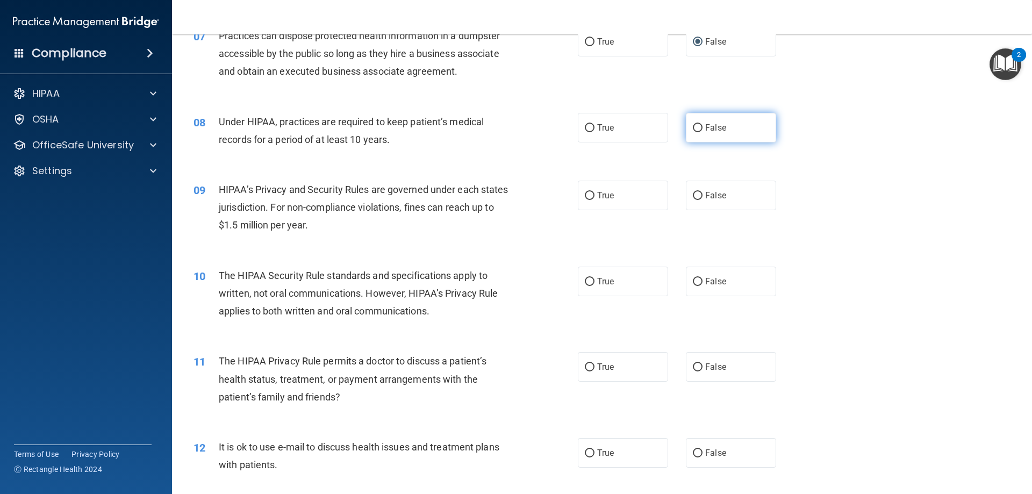
click at [721, 131] on span "False" at bounding box center [715, 128] width 21 height 10
click at [703, 131] on input "False" at bounding box center [698, 128] width 10 height 8
click at [706, 200] on span "False" at bounding box center [715, 195] width 21 height 10
click at [703, 200] on input "False" at bounding box center [698, 196] width 10 height 8
click at [621, 285] on label "True" at bounding box center [623, 282] width 90 height 30
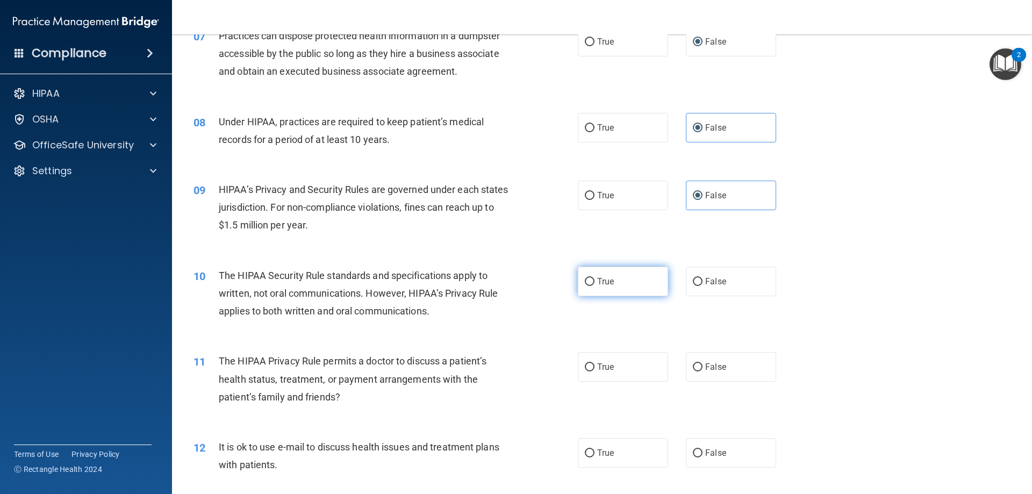
click at [595, 285] on input "True" at bounding box center [590, 282] width 10 height 8
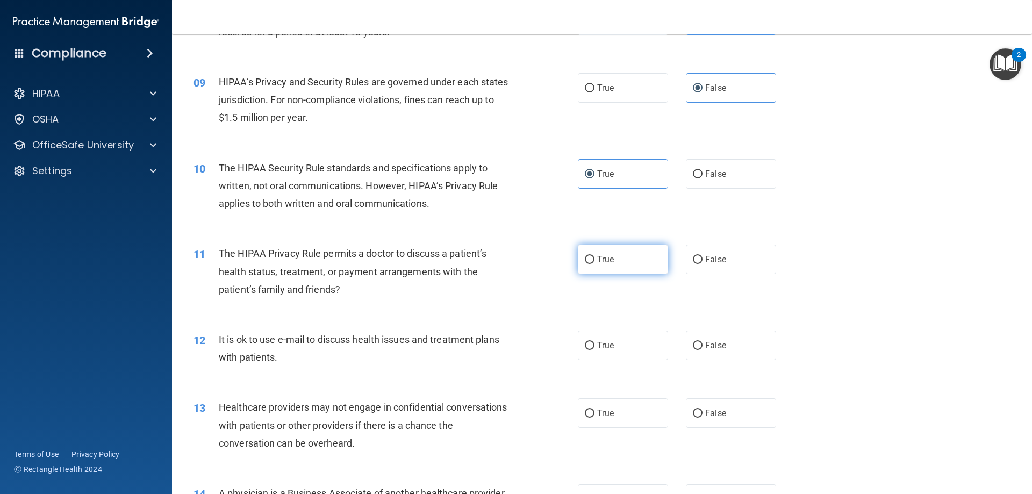
scroll to position [699, 0]
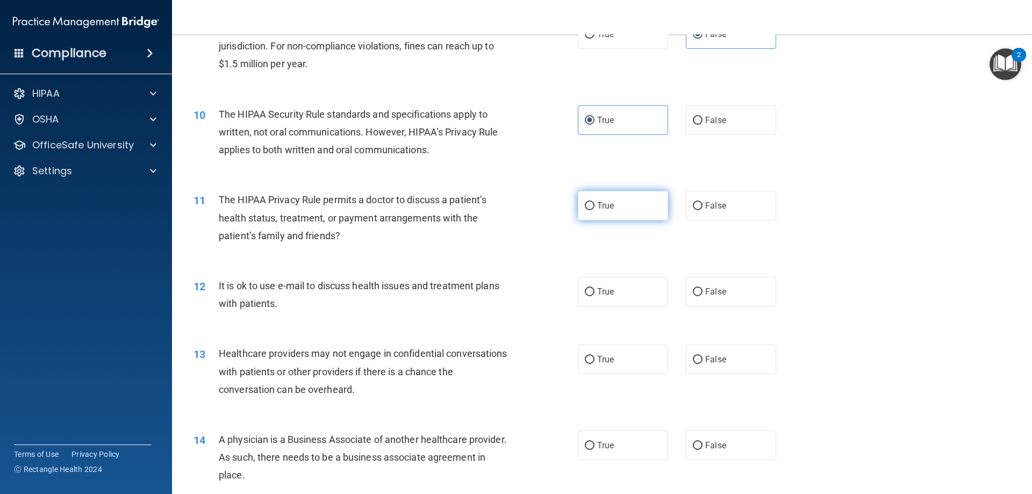
click at [608, 205] on span "True" at bounding box center [605, 206] width 17 height 10
click at [595, 205] on input "True" at bounding box center [590, 206] width 10 height 8
click at [598, 292] on span "True" at bounding box center [605, 292] width 17 height 10
click at [595, 292] on input "True" at bounding box center [590, 292] width 10 height 8
click at [693, 358] on input "False" at bounding box center [698, 360] width 10 height 8
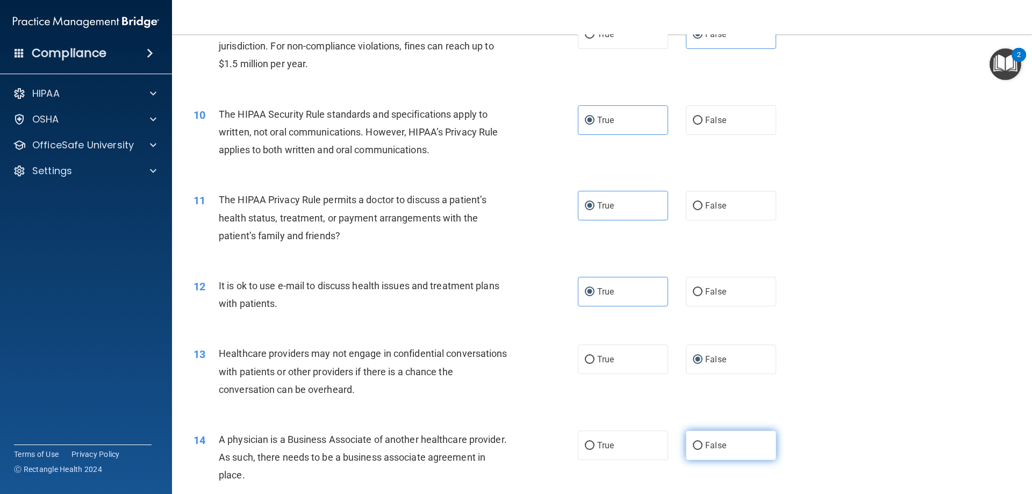
click at [705, 448] on span "False" at bounding box center [715, 445] width 21 height 10
click at [703, 448] on input "False" at bounding box center [698, 446] width 10 height 8
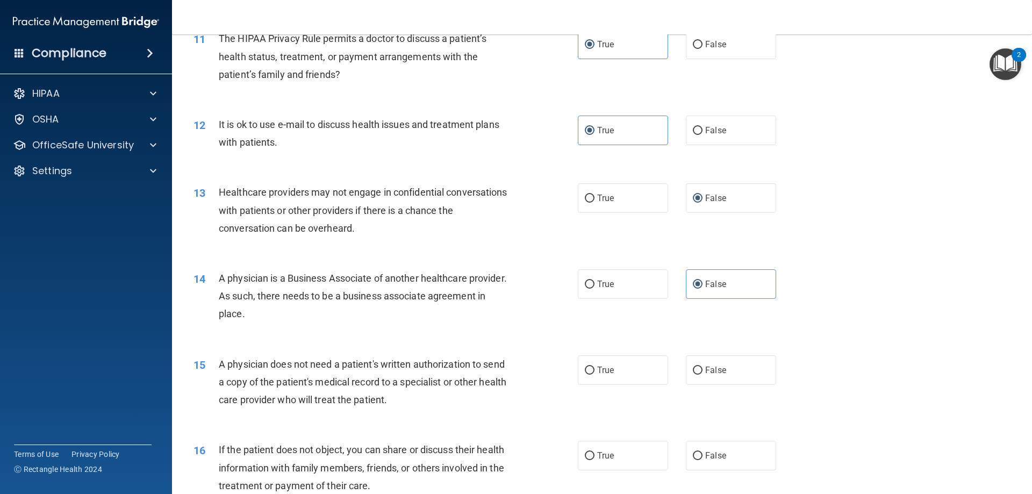
scroll to position [968, 0]
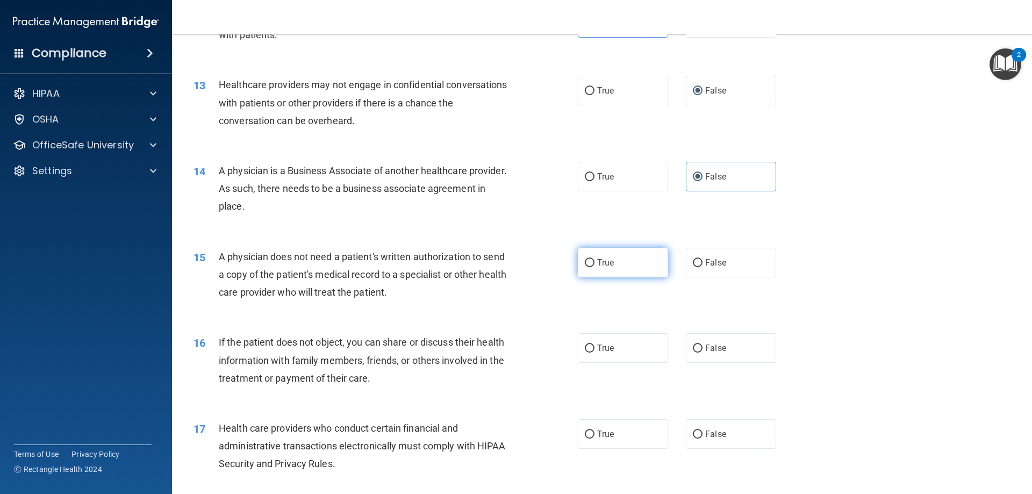
click at [606, 263] on span "True" at bounding box center [605, 263] width 17 height 10
click at [595, 263] on input "True" at bounding box center [590, 263] width 10 height 8
click at [601, 345] on span "True" at bounding box center [605, 348] width 17 height 10
click at [595, 345] on input "True" at bounding box center [590, 349] width 10 height 8
click at [597, 434] on span "True" at bounding box center [605, 434] width 17 height 10
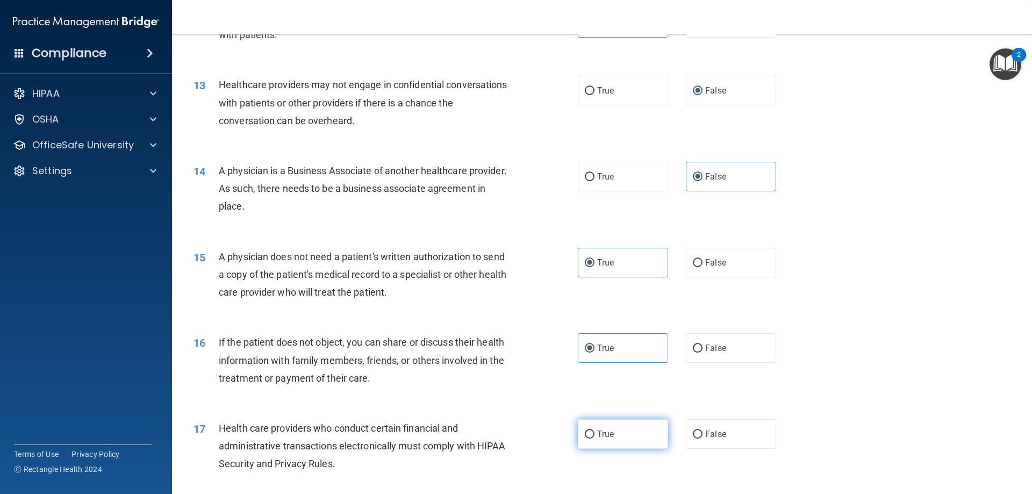
click at [595, 434] on input "True" at bounding box center [590, 435] width 10 height 8
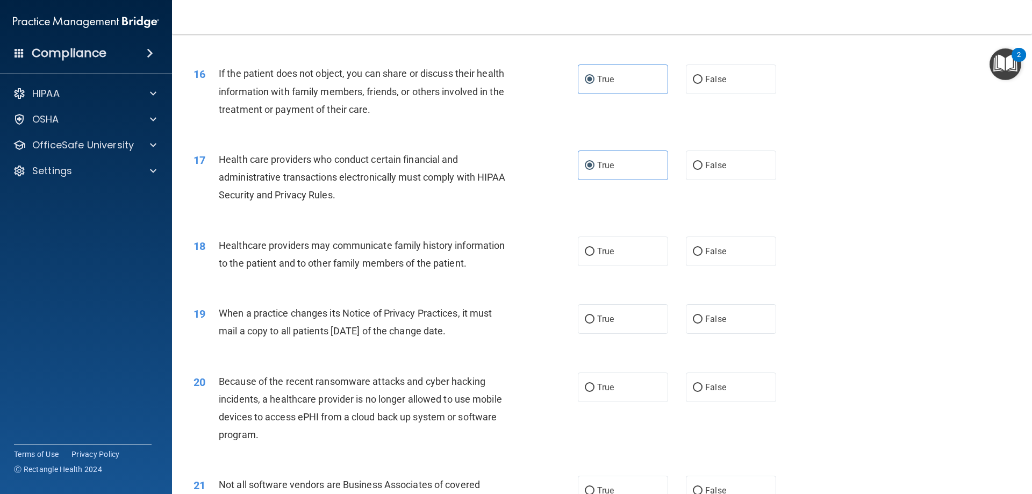
scroll to position [1291, 0]
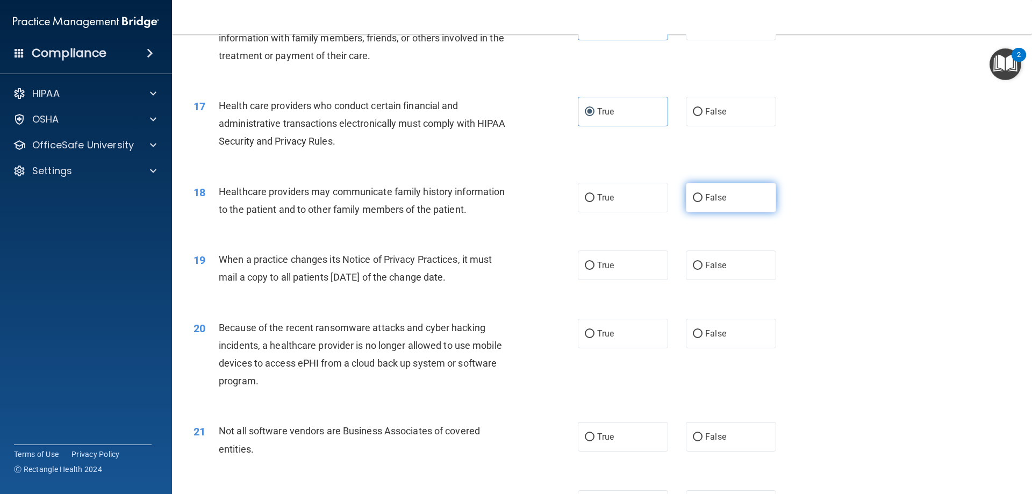
click at [694, 197] on input "False" at bounding box center [698, 198] width 10 height 8
click at [693, 270] on label "False" at bounding box center [731, 266] width 90 height 30
click at [693, 270] on input "False" at bounding box center [698, 266] width 10 height 8
click at [693, 332] on input "False" at bounding box center [698, 334] width 10 height 8
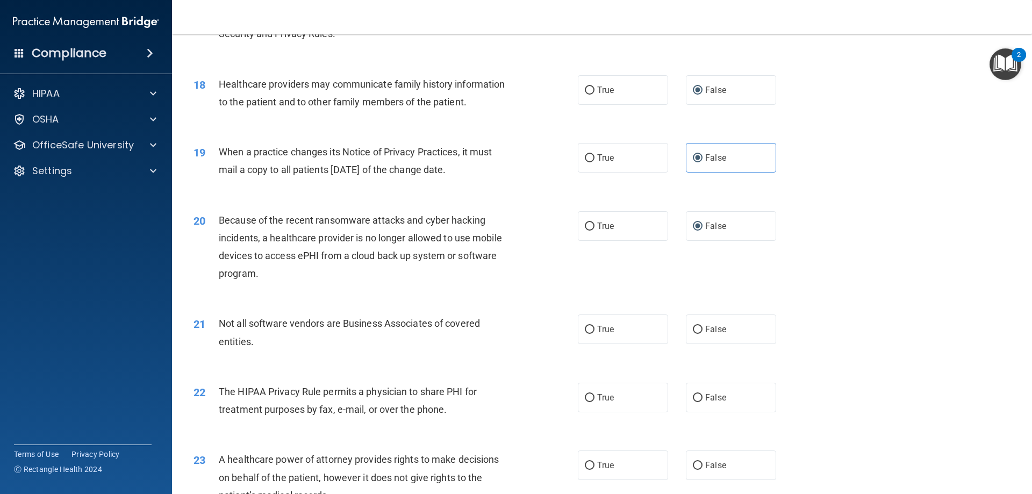
scroll to position [1452, 0]
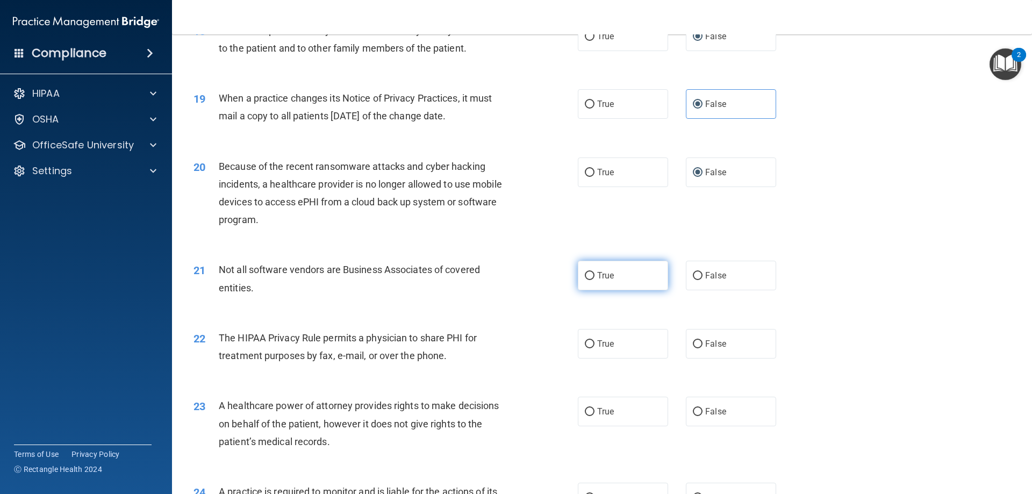
click at [597, 277] on span "True" at bounding box center [605, 275] width 17 height 10
click at [595, 277] on input "True" at bounding box center [590, 276] width 10 height 8
click at [597, 344] on span "True" at bounding box center [605, 344] width 17 height 10
click at [595, 344] on input "True" at bounding box center [590, 344] width 10 height 8
click at [707, 413] on span "False" at bounding box center [715, 412] width 21 height 10
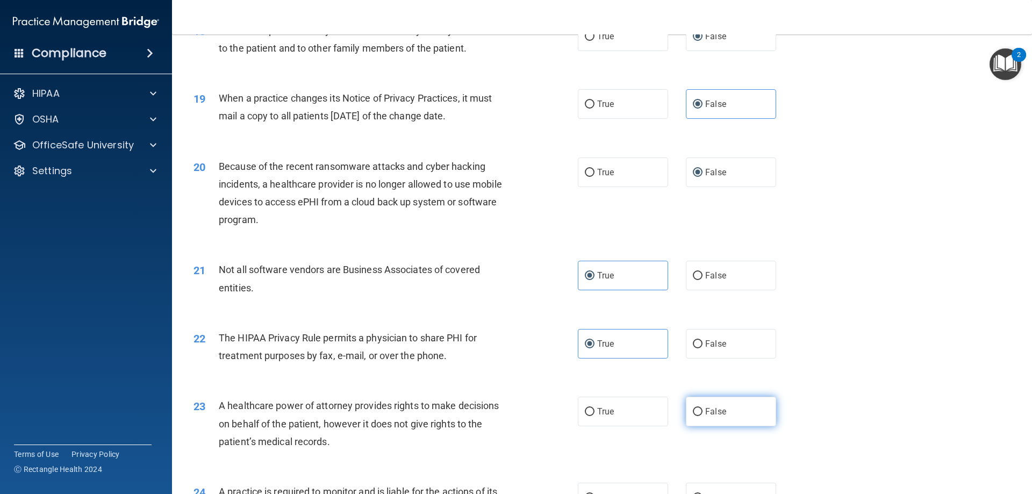
click at [703, 413] on input "False" at bounding box center [698, 412] width 10 height 8
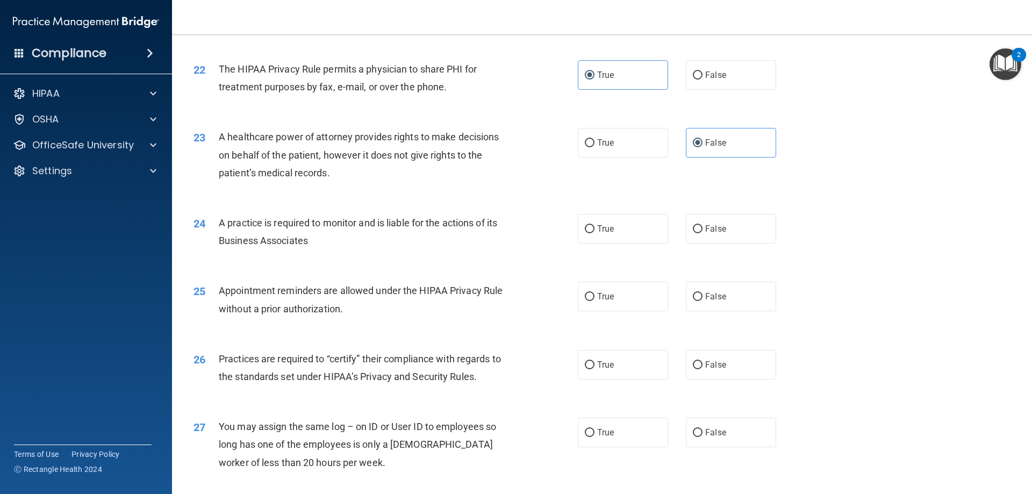
scroll to position [1774, 0]
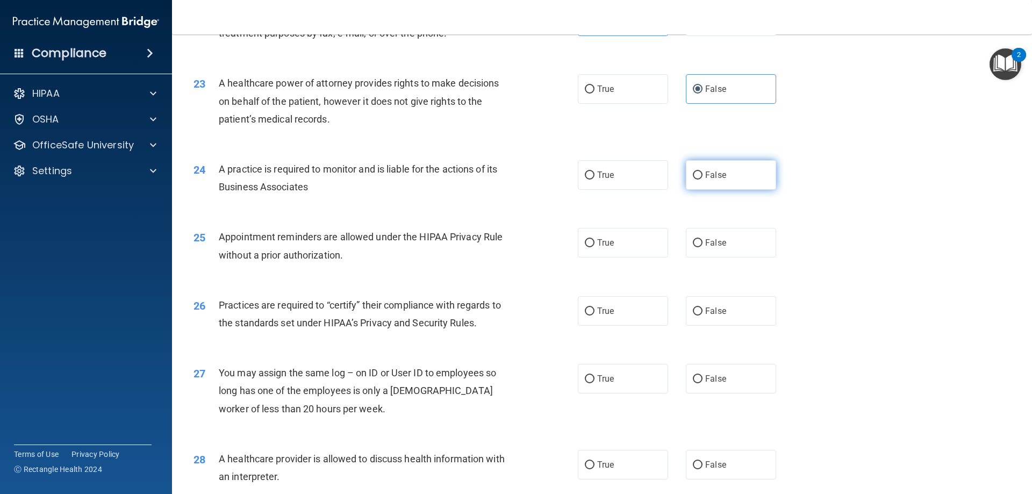
click at [716, 176] on span "False" at bounding box center [715, 175] width 21 height 10
click at [703, 176] on input "False" at bounding box center [698, 176] width 10 height 8
click at [613, 246] on label "True" at bounding box center [623, 243] width 90 height 30
click at [595, 246] on input "True" at bounding box center [590, 243] width 10 height 8
click at [734, 310] on label "False" at bounding box center [731, 311] width 90 height 30
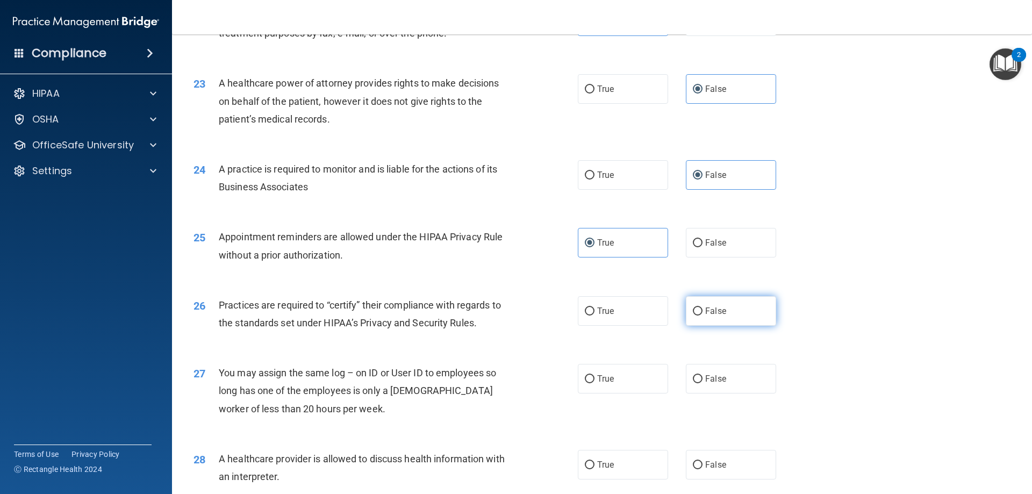
click at [703, 310] on input "False" at bounding box center [698, 312] width 10 height 8
click at [713, 377] on span "False" at bounding box center [715, 379] width 21 height 10
click at [703, 377] on input "False" at bounding box center [698, 379] width 10 height 8
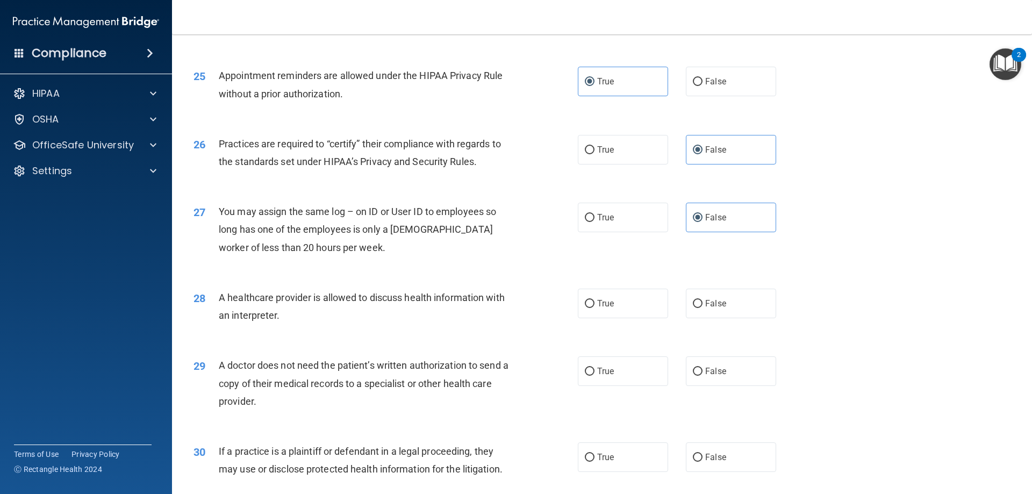
scroll to position [2009, 0]
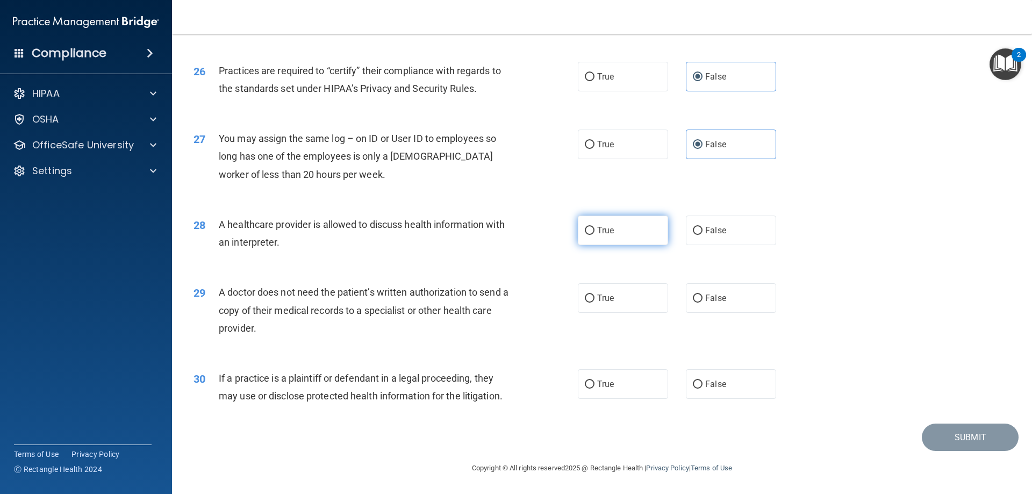
click at [629, 231] on label "True" at bounding box center [623, 231] width 90 height 30
click at [595, 231] on input "True" at bounding box center [590, 231] width 10 height 8
click at [614, 286] on label "True" at bounding box center [623, 298] width 90 height 30
click at [595, 295] on input "True" at bounding box center [590, 299] width 10 height 8
click at [605, 382] on span "True" at bounding box center [605, 384] width 17 height 10
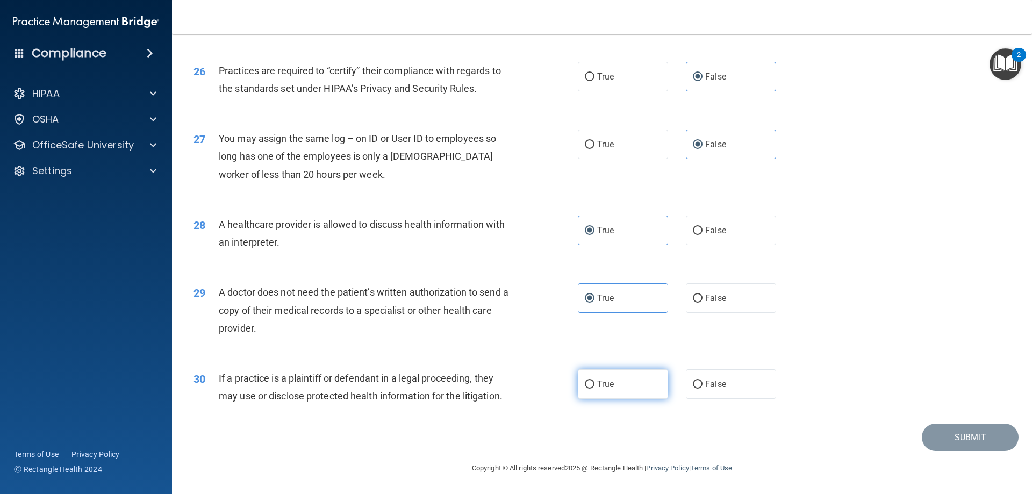
click at [595, 382] on input "True" at bounding box center [590, 385] width 10 height 8
click at [944, 434] on button "Submit" at bounding box center [970, 437] width 97 height 27
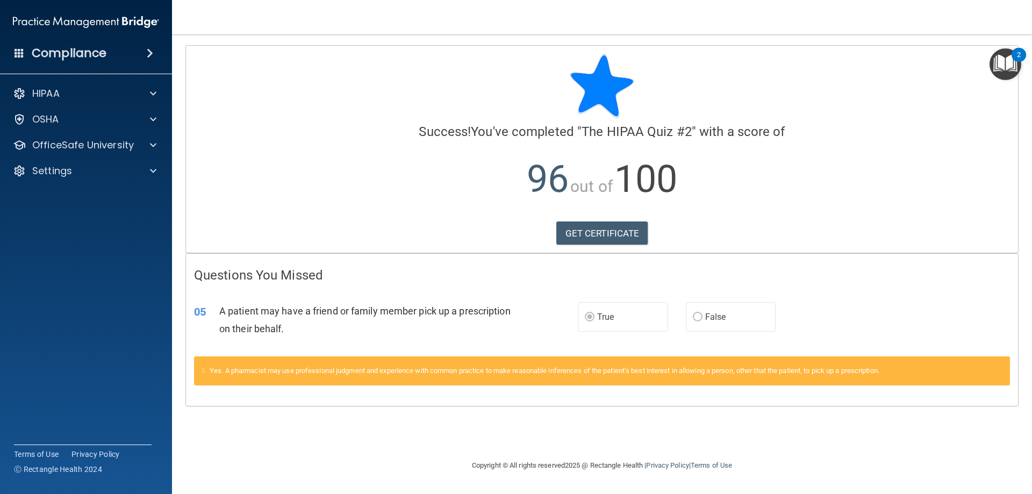
click at [705, 314] on span "False" at bounding box center [715, 317] width 21 height 10
click at [578, 315] on label "True" at bounding box center [623, 317] width 90 height 30
click at [151, 147] on span at bounding box center [153, 145] width 6 height 13
click at [127, 169] on img at bounding box center [130, 171] width 13 height 13
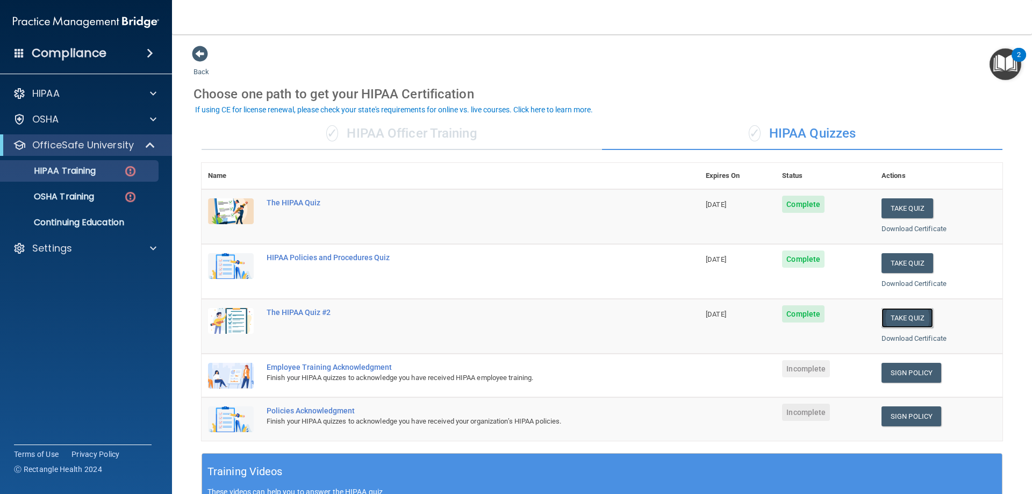
click at [889, 319] on button "Take Quiz" at bounding box center [908, 318] width 52 height 20
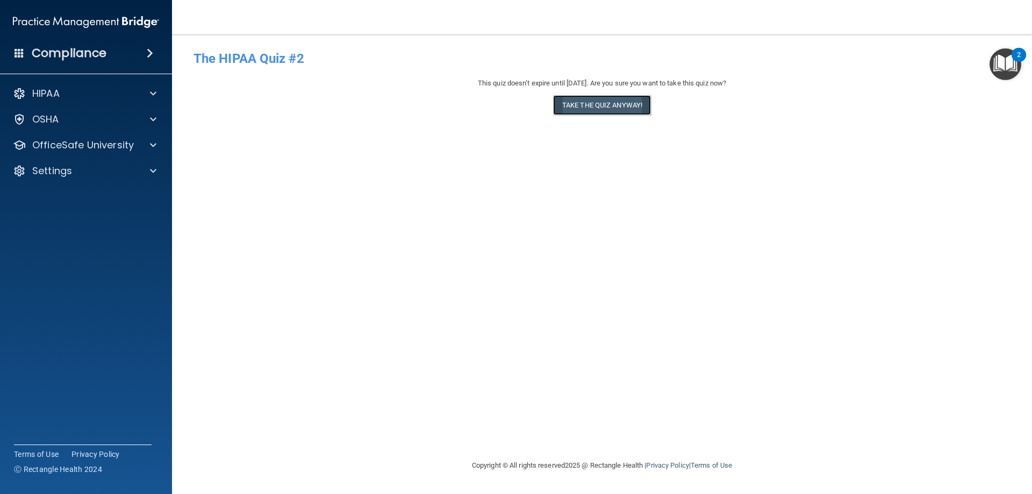
click at [602, 106] on button "Take the quiz anyway!" at bounding box center [602, 105] width 98 height 20
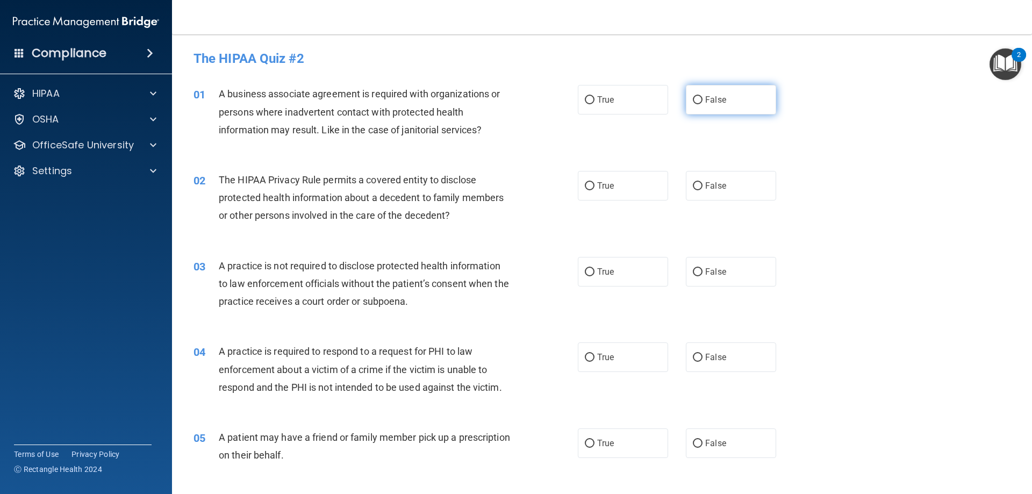
click at [724, 100] on label "False" at bounding box center [731, 100] width 90 height 30
click at [703, 100] on input "False" at bounding box center [698, 100] width 10 height 8
click at [604, 181] on span "True" at bounding box center [605, 186] width 17 height 10
click at [595, 182] on input "True" at bounding box center [590, 186] width 10 height 8
click at [716, 273] on span "False" at bounding box center [715, 272] width 21 height 10
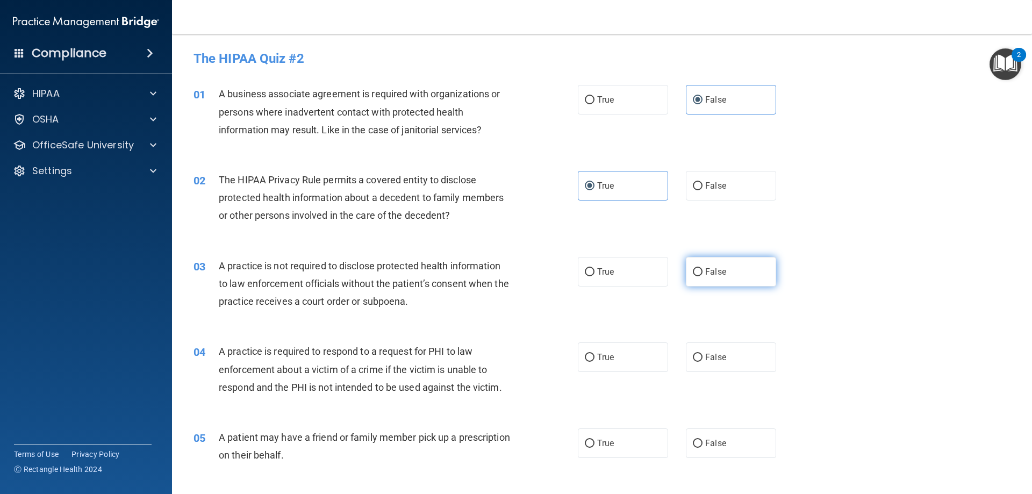
click at [703, 273] on input "False" at bounding box center [698, 272] width 10 height 8
click at [630, 362] on label "True" at bounding box center [623, 358] width 90 height 30
click at [595, 362] on input "True" at bounding box center [590, 358] width 10 height 8
click at [597, 440] on span "True" at bounding box center [605, 443] width 17 height 10
click at [595, 440] on input "True" at bounding box center [590, 444] width 10 height 8
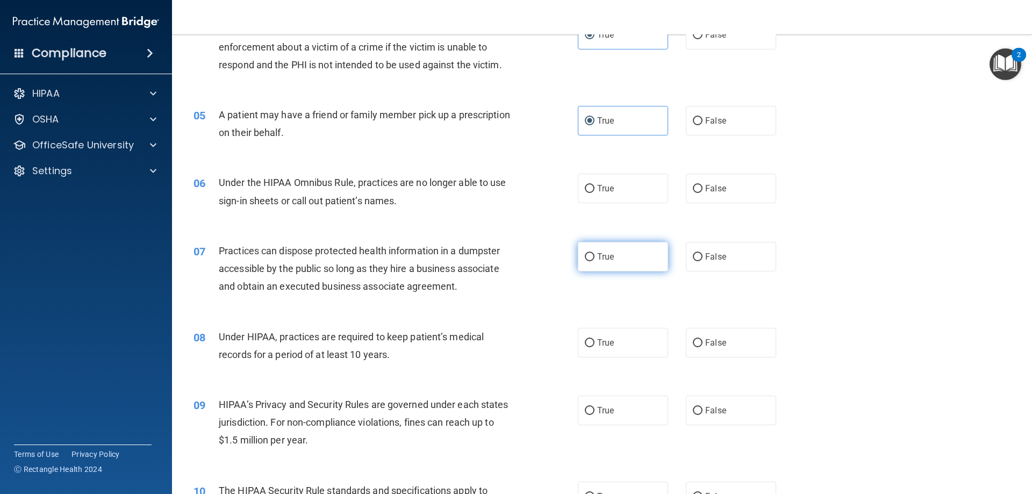
scroll to position [376, 0]
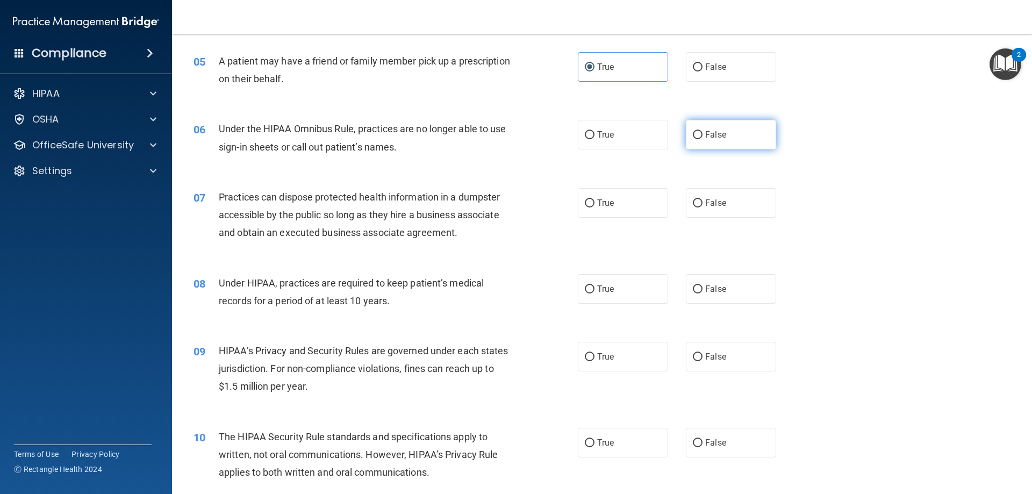
click at [723, 142] on label "False" at bounding box center [731, 135] width 90 height 30
click at [703, 139] on input "False" at bounding box center [698, 135] width 10 height 8
click at [722, 209] on label "False" at bounding box center [731, 203] width 90 height 30
click at [703, 208] on input "False" at bounding box center [698, 203] width 10 height 8
click at [698, 294] on label "False" at bounding box center [731, 289] width 90 height 30
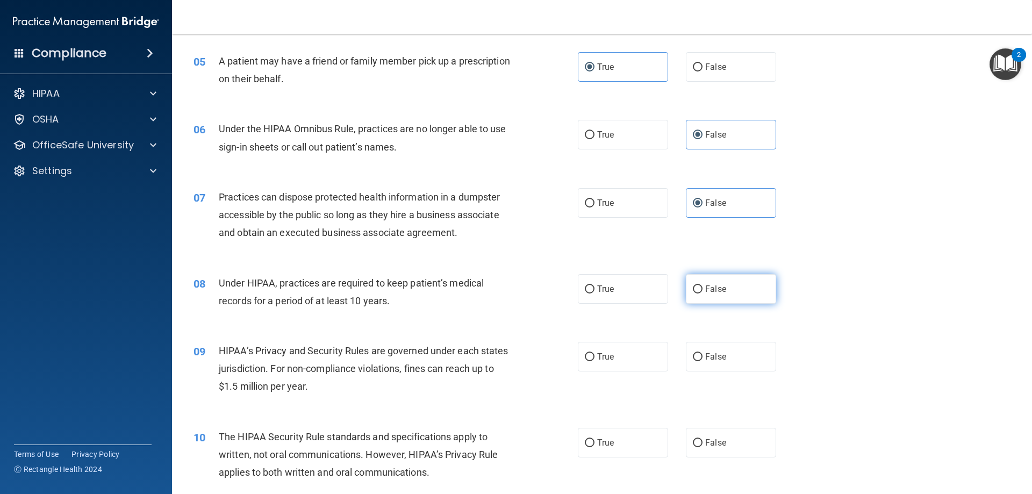
click at [698, 294] on input "False" at bounding box center [698, 290] width 10 height 8
click at [700, 354] on label "False" at bounding box center [731, 357] width 90 height 30
click at [700, 354] on input "False" at bounding box center [698, 357] width 10 height 8
click at [614, 445] on label "True" at bounding box center [623, 443] width 90 height 30
click at [595, 445] on input "True" at bounding box center [590, 443] width 10 height 8
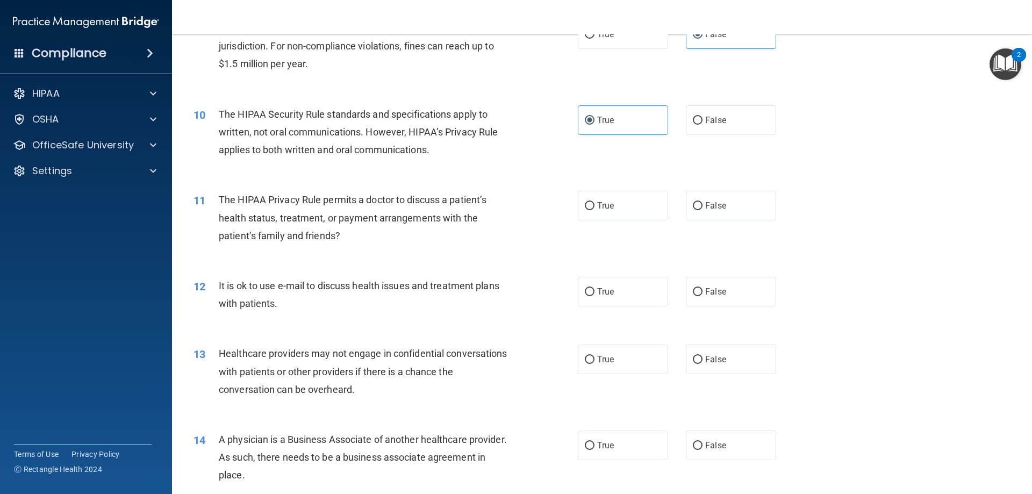
scroll to position [753, 0]
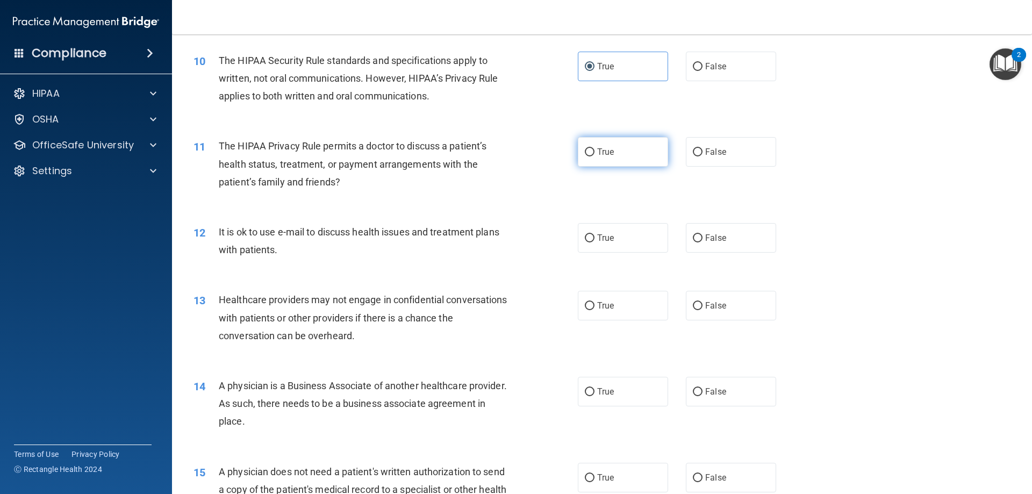
click at [627, 155] on label "True" at bounding box center [623, 152] width 90 height 30
click at [595, 155] on input "True" at bounding box center [590, 152] width 10 height 8
click at [610, 236] on label "True" at bounding box center [623, 238] width 90 height 30
click at [595, 236] on input "True" at bounding box center [590, 238] width 10 height 8
click at [693, 307] on input "False" at bounding box center [698, 306] width 10 height 8
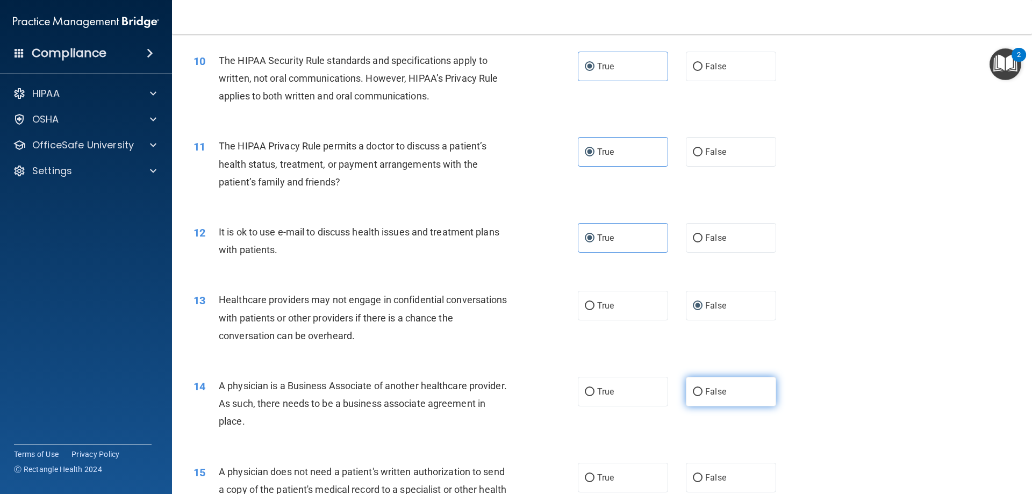
click at [693, 389] on input "False" at bounding box center [698, 392] width 10 height 8
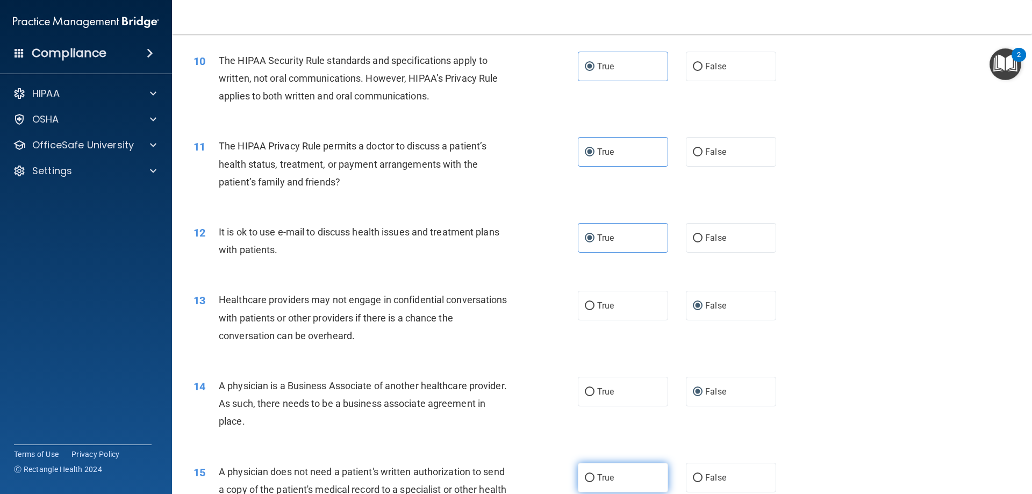
click at [624, 476] on label "True" at bounding box center [623, 478] width 90 height 30
click at [595, 476] on input "True" at bounding box center [590, 478] width 10 height 8
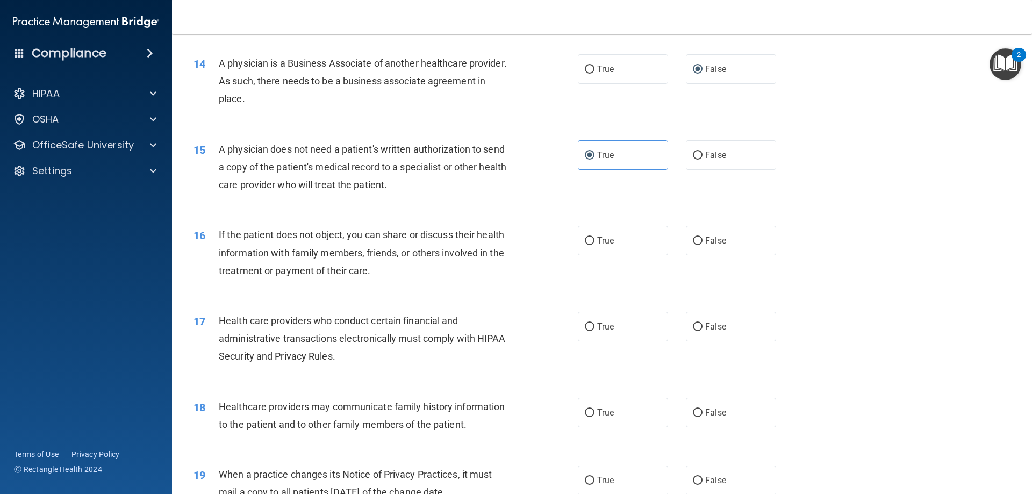
scroll to position [1129, 0]
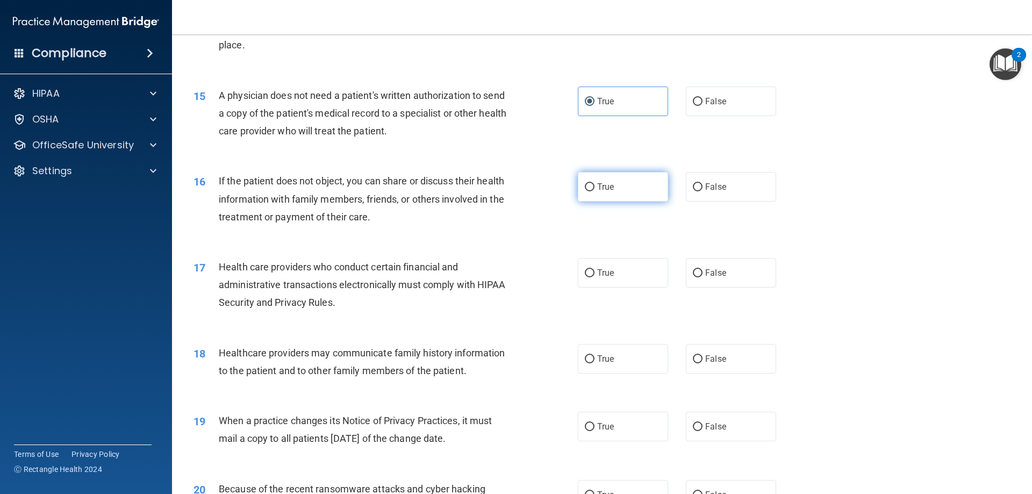
click at [590, 181] on label "True" at bounding box center [623, 187] width 90 height 30
click at [590, 183] on input "True" at bounding box center [590, 187] width 10 height 8
click at [592, 265] on label "True" at bounding box center [623, 273] width 90 height 30
click at [592, 269] on input "True" at bounding box center [590, 273] width 10 height 8
click at [693, 360] on input "False" at bounding box center [698, 359] width 10 height 8
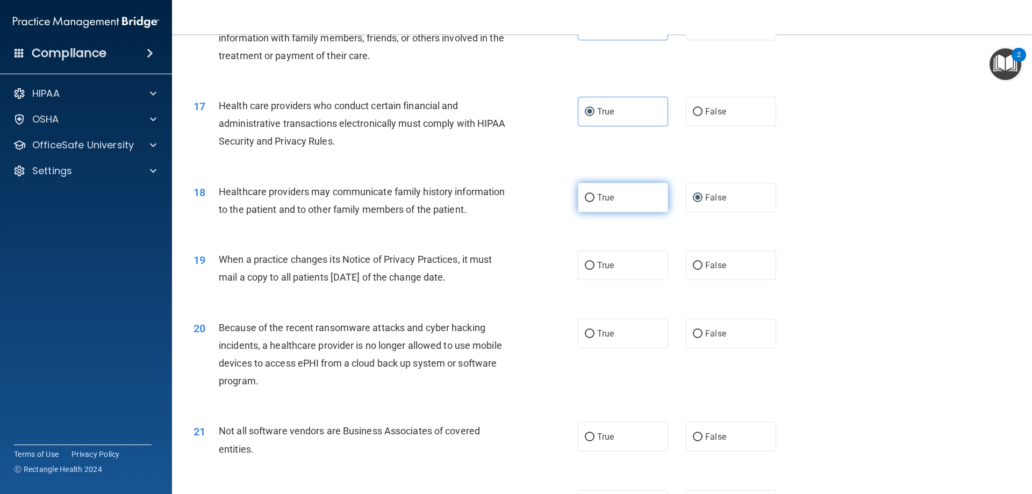
scroll to position [1398, 0]
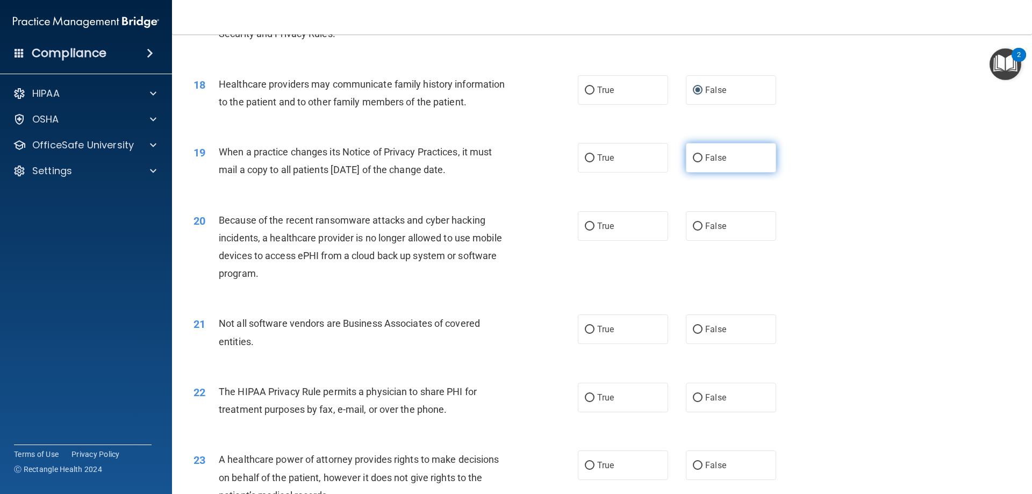
click at [694, 154] on input "False" at bounding box center [698, 158] width 10 height 8
click at [692, 267] on div "20 Because of the recent ransomware attacks and cyber hacking incidents, a heal…" at bounding box center [602, 250] width 833 height 104
click at [707, 225] on span "False" at bounding box center [715, 226] width 21 height 10
click at [703, 225] on input "False" at bounding box center [698, 227] width 10 height 8
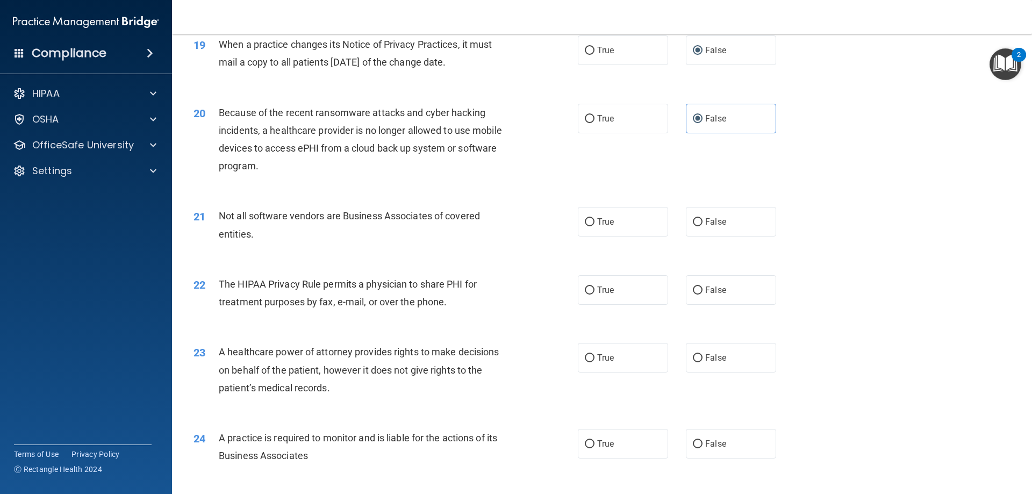
scroll to position [1559, 0]
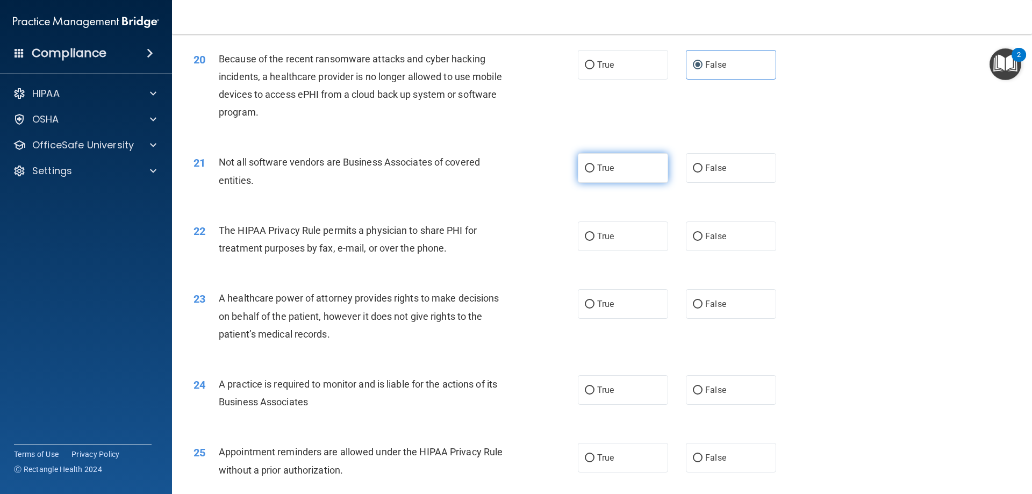
click at [639, 169] on label "True" at bounding box center [623, 168] width 90 height 30
click at [595, 169] on input "True" at bounding box center [590, 169] width 10 height 8
click at [621, 240] on label "True" at bounding box center [623, 237] width 90 height 30
click at [595, 240] on input "True" at bounding box center [590, 237] width 10 height 8
click at [739, 307] on label "False" at bounding box center [731, 304] width 90 height 30
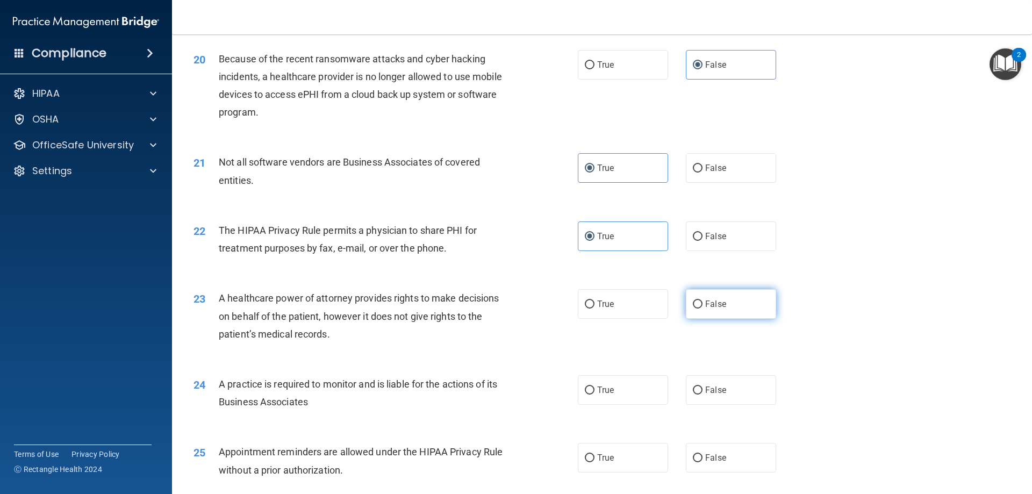
click at [703, 307] on input "False" at bounding box center [698, 305] width 10 height 8
click at [729, 388] on label "False" at bounding box center [731, 390] width 90 height 30
click at [703, 388] on input "False" at bounding box center [698, 391] width 10 height 8
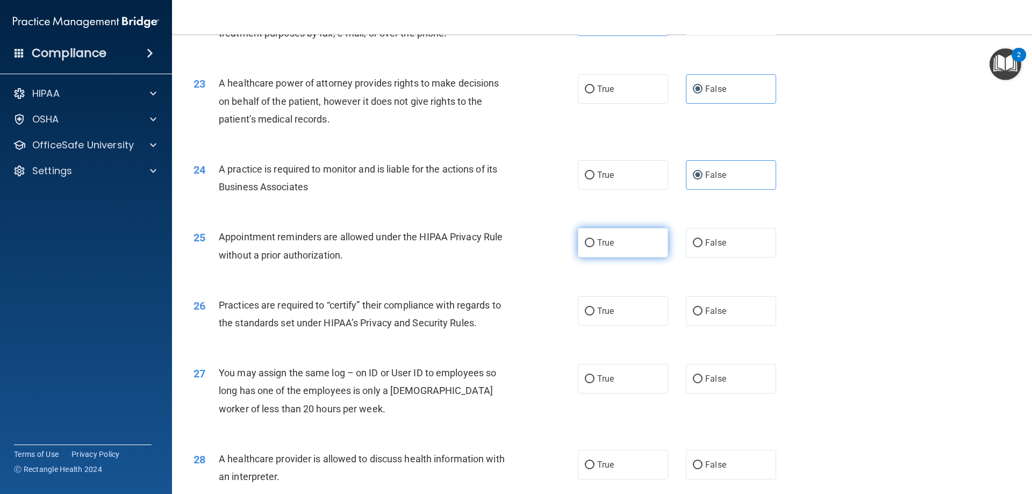
click at [614, 238] on label "True" at bounding box center [623, 243] width 90 height 30
click at [595, 239] on input "True" at bounding box center [590, 243] width 10 height 8
click at [734, 308] on label "False" at bounding box center [731, 311] width 90 height 30
click at [703, 308] on input "False" at bounding box center [698, 312] width 10 height 8
click at [724, 373] on label "False" at bounding box center [731, 379] width 90 height 30
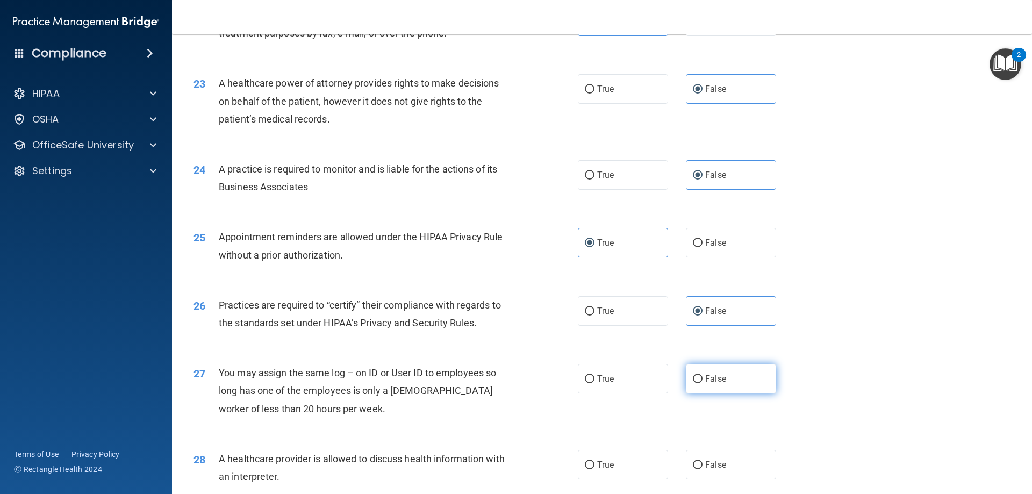
click at [703, 375] on input "False" at bounding box center [698, 379] width 10 height 8
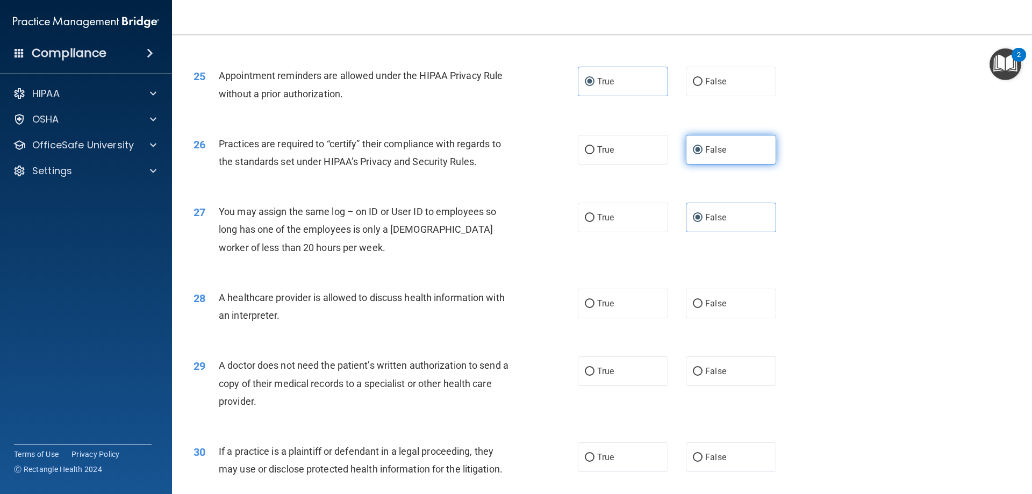
scroll to position [1990, 0]
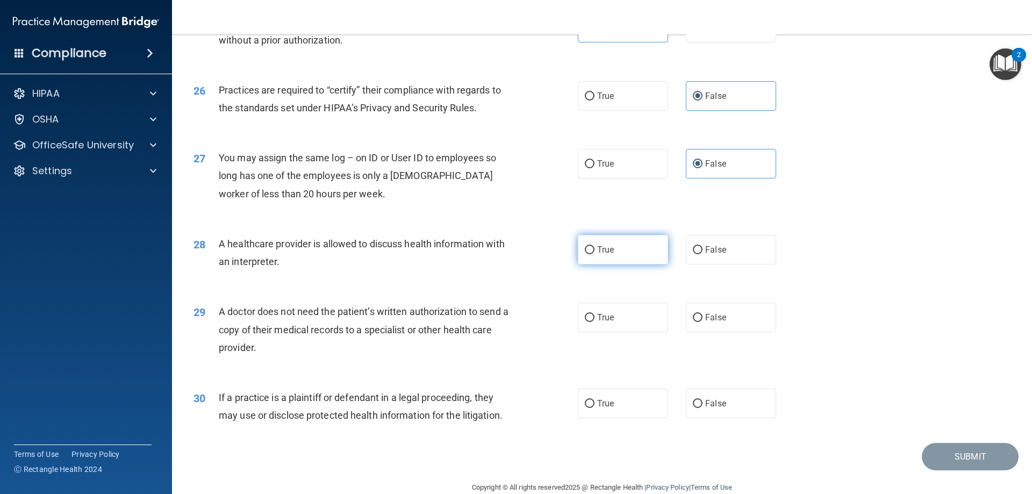
click at [628, 248] on label "True" at bounding box center [623, 250] width 90 height 30
click at [595, 248] on input "True" at bounding box center [590, 250] width 10 height 8
click at [597, 319] on span "True" at bounding box center [605, 317] width 17 height 10
click at [595, 319] on input "True" at bounding box center [590, 318] width 10 height 8
click at [604, 407] on span "True" at bounding box center [605, 403] width 17 height 10
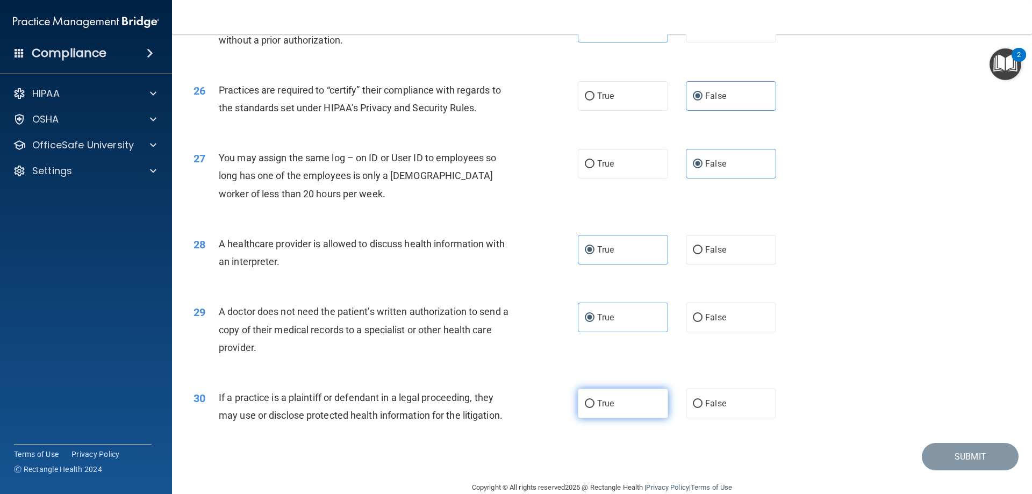
click at [595, 407] on input "True" at bounding box center [590, 404] width 10 height 8
click at [933, 456] on button "Submit" at bounding box center [970, 456] width 97 height 27
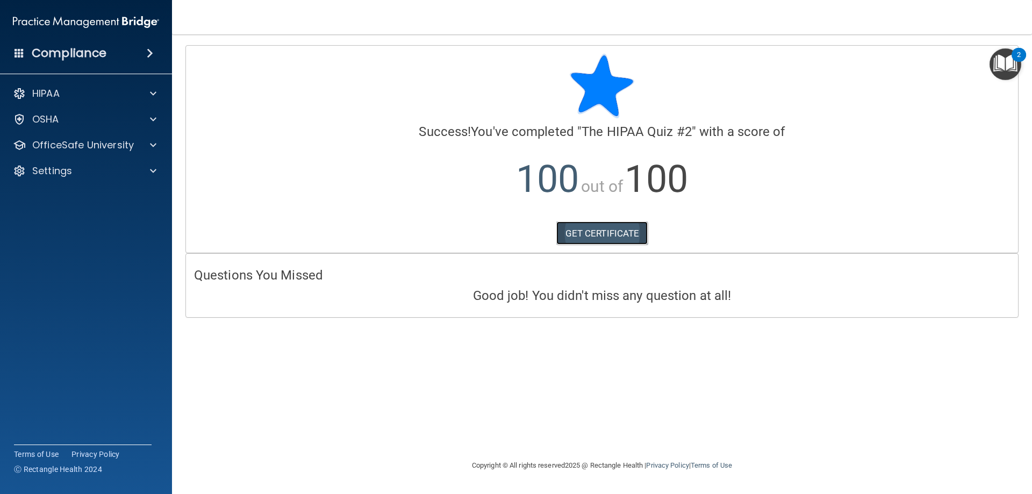
click at [579, 237] on link "GET CERTIFICATE" at bounding box center [603, 234] width 92 height 24
click at [124, 144] on p "OfficeSafe University" at bounding box center [83, 145] width 102 height 13
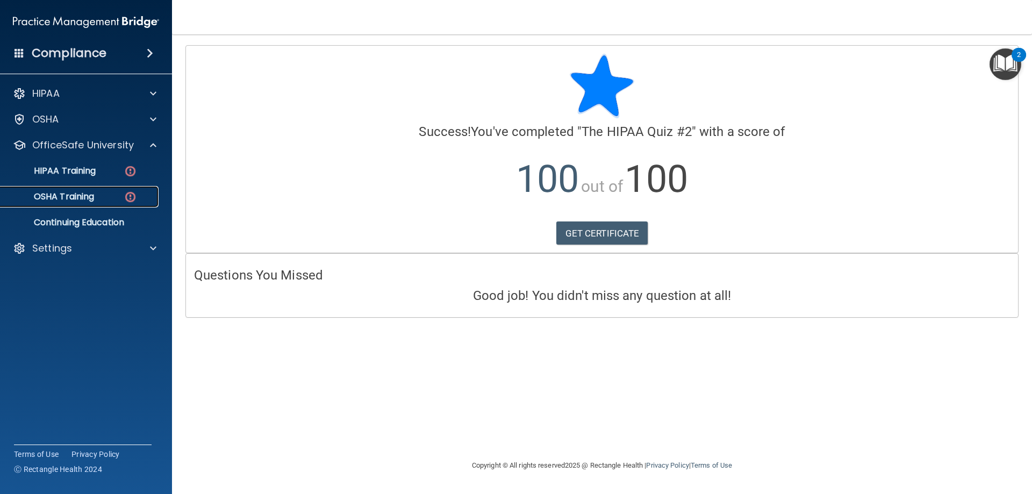
click at [127, 198] on img at bounding box center [130, 196] width 13 height 13
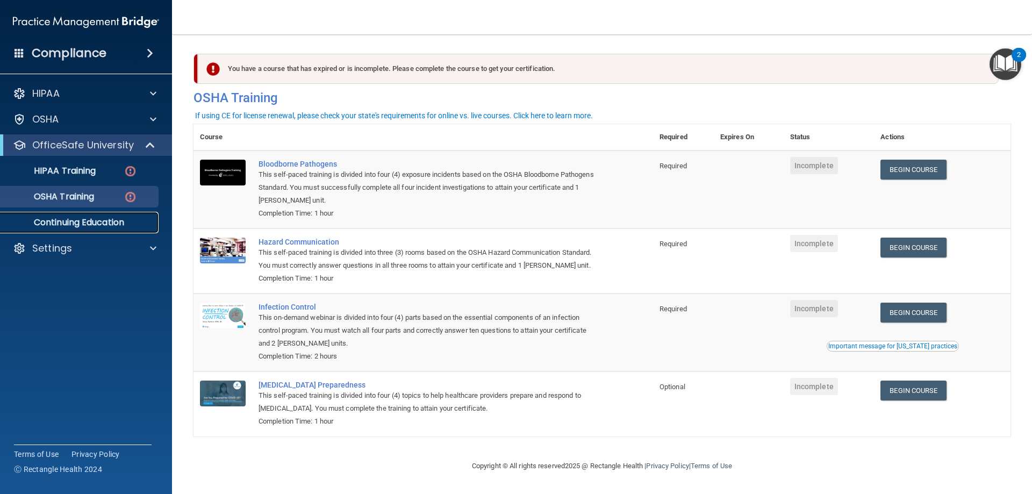
click at [110, 219] on p "Continuing Education" at bounding box center [80, 222] width 147 height 11
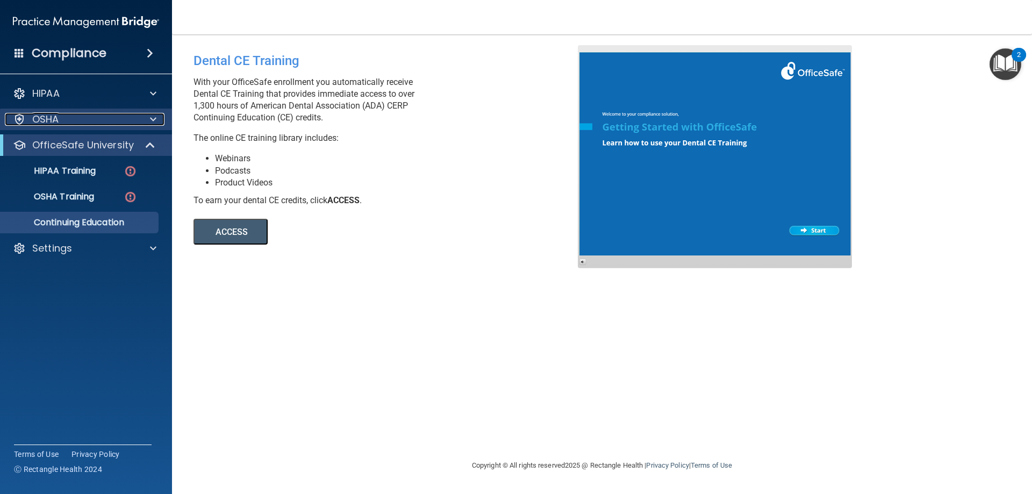
click at [152, 119] on span at bounding box center [153, 119] width 6 height 13
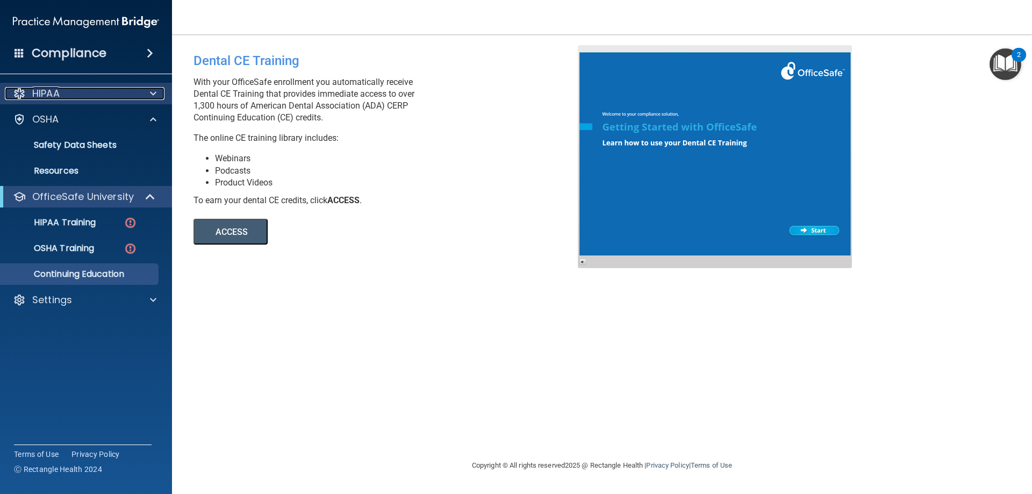
click at [153, 94] on span at bounding box center [153, 93] width 6 height 13
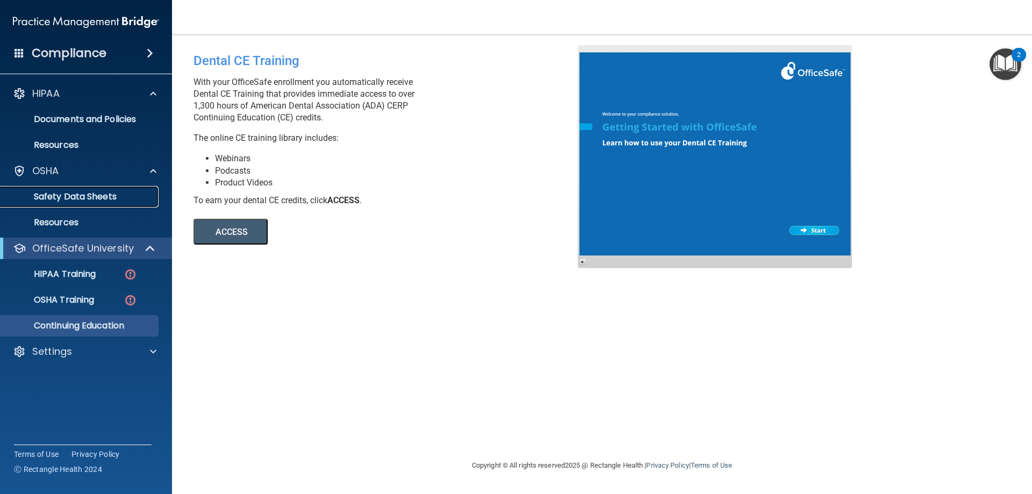
click at [120, 194] on p "Safety Data Sheets" at bounding box center [80, 196] width 147 height 11
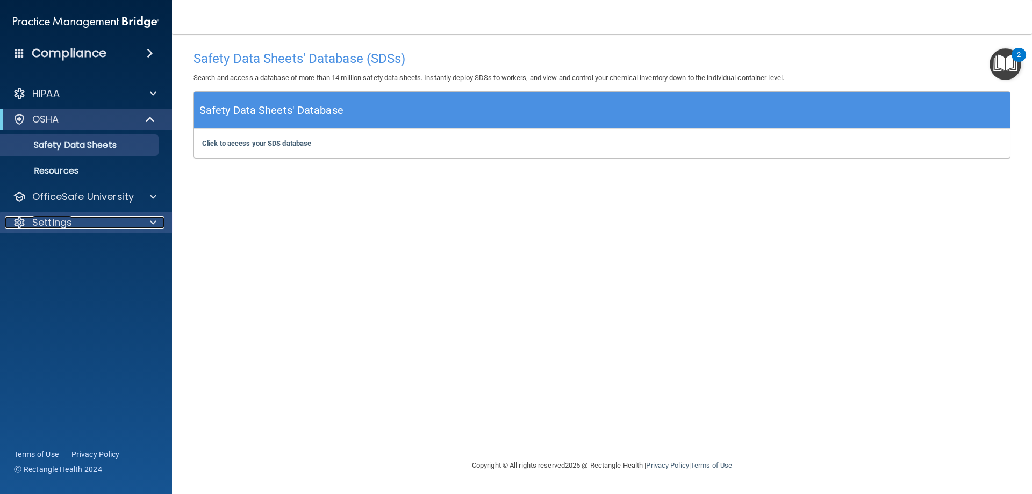
click at [149, 225] on div at bounding box center [151, 222] width 27 height 13
click at [155, 200] on span at bounding box center [153, 196] width 6 height 13
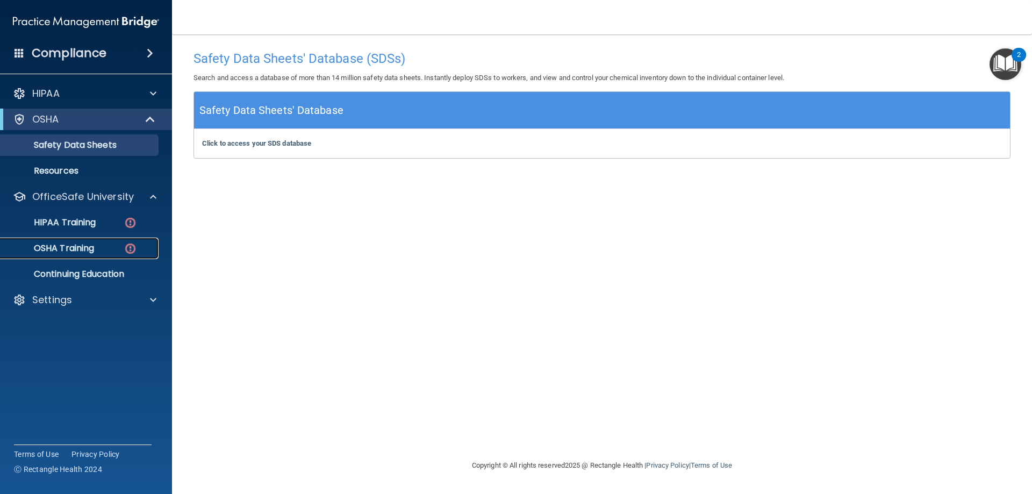
click at [123, 251] on div "OSHA Training" at bounding box center [80, 248] width 147 height 11
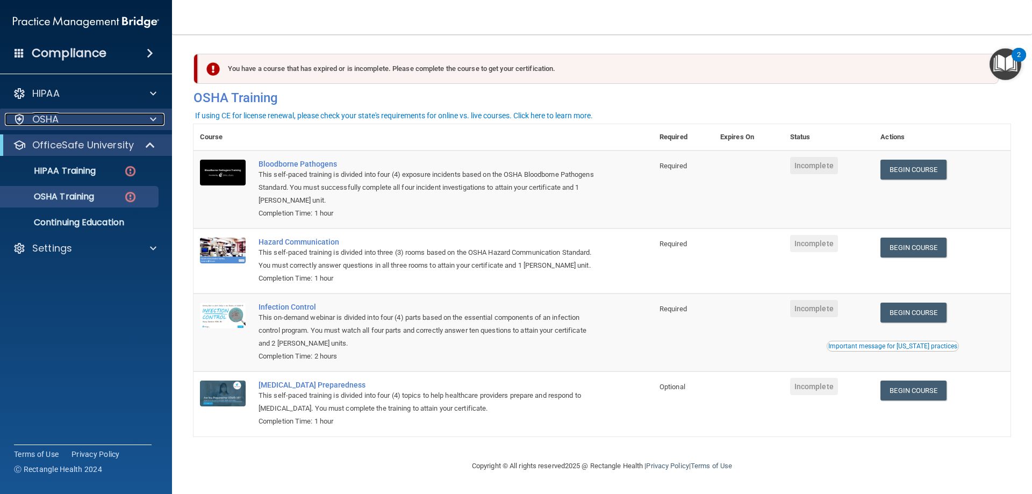
click at [150, 115] on span at bounding box center [153, 119] width 6 height 13
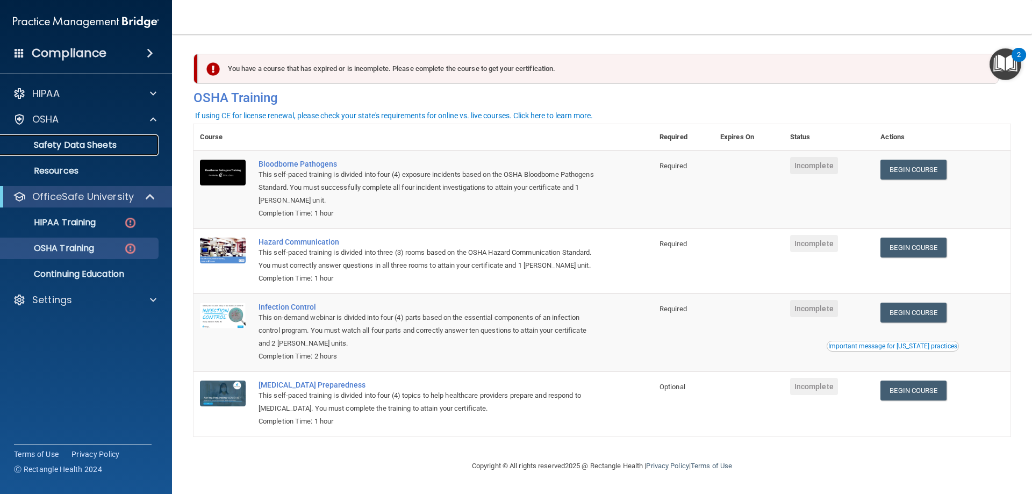
click at [110, 145] on p "Safety Data Sheets" at bounding box center [80, 145] width 147 height 11
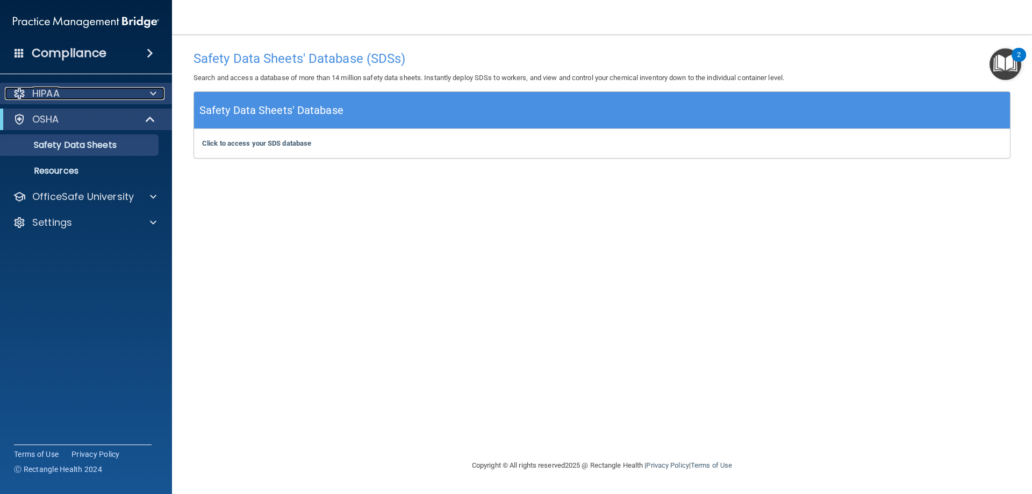
click at [155, 96] on span at bounding box center [153, 93] width 6 height 13
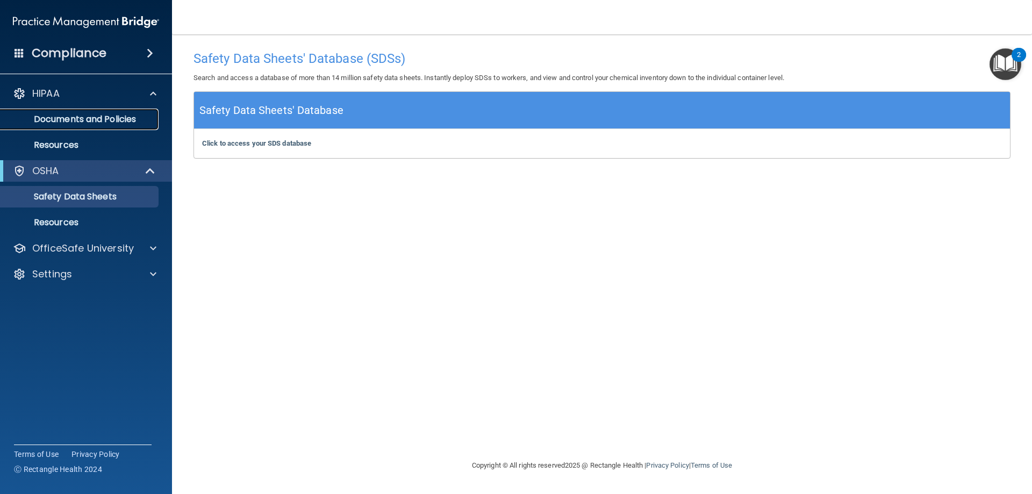
click at [131, 125] on link "Documents and Policies" at bounding box center [73, 120] width 169 height 22
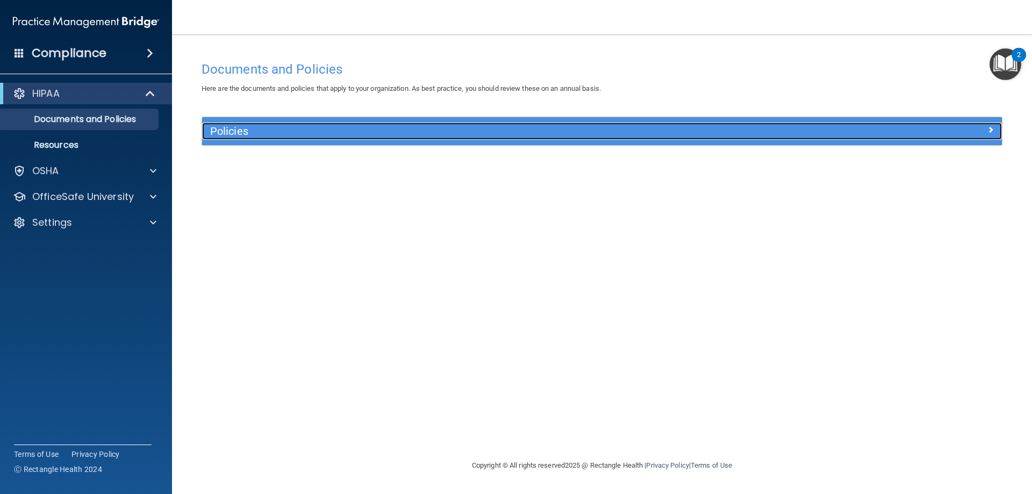
click at [412, 130] on h5 "Policies" at bounding box center [502, 131] width 584 height 12
